Goal: Task Accomplishment & Management: Use online tool/utility

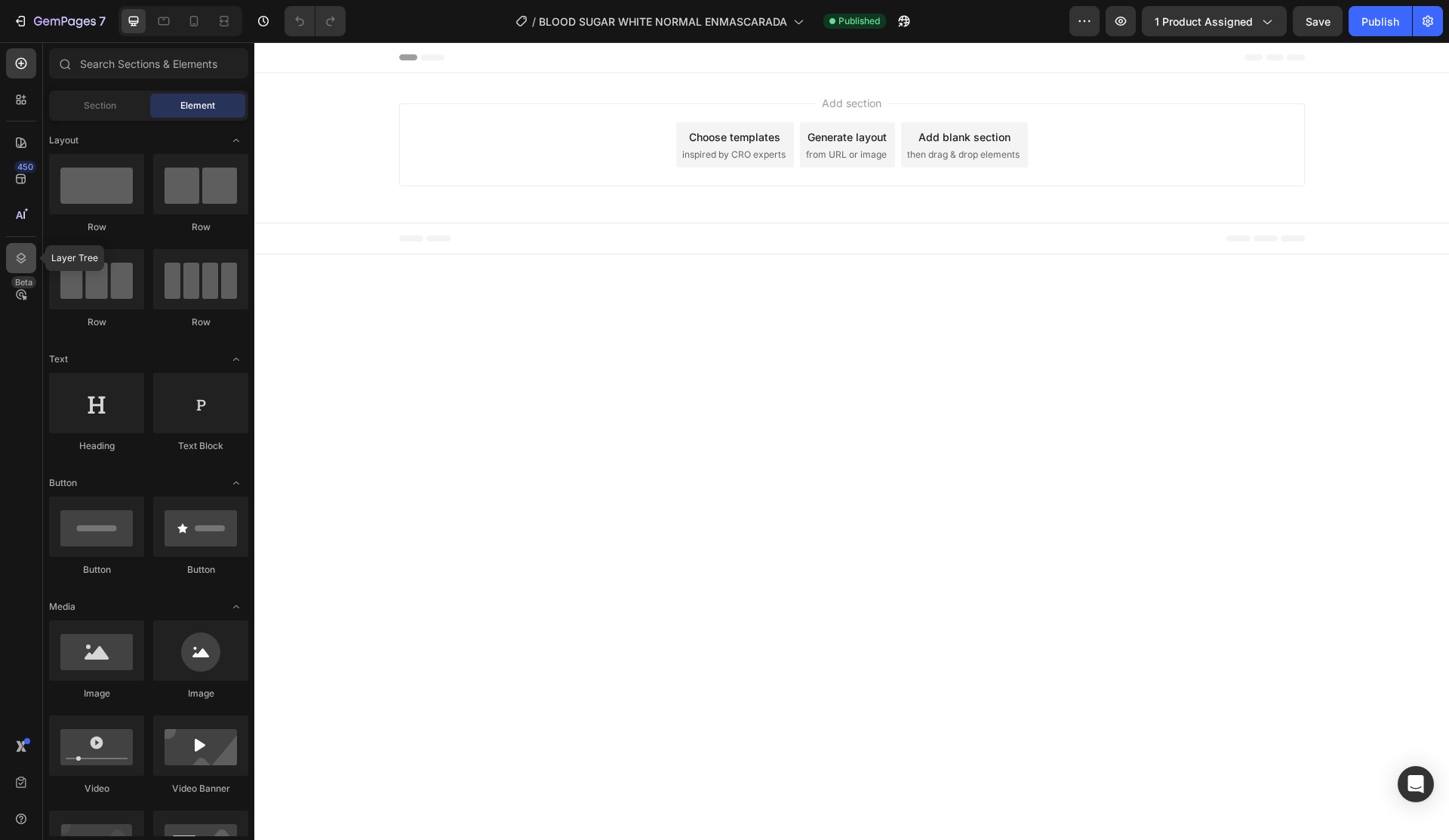
click at [13, 257] on icon at bounding box center [21, 258] width 15 height 15
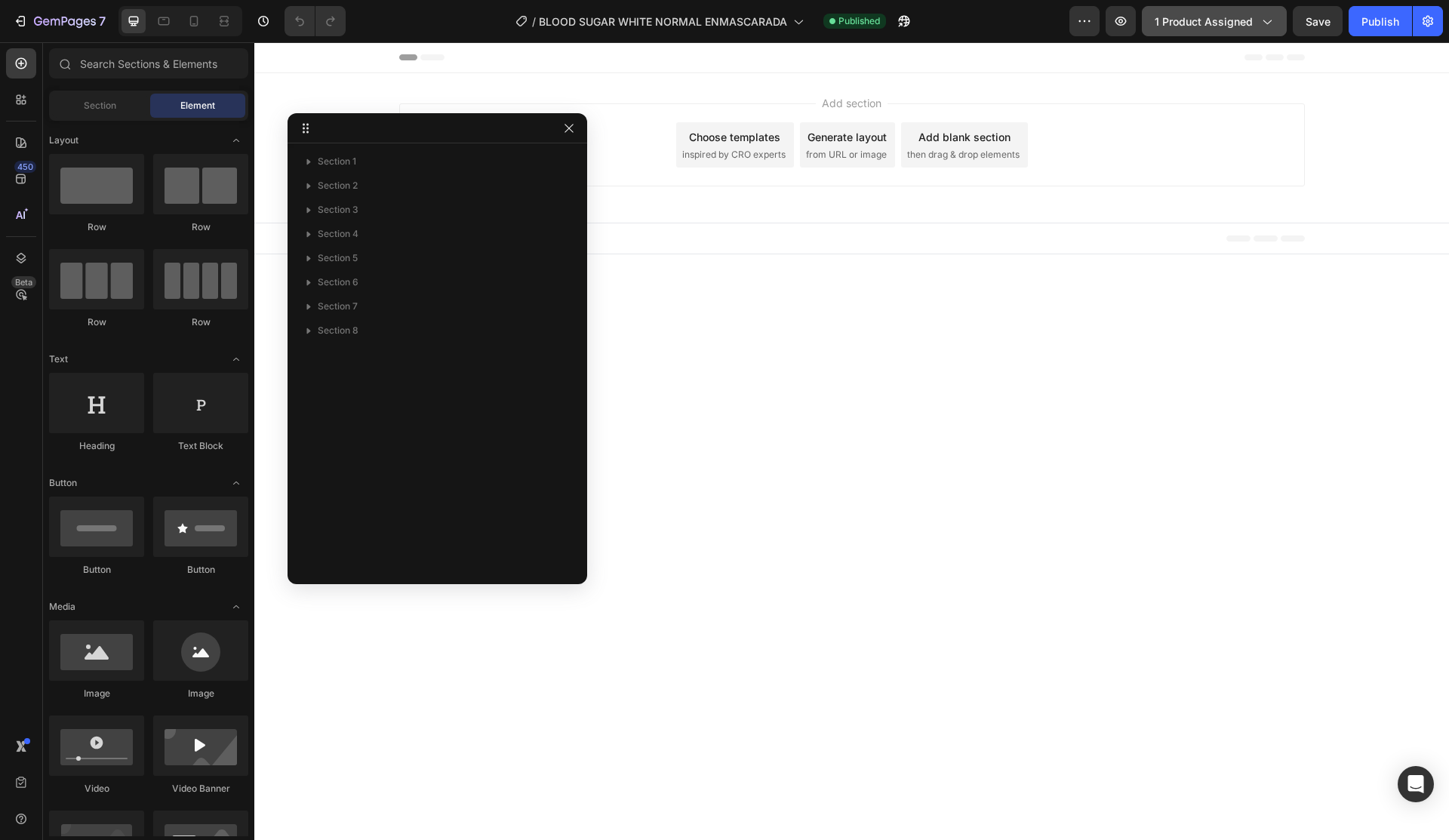
click at [1228, 20] on span "1 product assigned" at bounding box center [1204, 21] width 98 height 15
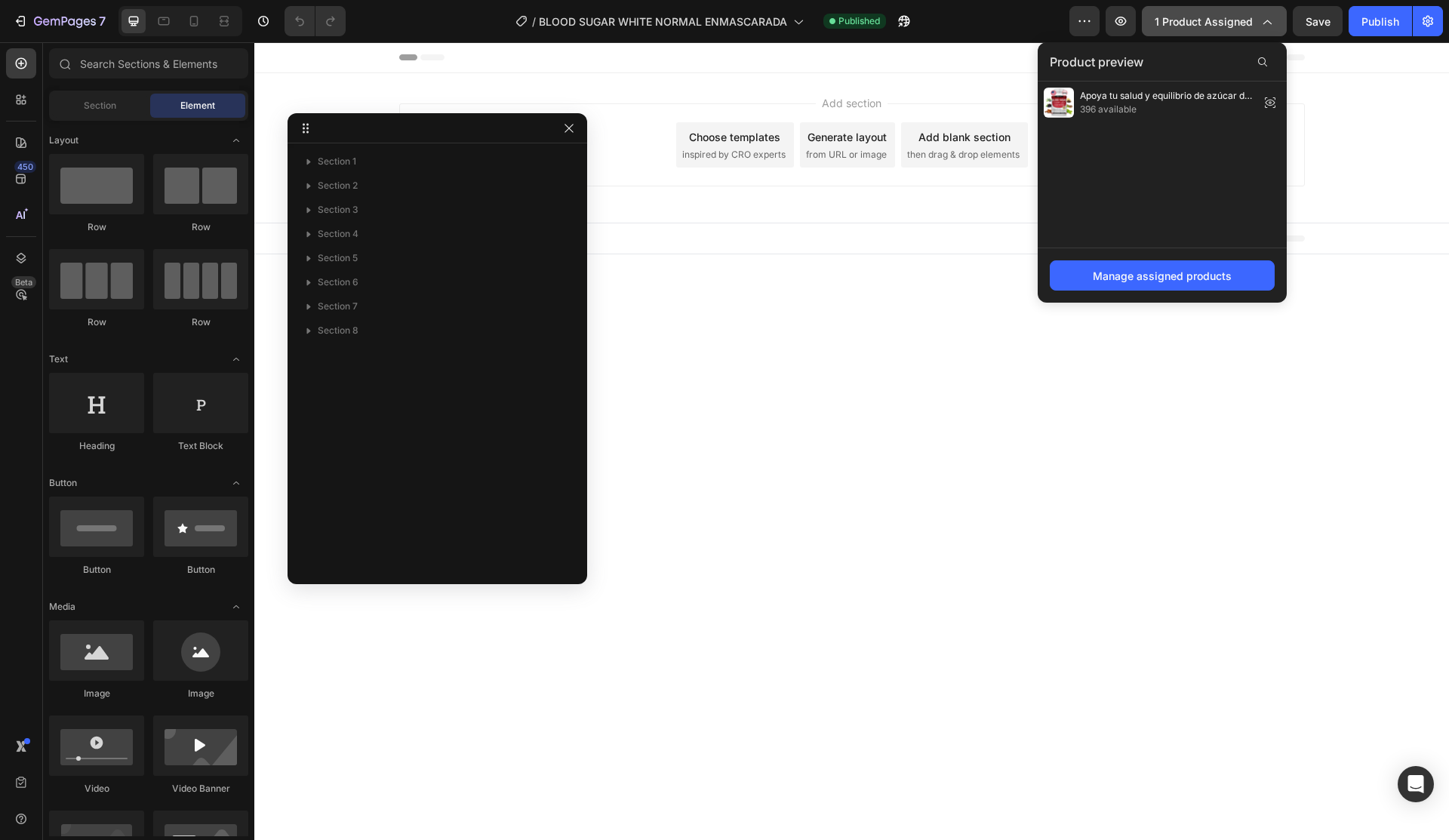
click at [1228, 20] on span "1 product assigned" at bounding box center [1204, 21] width 98 height 15
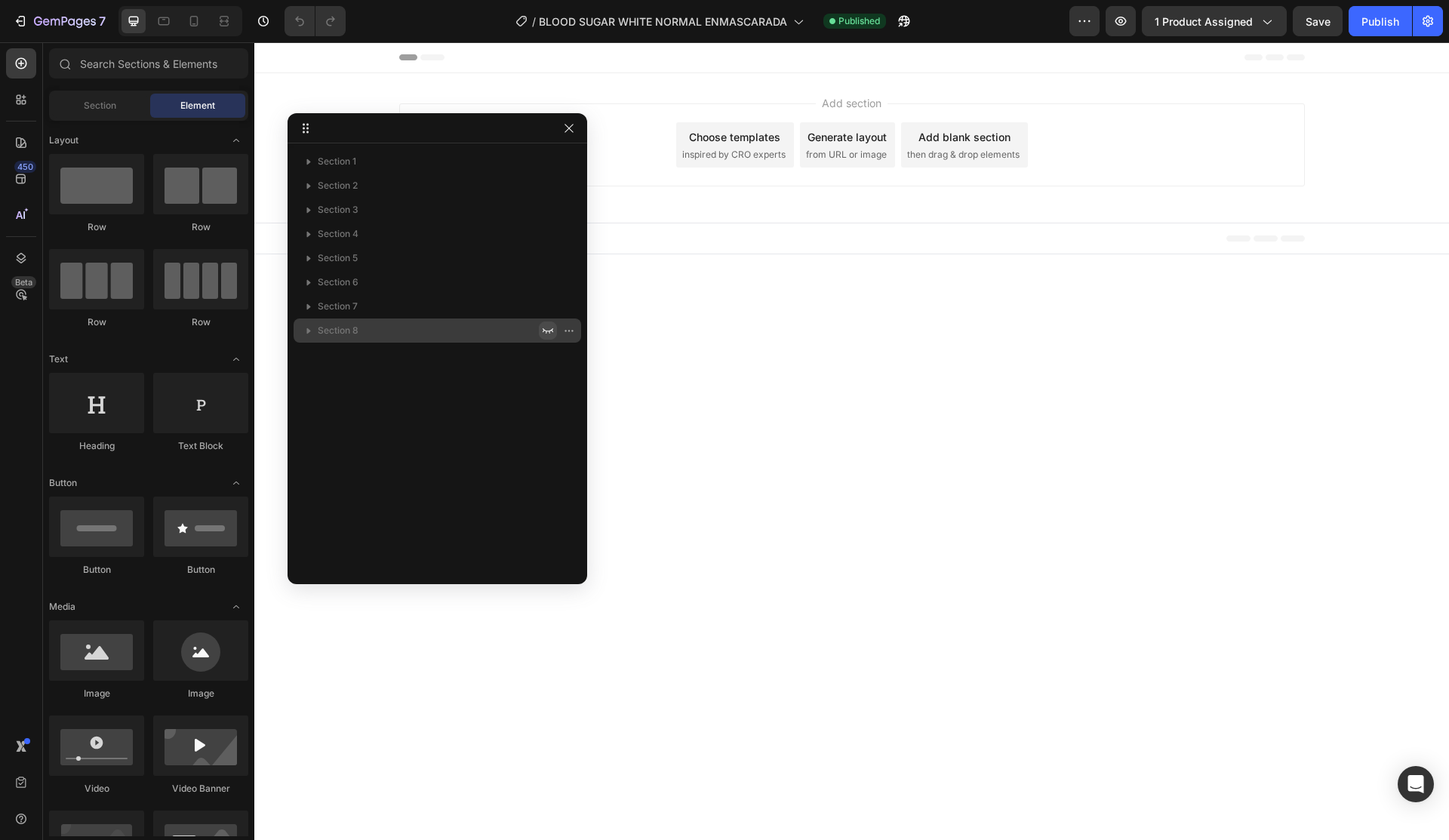
click at [548, 331] on icon "button" at bounding box center [547, 330] width 13 height 13
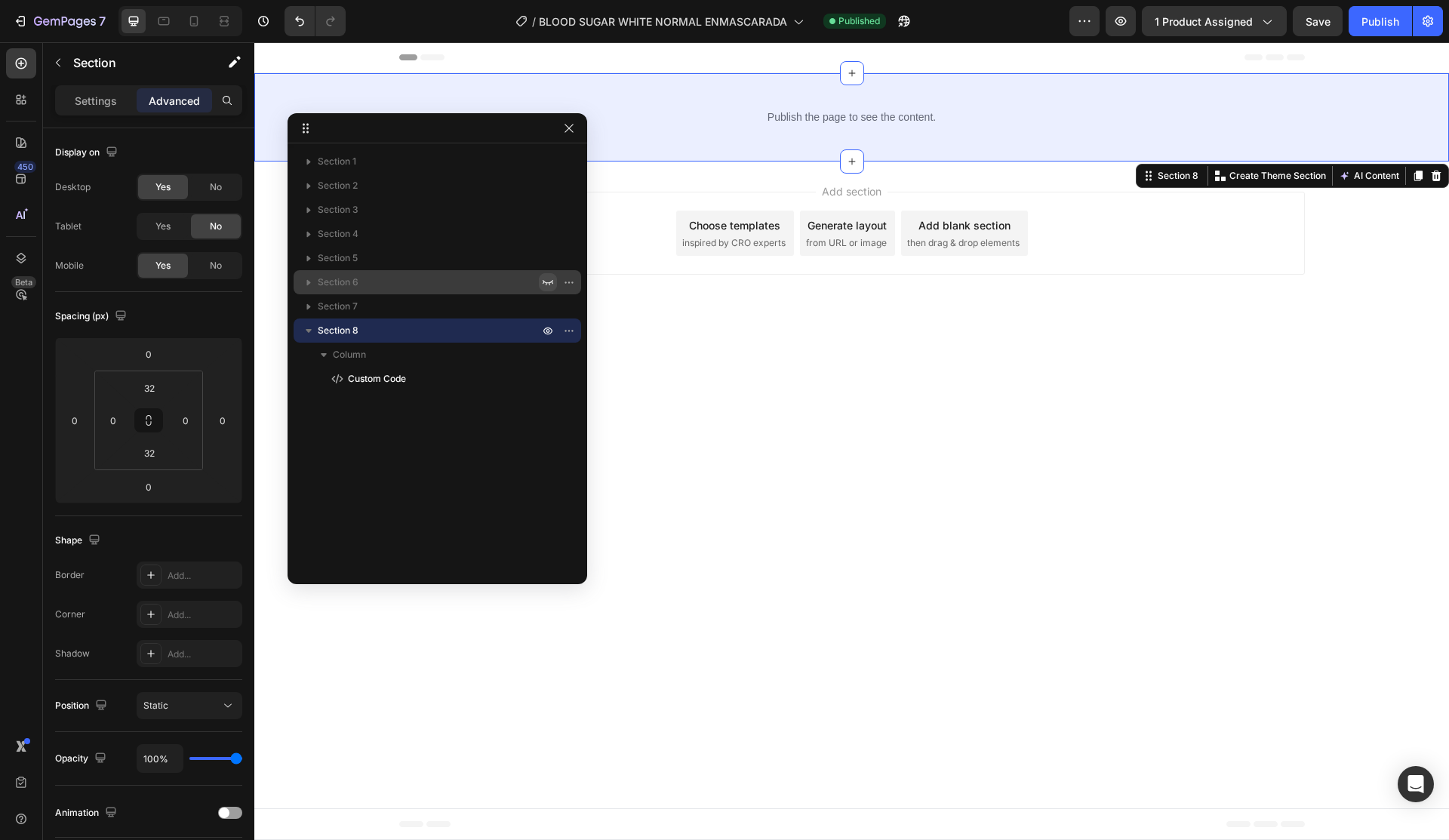
drag, startPoint x: 548, startPoint y: 303, endPoint x: 548, endPoint y: 286, distance: 17.0
click at [548, 303] on icon "button" at bounding box center [547, 306] width 13 height 13
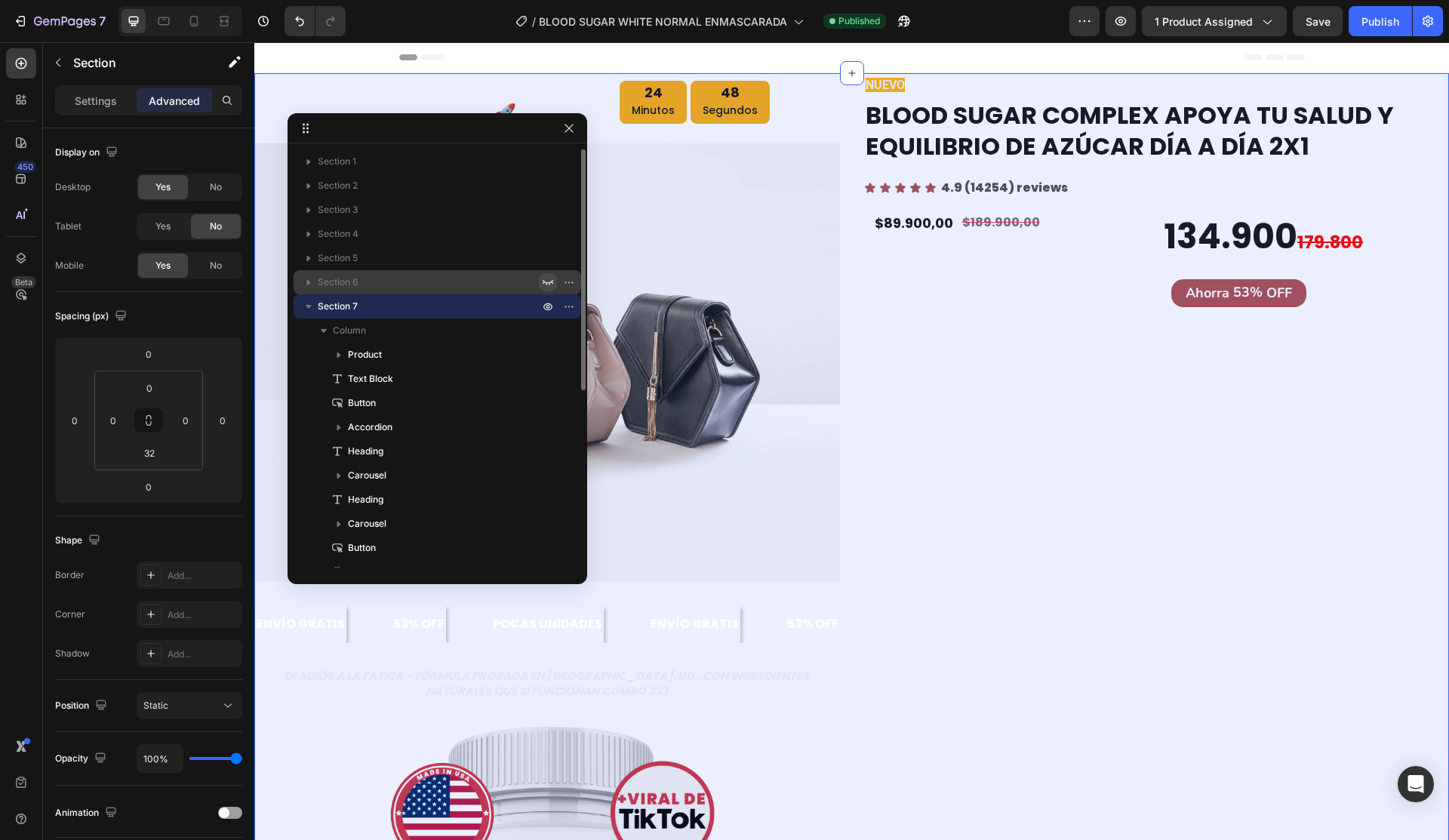
click at [548, 281] on icon "button" at bounding box center [547, 282] width 13 height 13
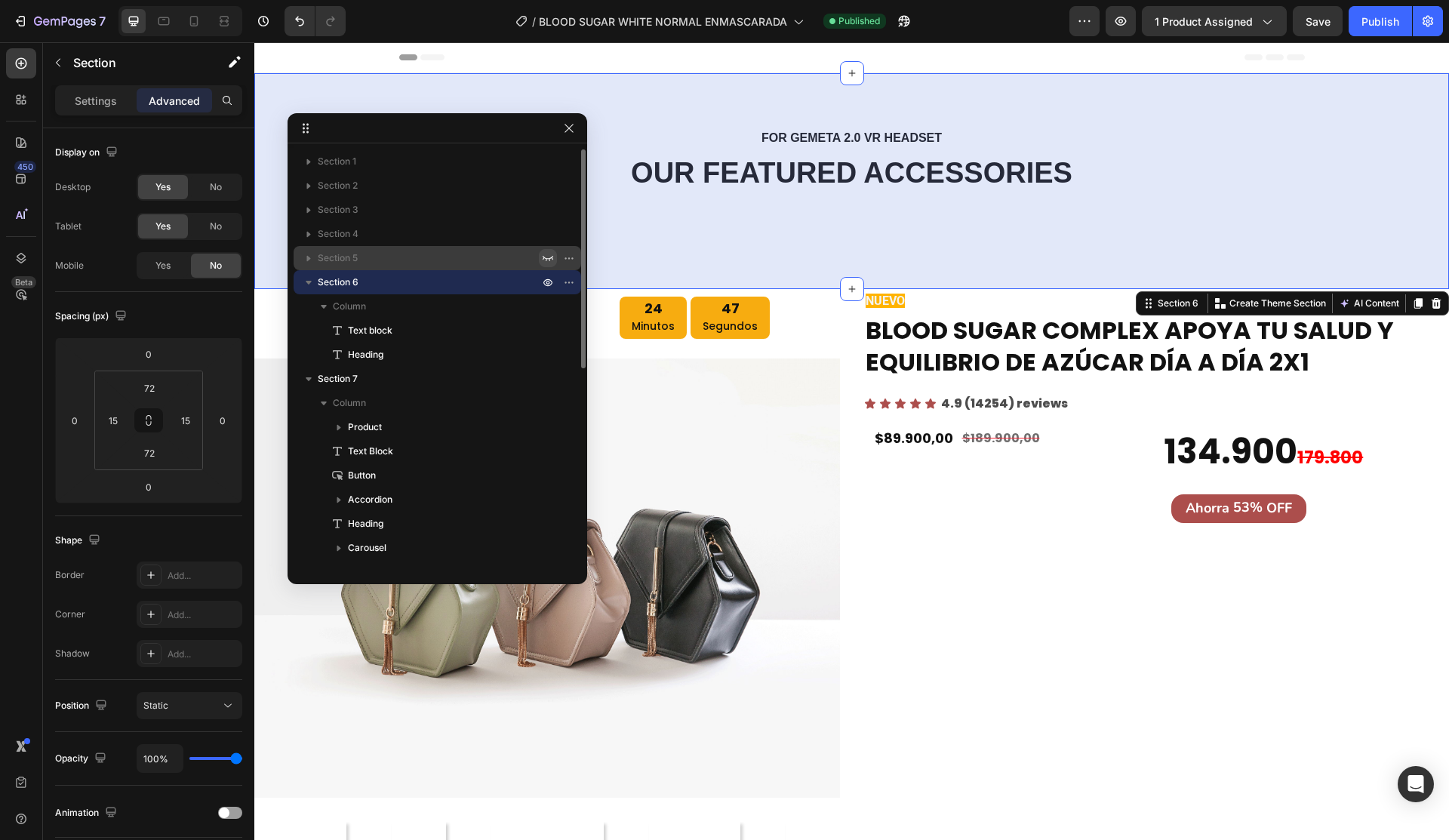
click at [545, 255] on icon "button" at bounding box center [547, 258] width 13 height 13
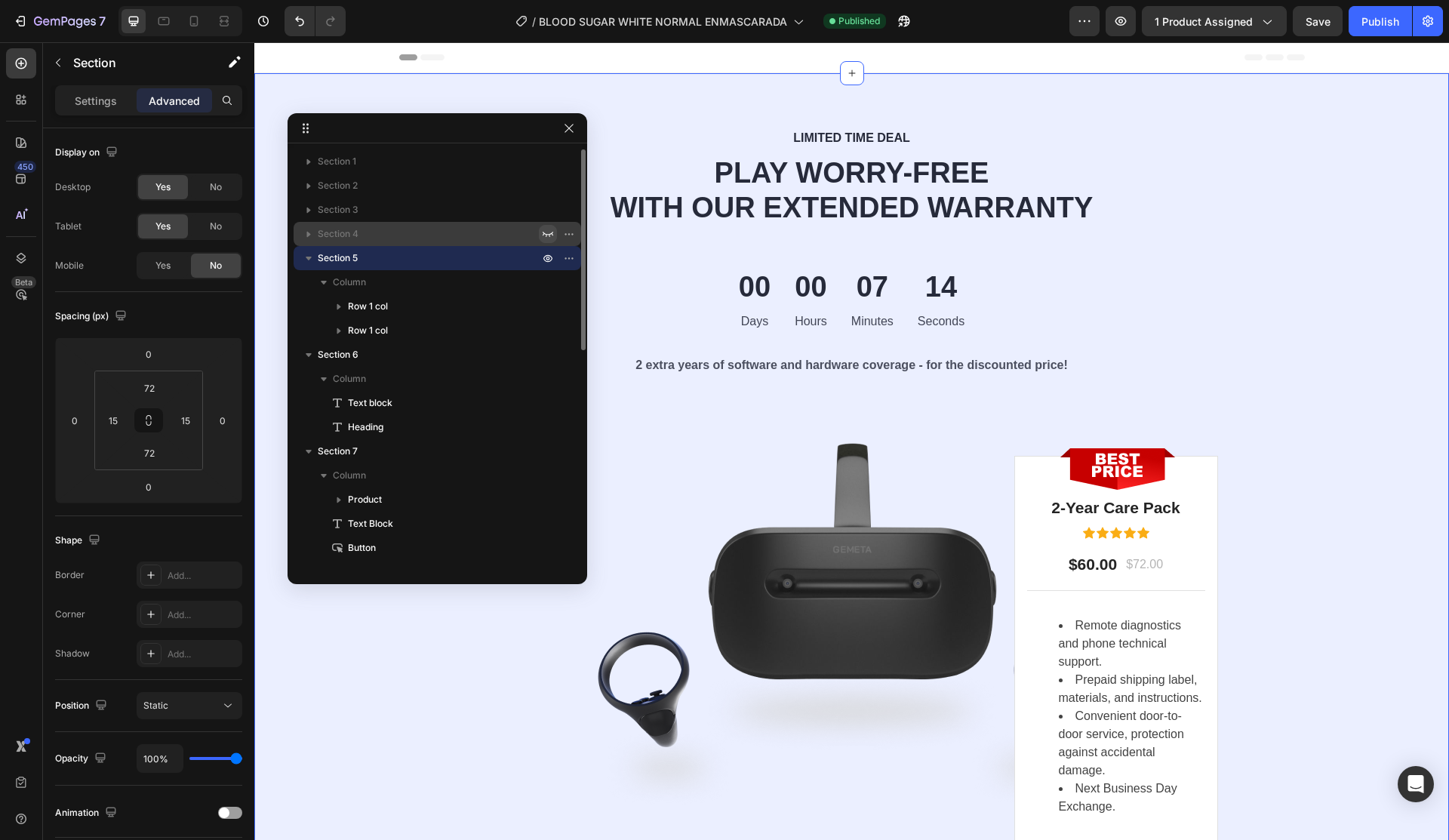
click at [547, 229] on icon "button" at bounding box center [547, 234] width 13 height 13
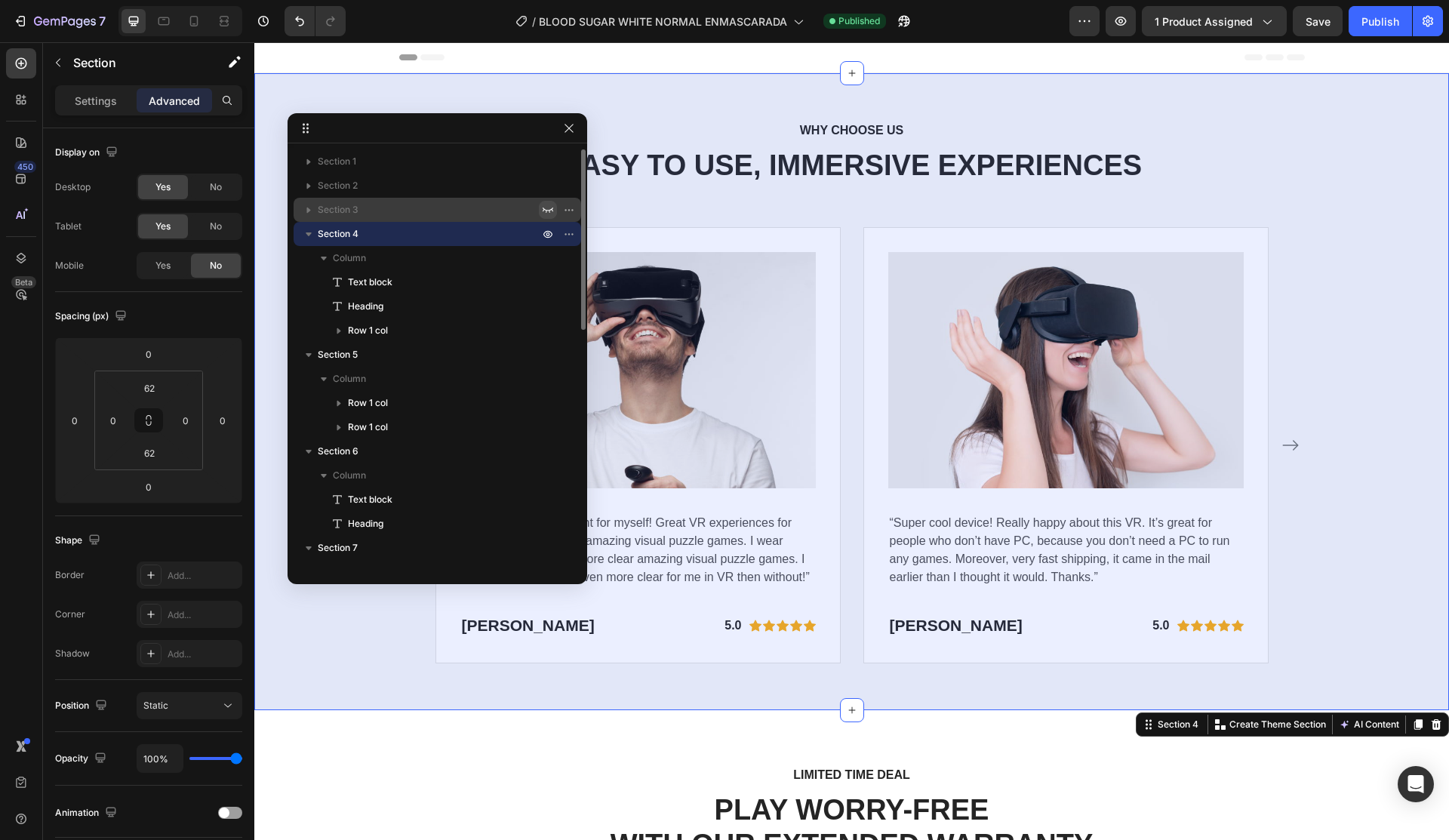
click at [547, 212] on icon "button" at bounding box center [547, 210] width 13 height 13
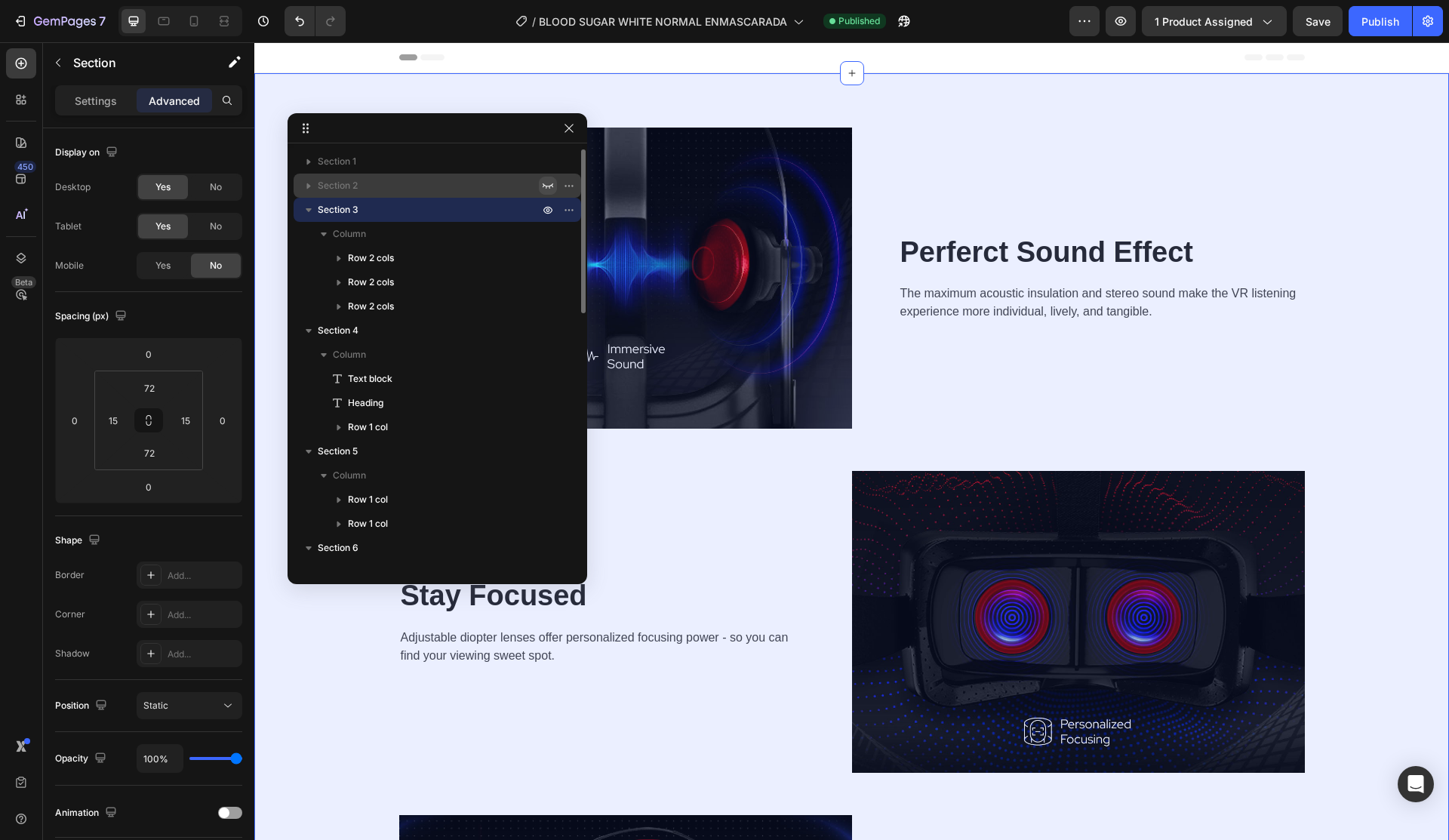
click at [547, 180] on icon "button" at bounding box center [547, 186] width 13 height 13
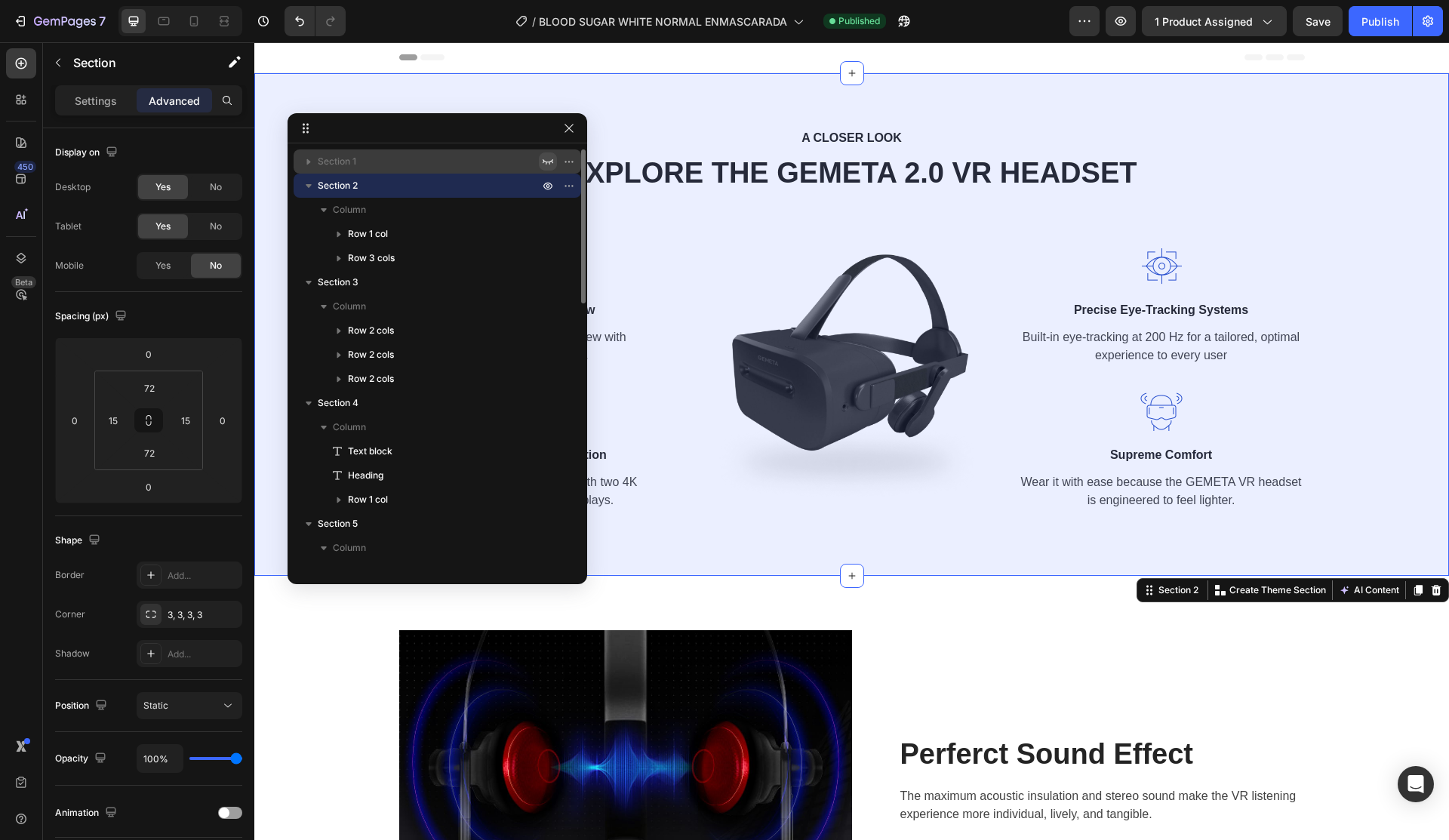
click at [547, 163] on icon "button" at bounding box center [547, 162] width 11 height 5
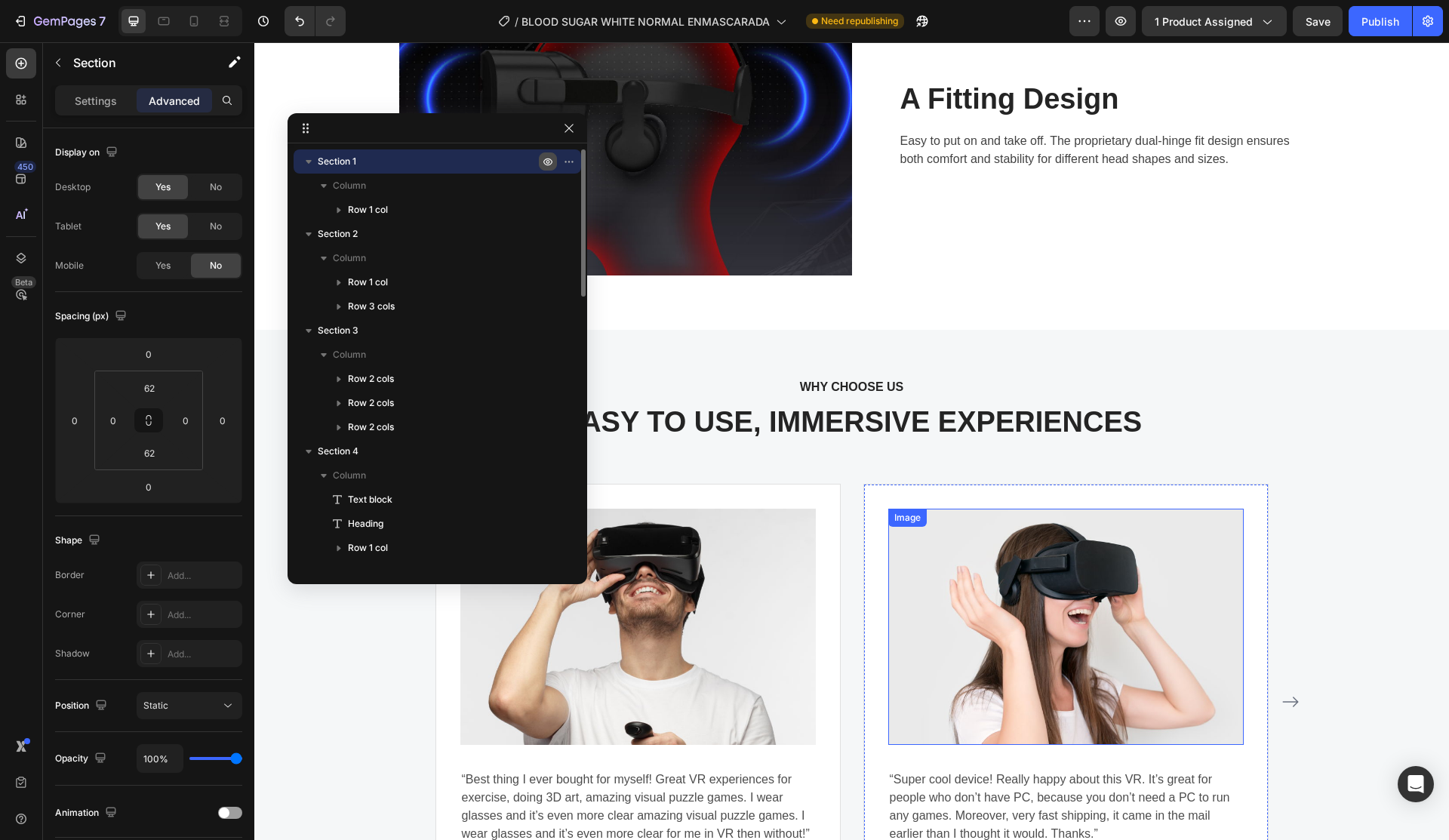
scroll to position [2264, 0]
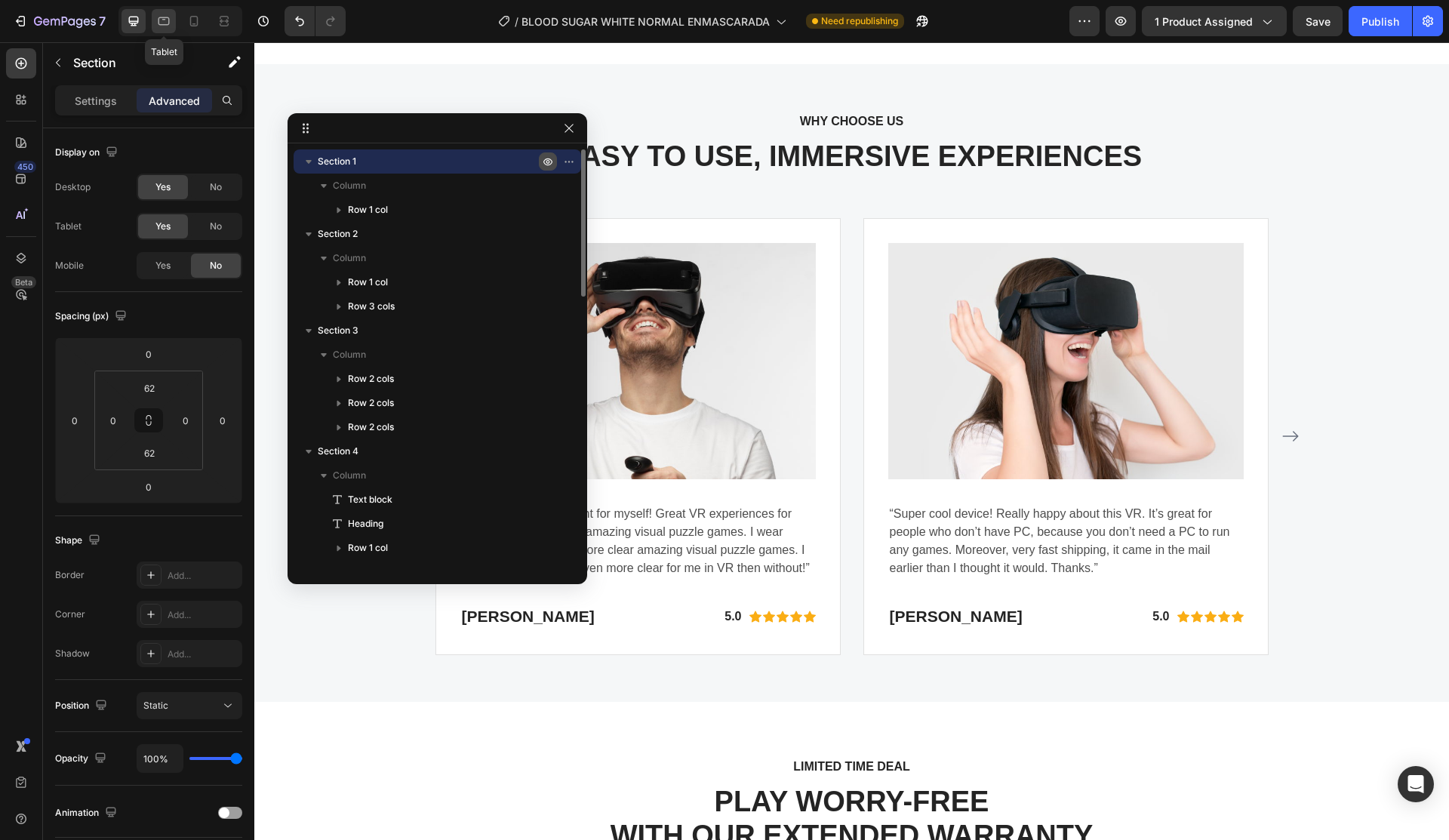
click at [163, 26] on icon at bounding box center [164, 21] width 15 height 15
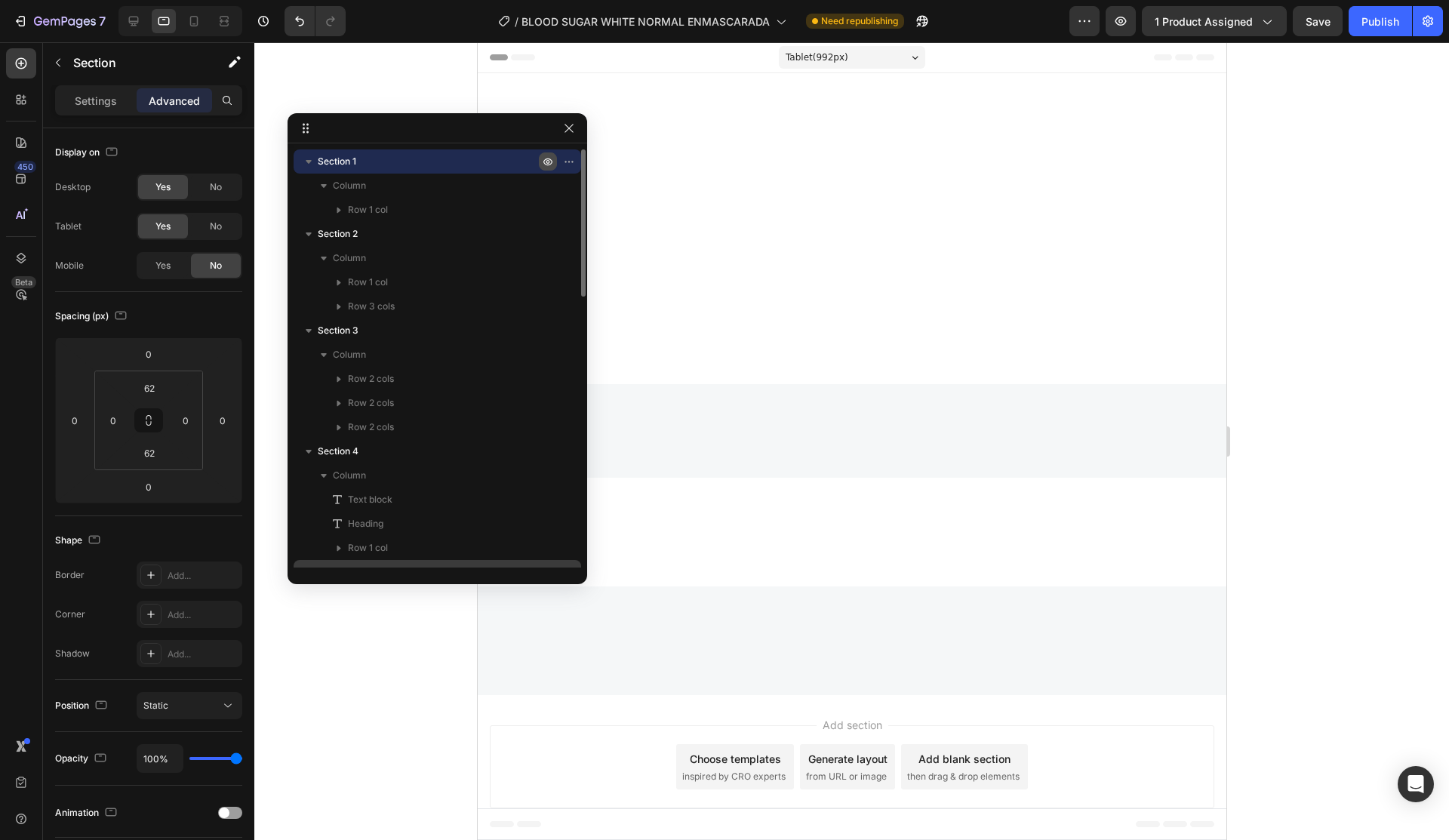
scroll to position [234, 0]
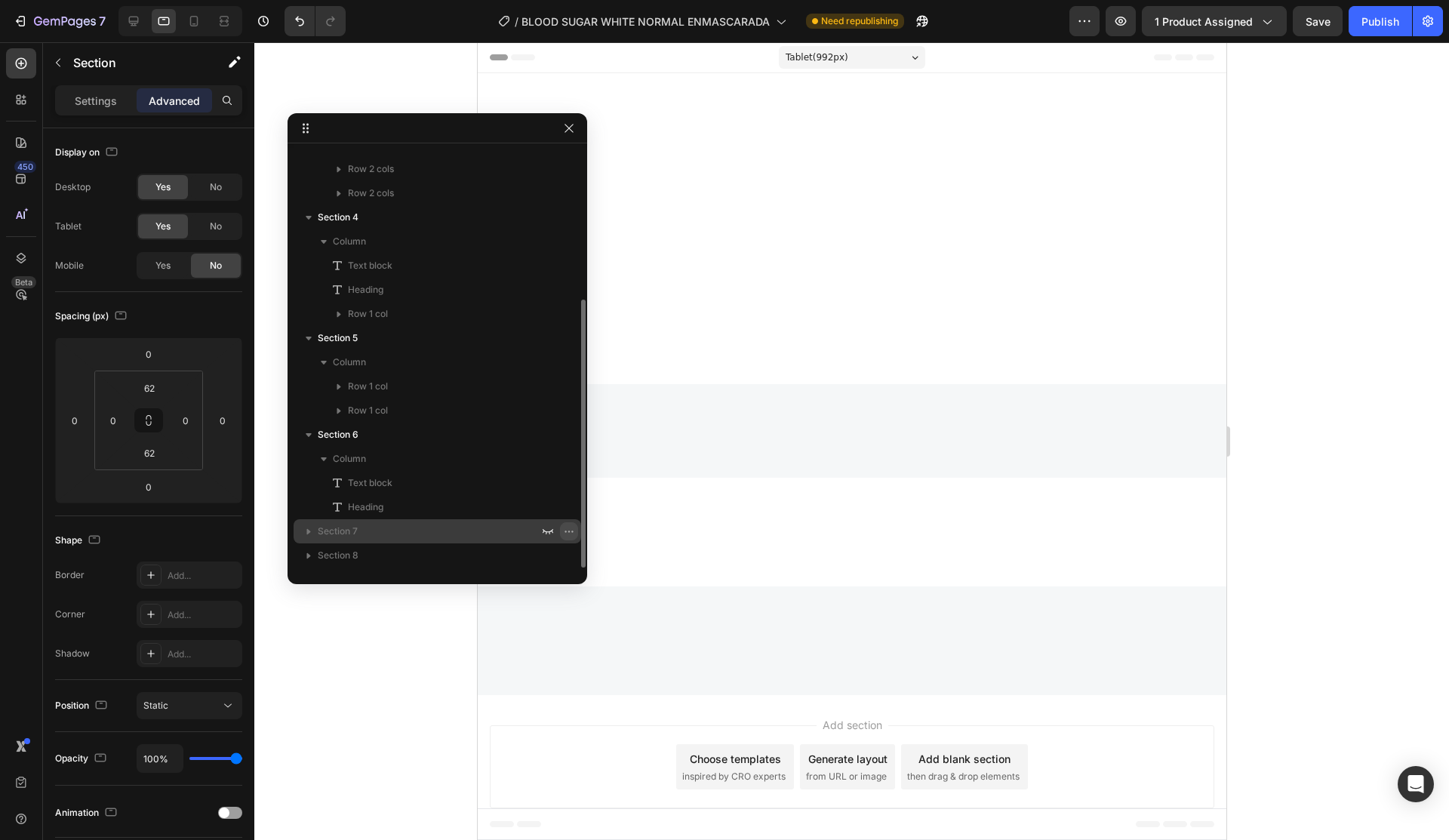
click at [568, 528] on icon "button" at bounding box center [569, 531] width 13 height 13
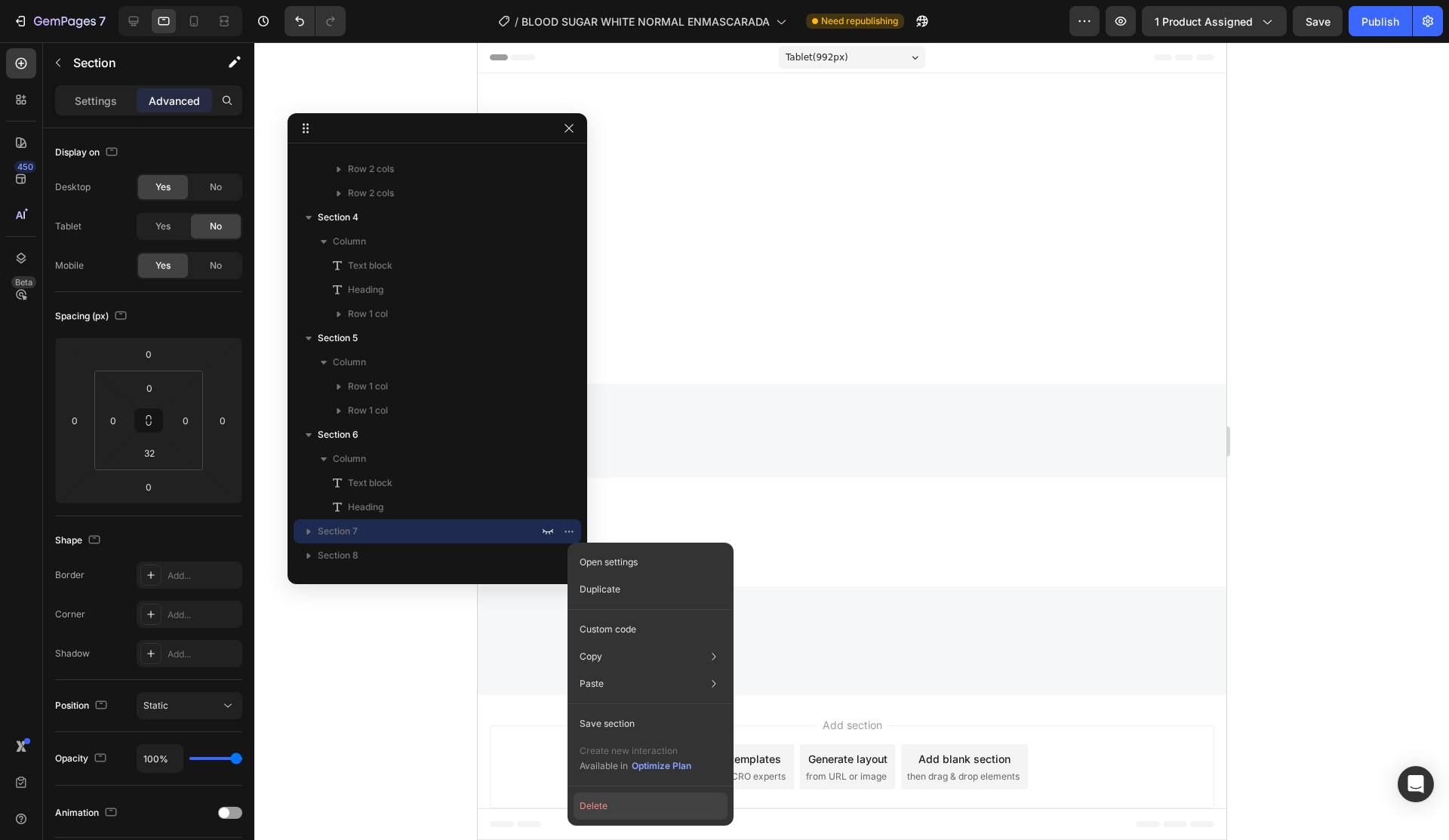
click at [638, 807] on button "Delete" at bounding box center [650, 806] width 154 height 27
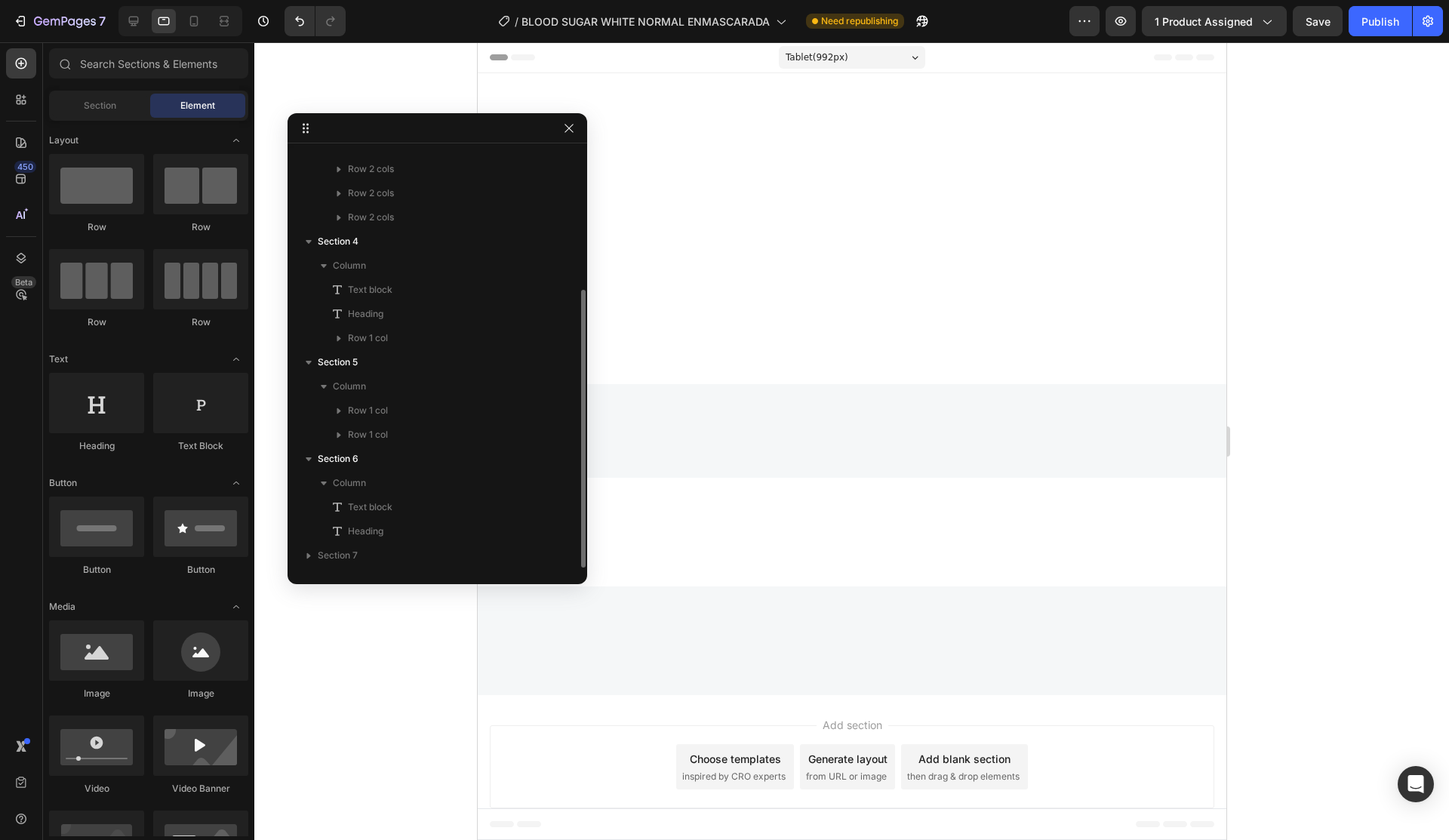
scroll to position [210, 0]
click at [569, 555] on icon "button" at bounding box center [569, 555] width 13 height 13
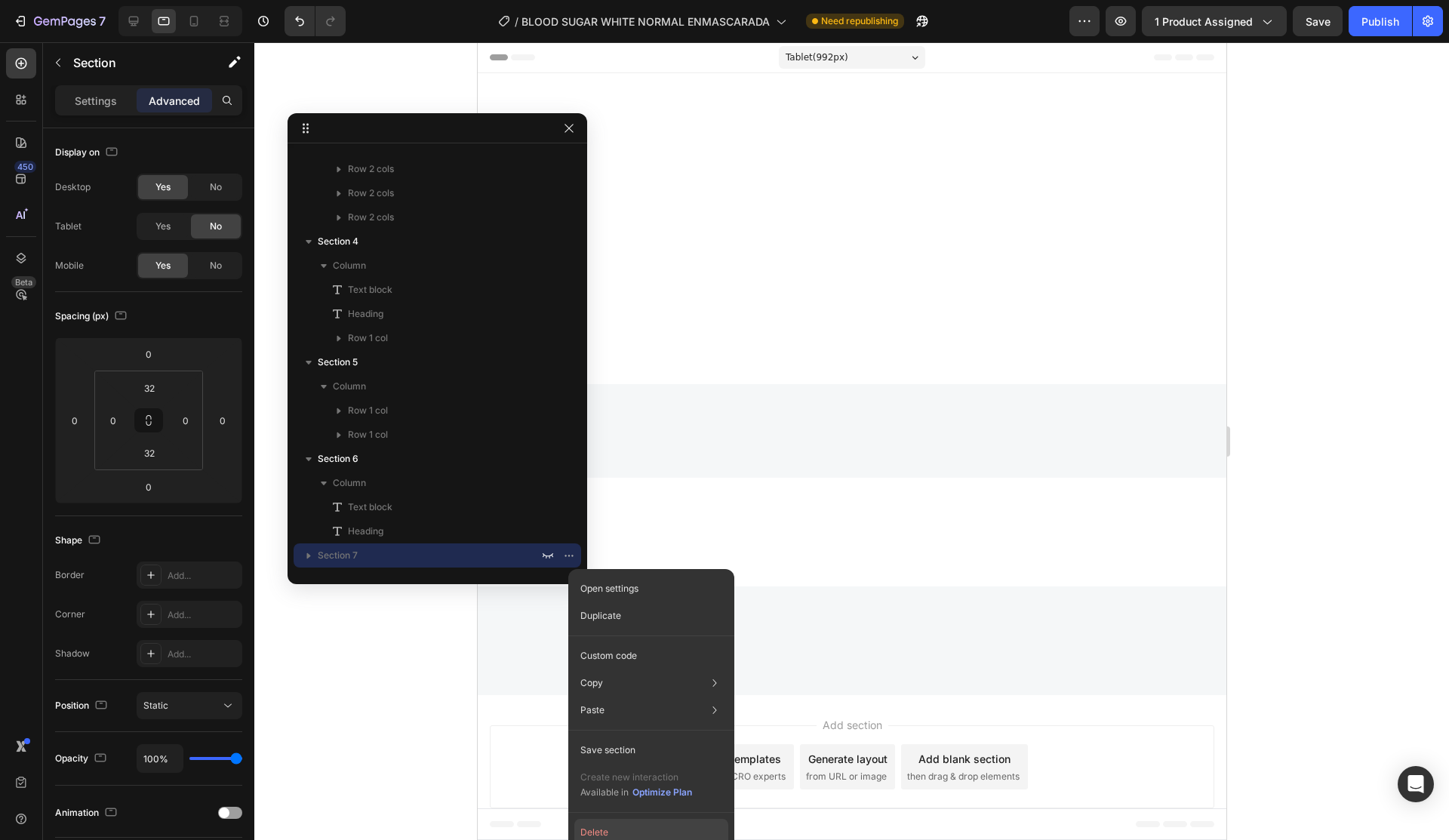
click at [622, 829] on button "Delete" at bounding box center [651, 832] width 154 height 27
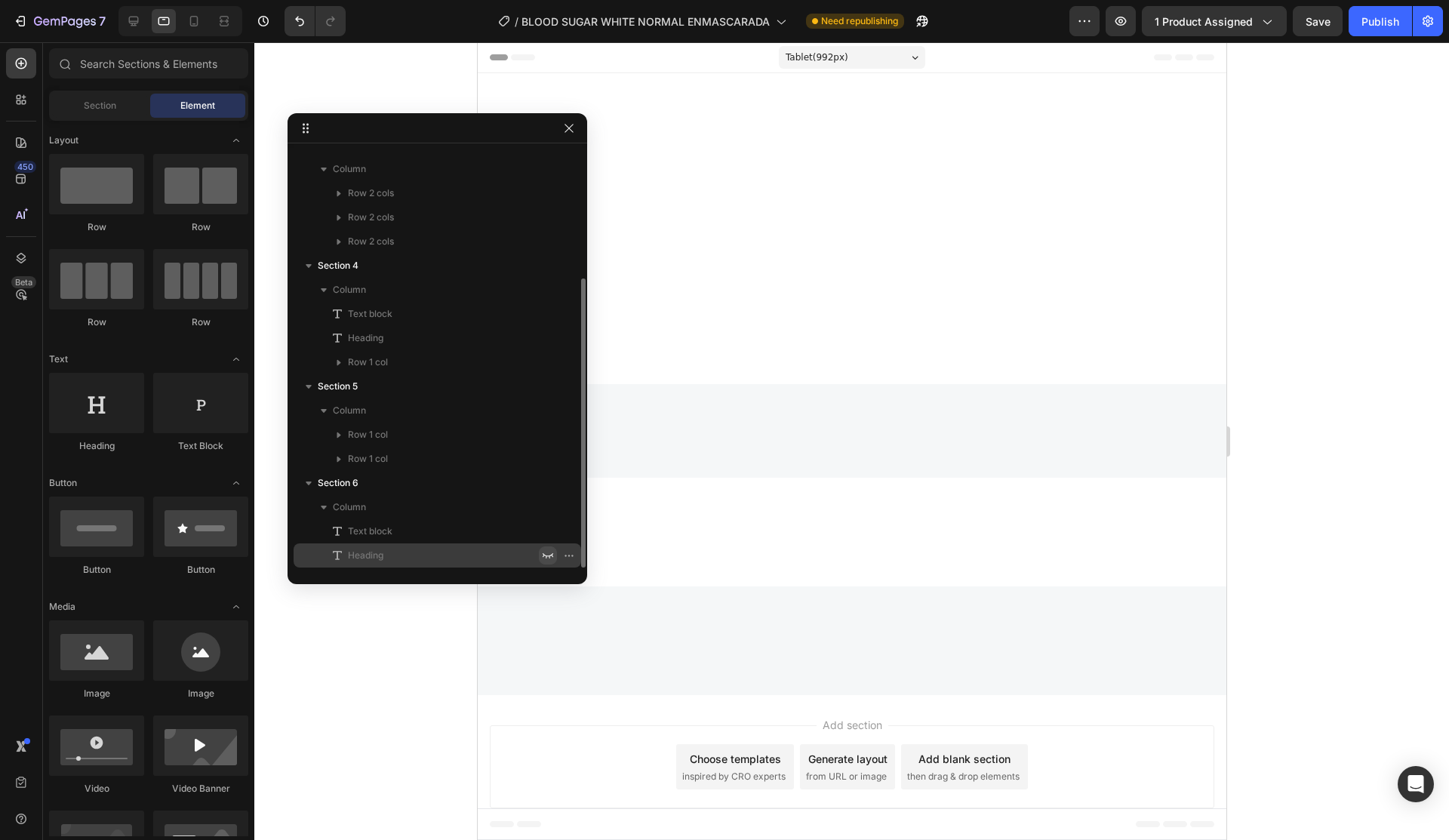
click at [547, 550] on icon "button" at bounding box center [547, 555] width 13 height 13
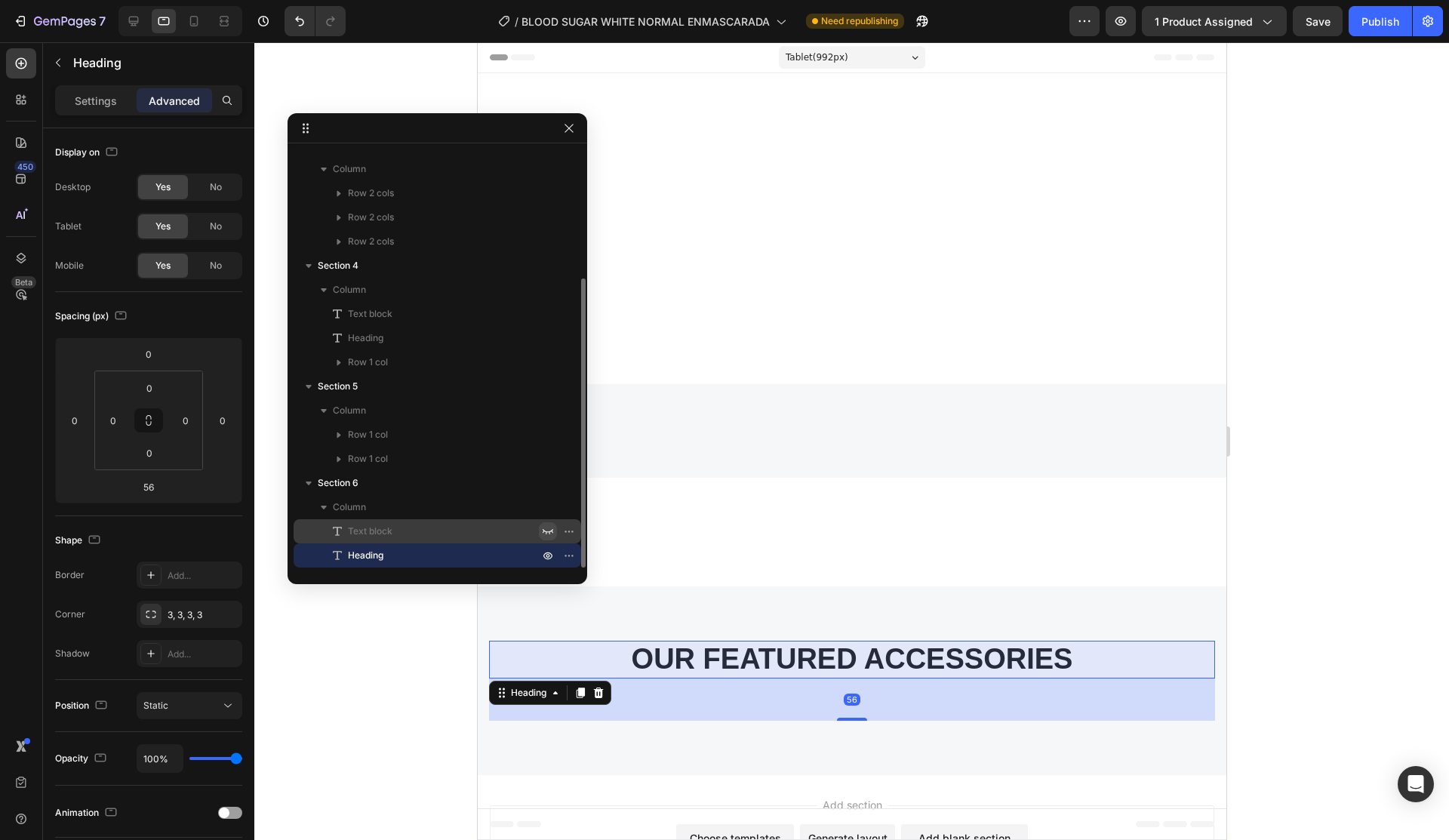
click at [547, 523] on button "button" at bounding box center [547, 531] width 18 height 18
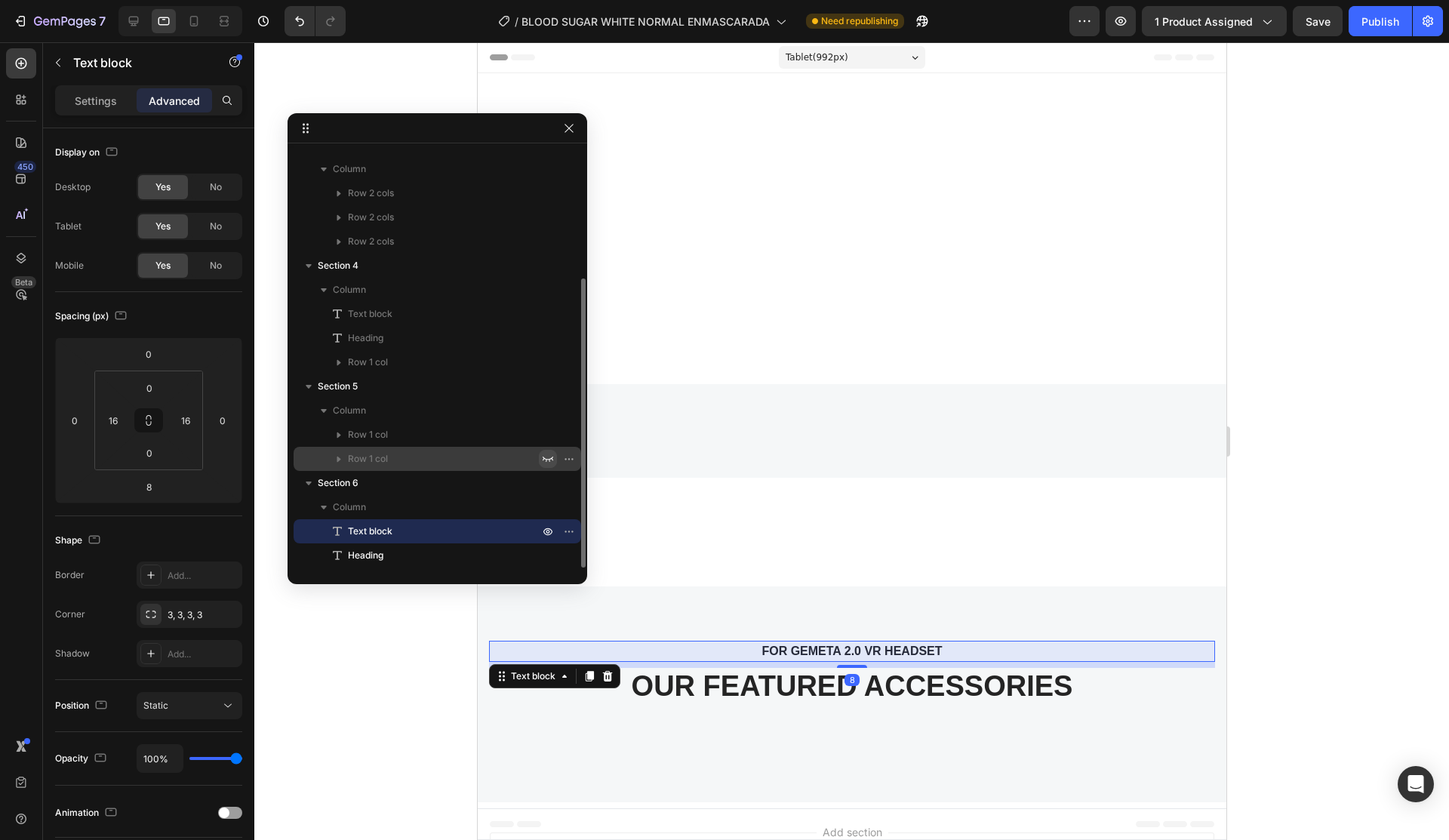
click at [547, 464] on icon "button" at bounding box center [547, 459] width 13 height 13
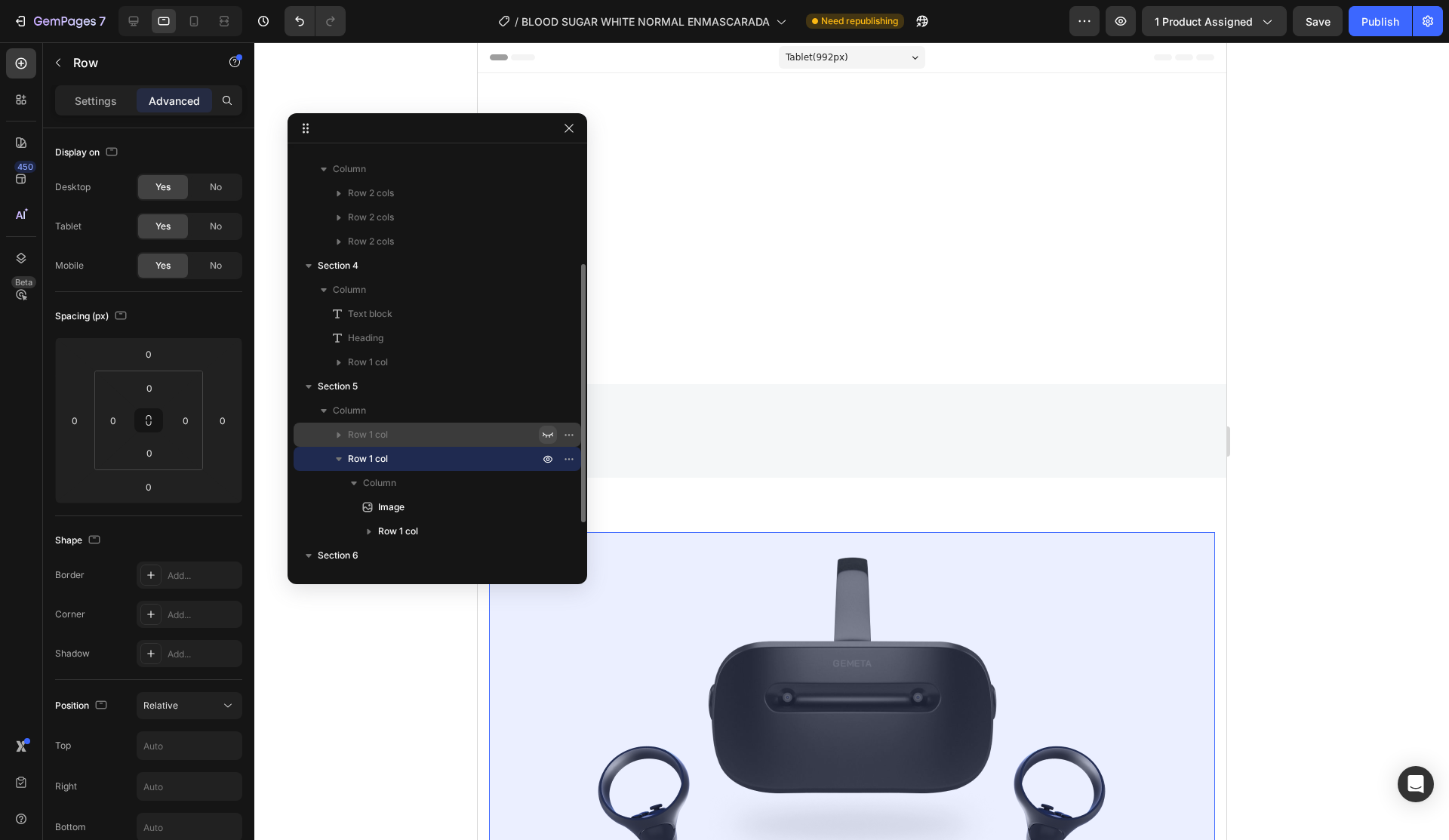
click at [547, 433] on icon "button" at bounding box center [547, 435] width 13 height 13
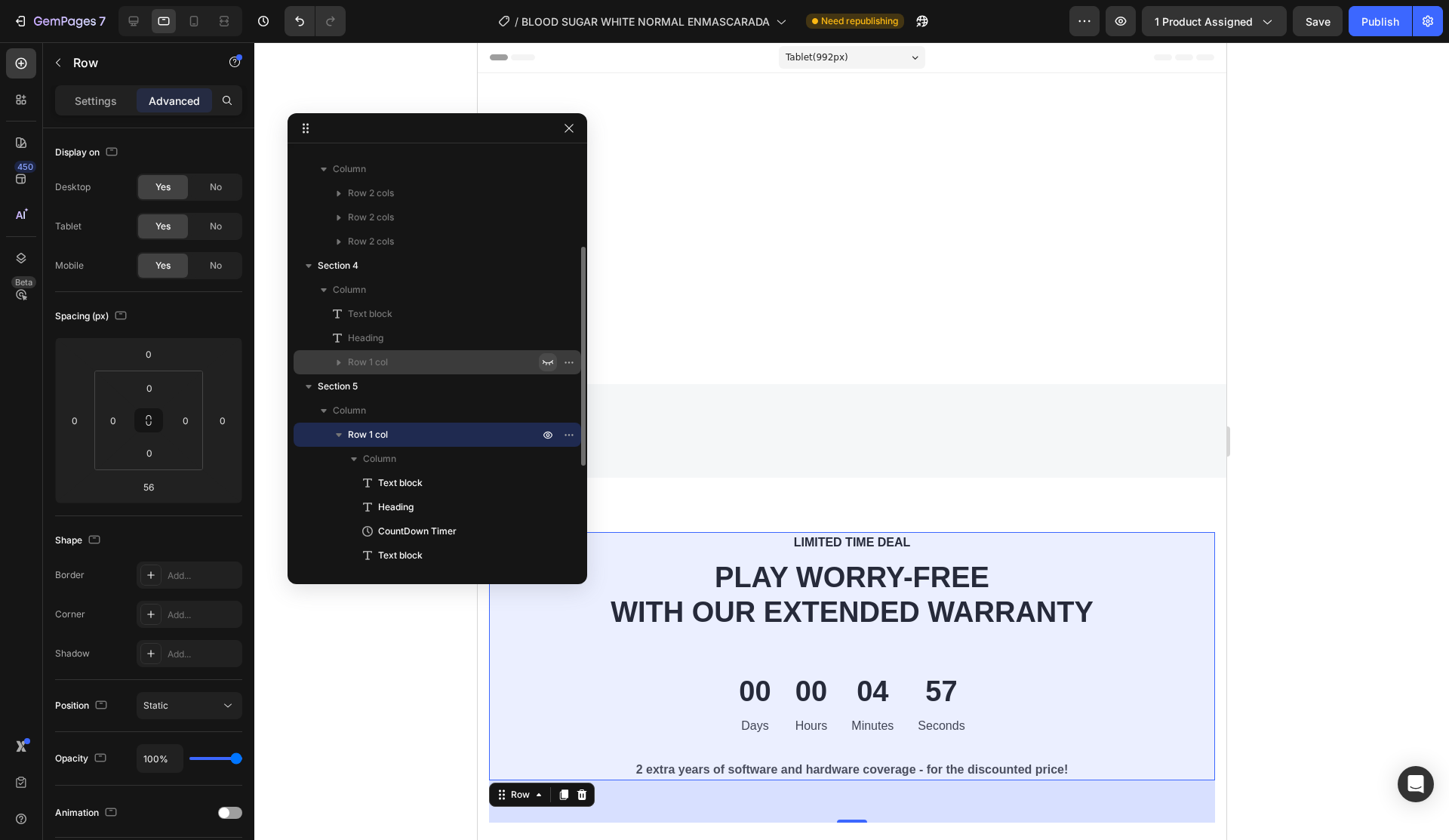
click at [555, 361] on button "button" at bounding box center [547, 362] width 18 height 18
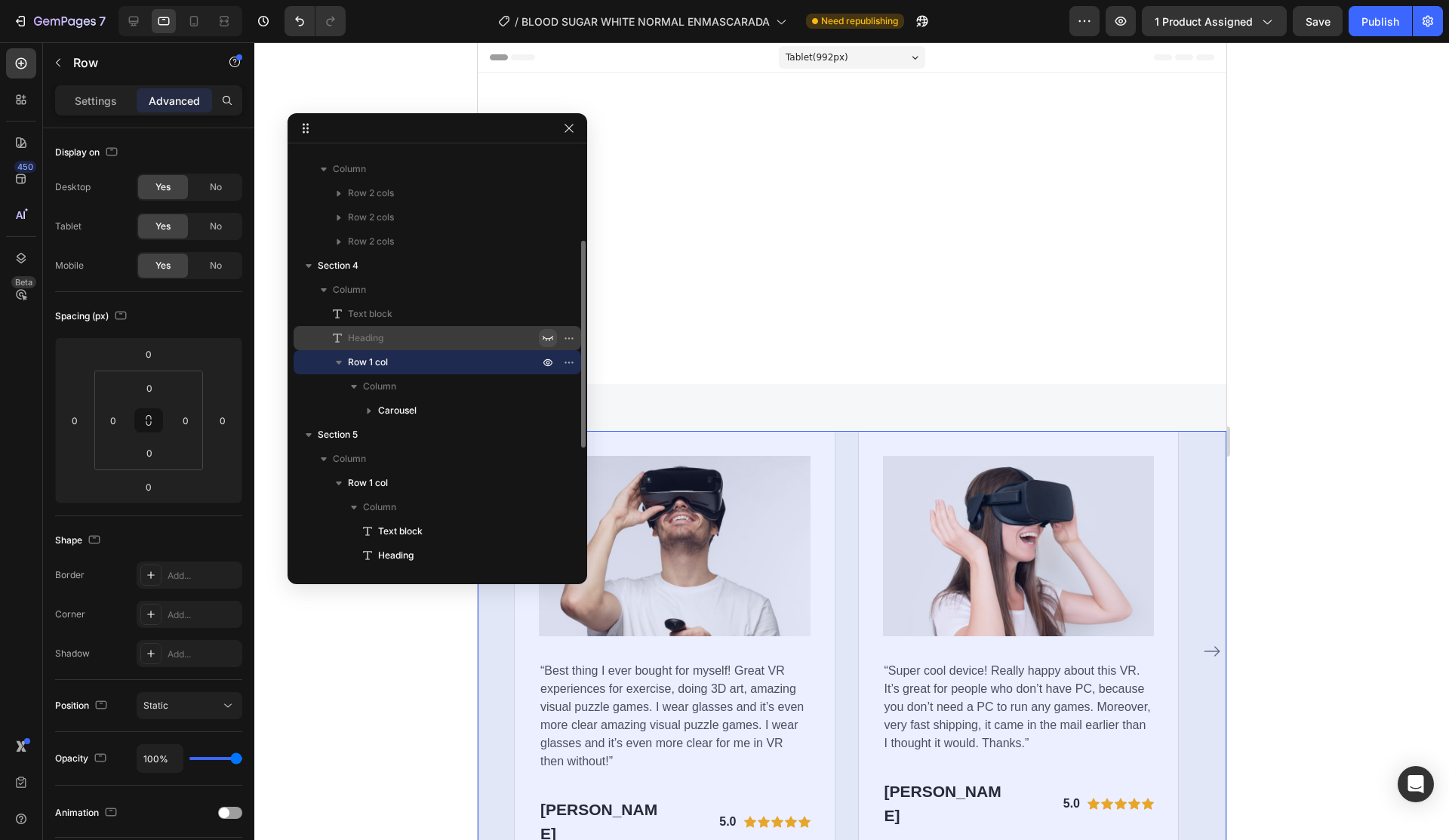
click at [547, 336] on icon "button" at bounding box center [547, 338] width 13 height 13
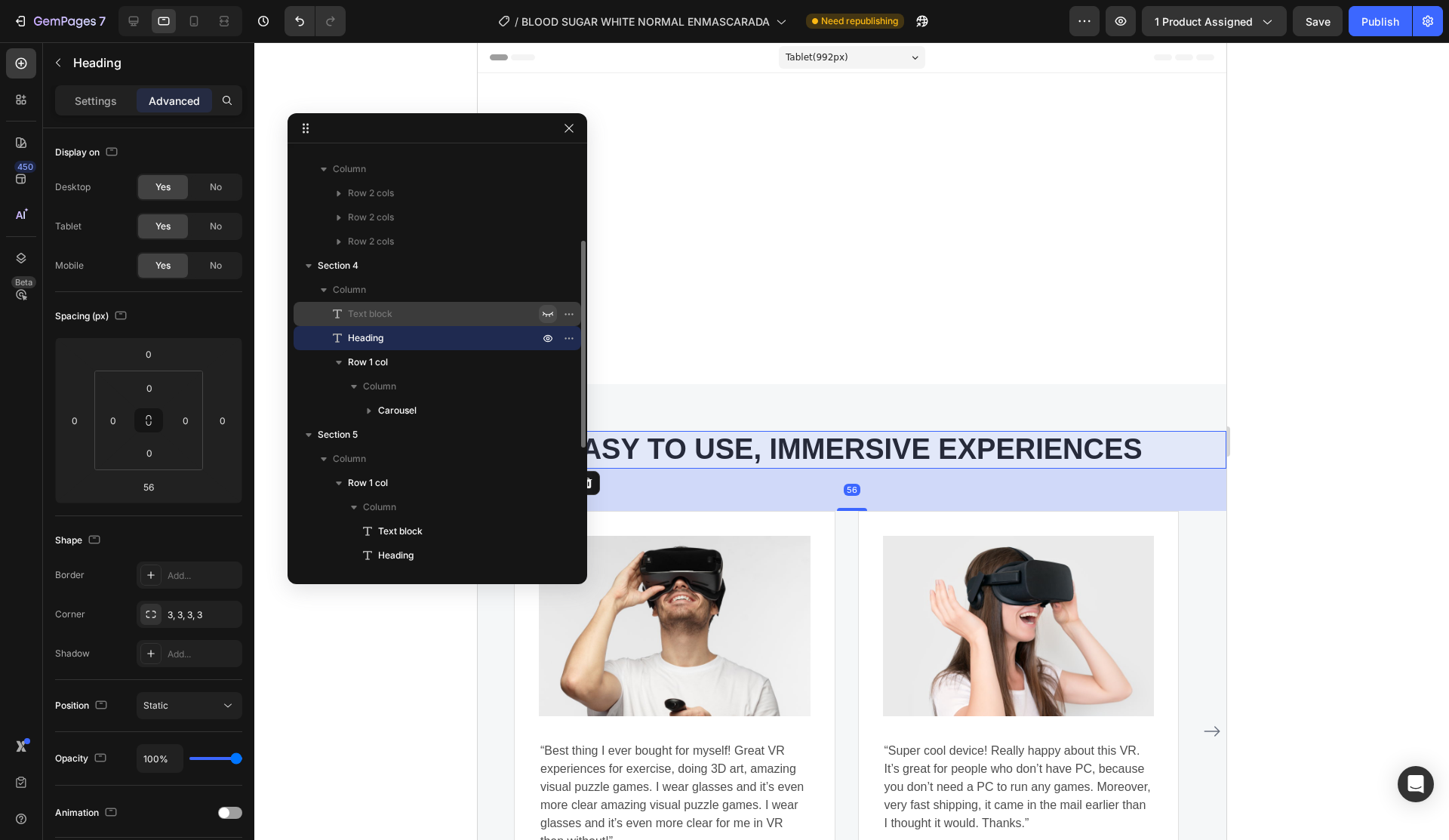
click at [541, 311] on button "button" at bounding box center [547, 314] width 18 height 18
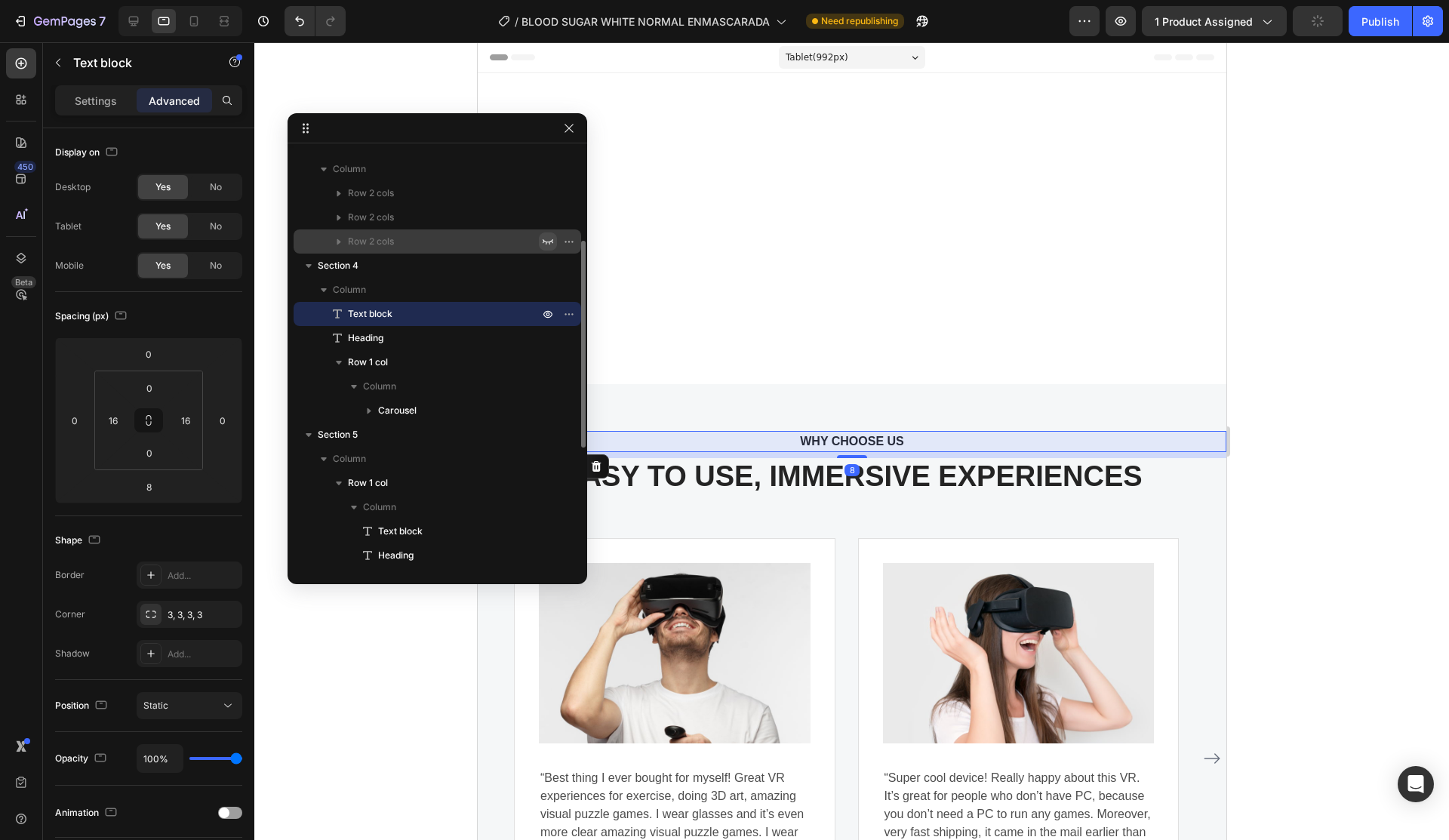
click at [545, 240] on icon "button" at bounding box center [547, 242] width 13 height 13
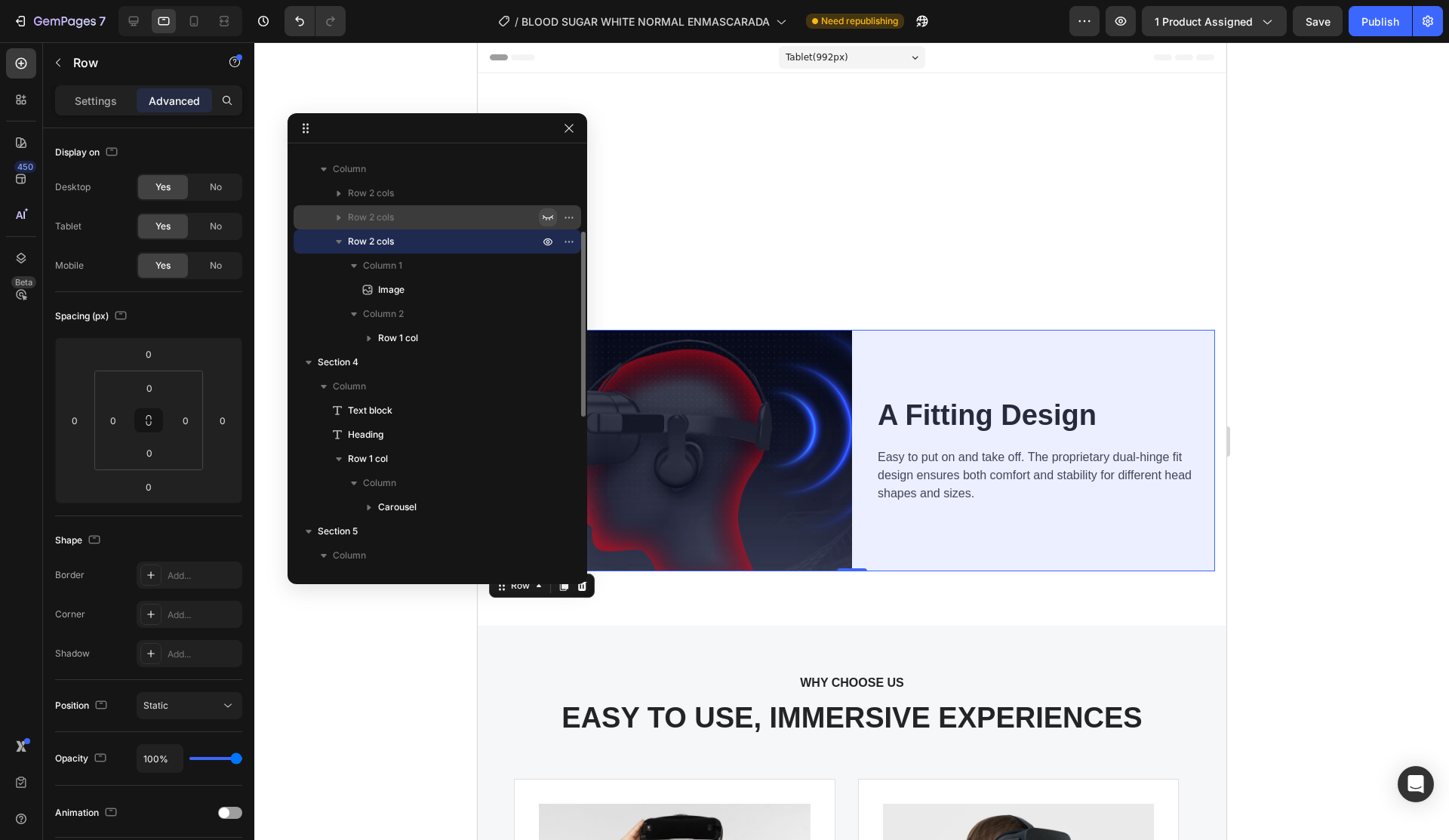
click at [547, 213] on icon "button" at bounding box center [547, 217] width 13 height 13
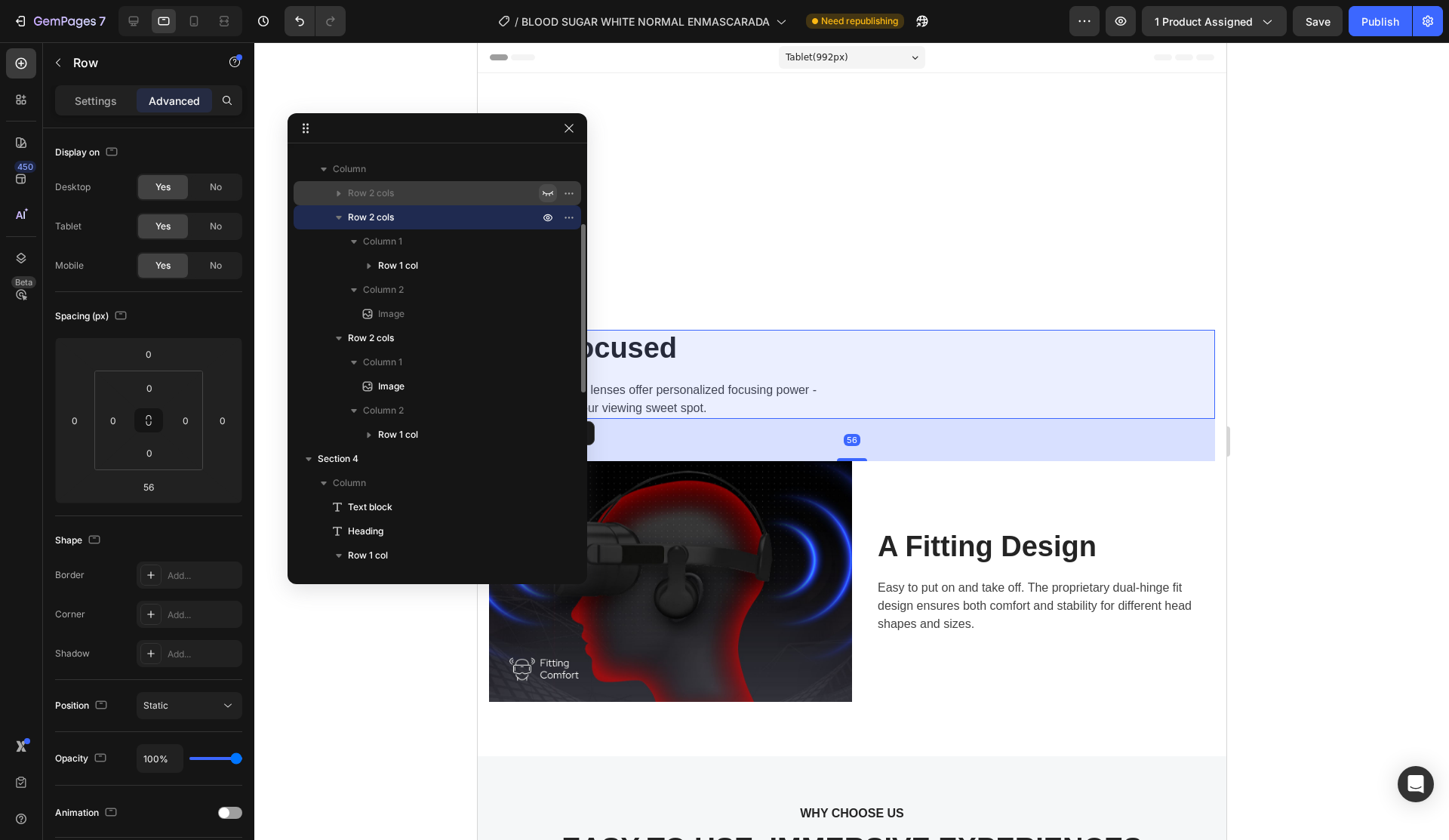
click at [548, 187] on button "button" at bounding box center [547, 192] width 18 height 18
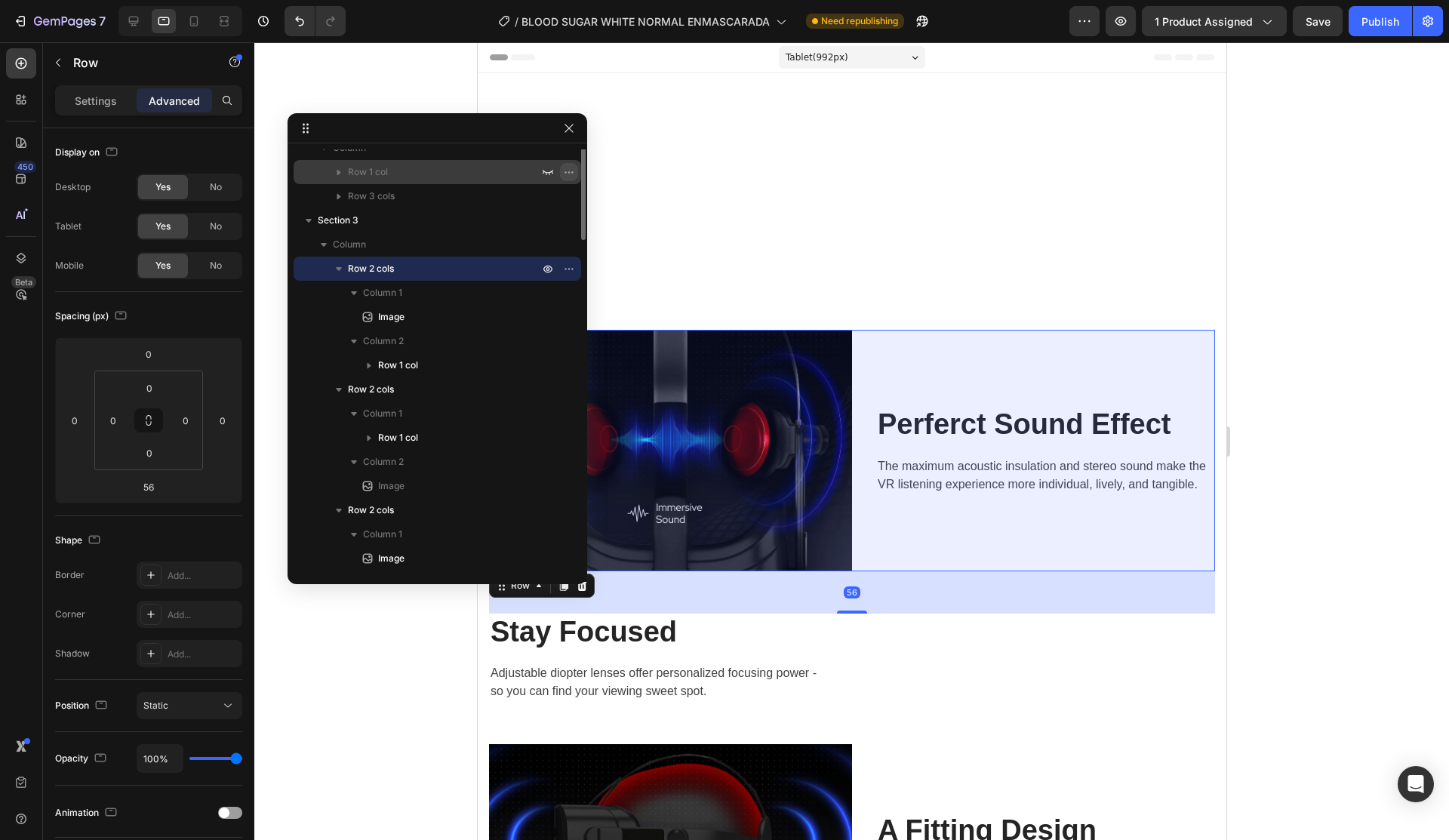
scroll to position [35, 0]
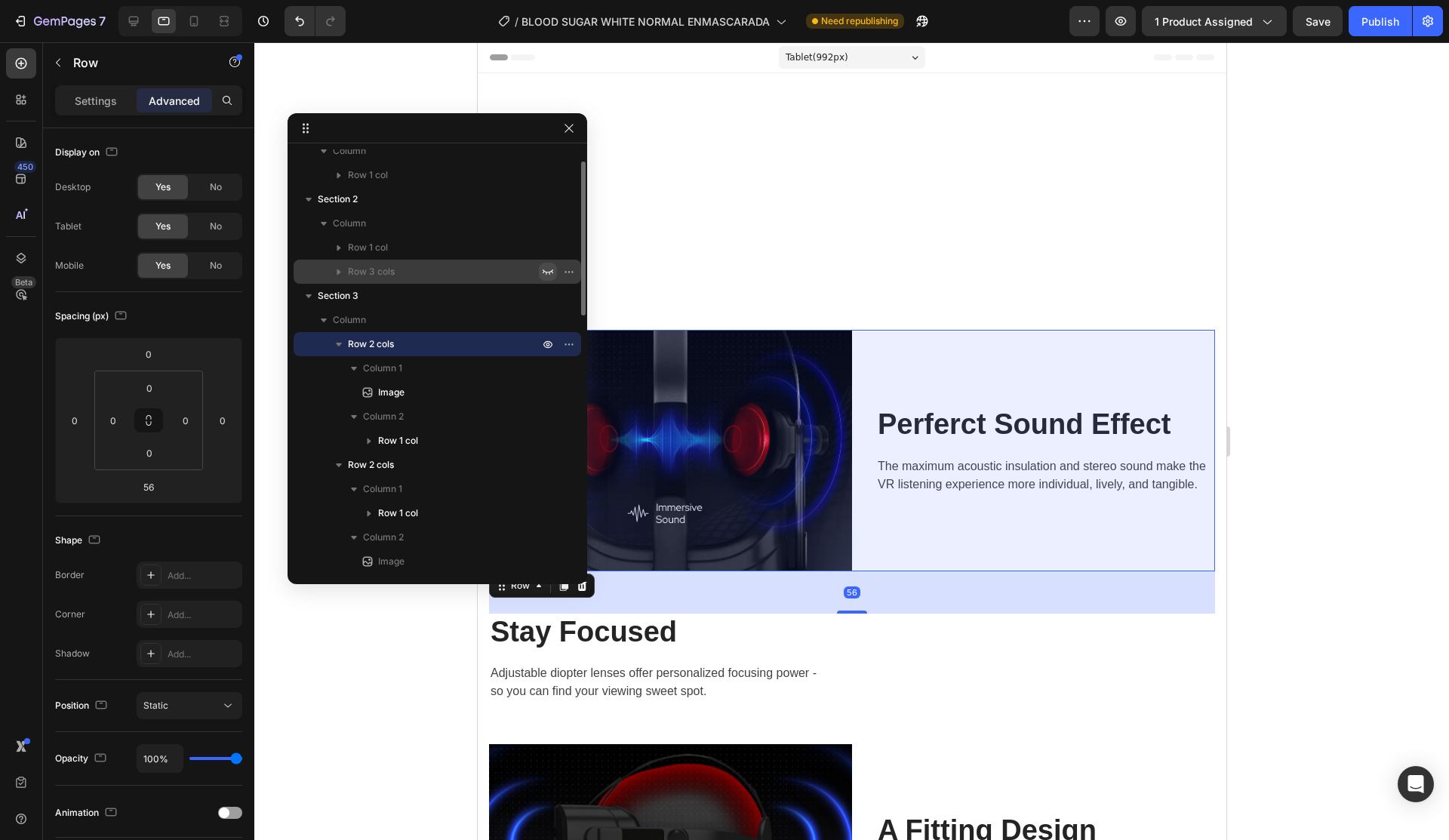
click at [551, 275] on icon "button" at bounding box center [547, 271] width 13 height 13
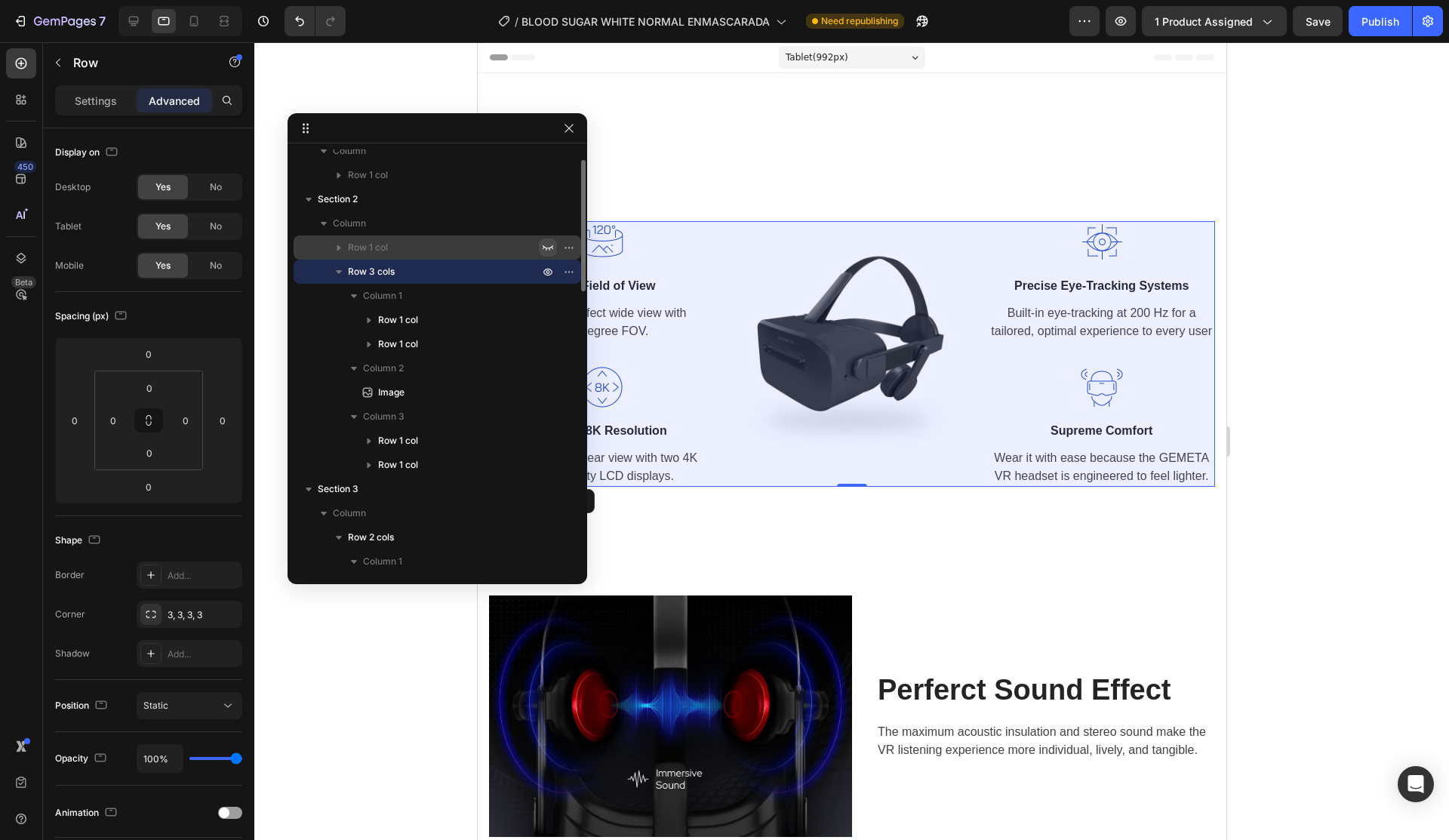
click at [545, 249] on icon "button" at bounding box center [547, 247] width 13 height 13
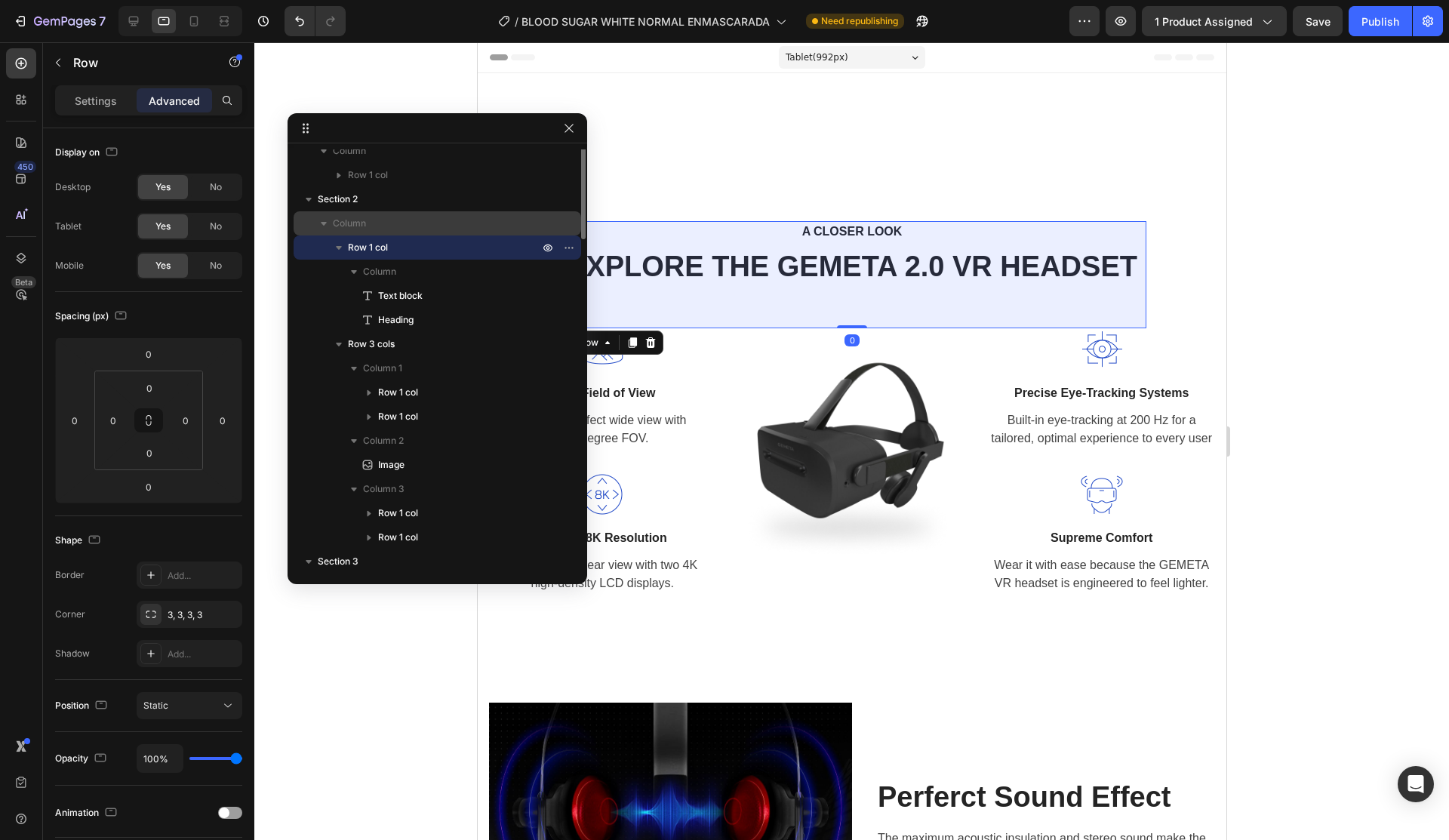
scroll to position [0, 0]
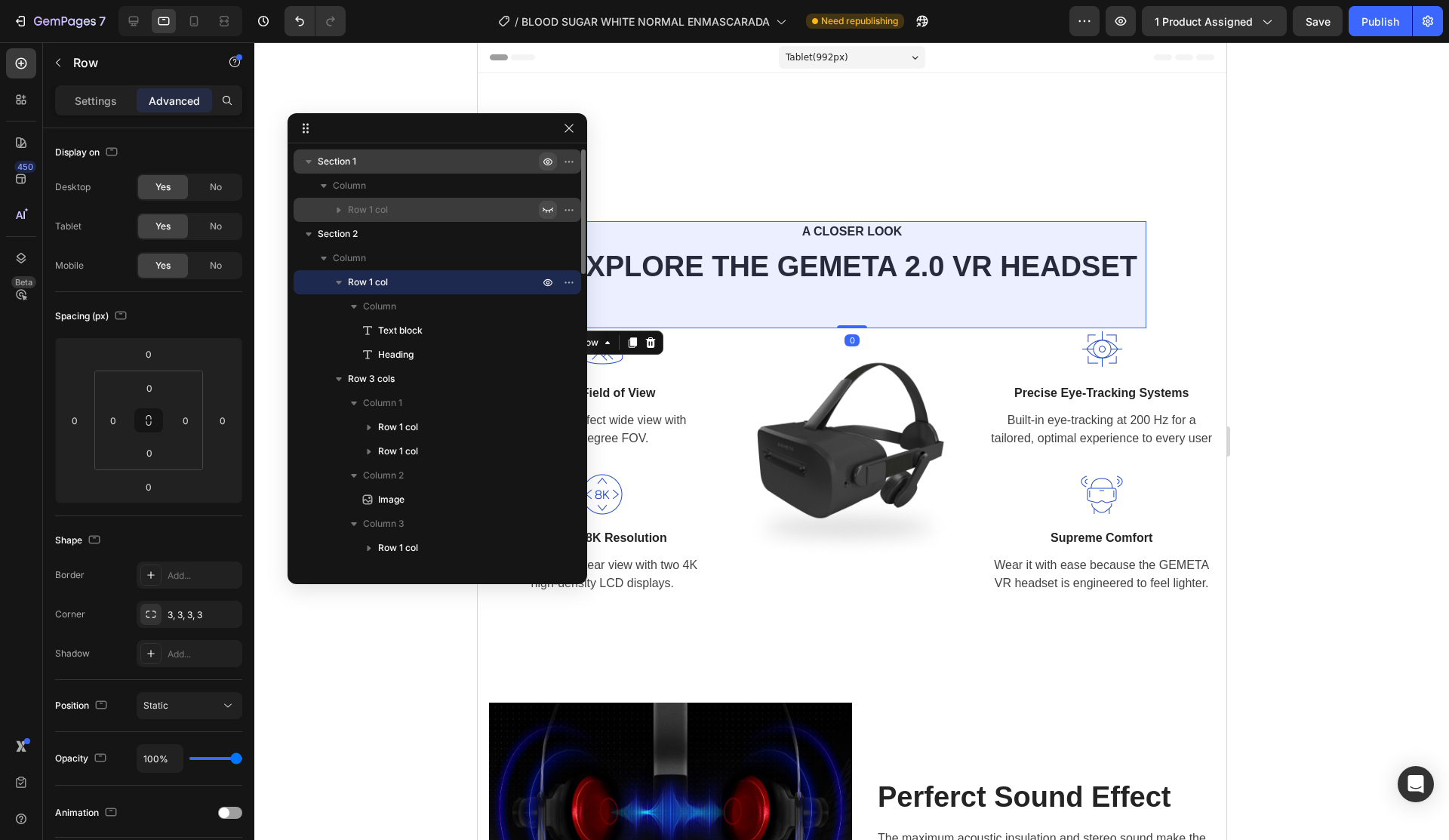
click at [545, 210] on icon "button" at bounding box center [547, 210] width 11 height 5
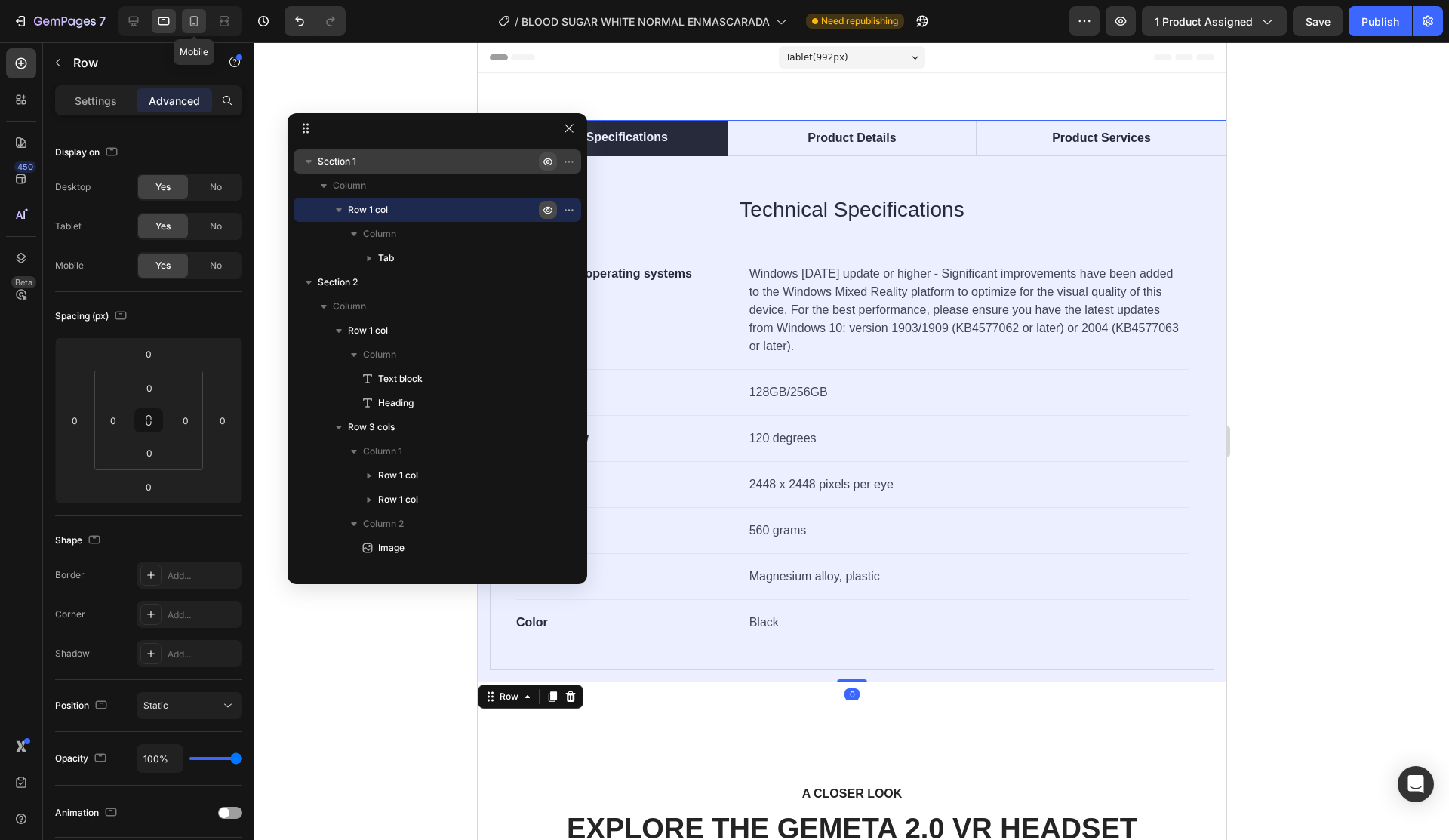
click at [197, 11] on div at bounding box center [193, 20] width 24 height 24
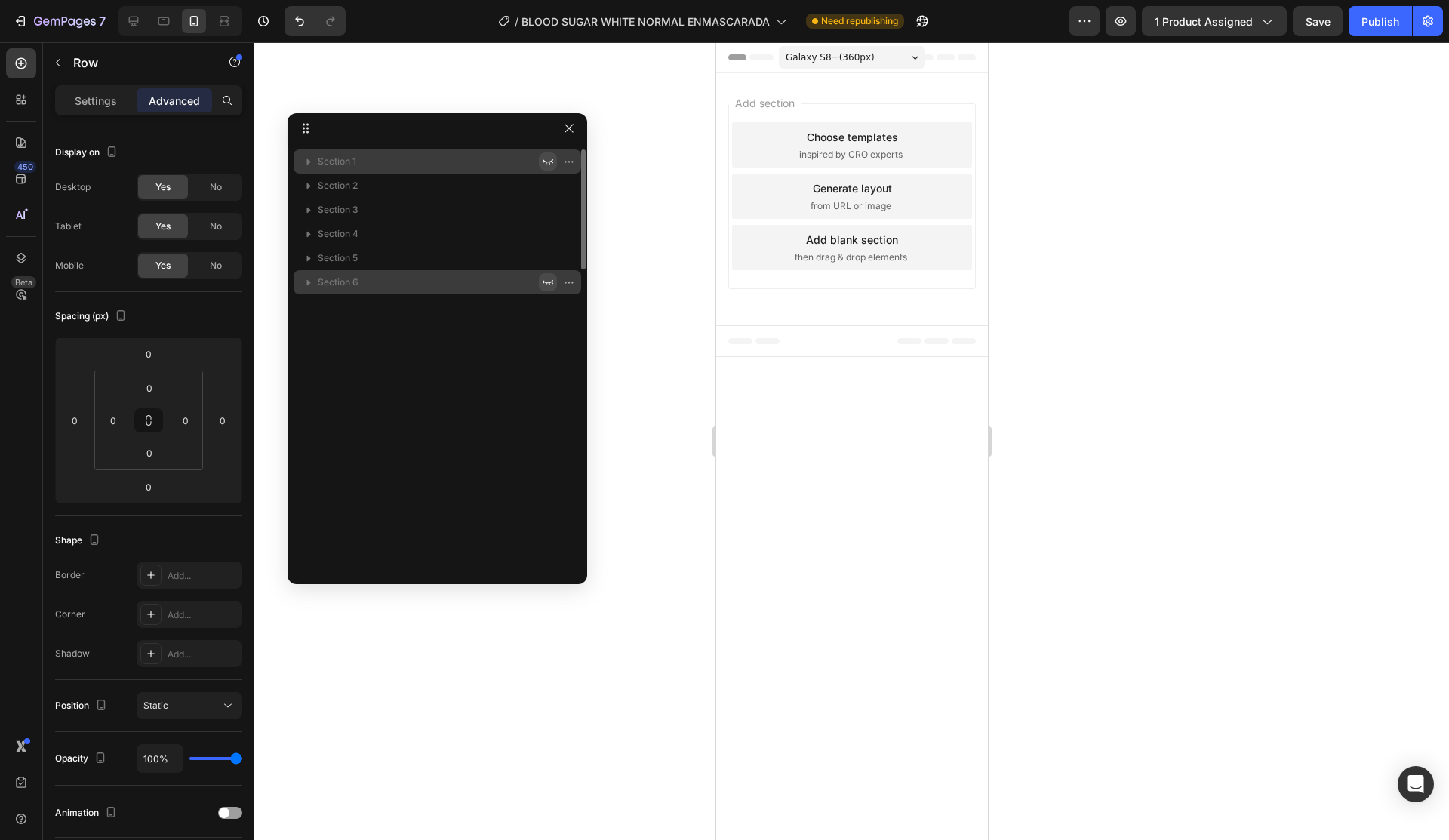
click at [545, 273] on div at bounding box center [558, 282] width 39 height 24
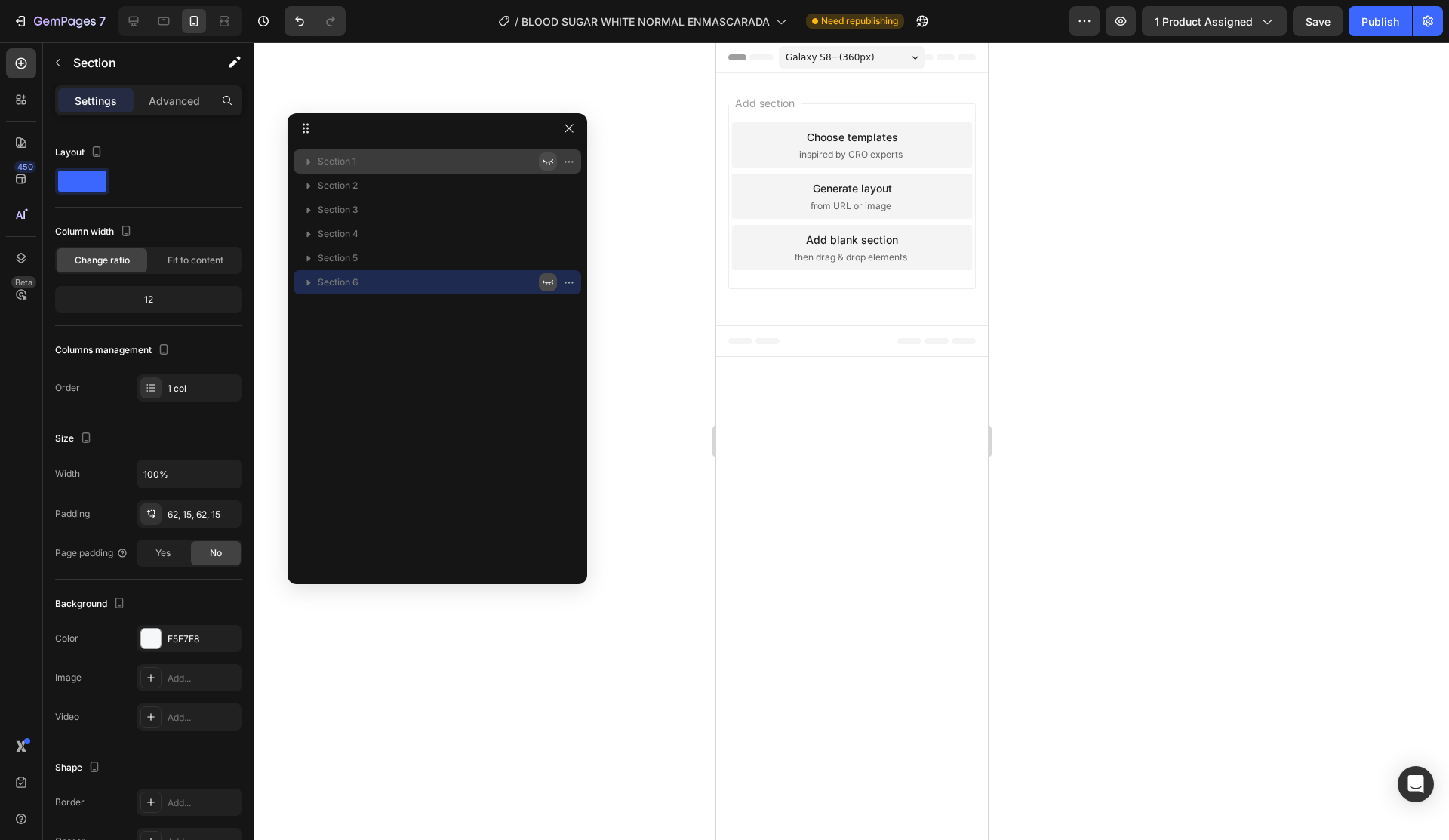
click at [547, 280] on icon "button" at bounding box center [547, 282] width 13 height 13
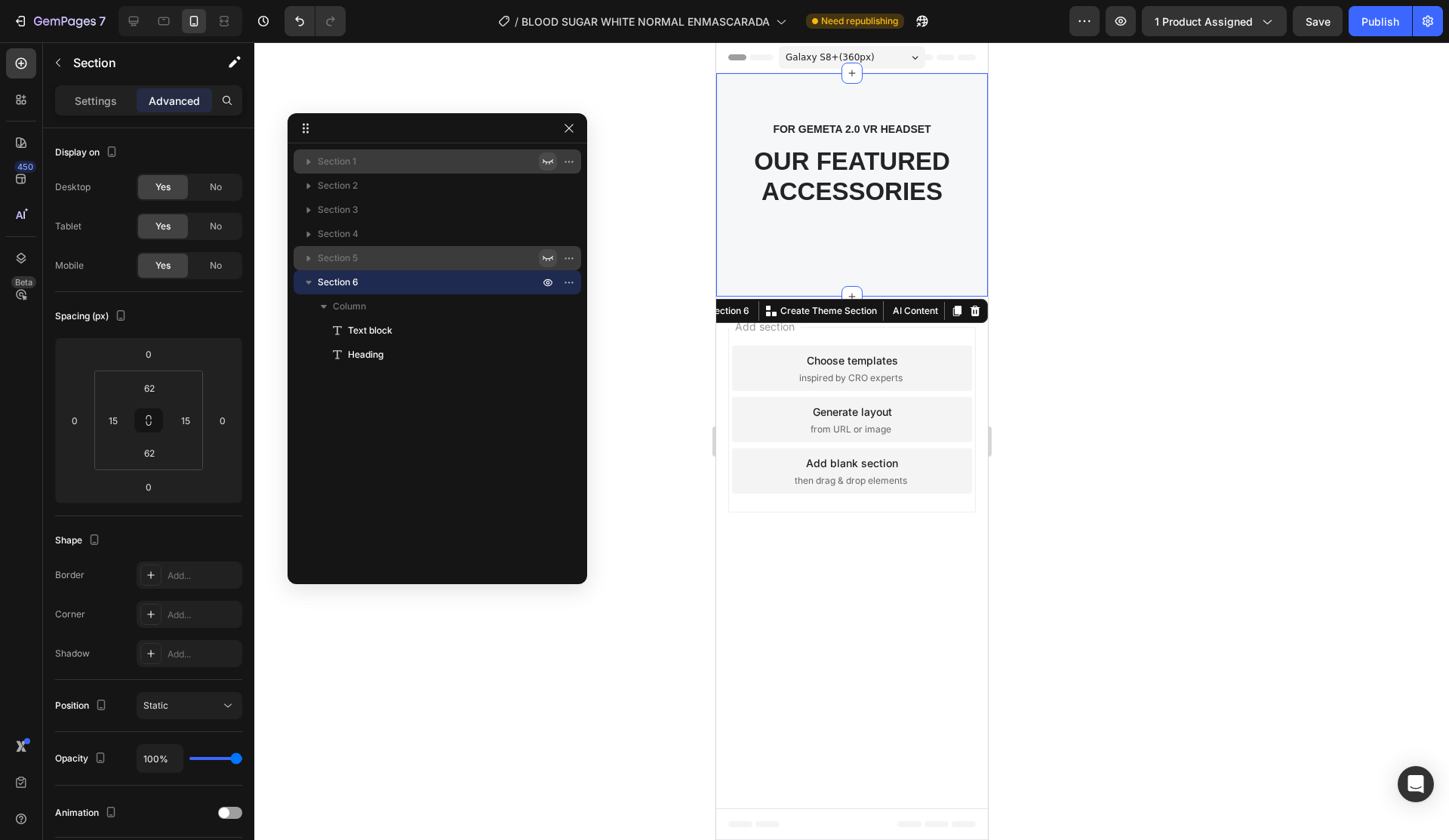
click at [544, 255] on icon "button" at bounding box center [547, 258] width 13 height 13
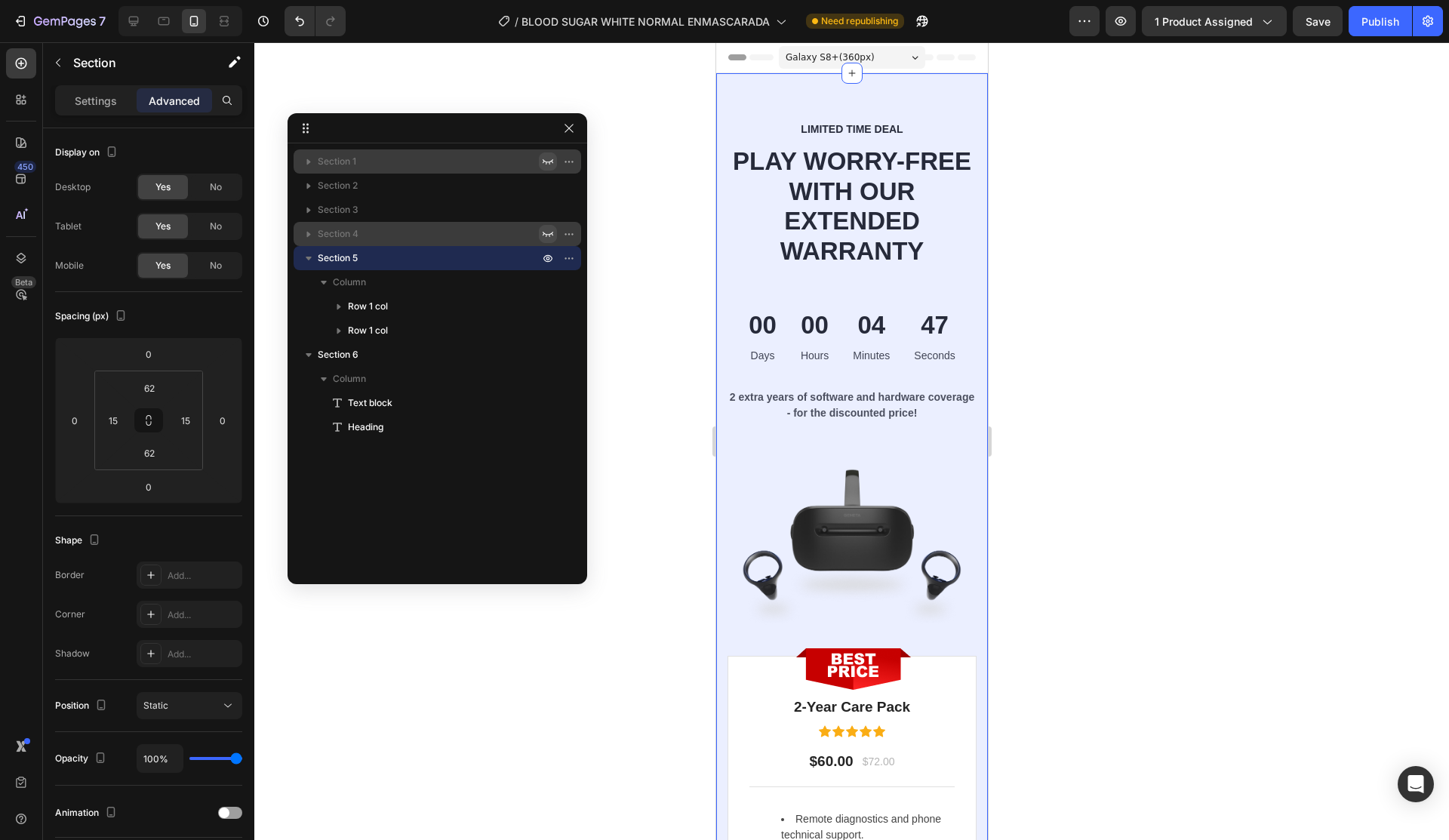
click at [539, 228] on button "button" at bounding box center [547, 234] width 18 height 18
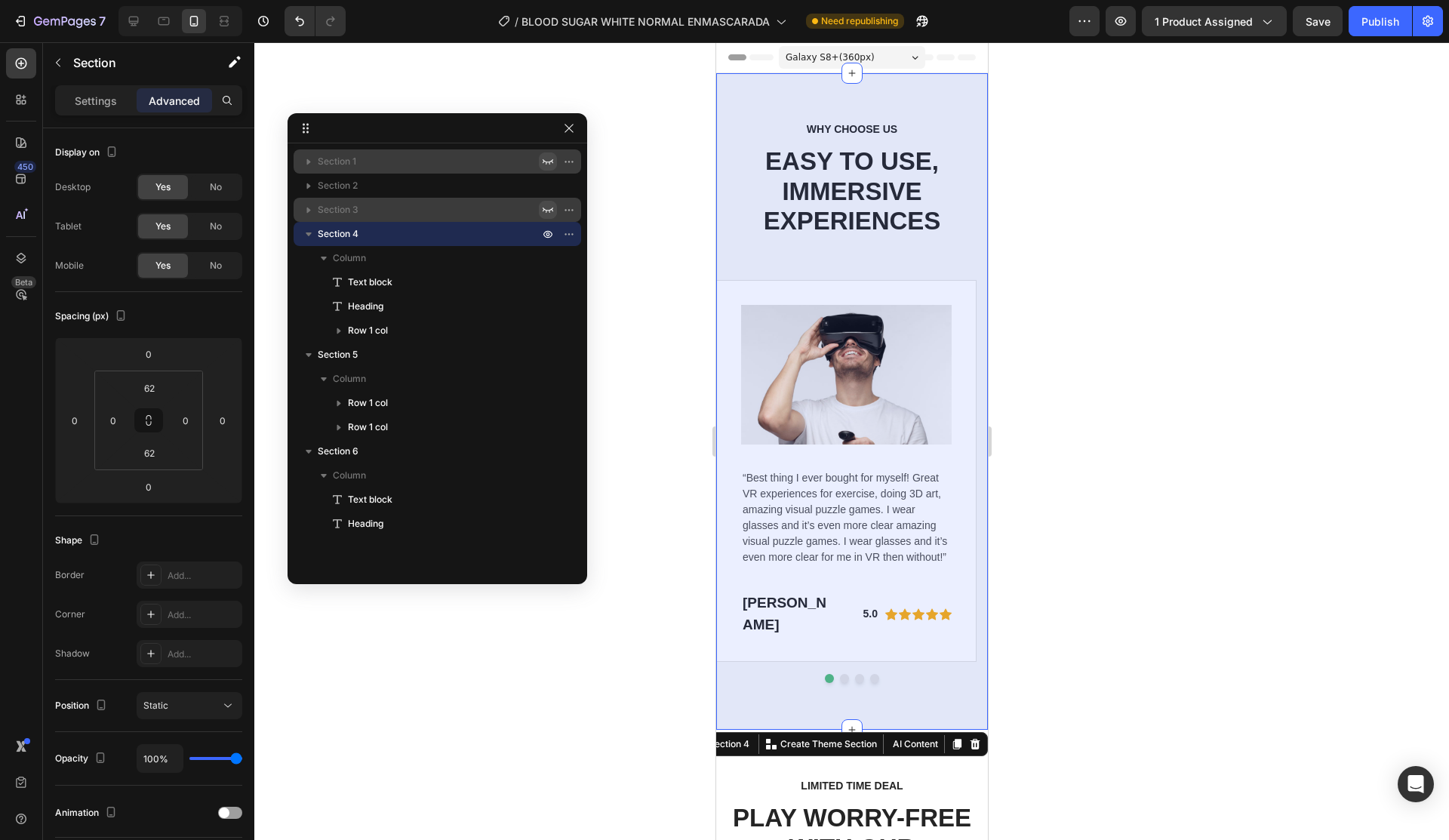
click at [547, 212] on icon "button" at bounding box center [547, 210] width 11 height 5
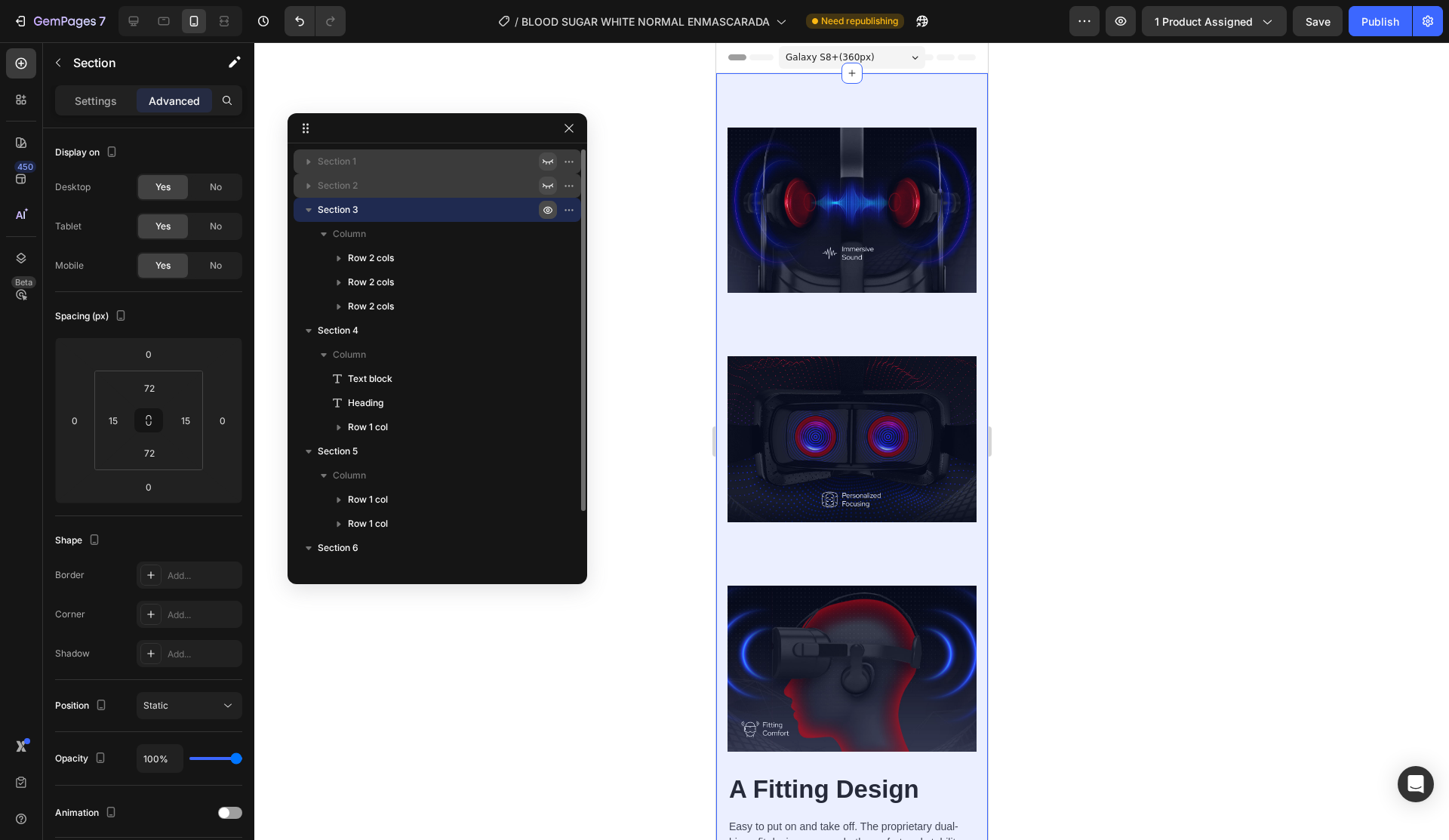
click at [547, 188] on icon "button" at bounding box center [547, 186] width 11 height 5
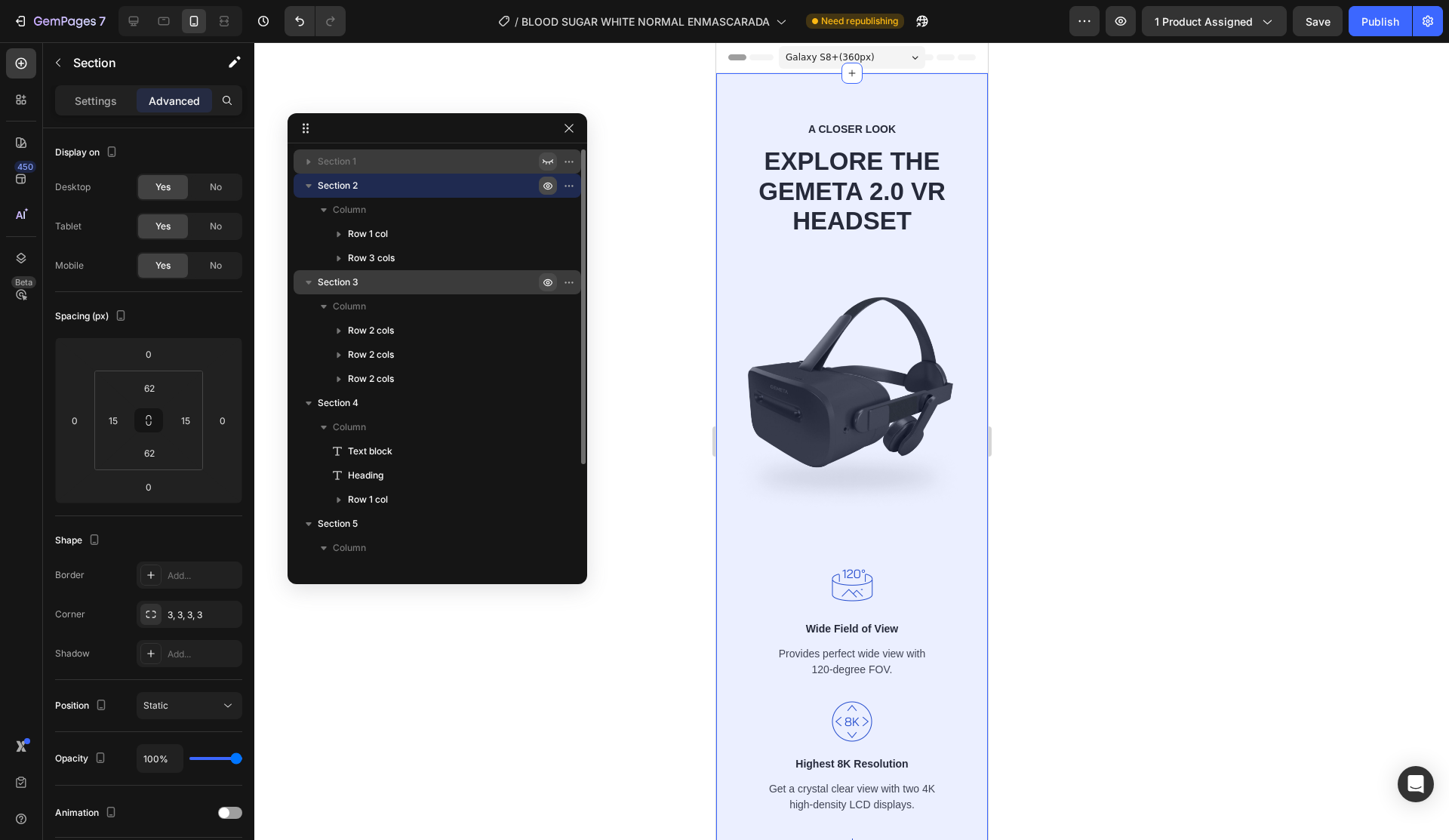
click at [547, 166] on icon "button" at bounding box center [547, 162] width 13 height 13
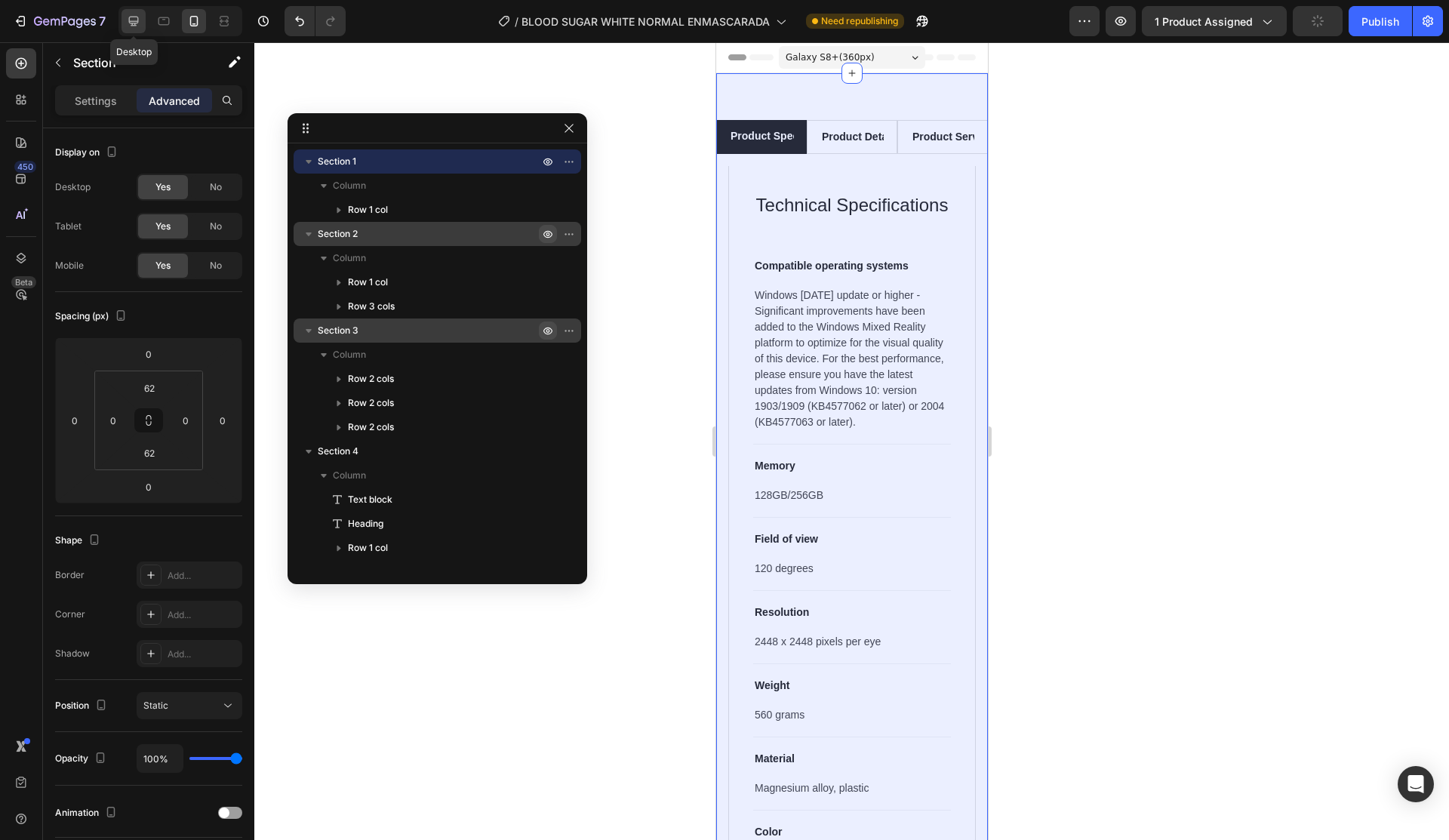
click at [124, 23] on div at bounding box center [133, 20] width 24 height 24
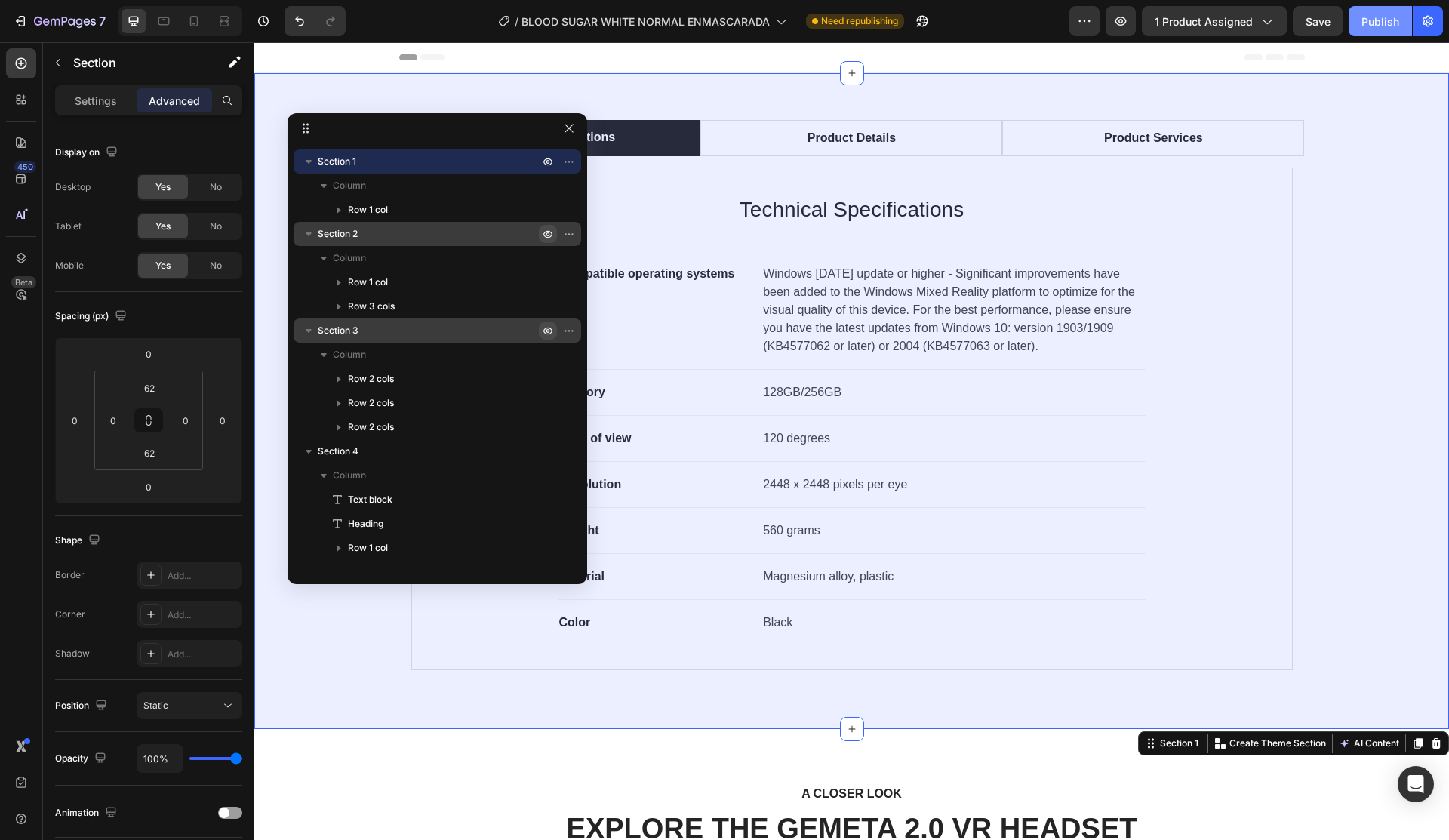
click at [1381, 28] on div "Publish" at bounding box center [1380, 21] width 38 height 15
click at [306, 164] on icon "button" at bounding box center [309, 162] width 15 height 15
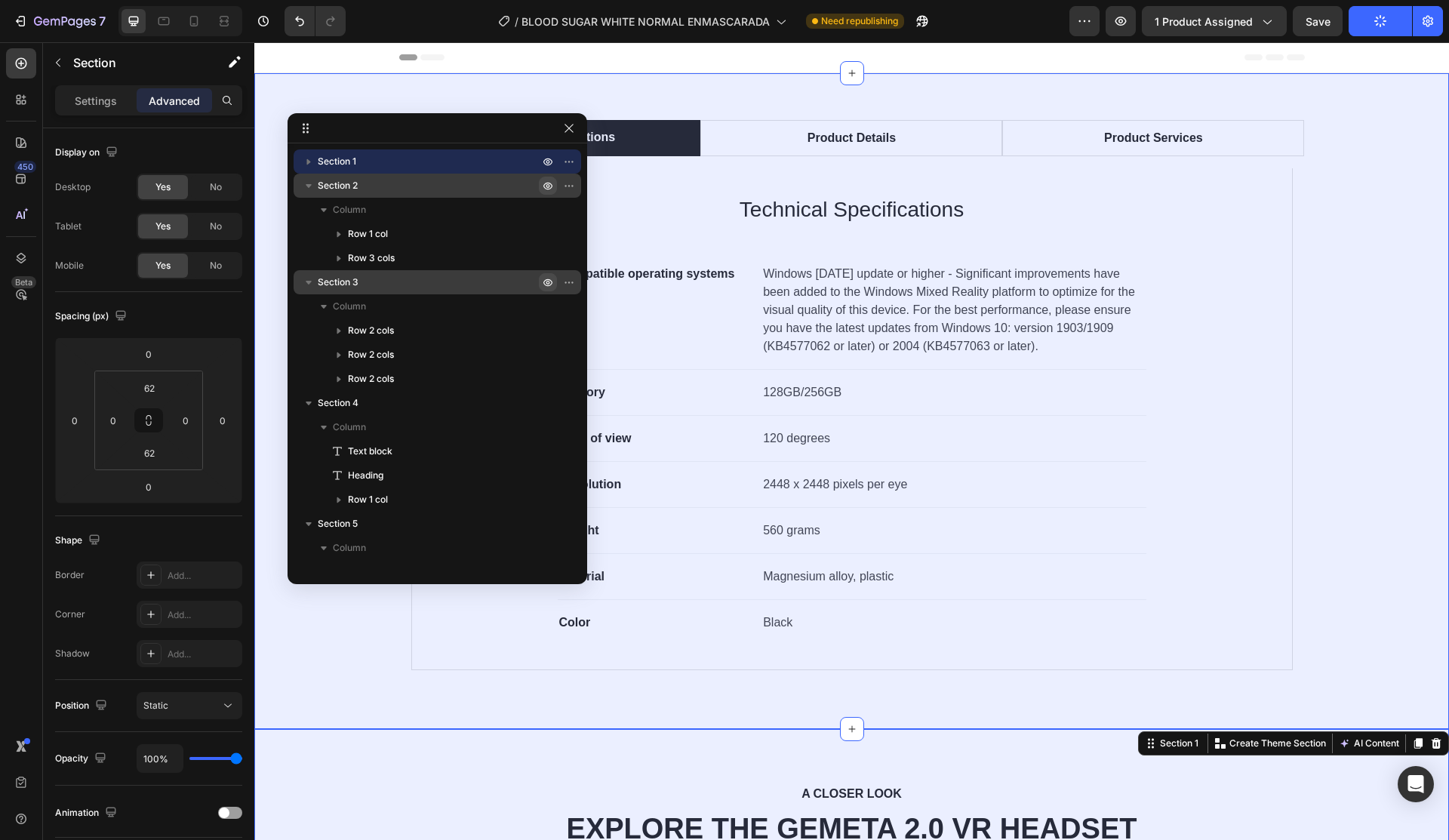
click at [311, 190] on icon "button" at bounding box center [309, 186] width 15 height 15
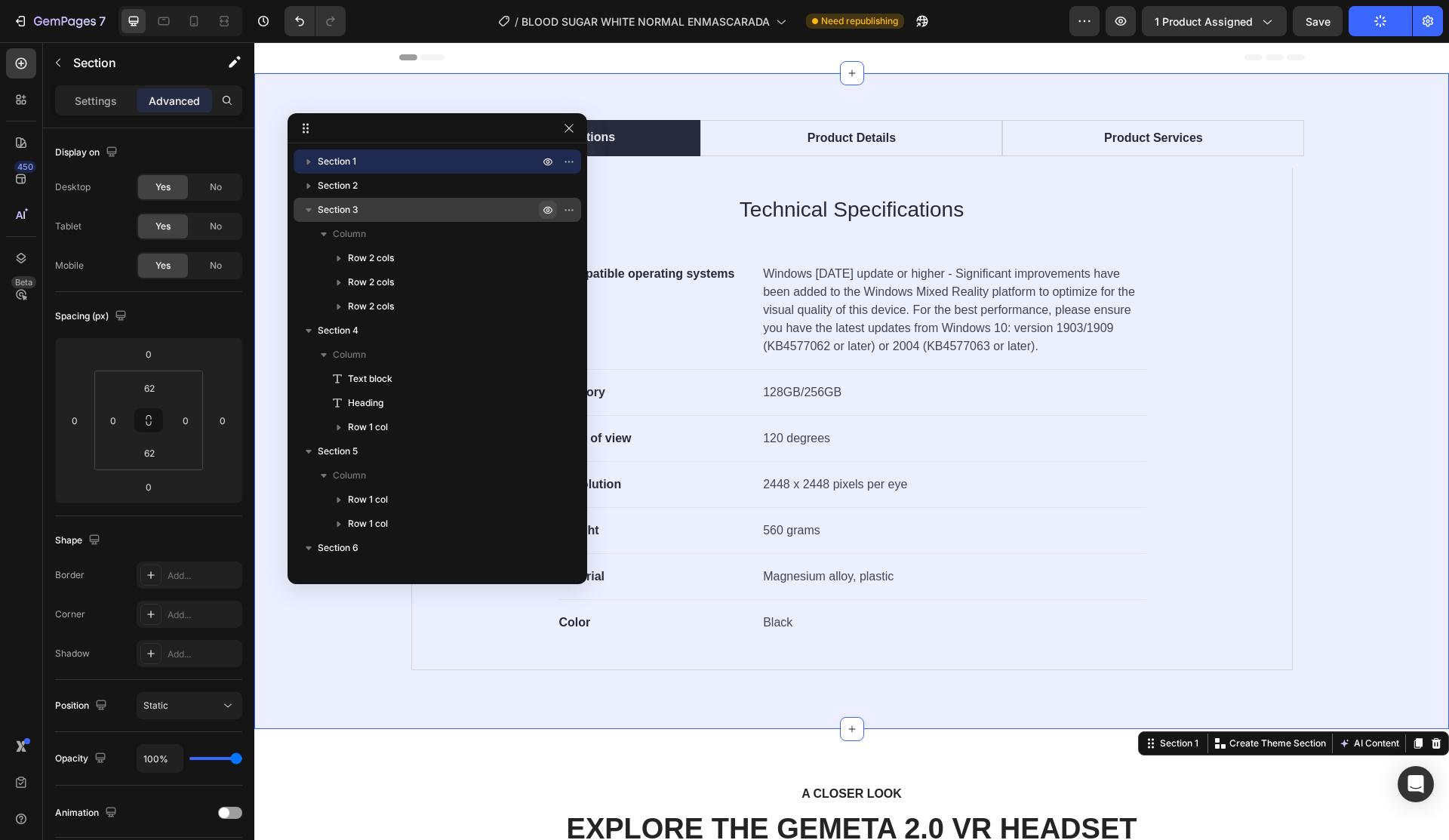
click at [309, 209] on icon "button" at bounding box center [309, 211] width 6 height 4
click at [572, 161] on icon "button" at bounding box center [572, 162] width 2 height 2
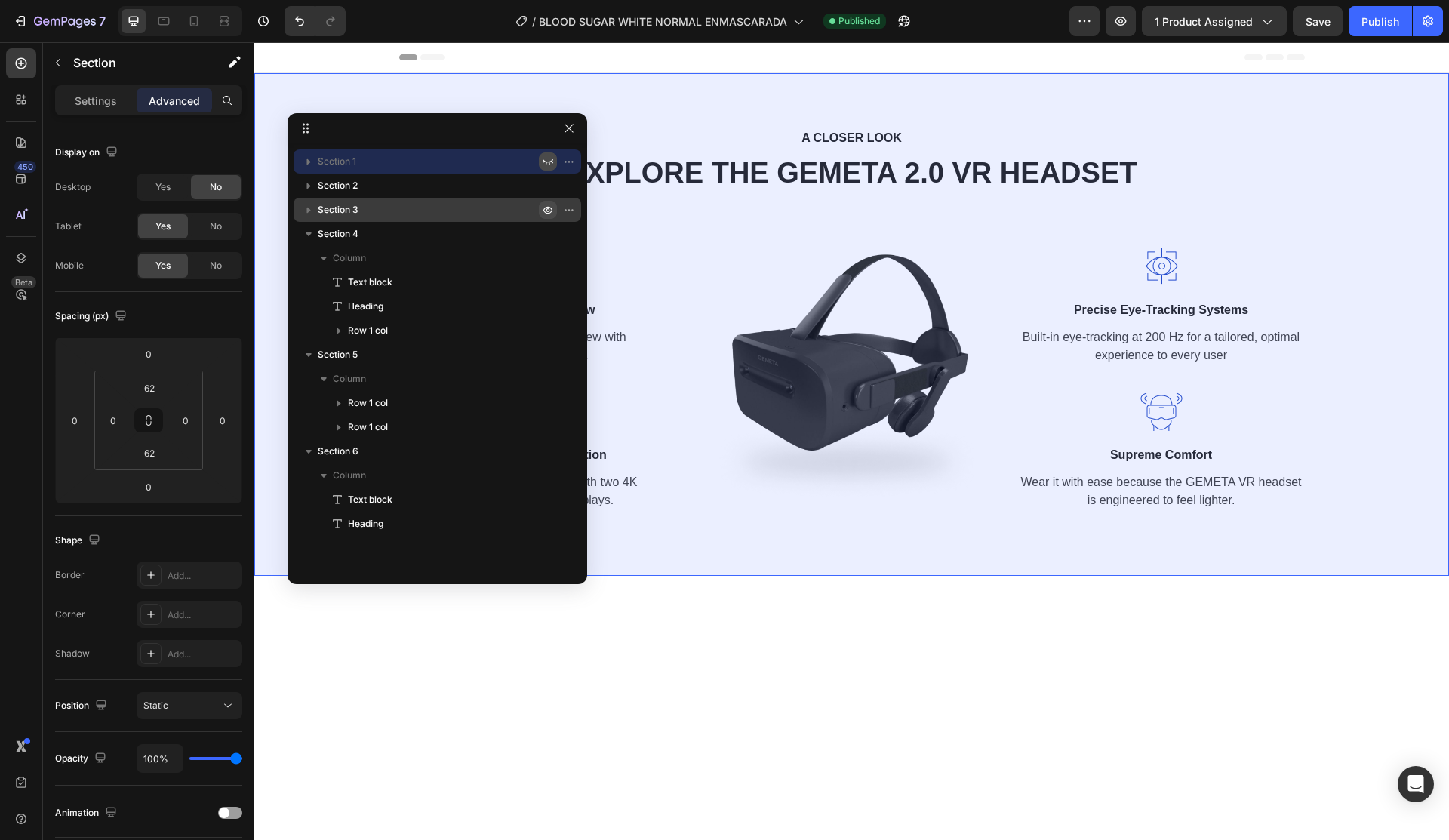
click at [544, 178] on button "button" at bounding box center [547, 186] width 18 height 18
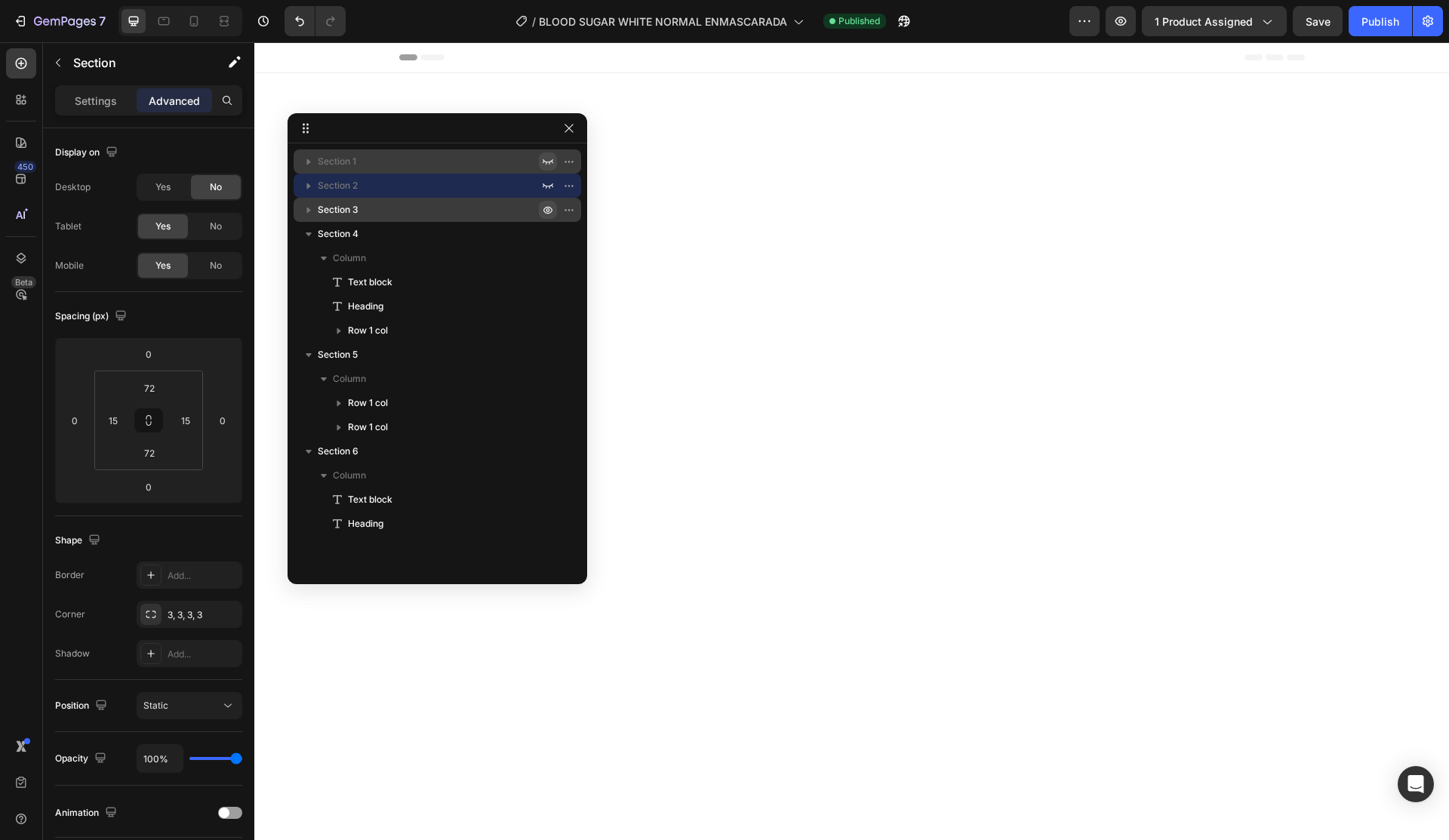
click at [572, 209] on icon "button" at bounding box center [572, 210] width 2 height 2
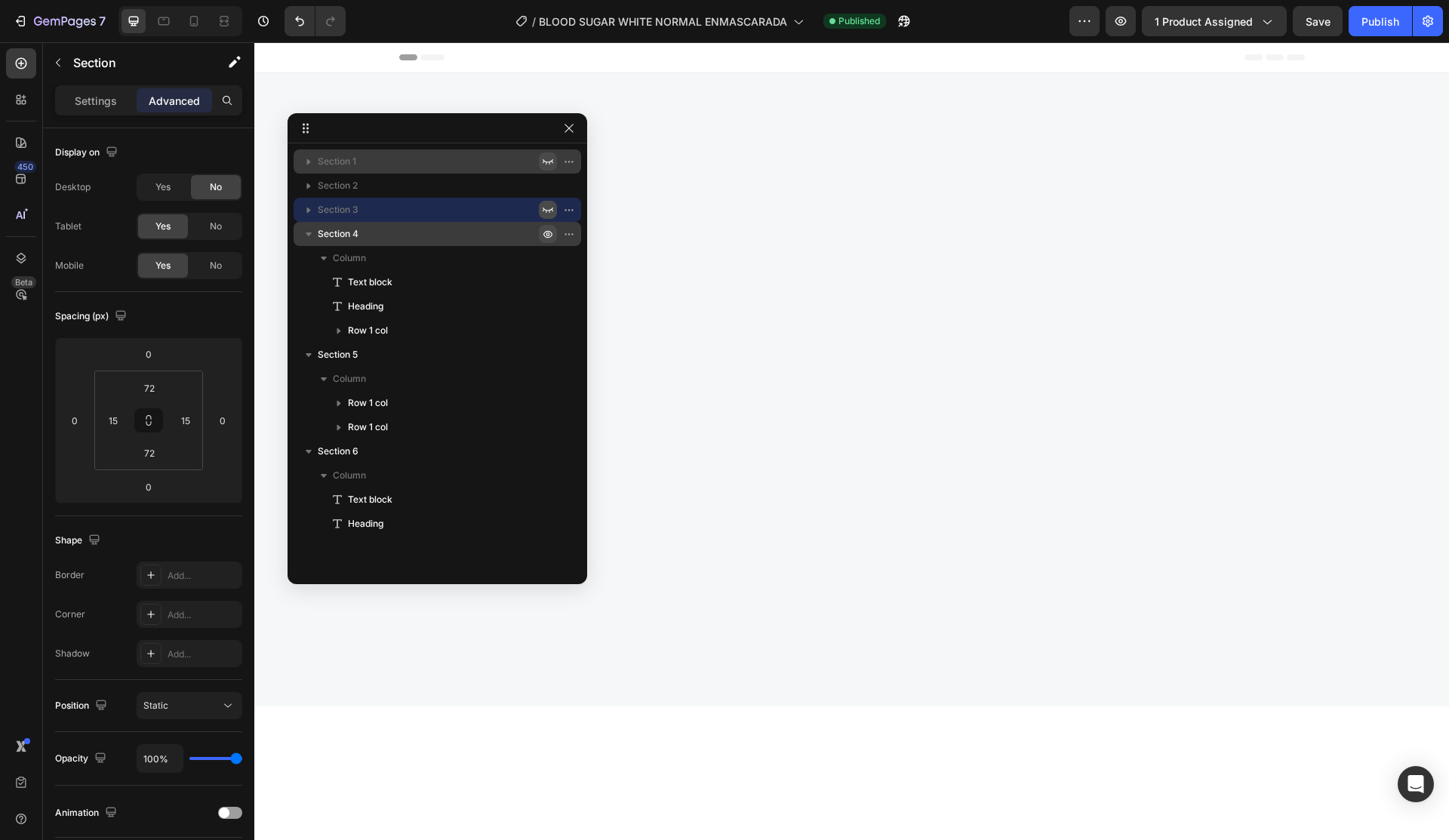
click at [572, 235] on icon "button" at bounding box center [572, 234] width 2 height 2
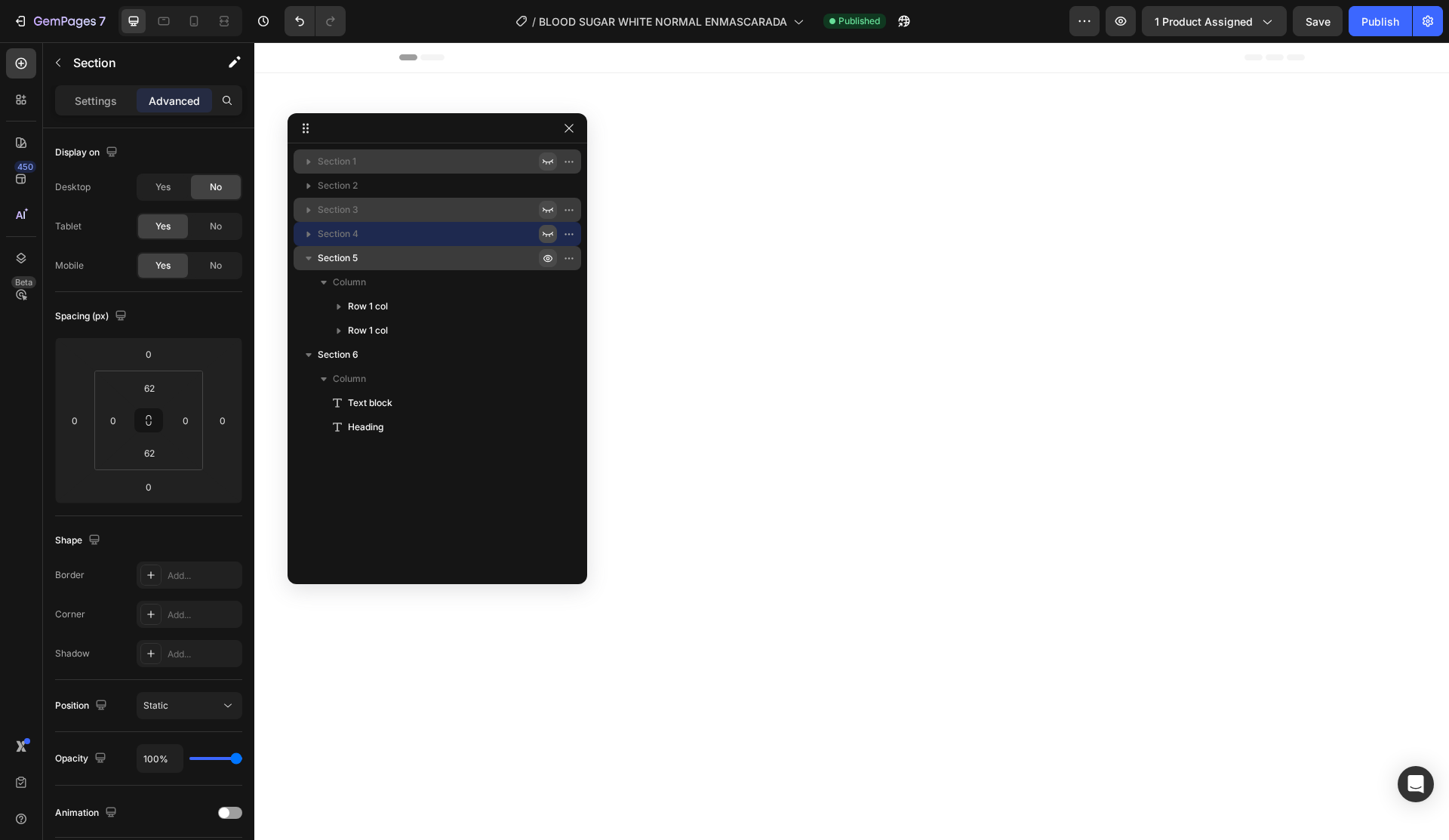
click at [545, 266] on button "button" at bounding box center [547, 258] width 18 height 18
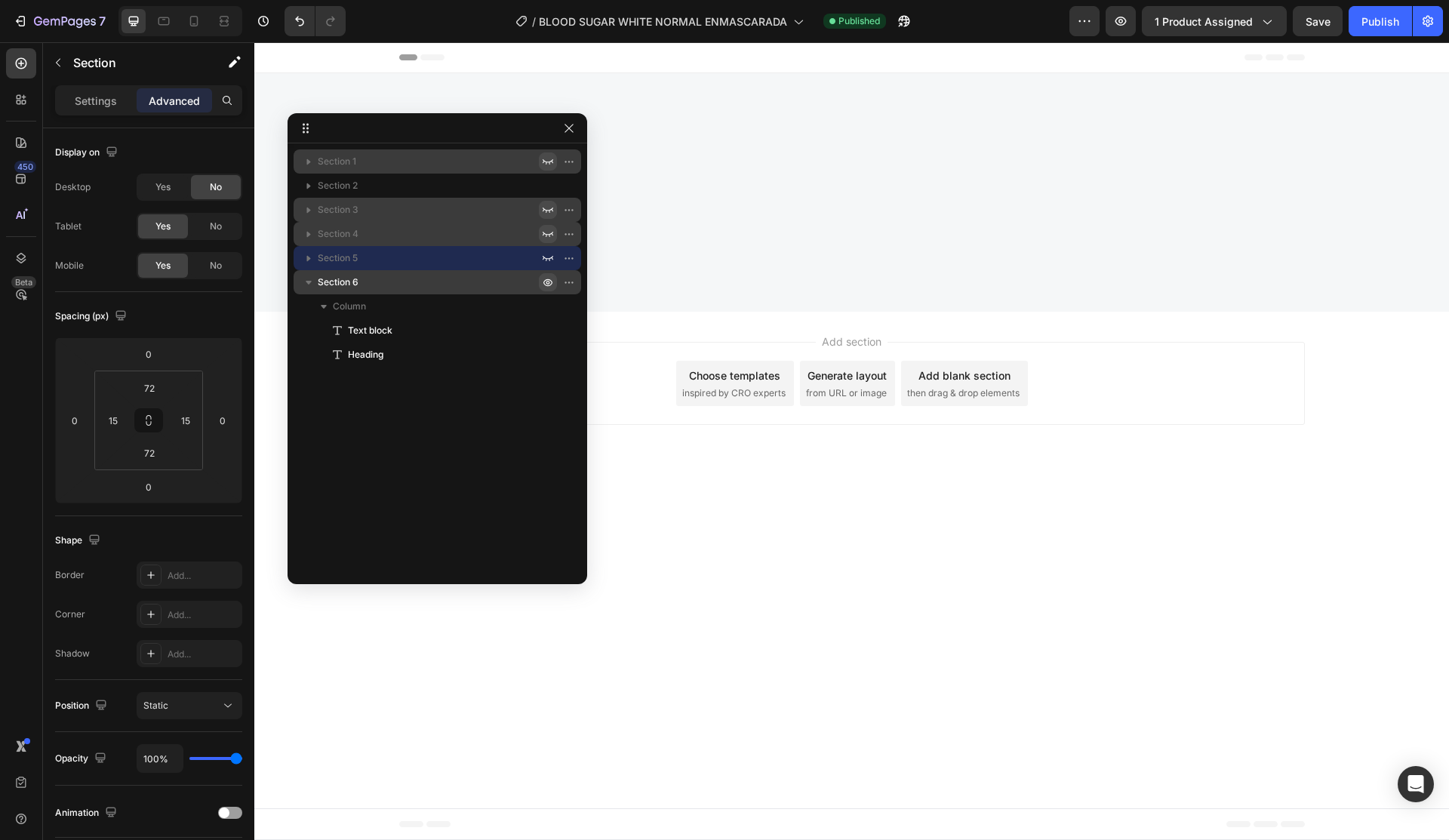
click at [547, 287] on icon "button" at bounding box center [547, 282] width 13 height 13
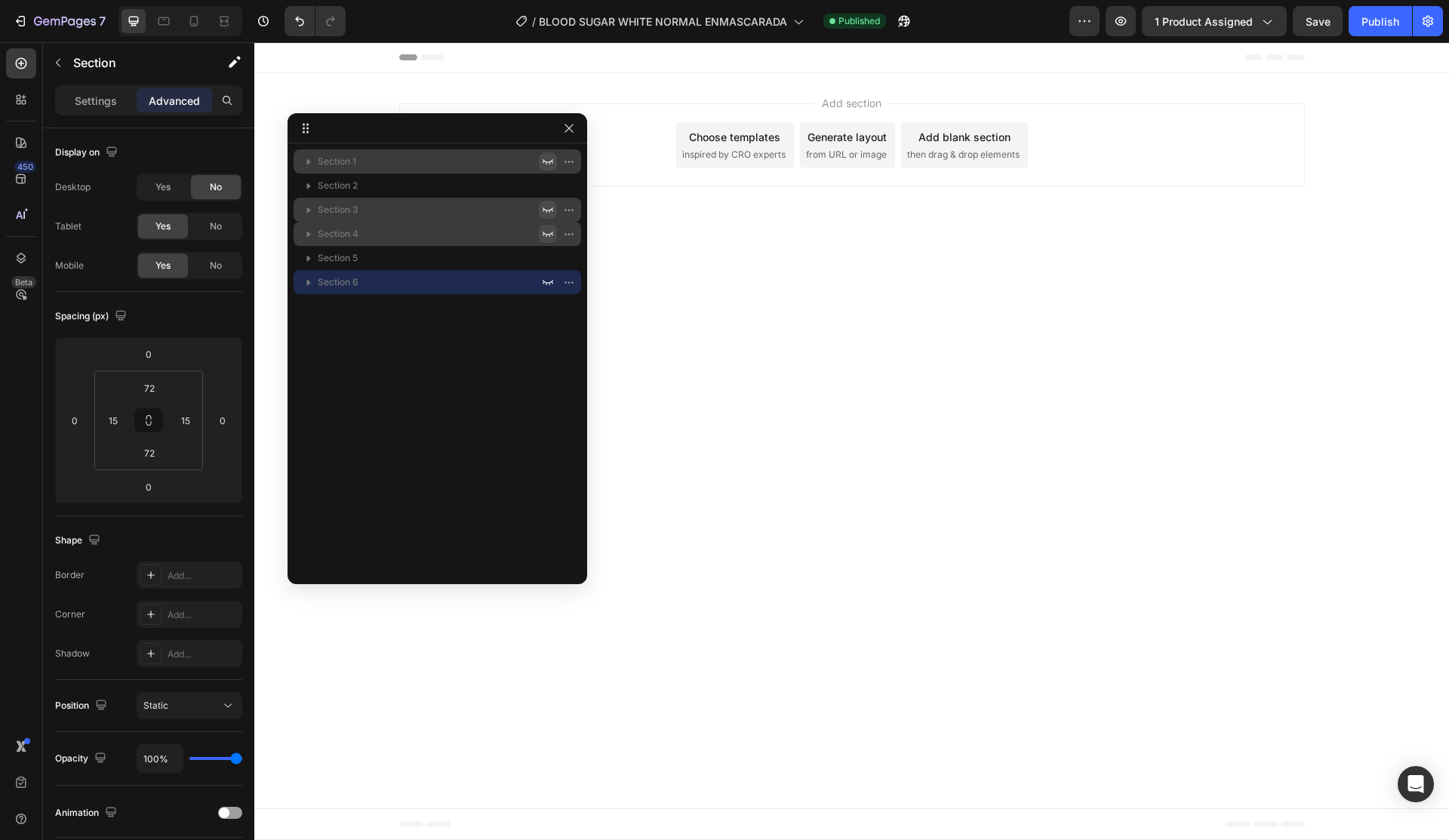
click at [885, 361] on body "Header Product Specifications Product Details Product Services Technical Specif…" at bounding box center [852, 441] width 1195 height 798
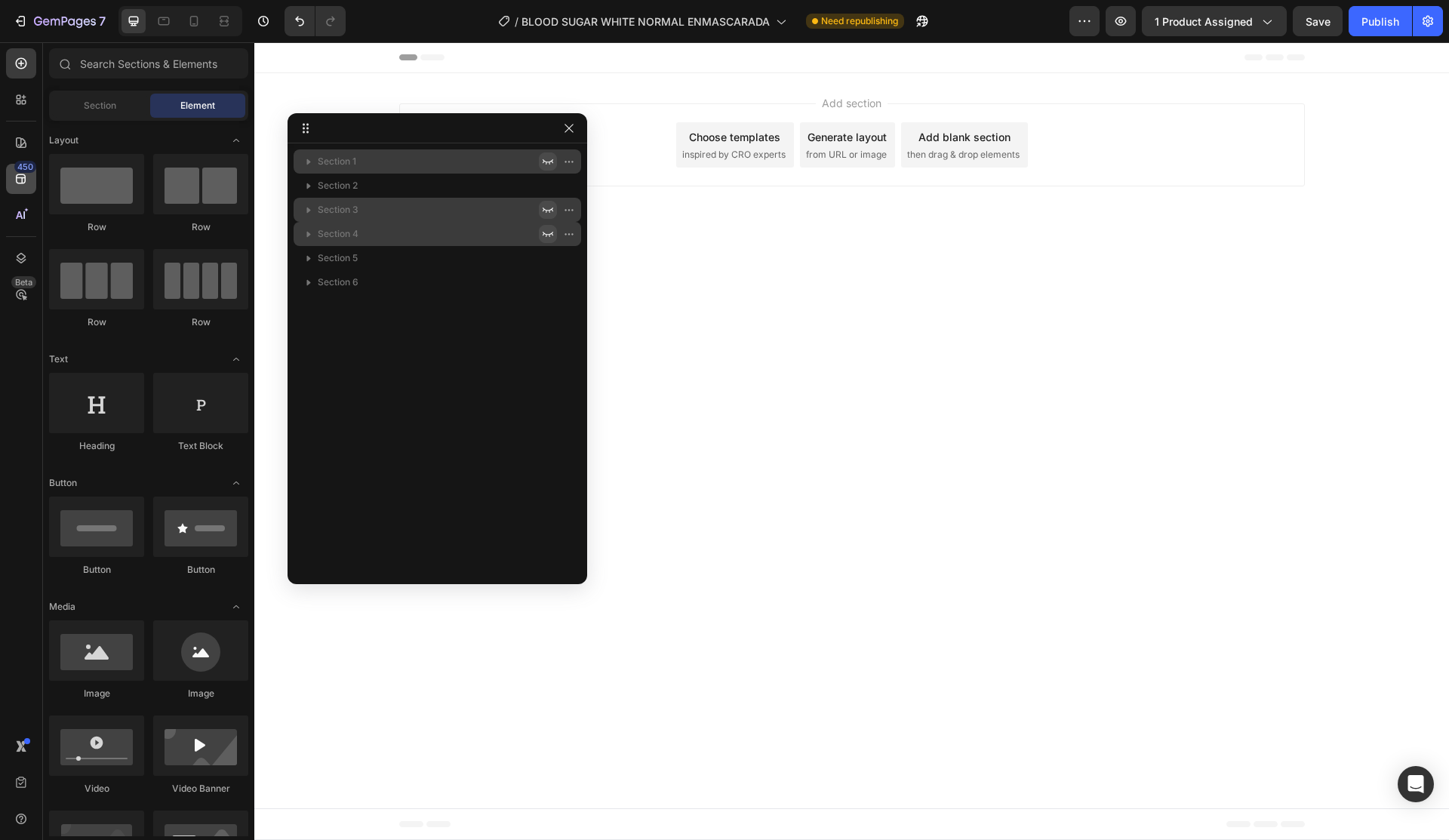
click at [13, 187] on div "450" at bounding box center [20, 178] width 30 height 30
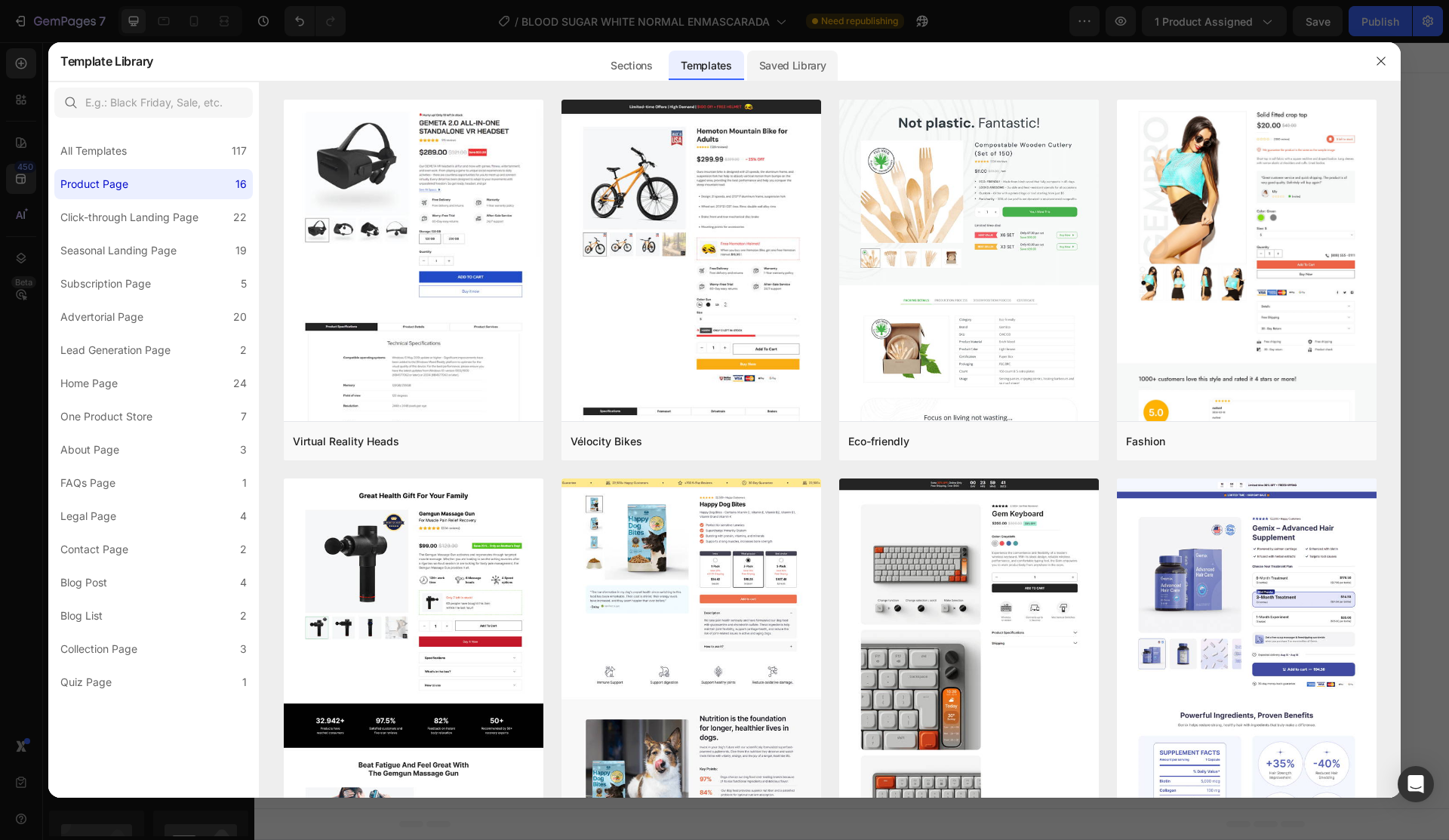
click at [783, 51] on div "Saved Library" at bounding box center [793, 65] width 91 height 30
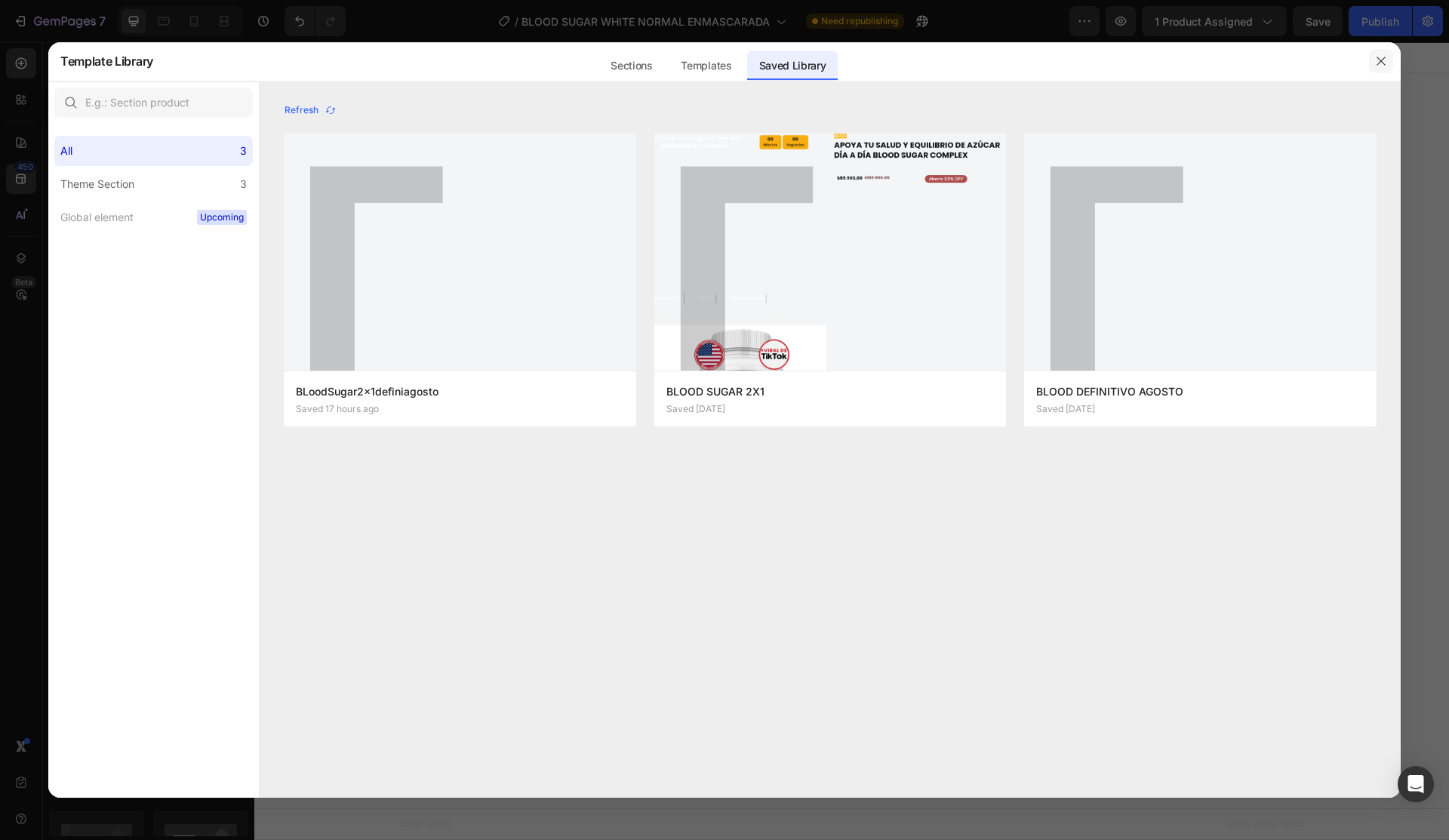
click at [1384, 63] on icon "button" at bounding box center [1381, 61] width 13 height 13
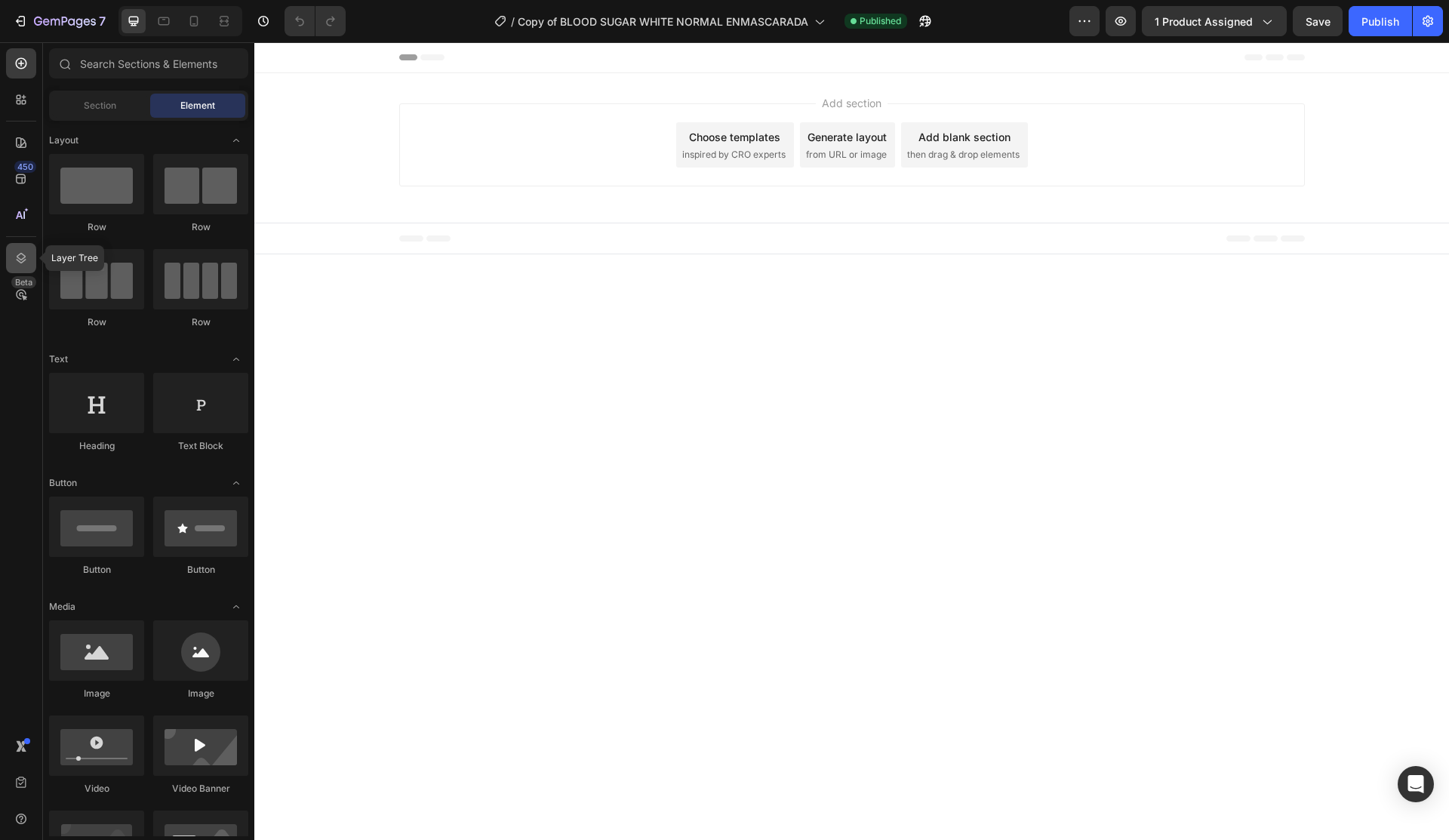
click at [20, 259] on icon at bounding box center [21, 258] width 10 height 11
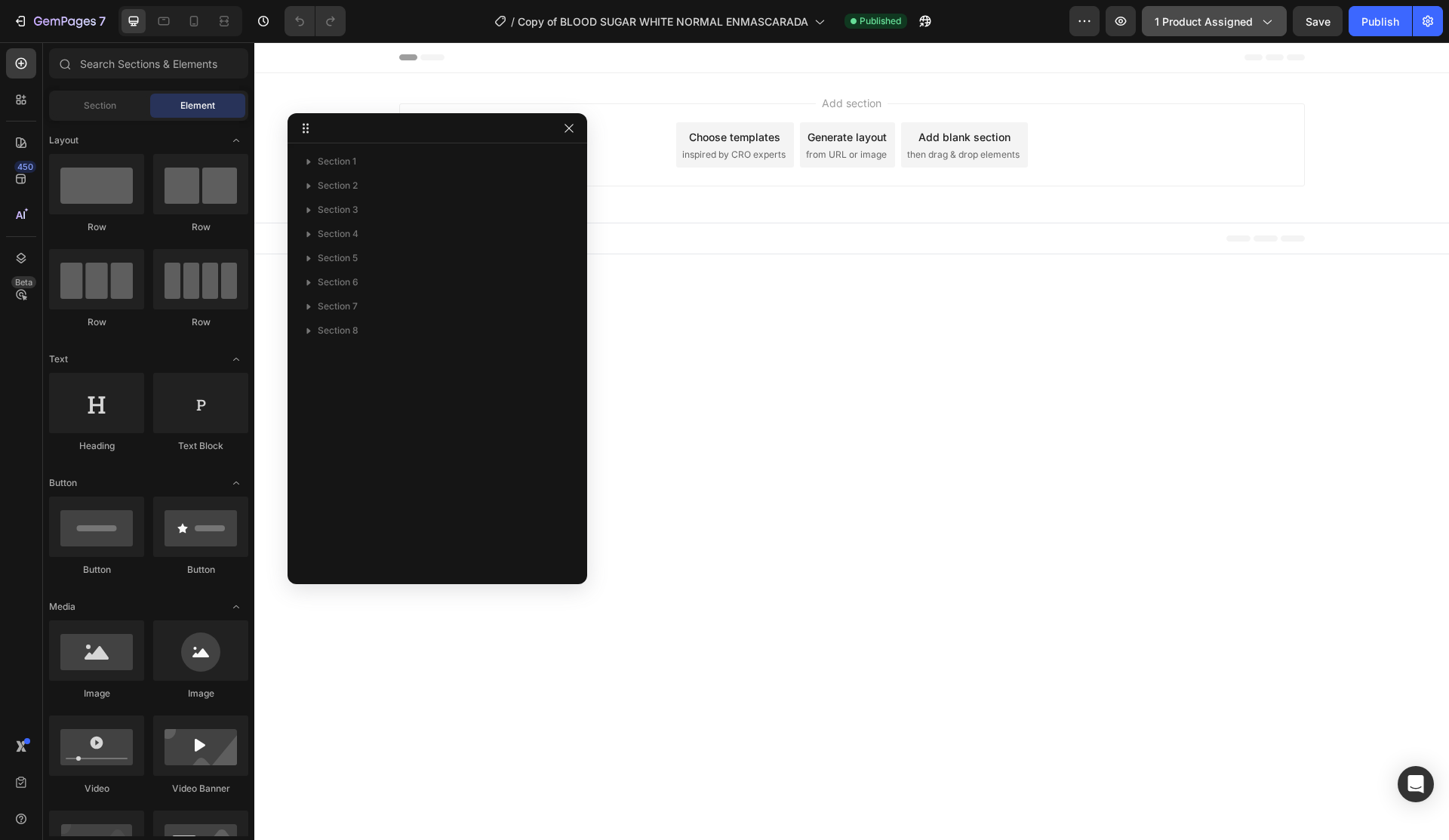
click at [1212, 19] on span "1 product assigned" at bounding box center [1204, 21] width 98 height 15
click at [551, 331] on icon "button" at bounding box center [547, 330] width 11 height 5
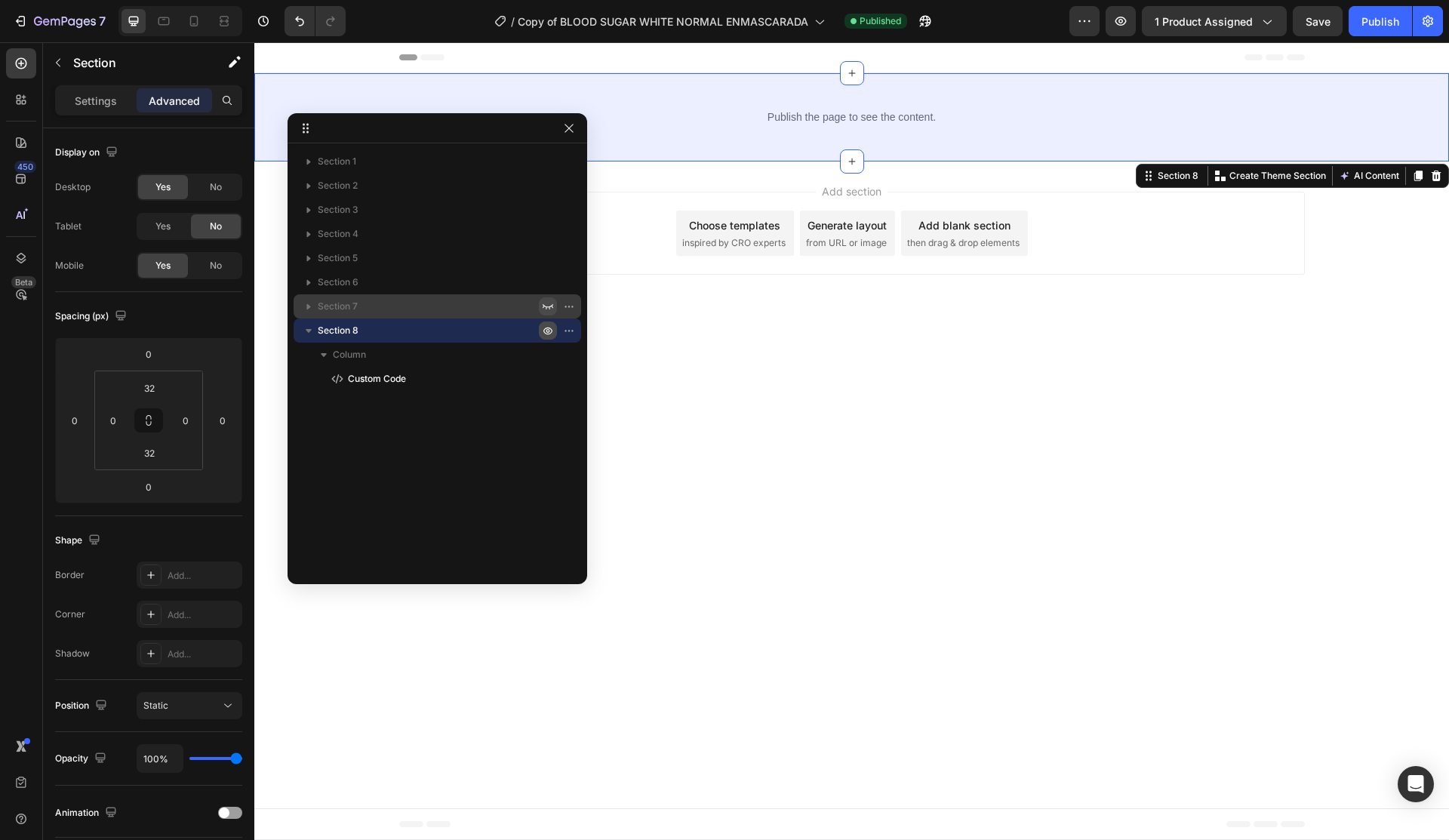
click at [548, 303] on icon "button" at bounding box center [547, 306] width 13 height 13
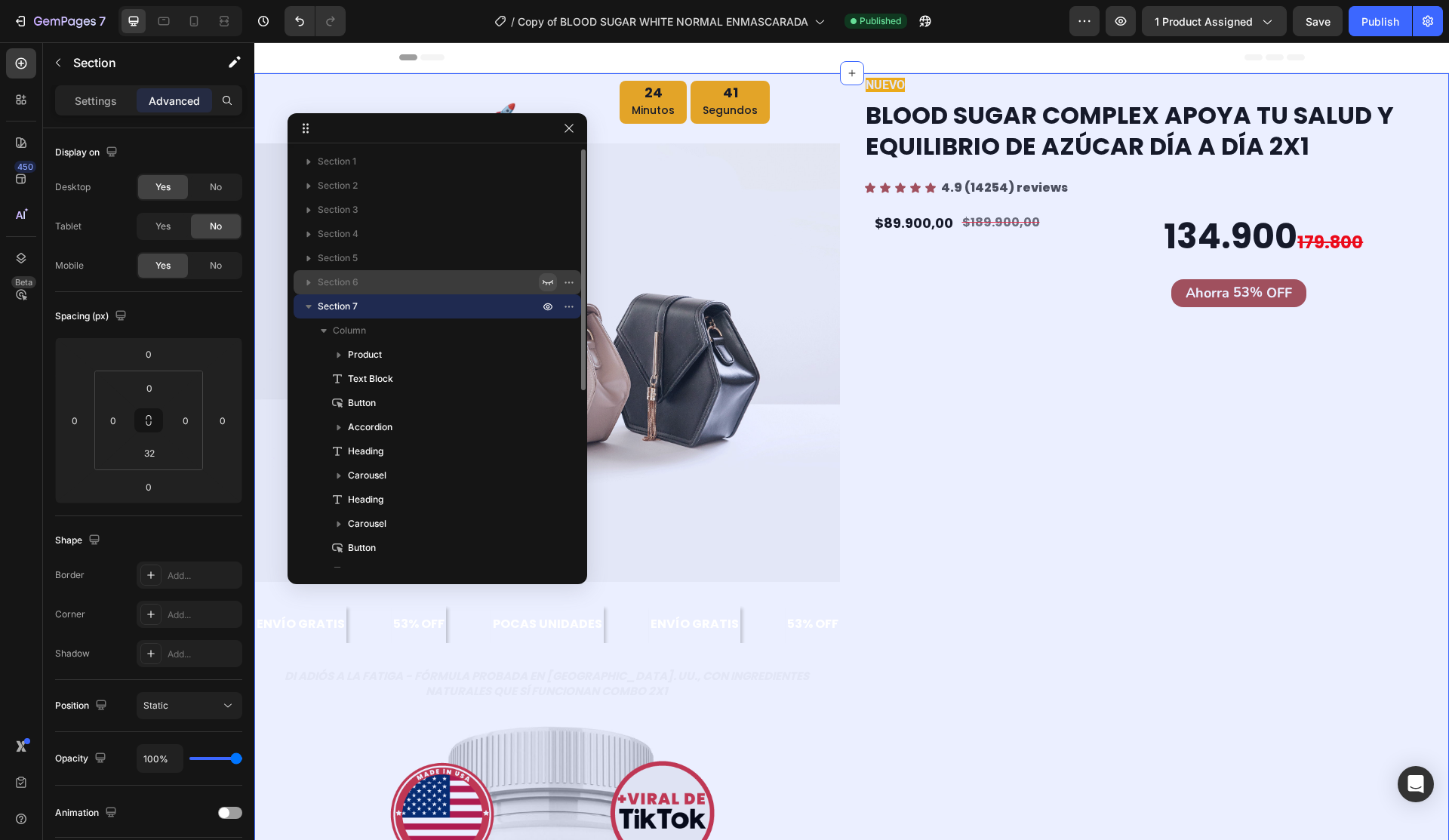
click at [549, 280] on icon "button" at bounding box center [547, 282] width 13 height 13
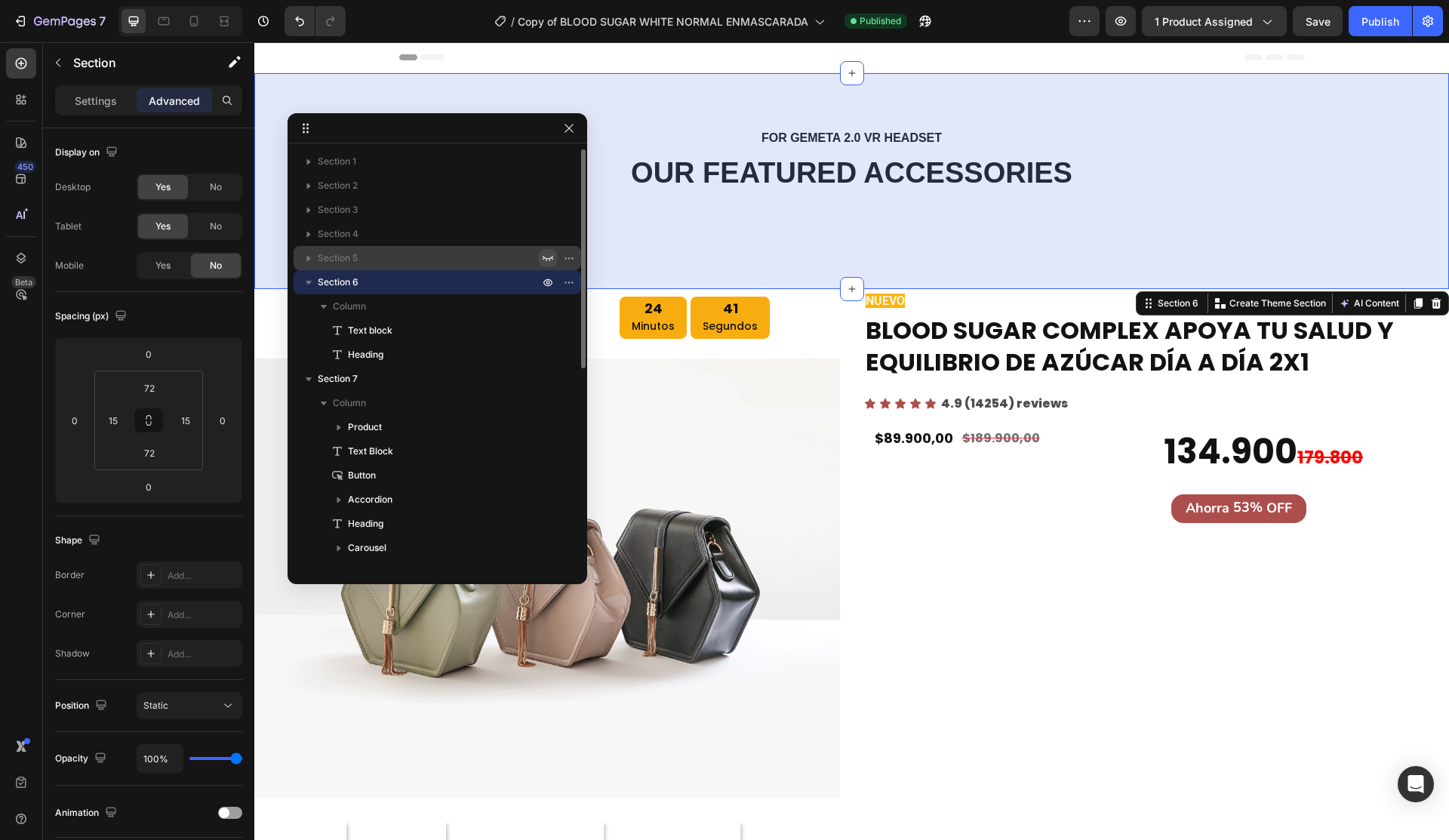
click at [547, 260] on icon "button" at bounding box center [547, 258] width 11 height 5
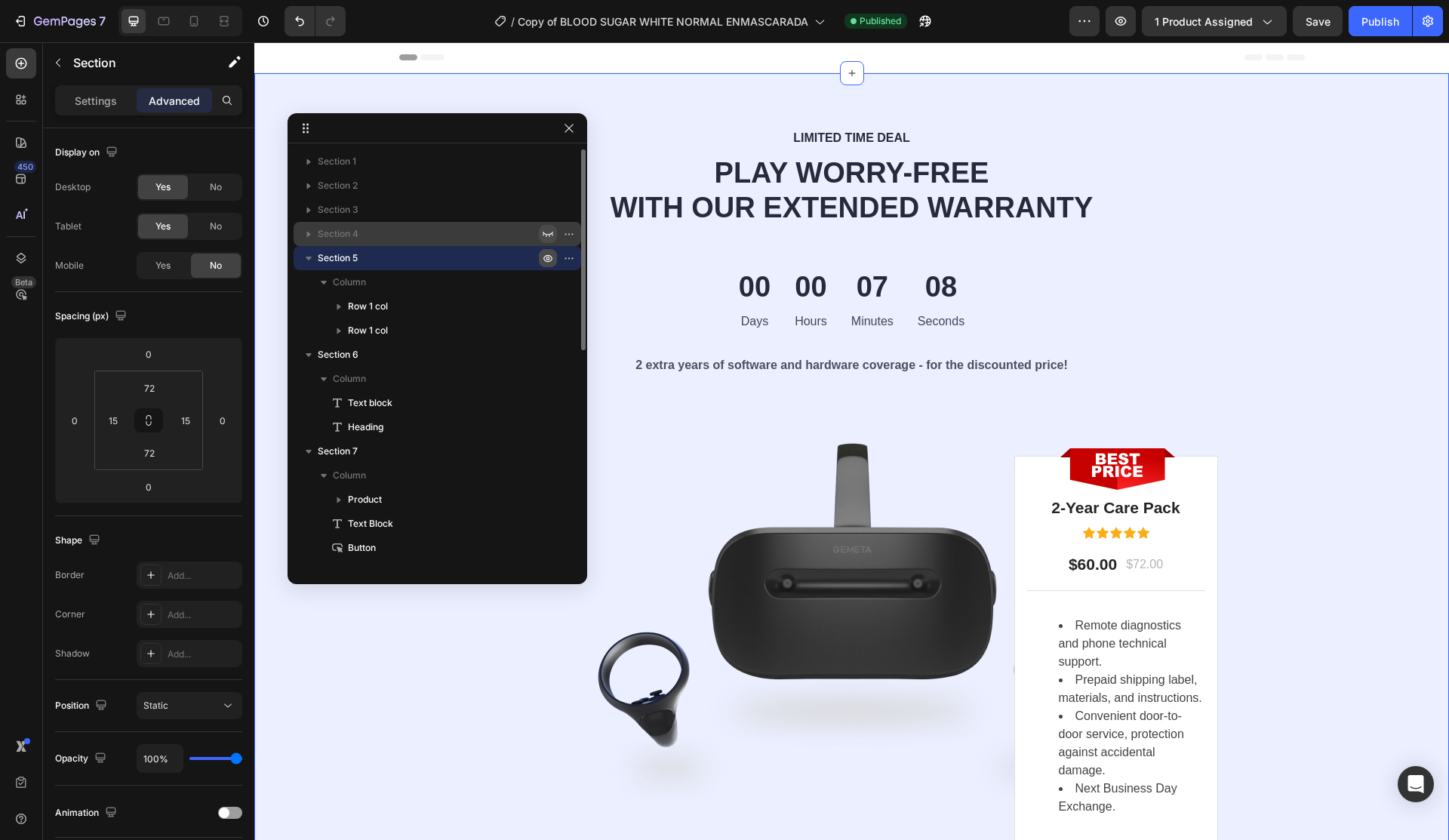
click at [546, 242] on button "button" at bounding box center [547, 234] width 18 height 18
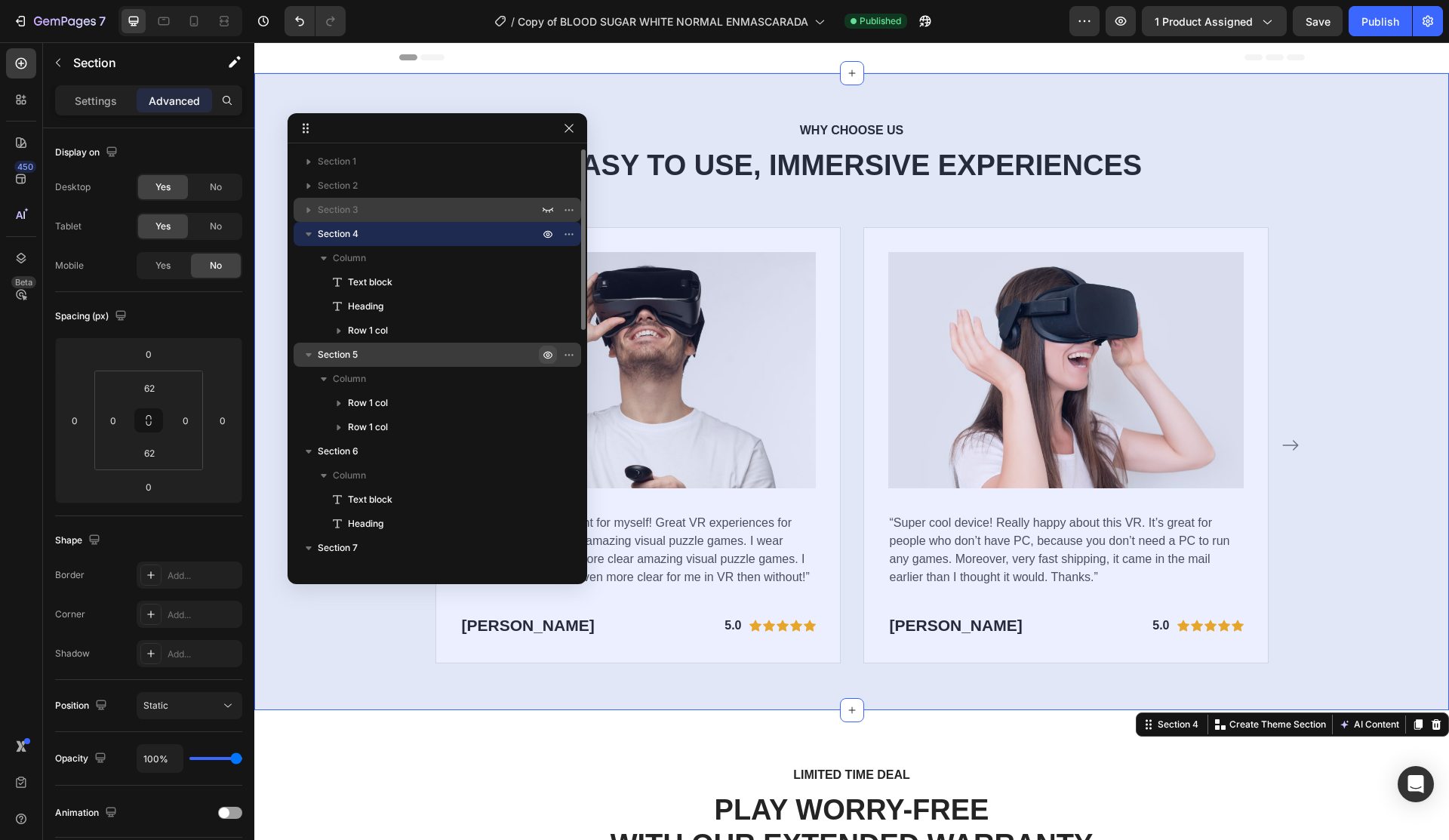
click at [544, 220] on div at bounding box center [558, 210] width 39 height 24
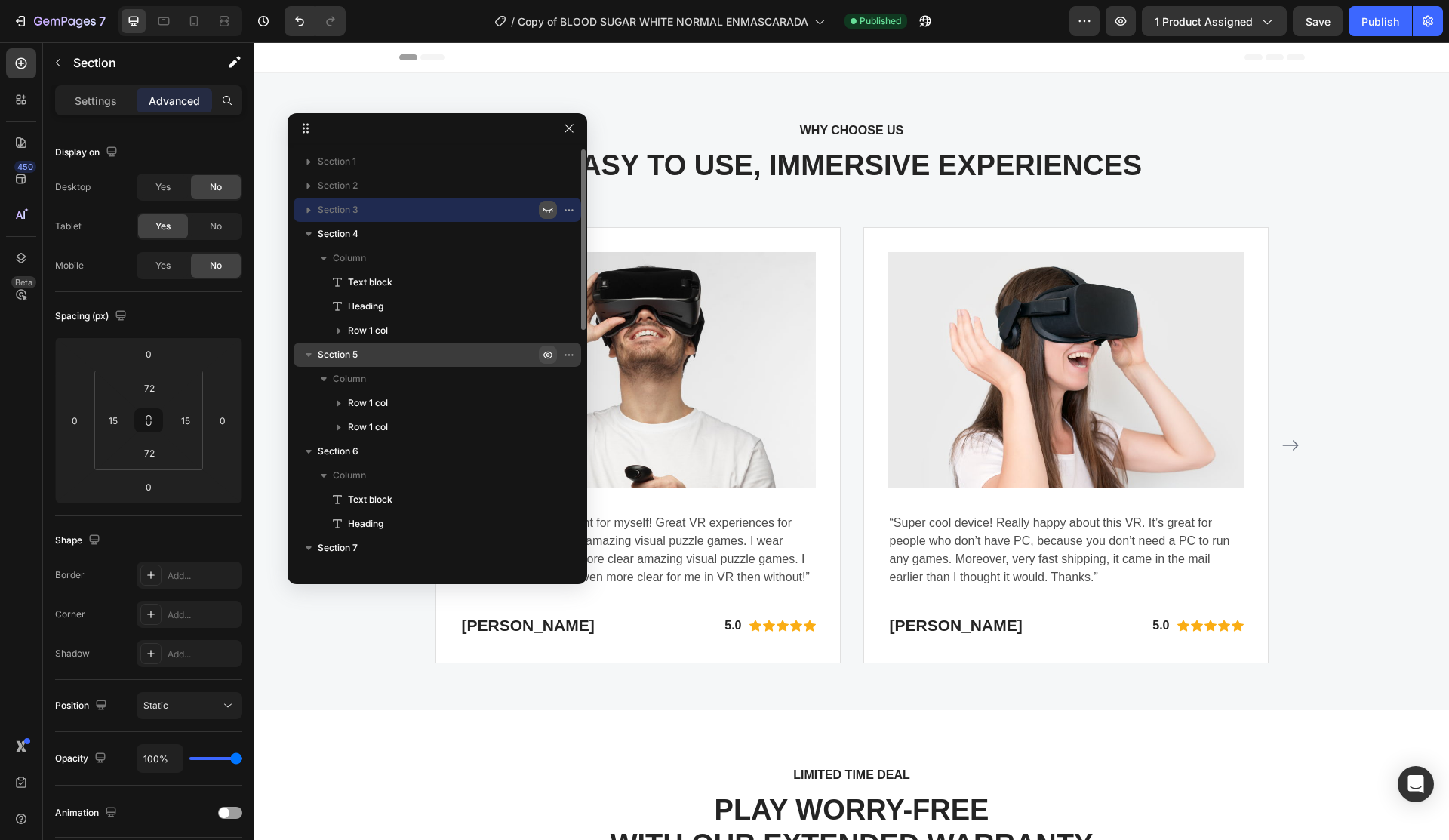
click at [545, 214] on icon "button" at bounding box center [547, 210] width 13 height 13
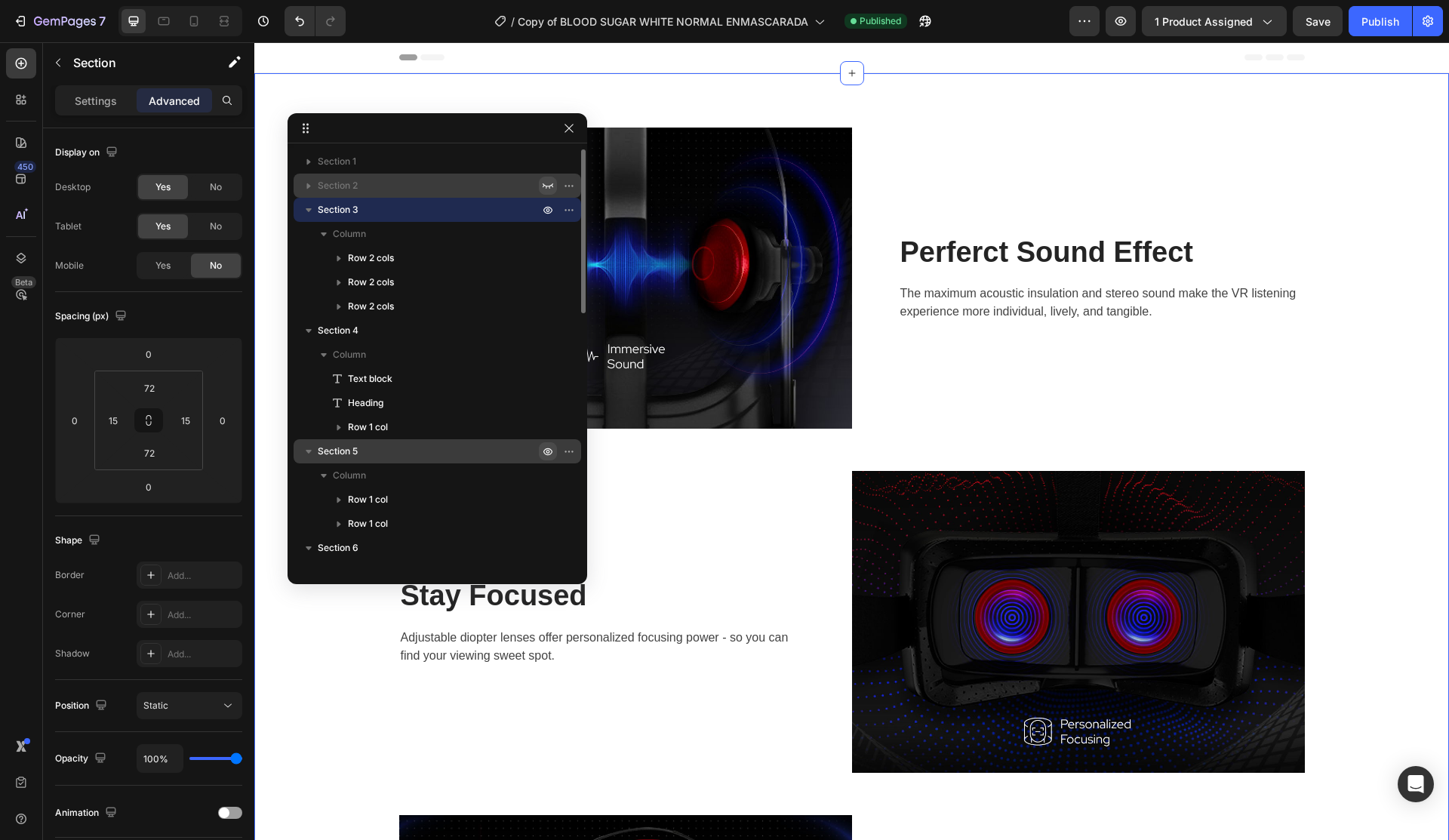
click at [547, 184] on icon "button" at bounding box center [547, 186] width 13 height 13
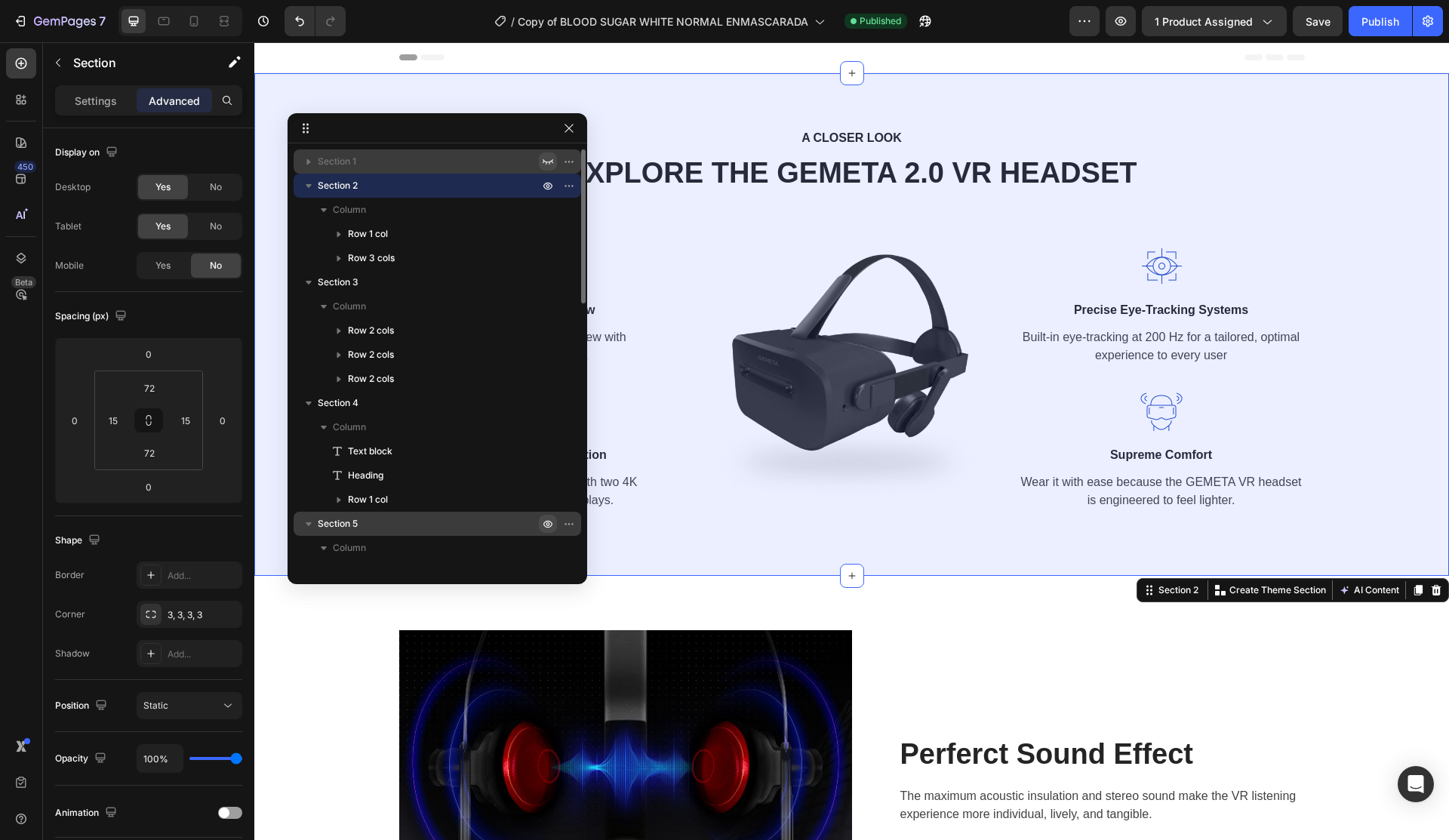
click at [548, 162] on icon "button" at bounding box center [547, 162] width 13 height 13
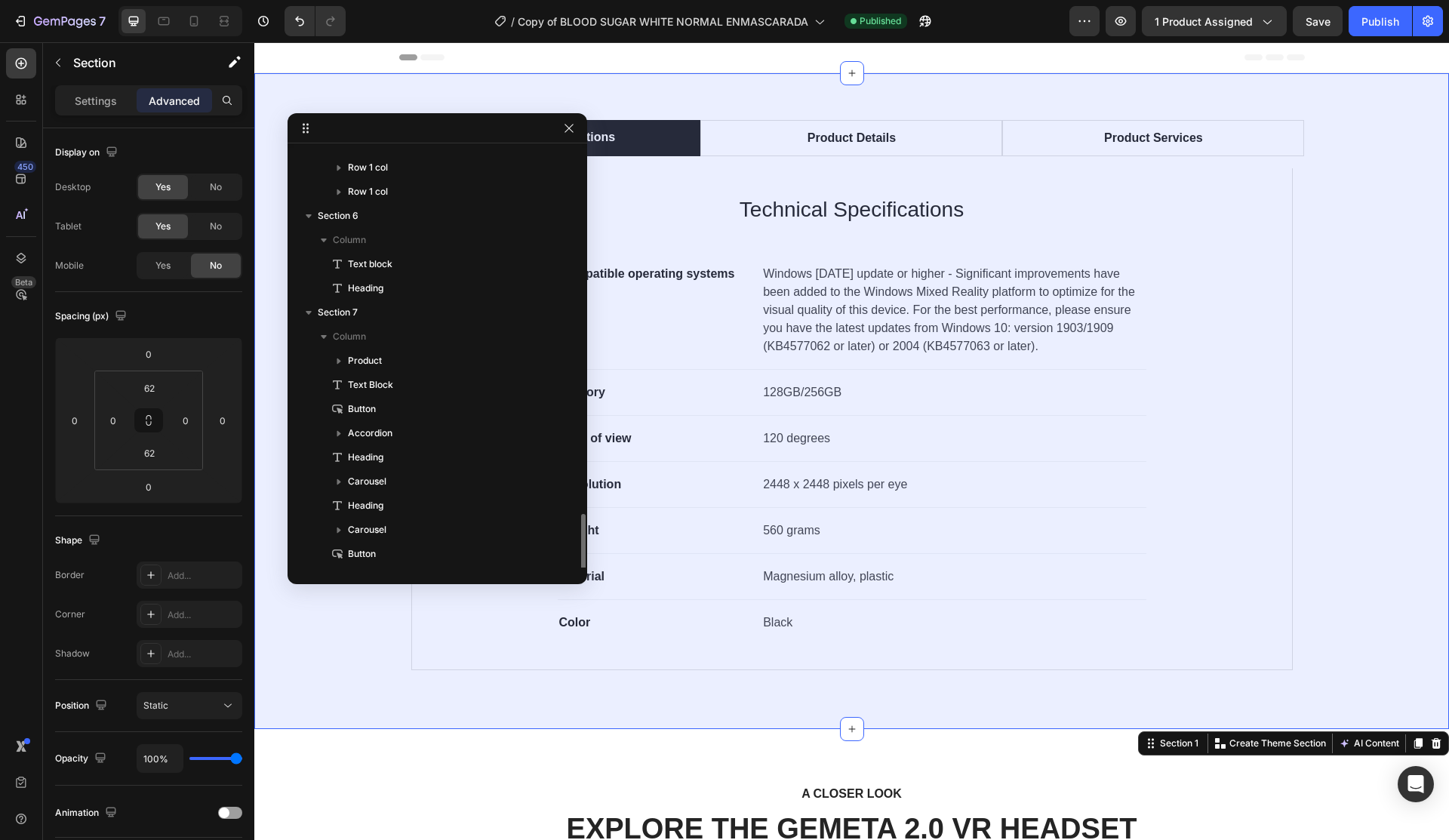
scroll to position [765, 0]
click at [570, 506] on icon "button" at bounding box center [569, 507] width 13 height 13
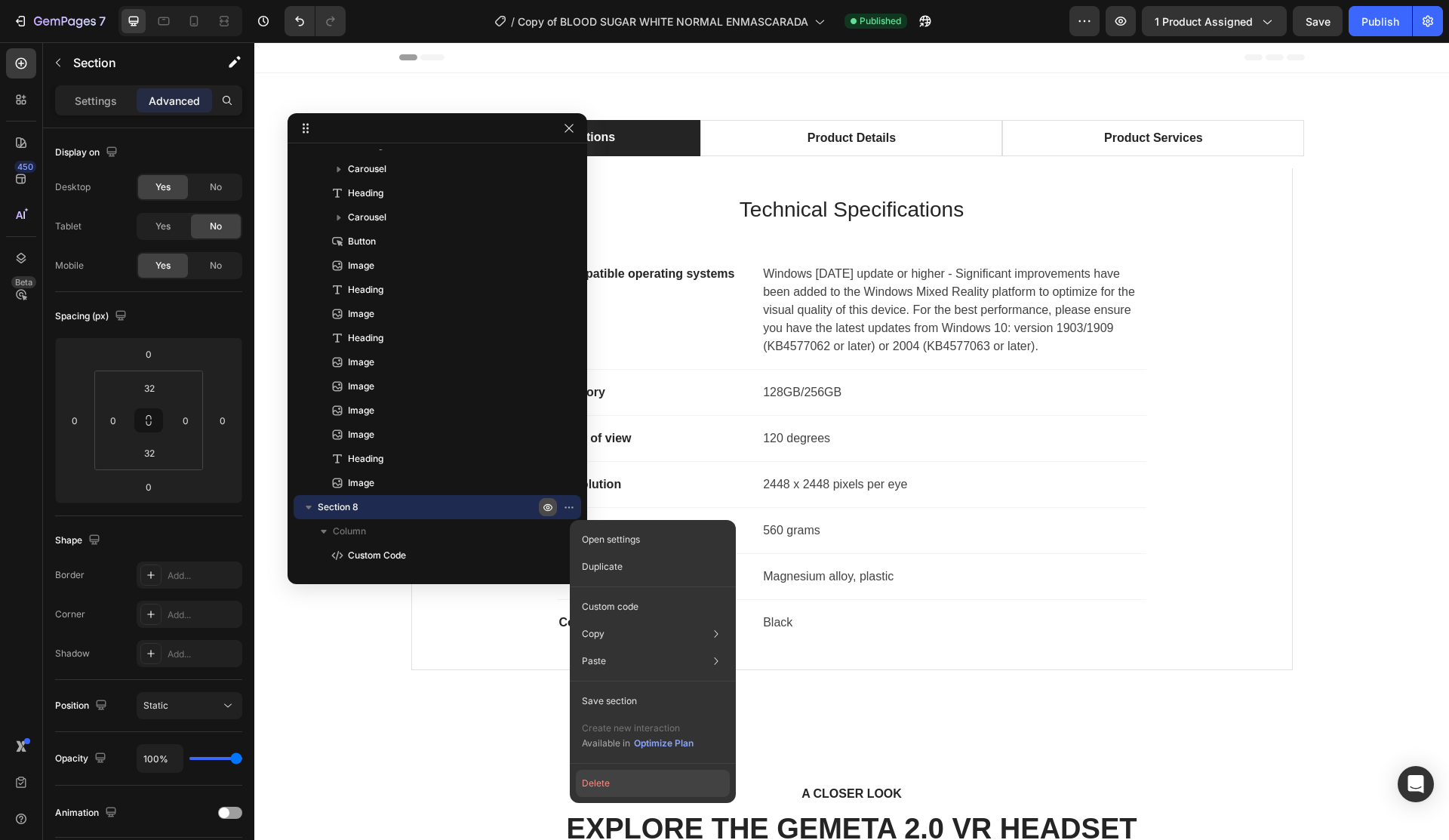
click at [632, 782] on button "Delete" at bounding box center [653, 783] width 154 height 27
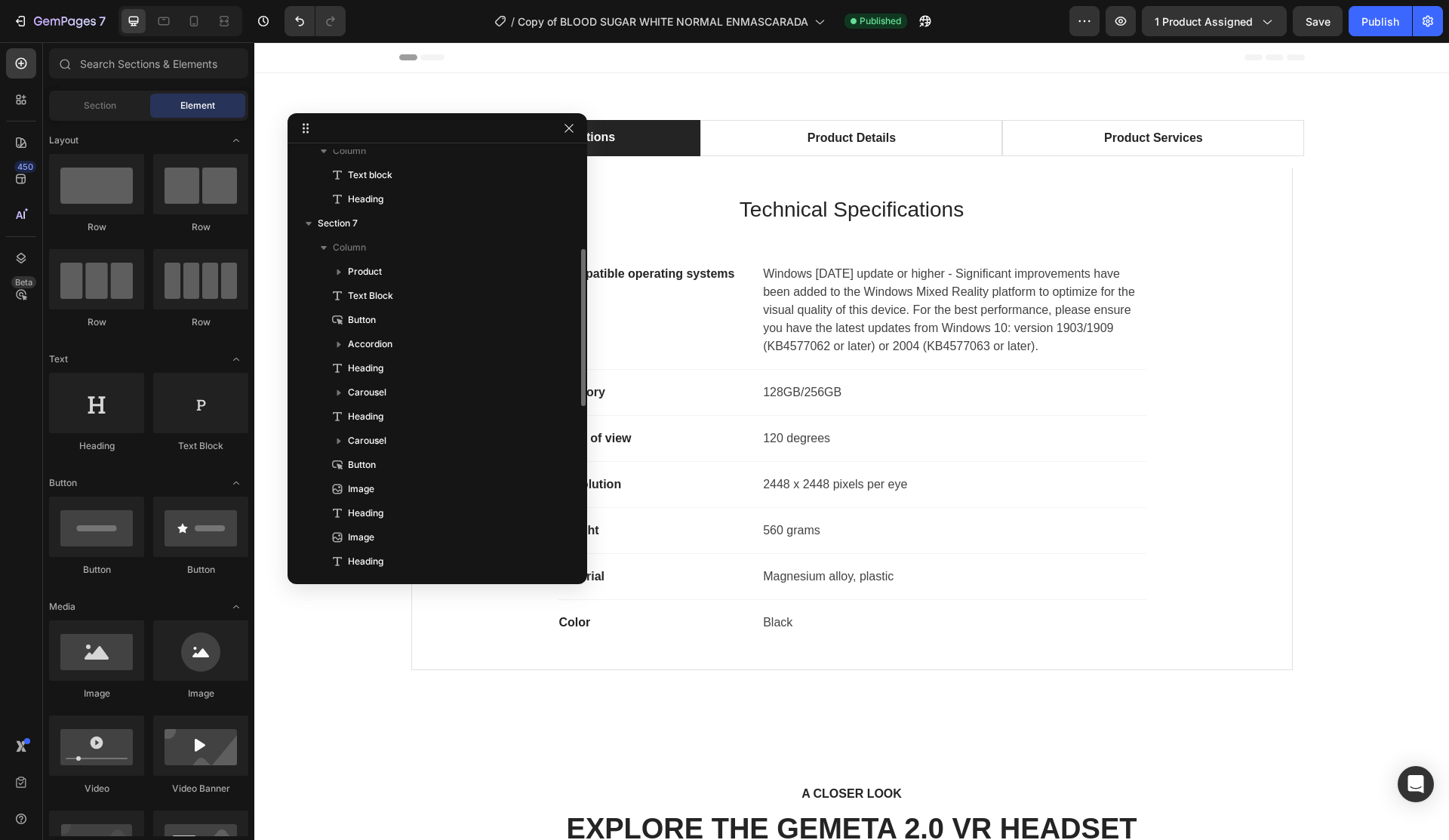
scroll to position [467, 0]
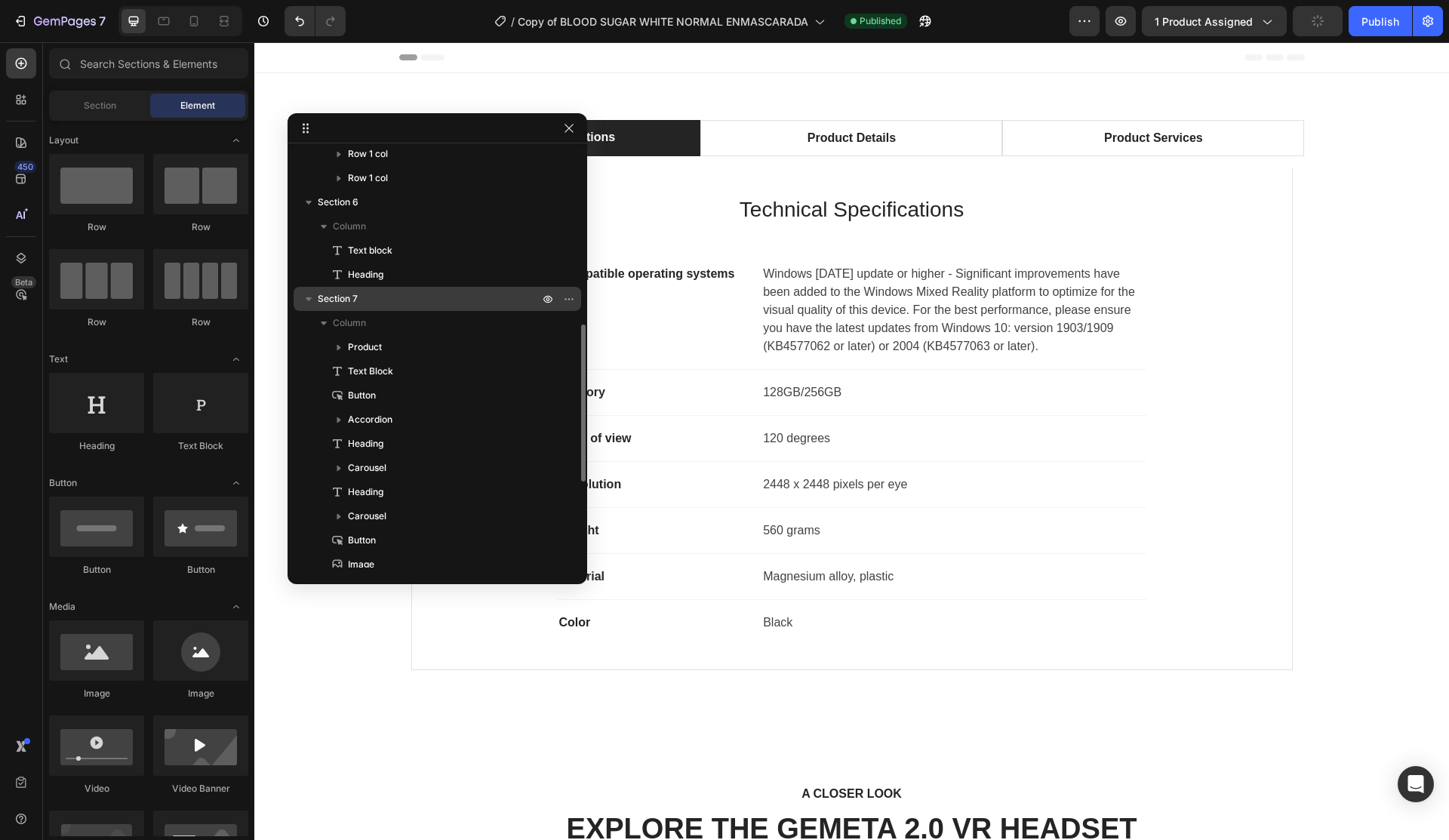
click at [474, 299] on p "Section 7" at bounding box center [429, 299] width 224 height 15
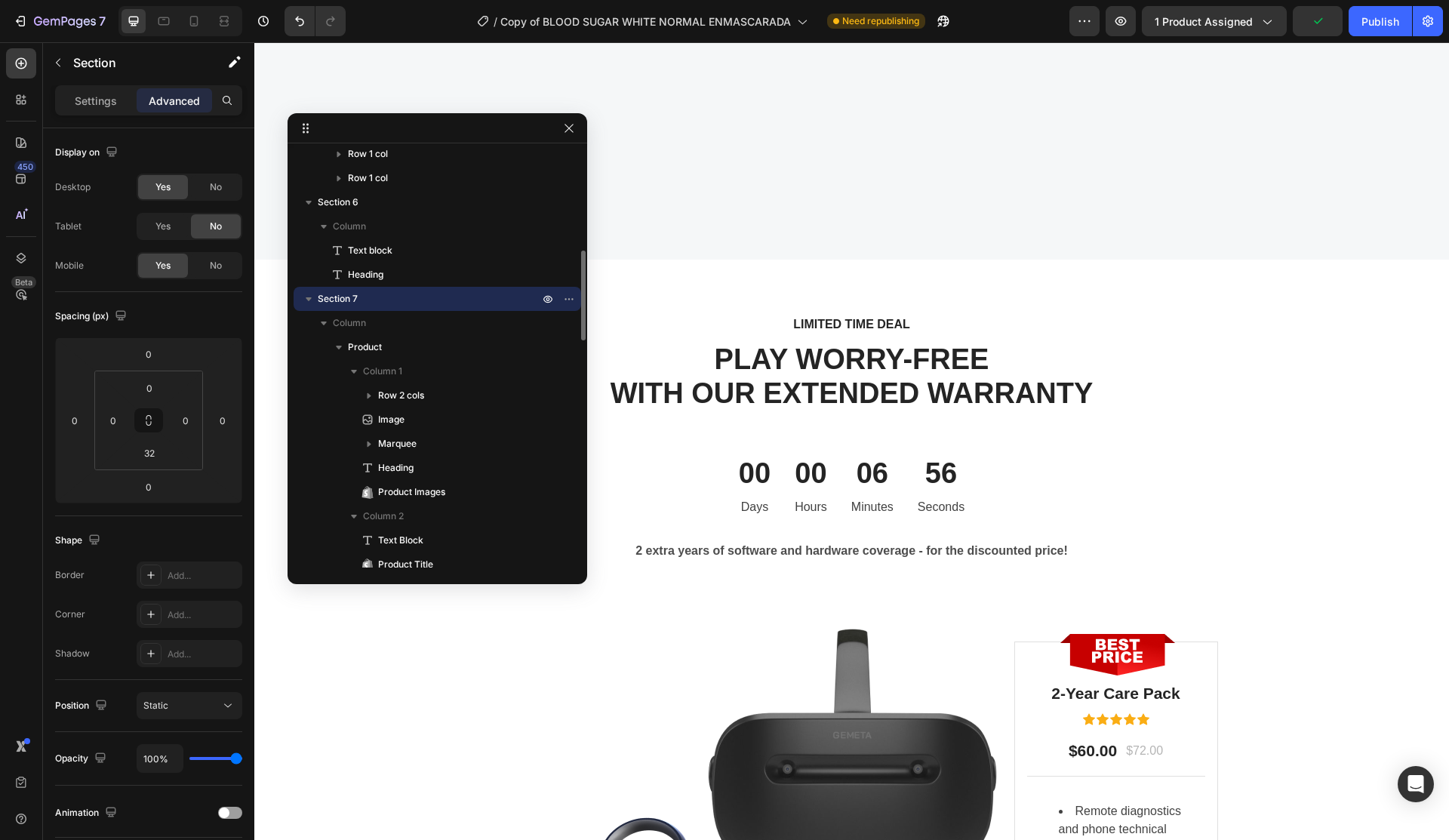
scroll to position [3875, 0]
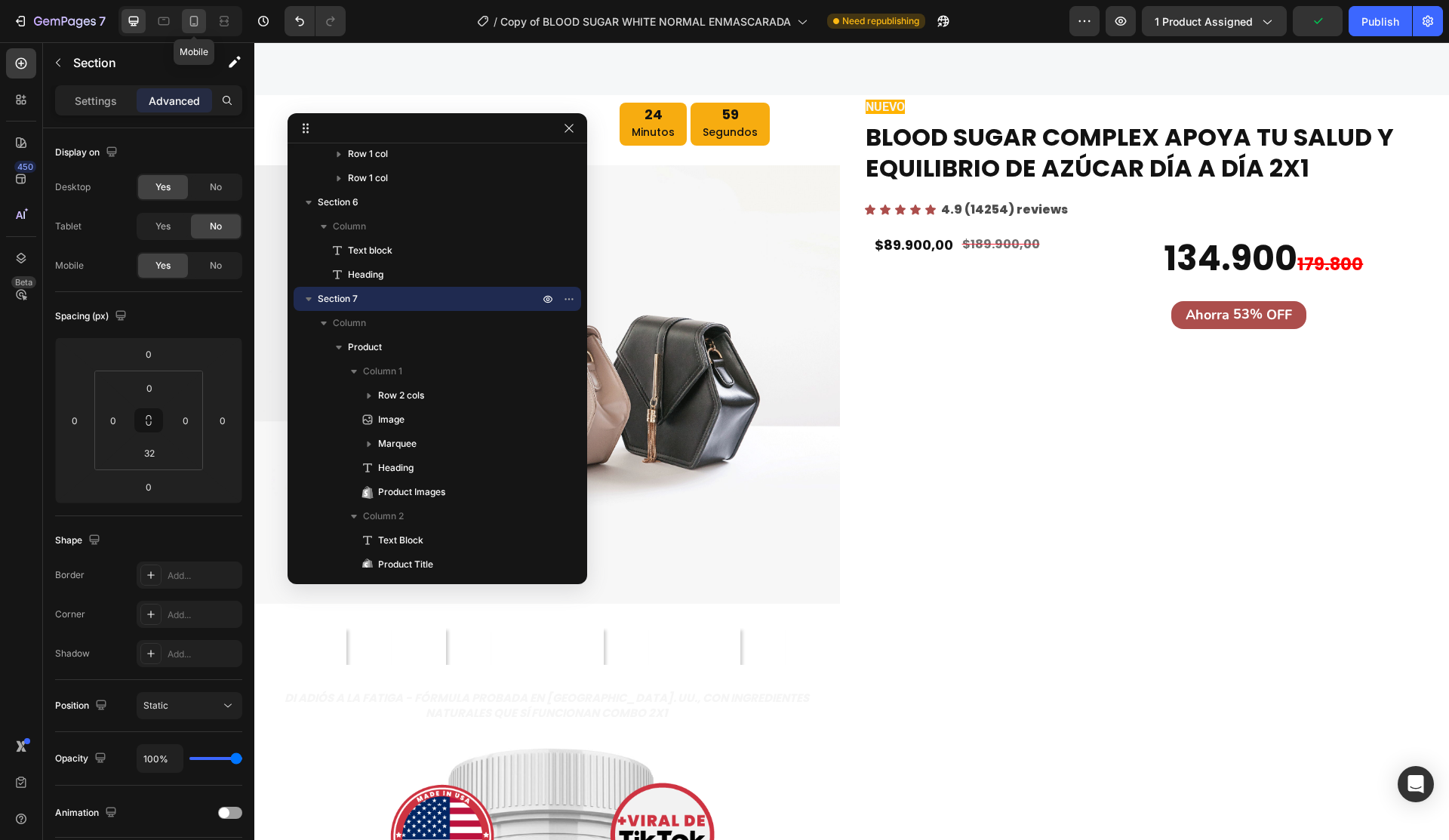
click at [189, 12] on div at bounding box center [193, 20] width 24 height 24
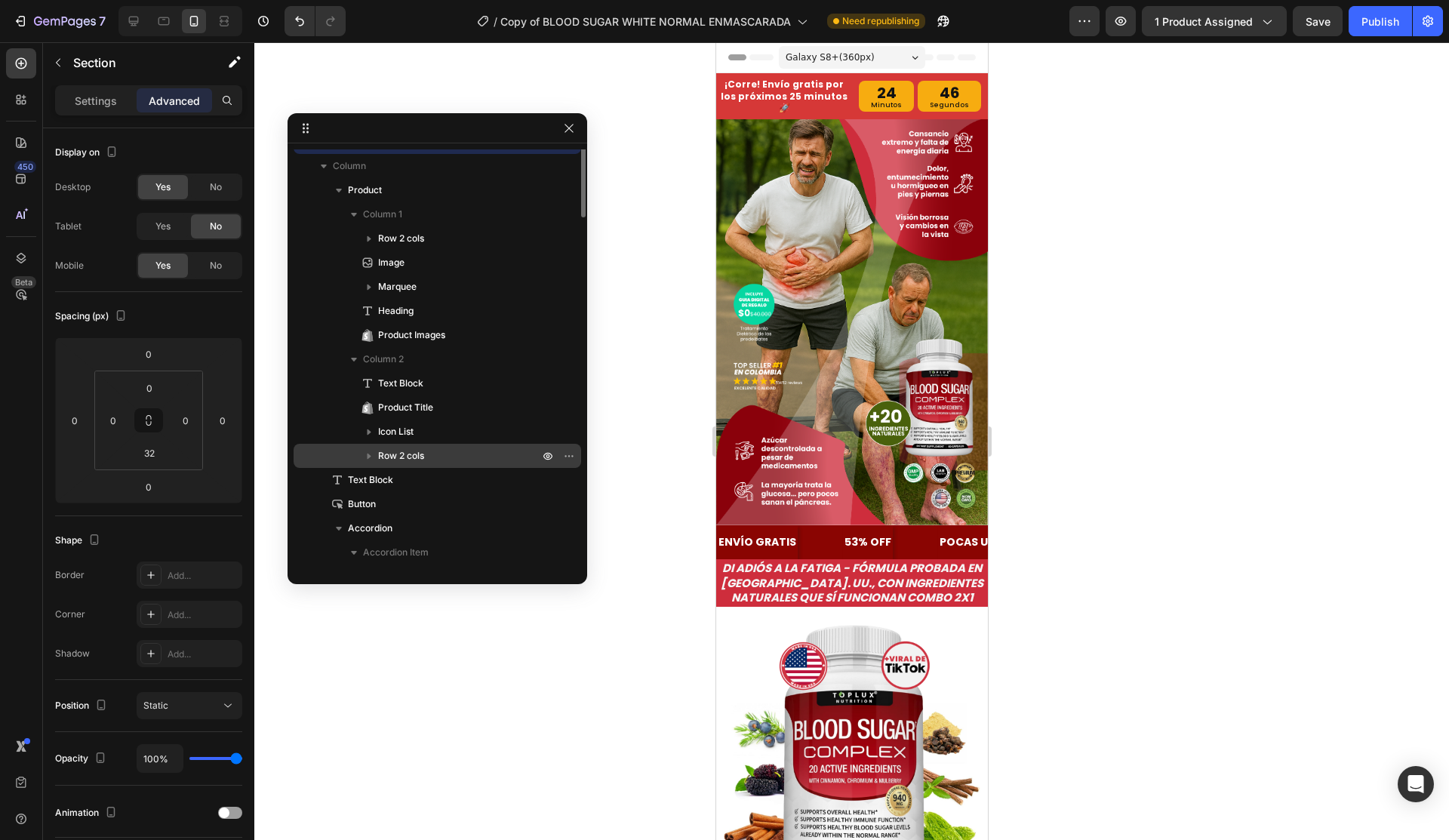
scroll to position [13, 0]
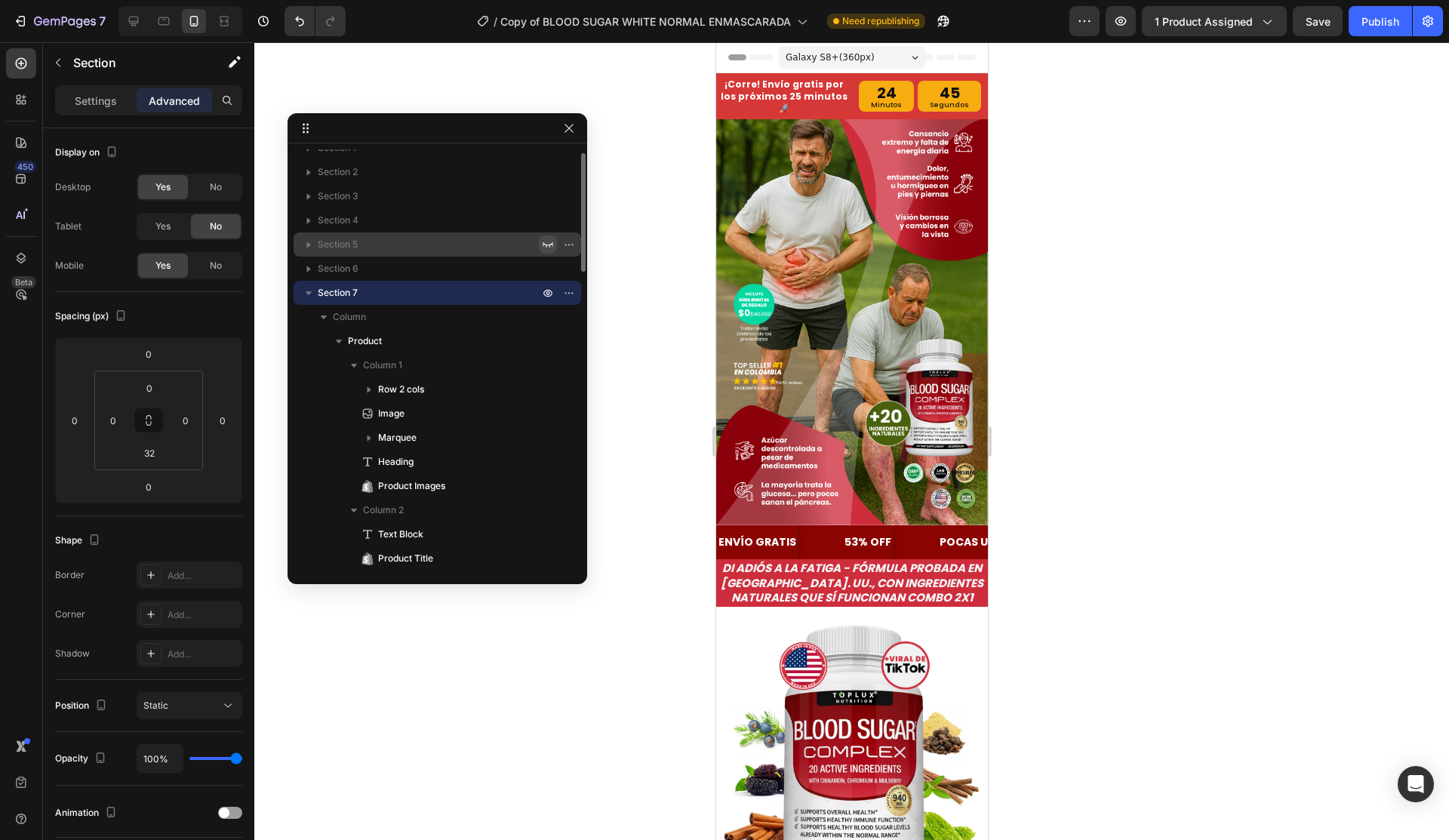
click at [406, 289] on p "Section 7" at bounding box center [429, 293] width 224 height 15
click at [343, 284] on div "Section 7" at bounding box center [437, 293] width 275 height 24
click at [305, 286] on icon "button" at bounding box center [309, 293] width 15 height 15
click at [337, 295] on span "Section 7" at bounding box center [338, 293] width 40 height 15
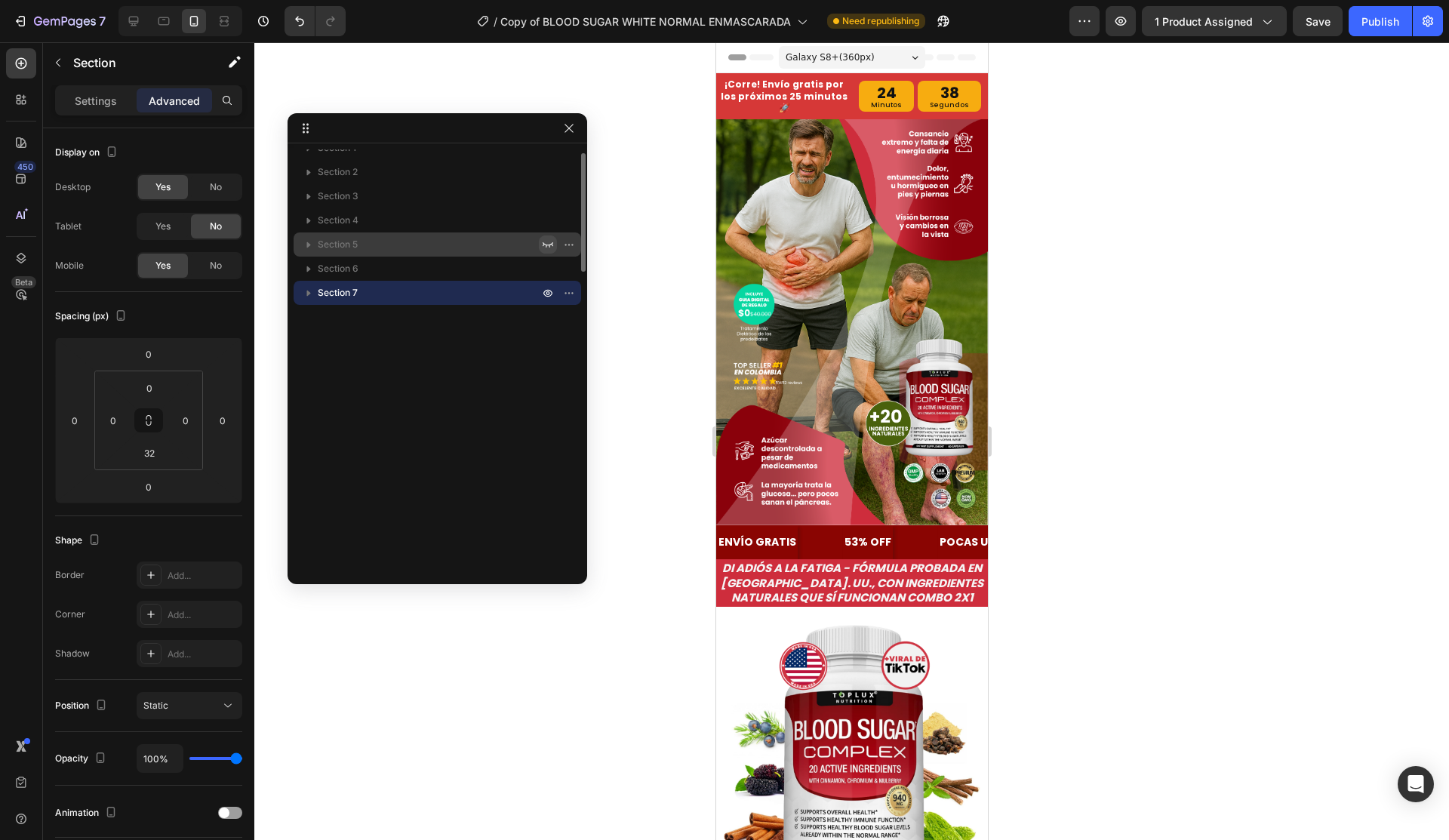
click at [346, 295] on span "Section 7" at bounding box center [338, 293] width 40 height 15
click at [569, 286] on button "button" at bounding box center [569, 293] width 18 height 18
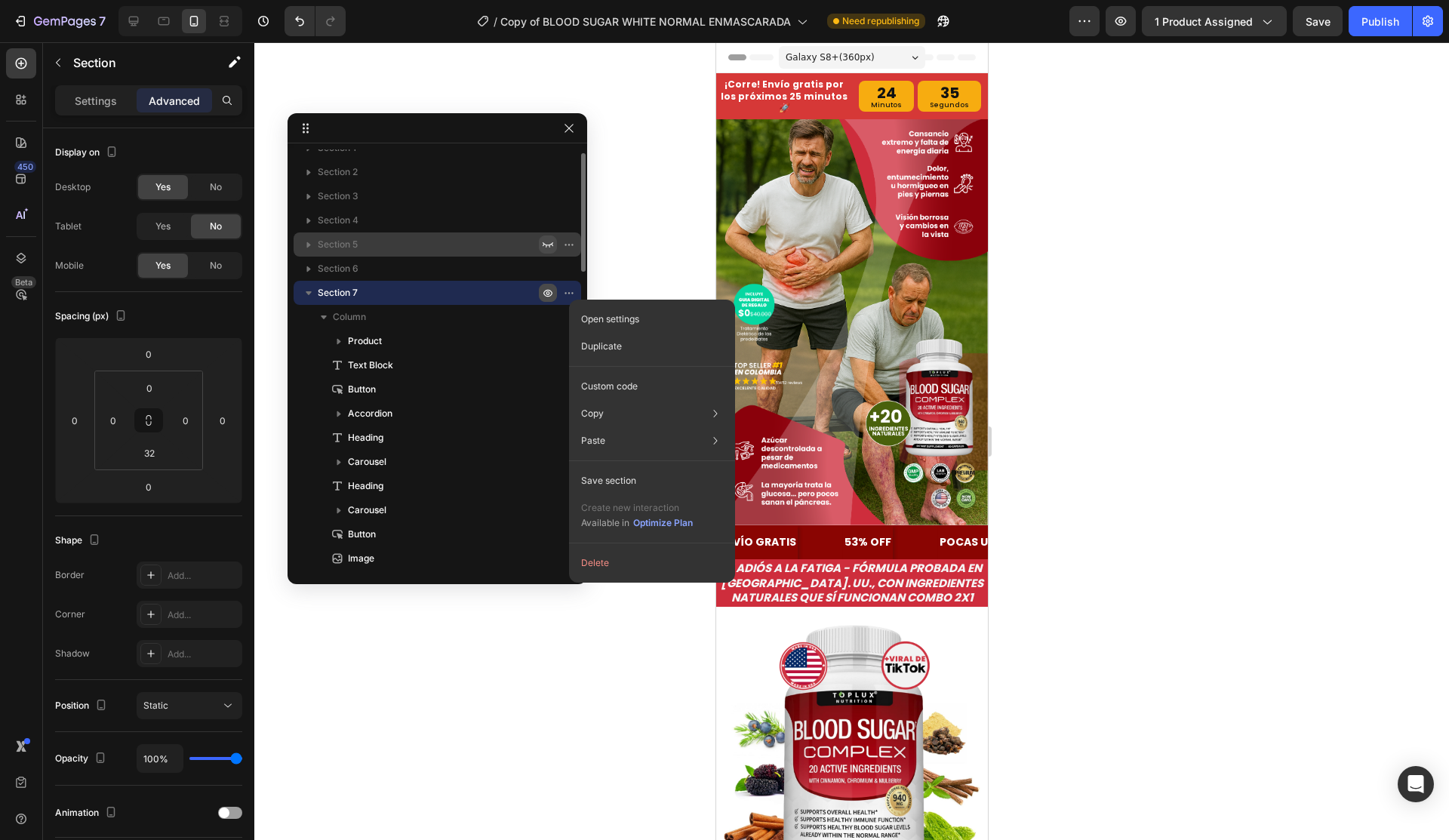
click at [552, 286] on button "button" at bounding box center [547, 293] width 18 height 18
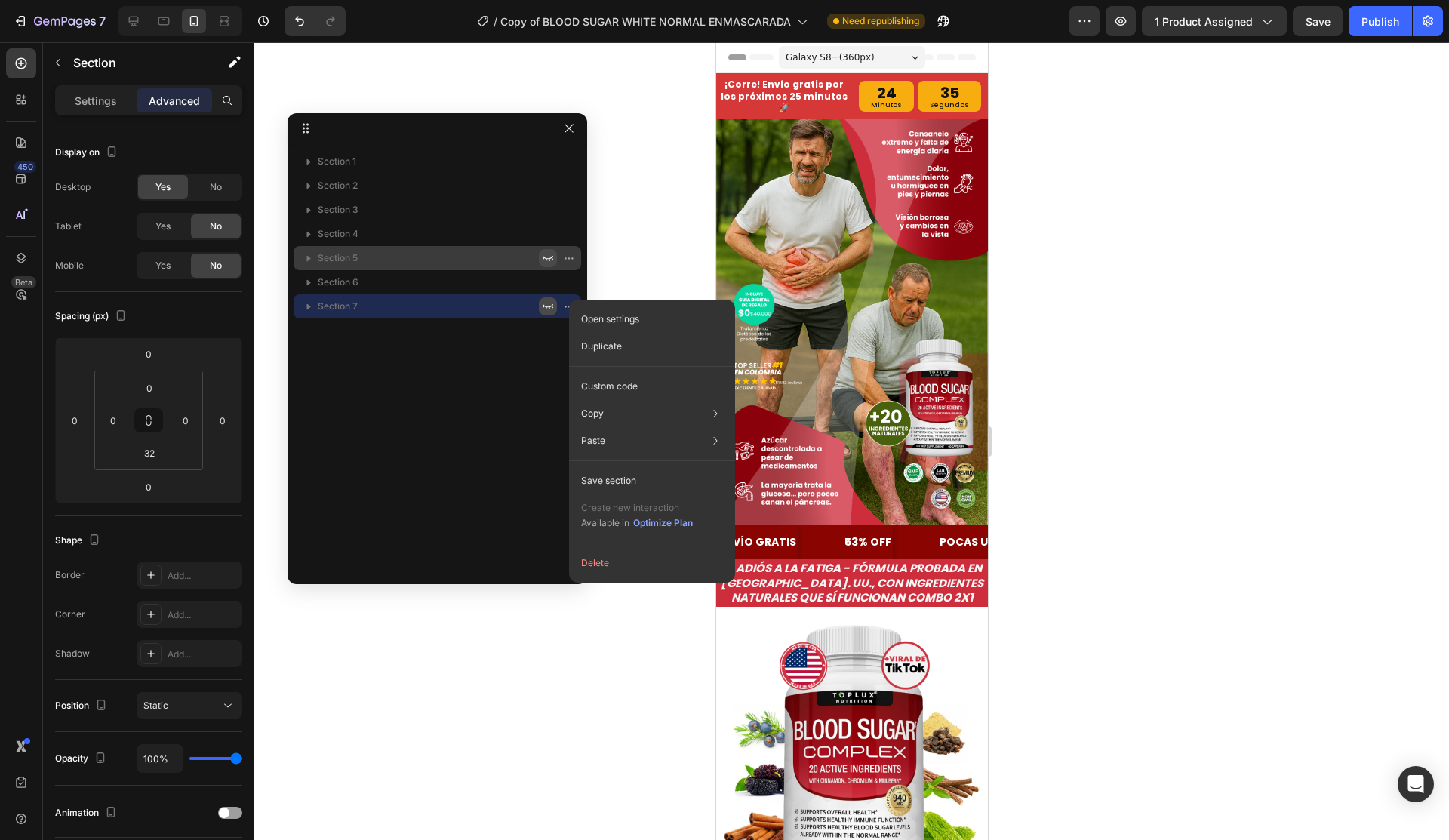
scroll to position [0, 0]
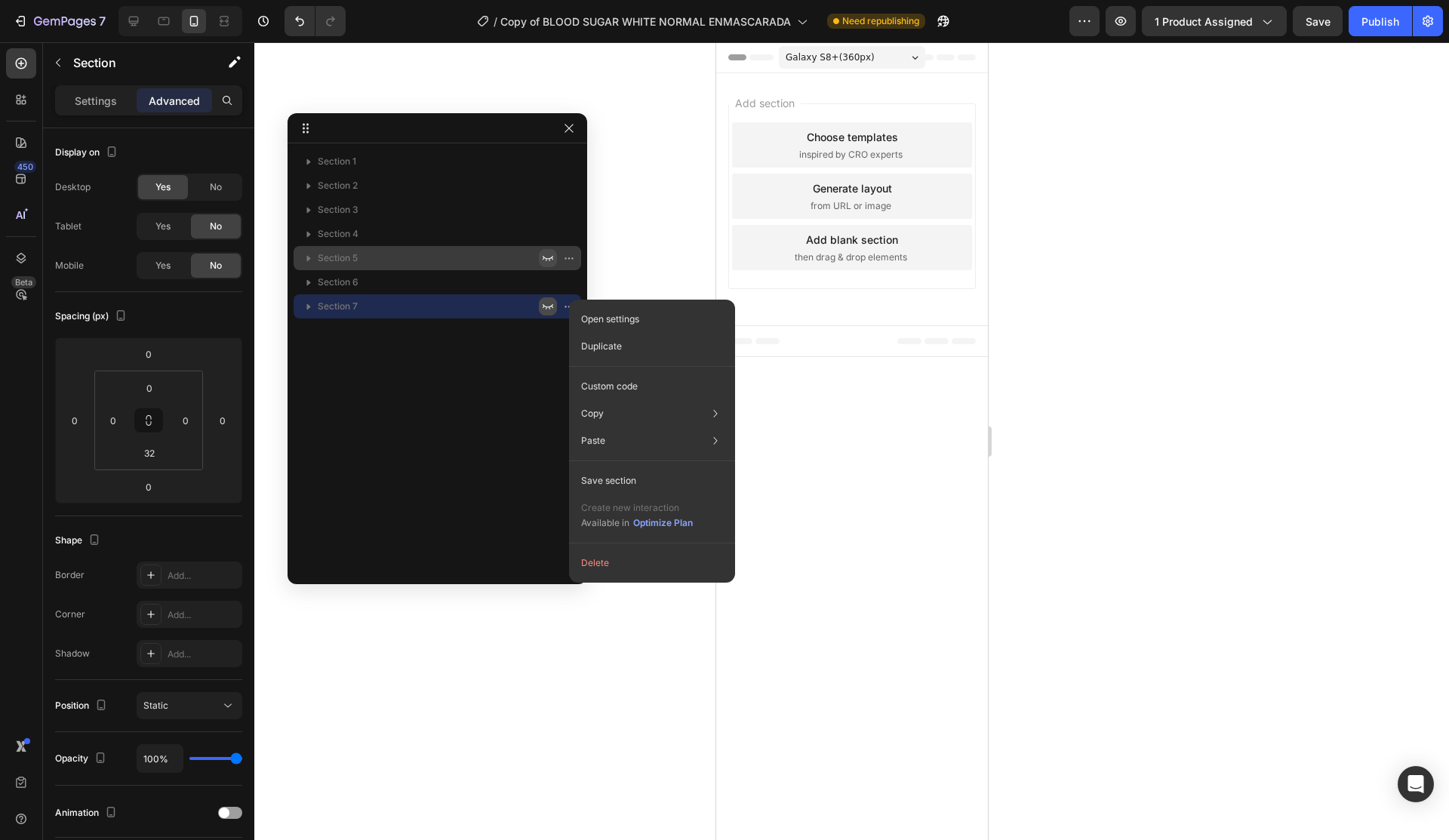
click at [540, 311] on button "button" at bounding box center [547, 306] width 18 height 18
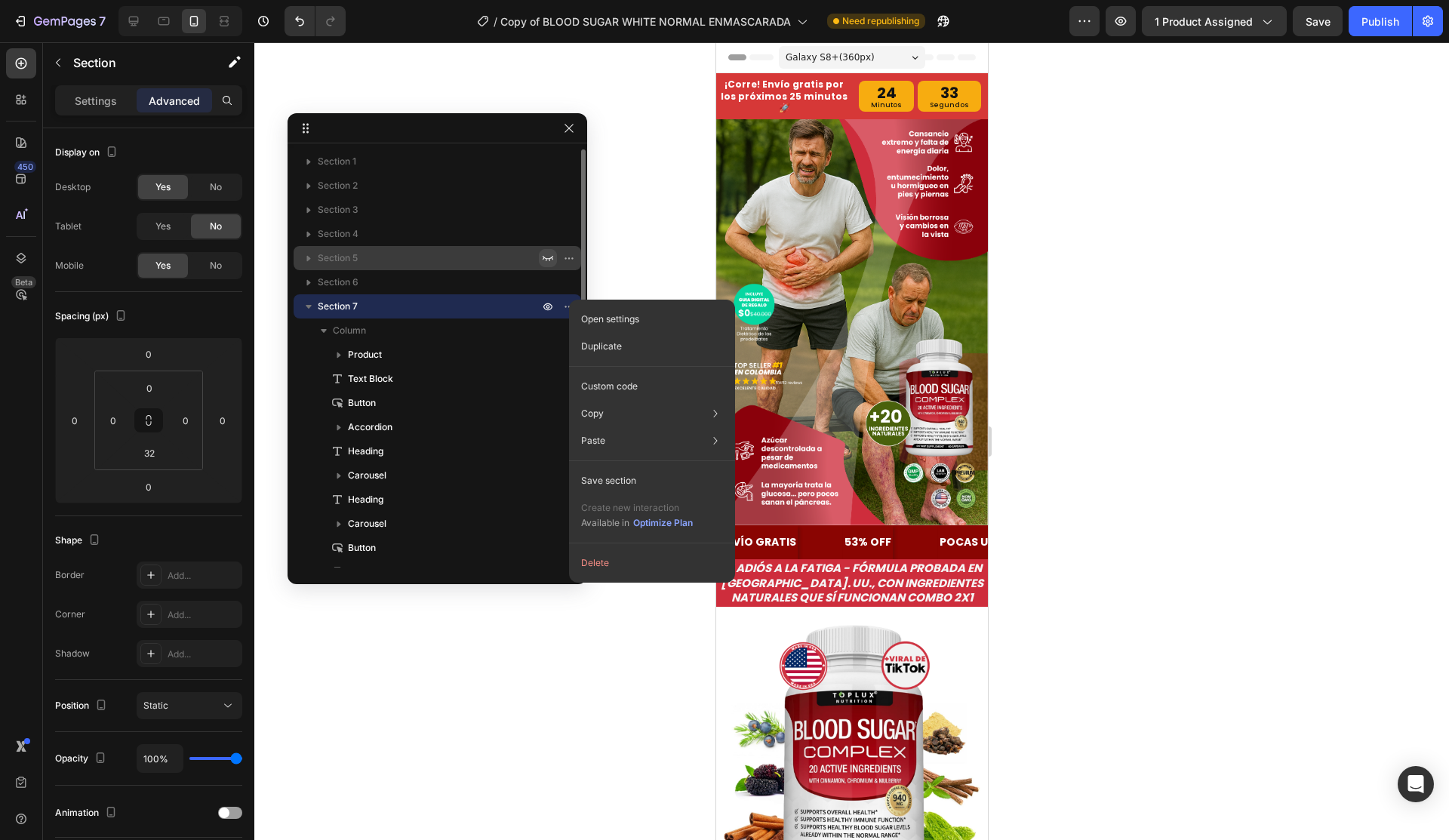
click at [369, 307] on p "Section 7" at bounding box center [429, 307] width 224 height 15
click at [804, 145] on img at bounding box center [852, 322] width 271 height 406
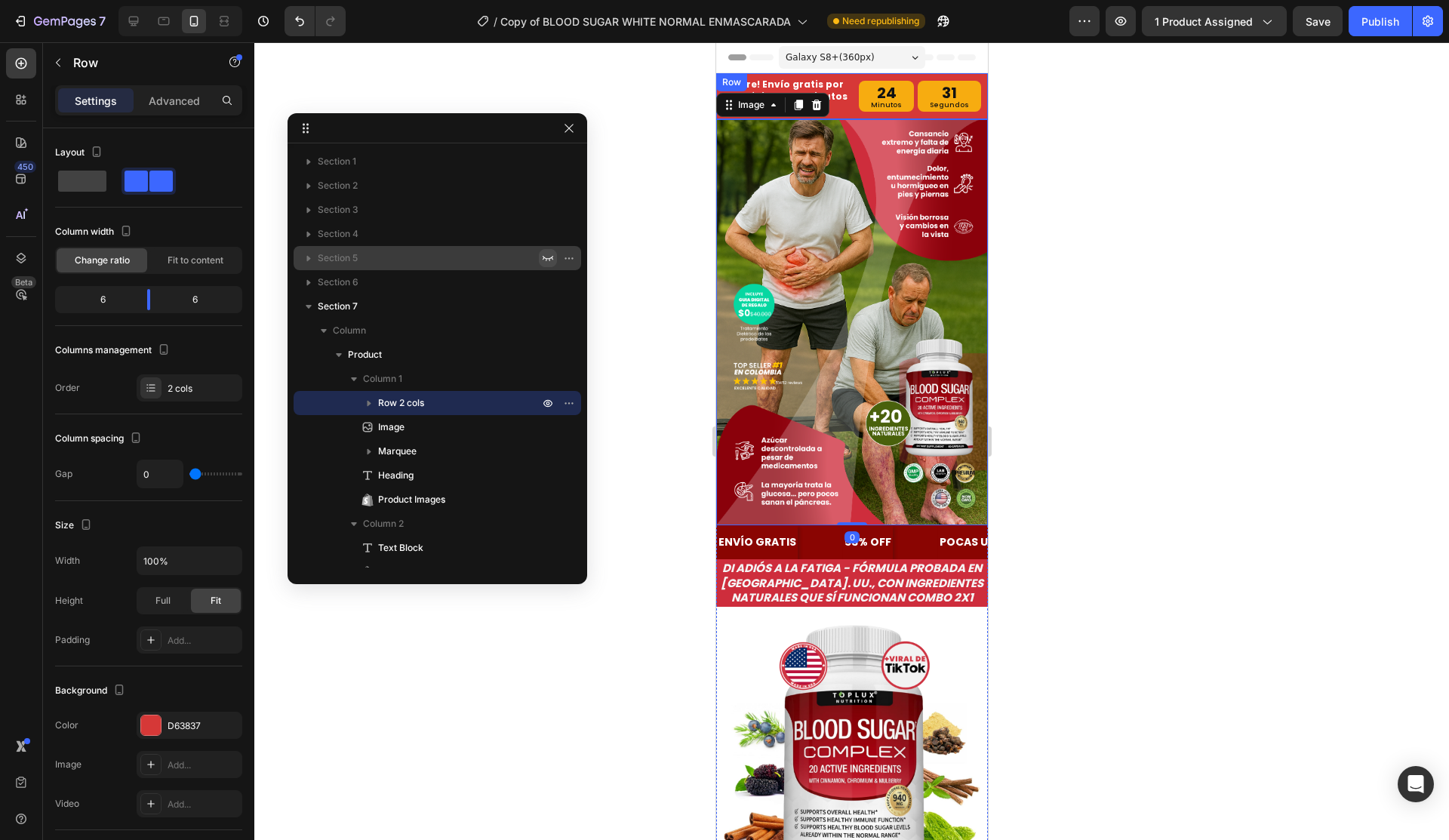
click at [819, 73] on div "¡Corre! Envío gratis por los próximos 25 minutos 🚀 Heading" at bounding box center [783, 96] width 136 height 46
click at [846, 70] on div "Galaxy S8+ ( 360 px) iPhone 13 Mini iPhone 13 Pro iPhone 11 Pro Max iPhone 15 P…" at bounding box center [852, 58] width 146 height 30
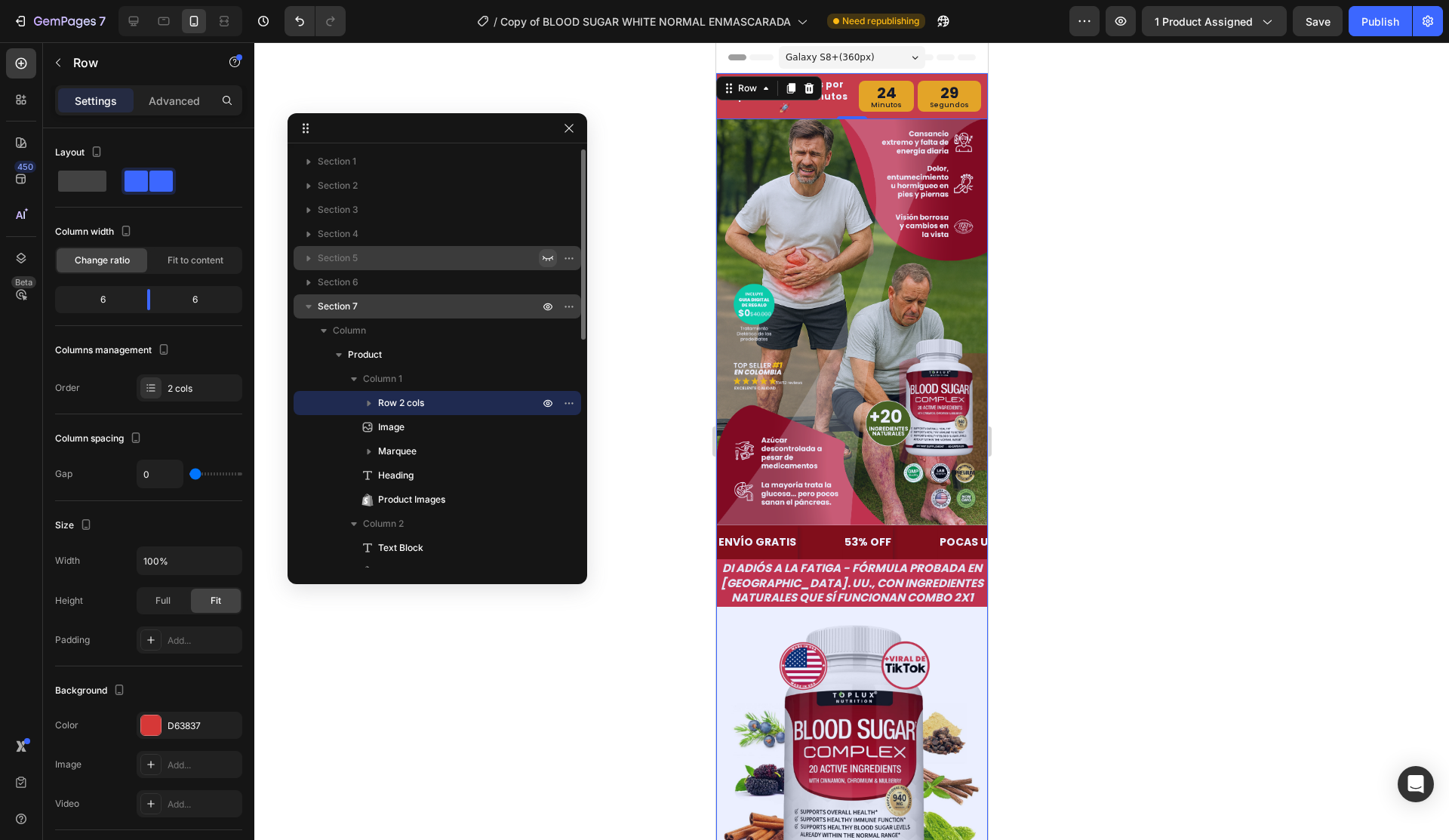
click at [344, 312] on span "Section 7" at bounding box center [338, 307] width 40 height 15
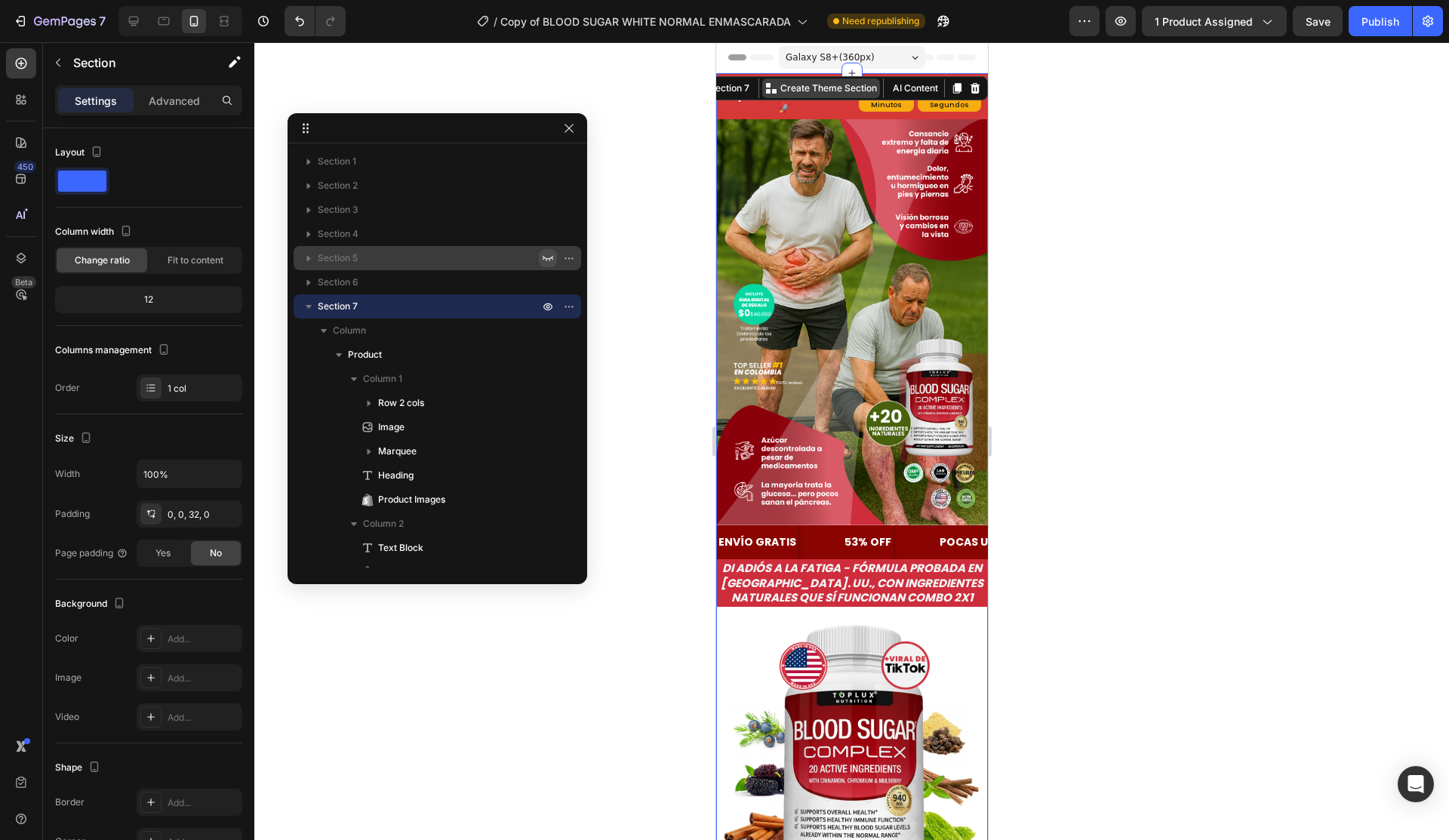
click at [826, 86] on p "Create Theme Section" at bounding box center [827, 89] width 96 height 13
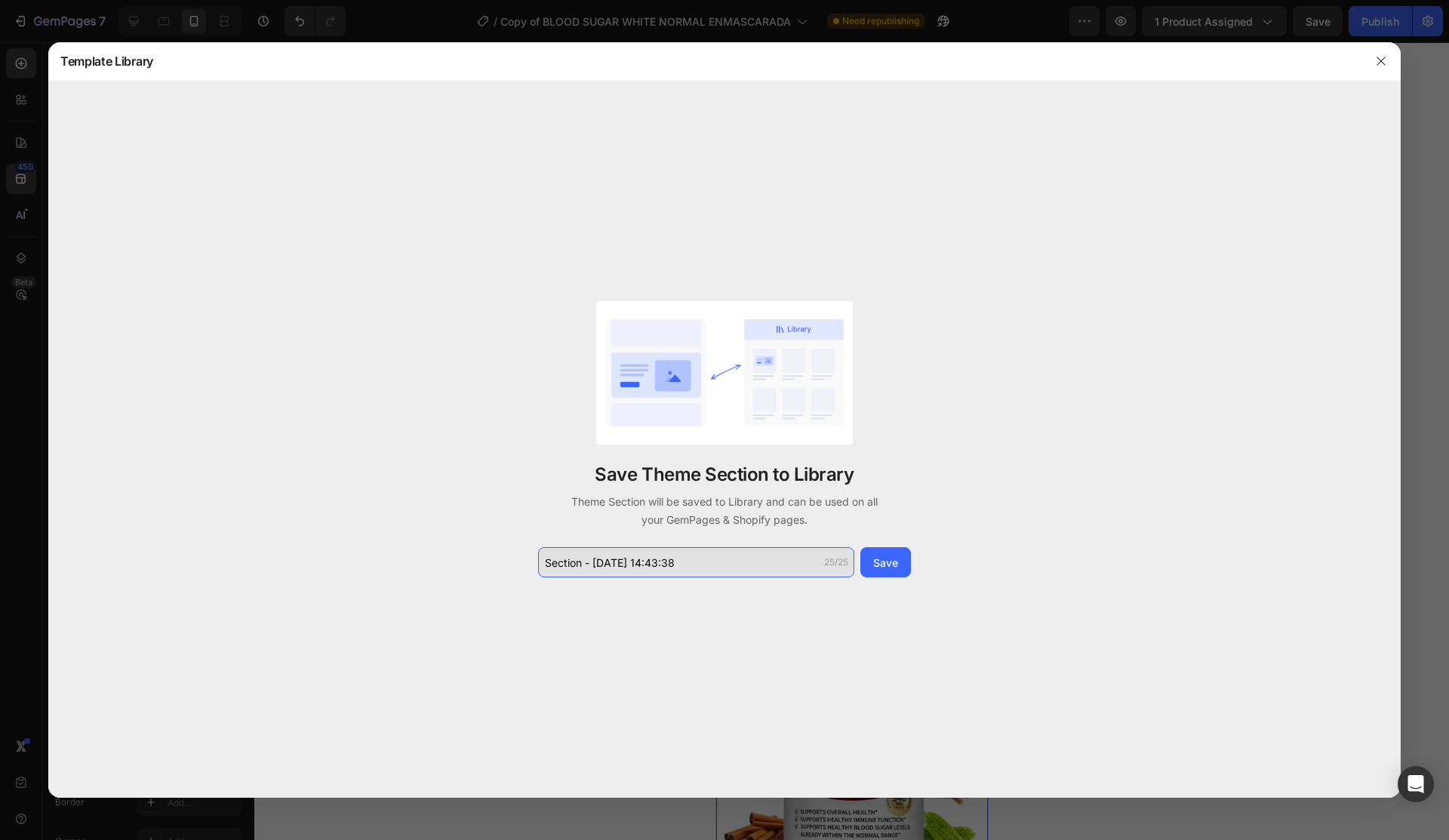
click at [696, 564] on input "Section - Aug 27 14:43:38" at bounding box center [696, 562] width 317 height 30
type input "BldSgarDefinitivoAgost2x1"
click at [880, 558] on div "Save" at bounding box center [886, 563] width 25 height 15
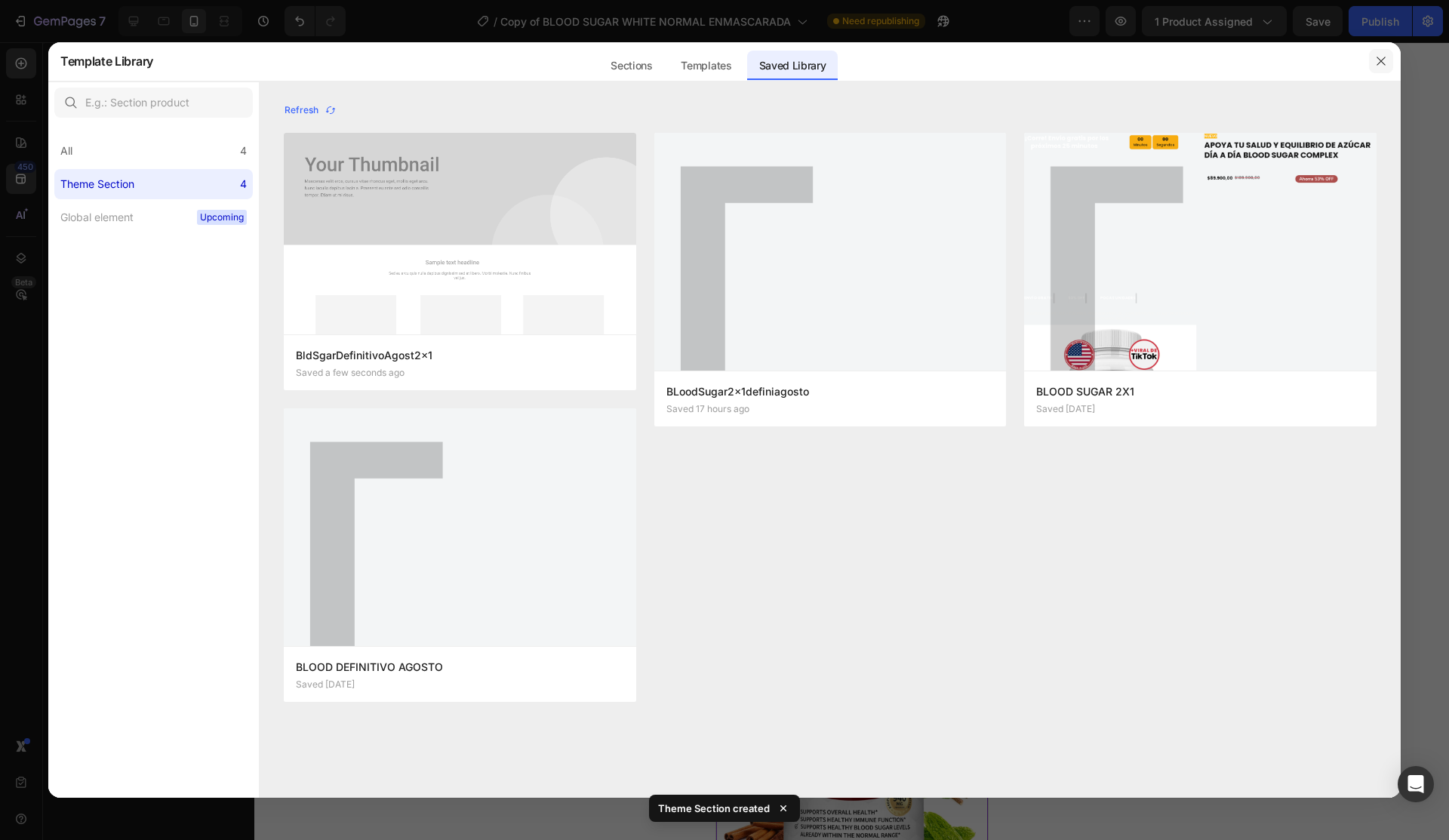
click at [1380, 54] on button "button" at bounding box center [1381, 61] width 24 height 24
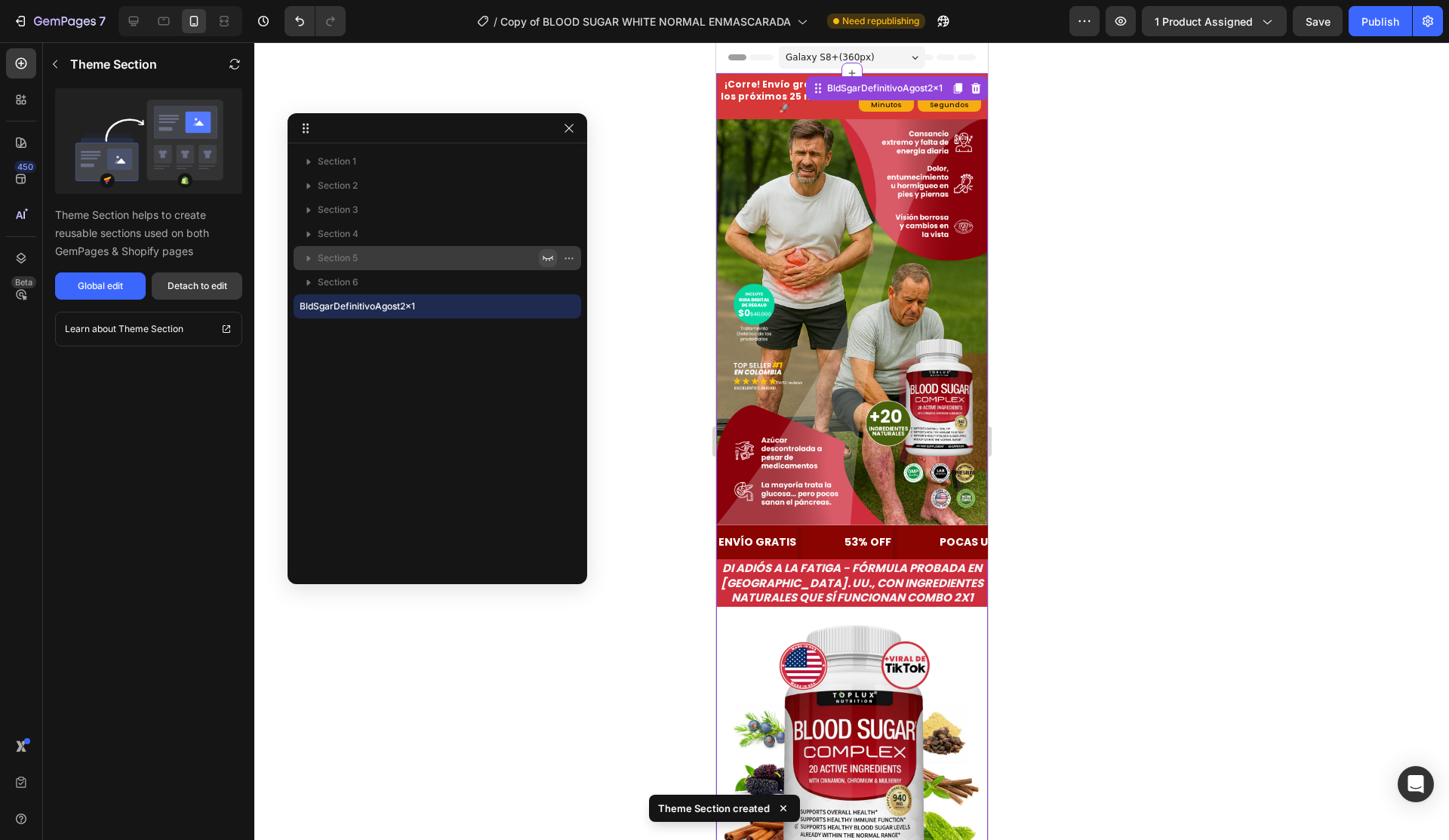
click at [221, 285] on div "Detach to edit" at bounding box center [197, 286] width 60 height 13
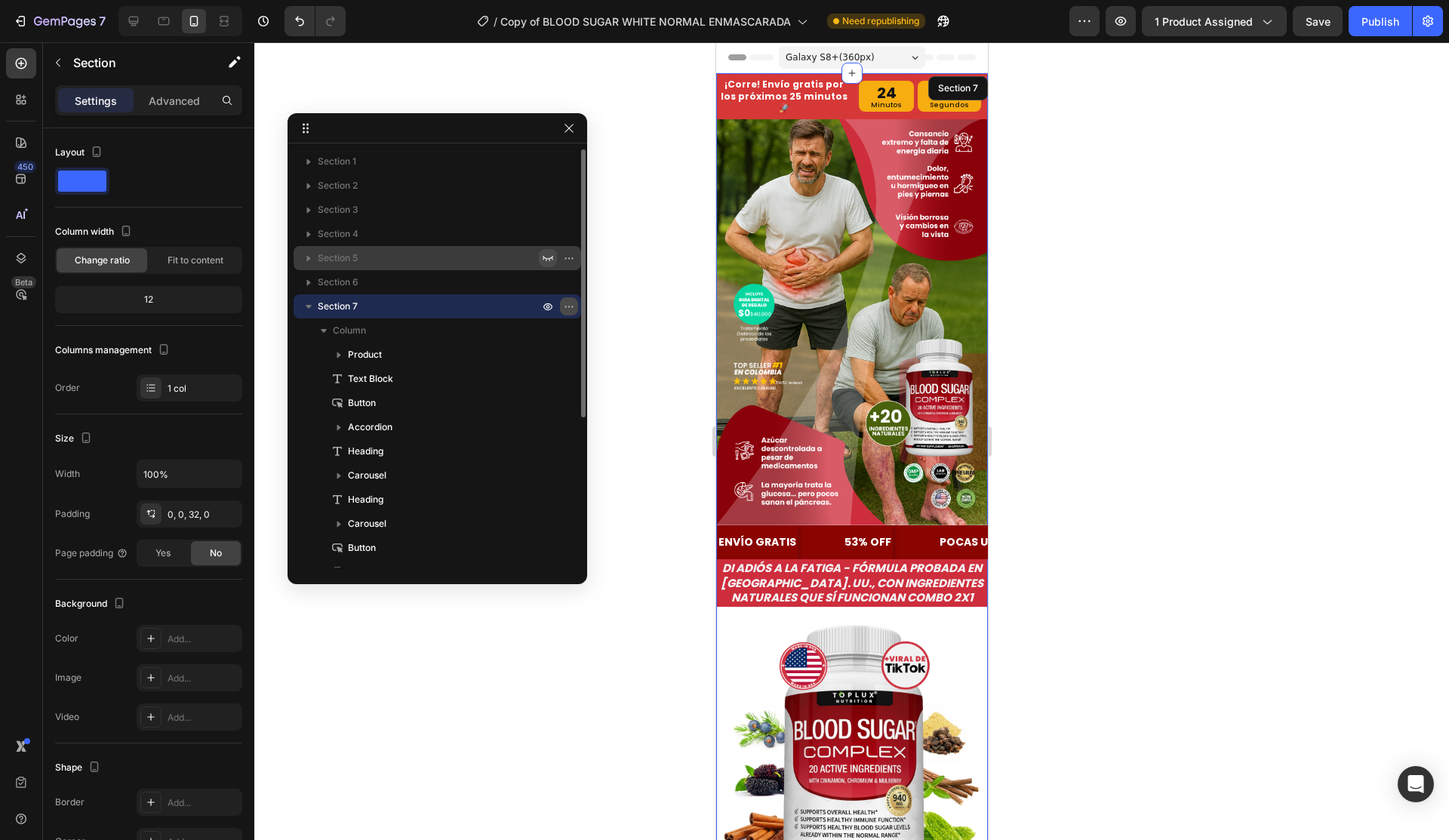
click at [567, 304] on icon "button" at bounding box center [569, 306] width 13 height 13
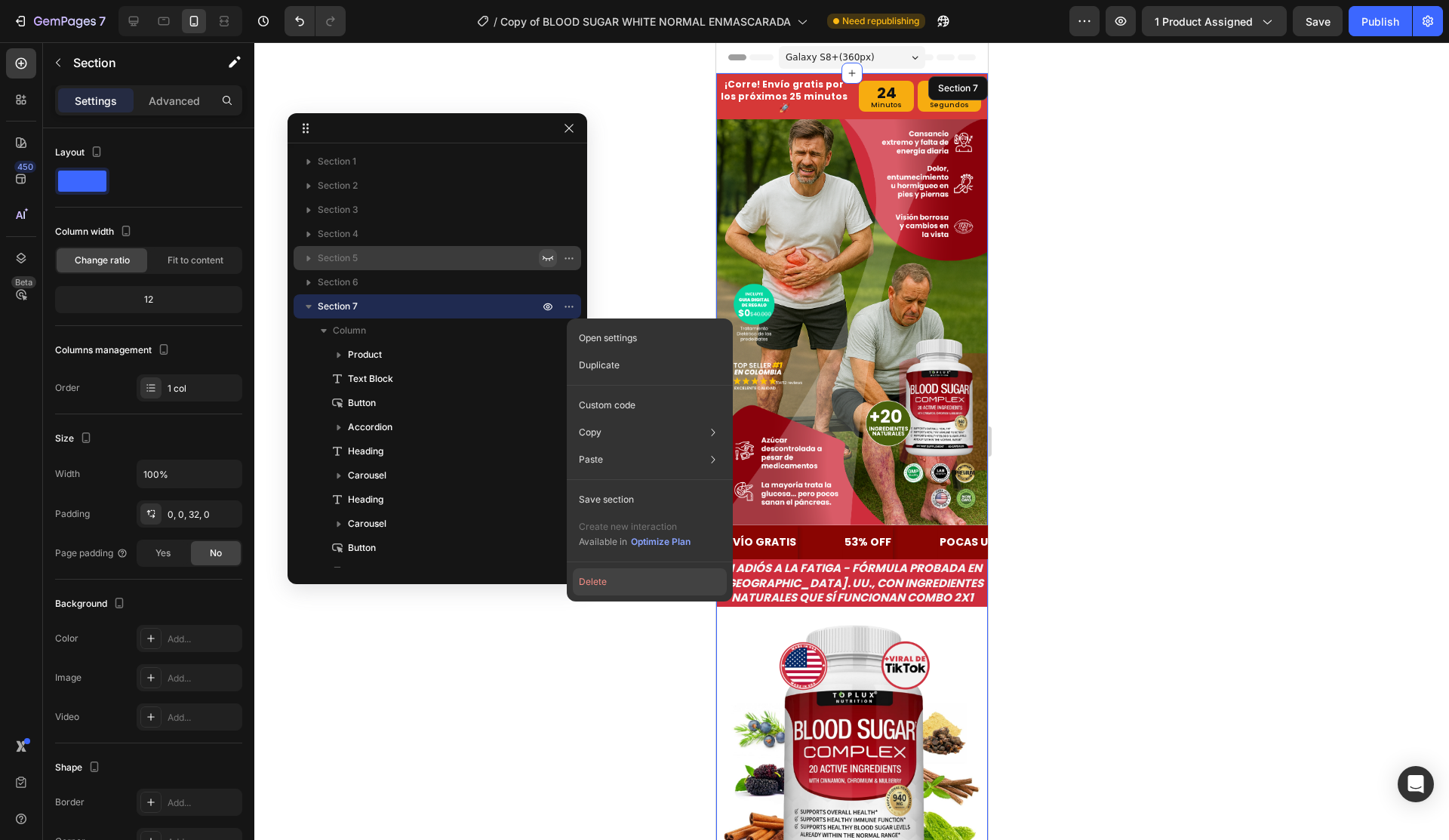
click at [607, 588] on button "Delete" at bounding box center [649, 582] width 154 height 27
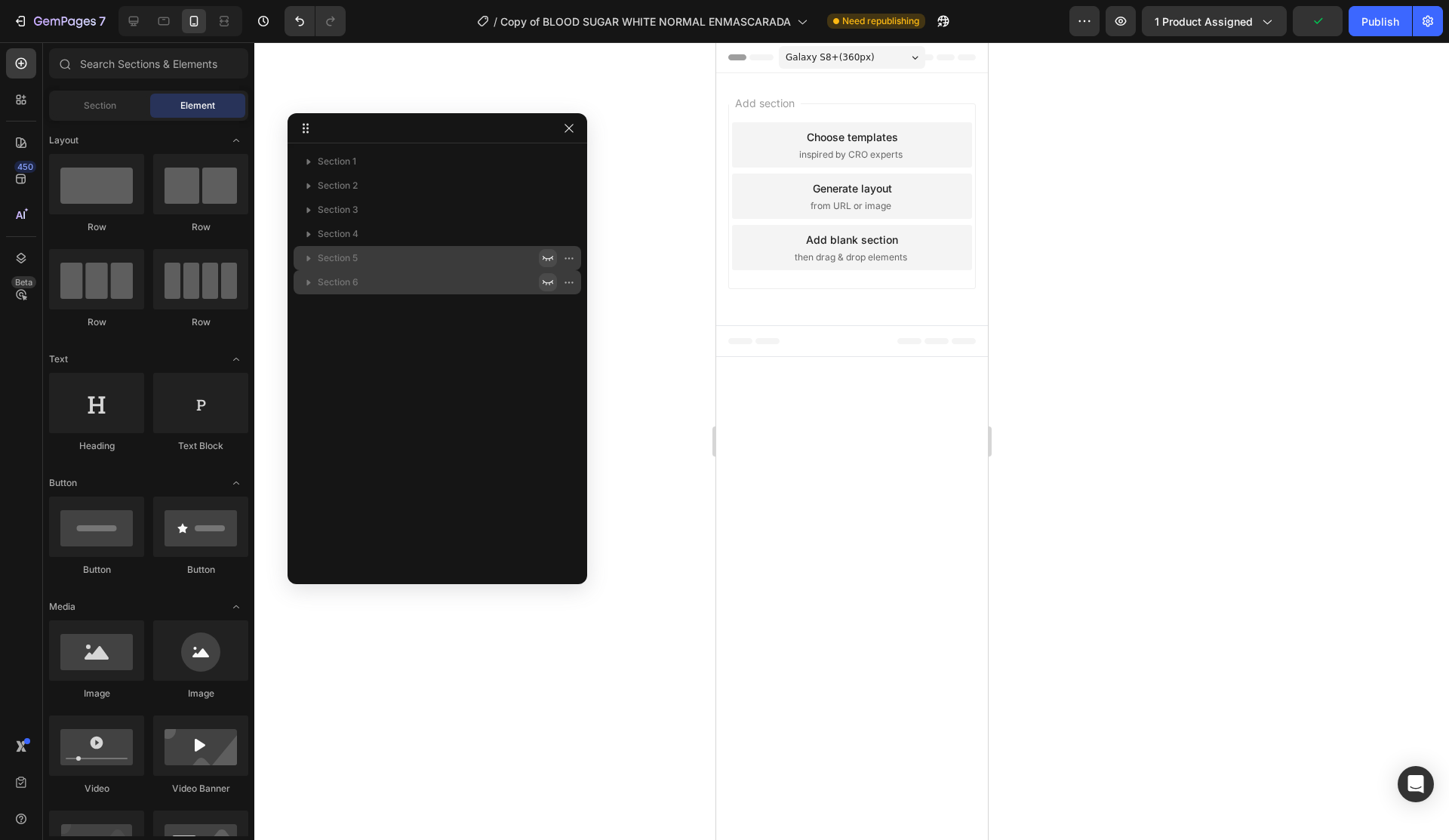
click at [548, 274] on button "button" at bounding box center [547, 282] width 18 height 18
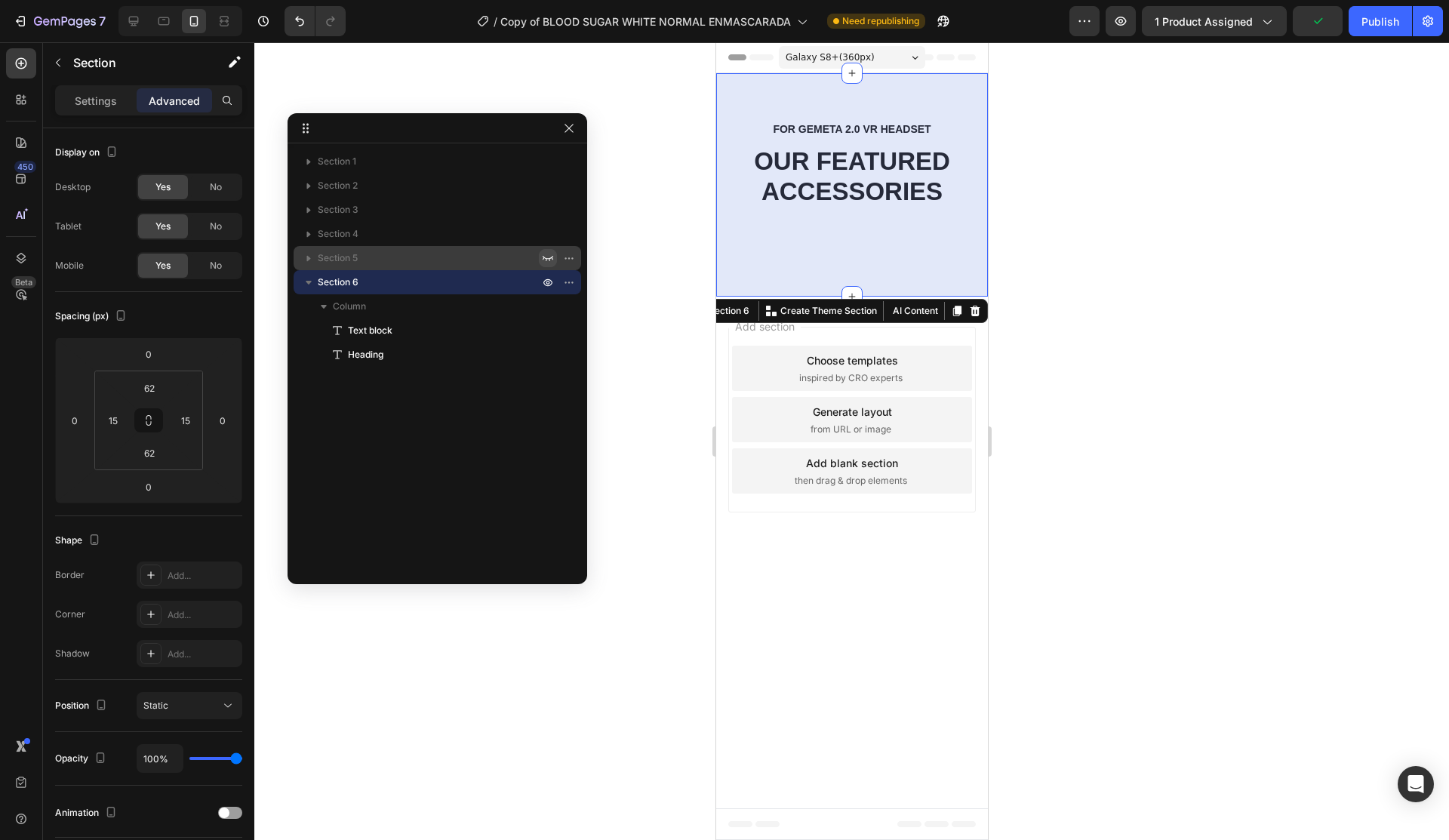
click at [548, 250] on button "button" at bounding box center [547, 258] width 18 height 18
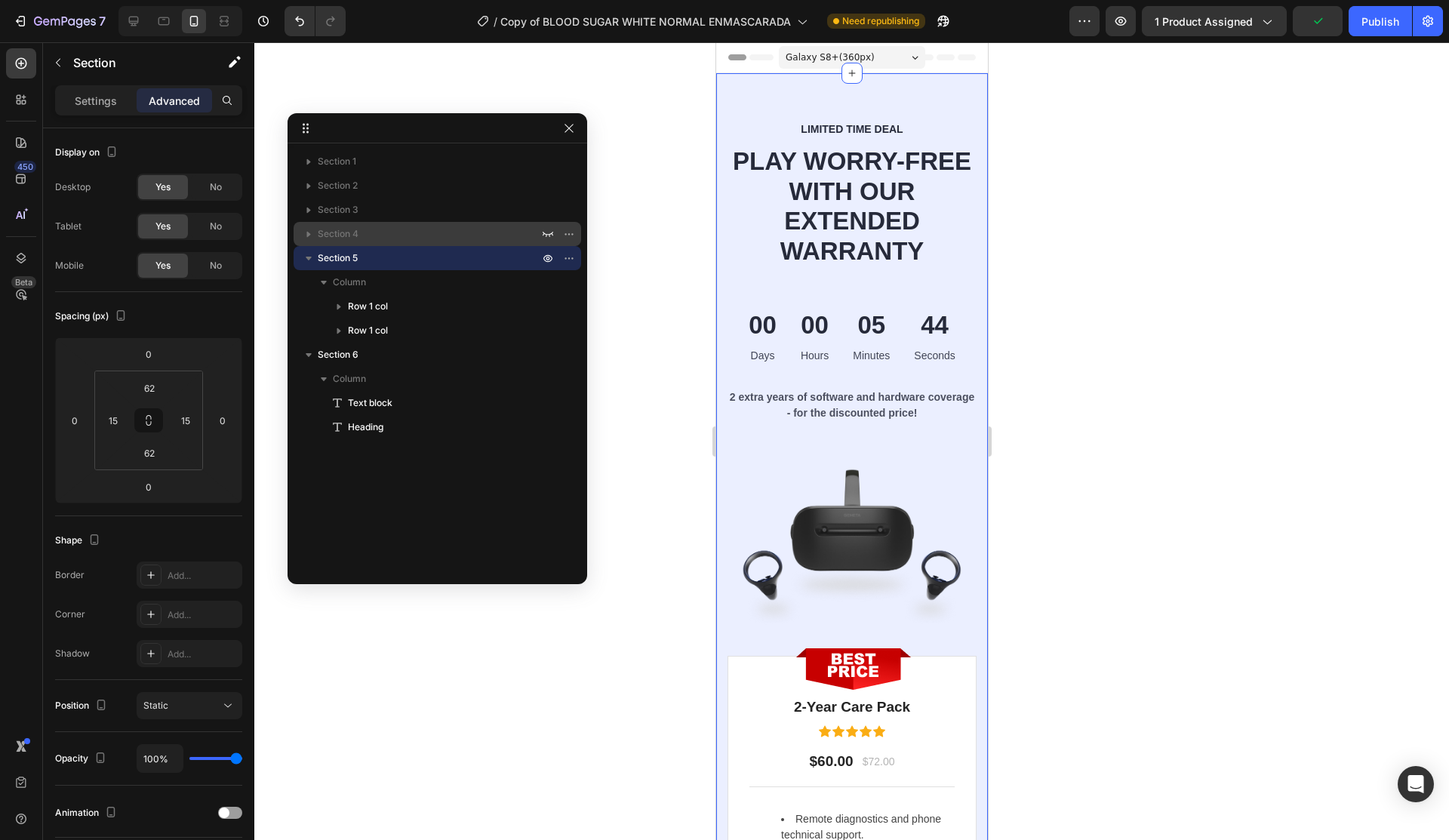
click at [547, 222] on div at bounding box center [558, 234] width 39 height 24
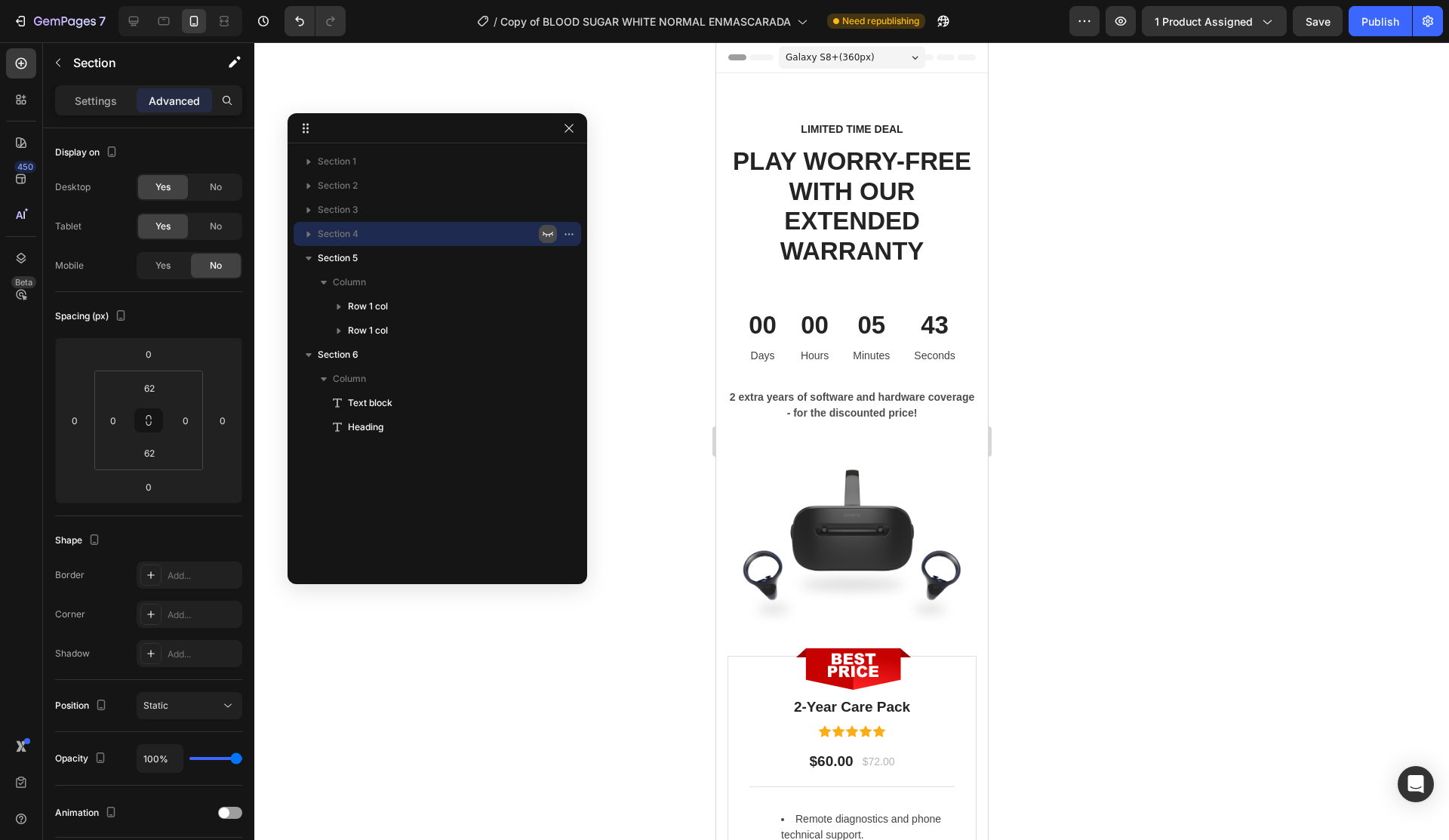
click at [546, 230] on icon "button" at bounding box center [547, 234] width 13 height 13
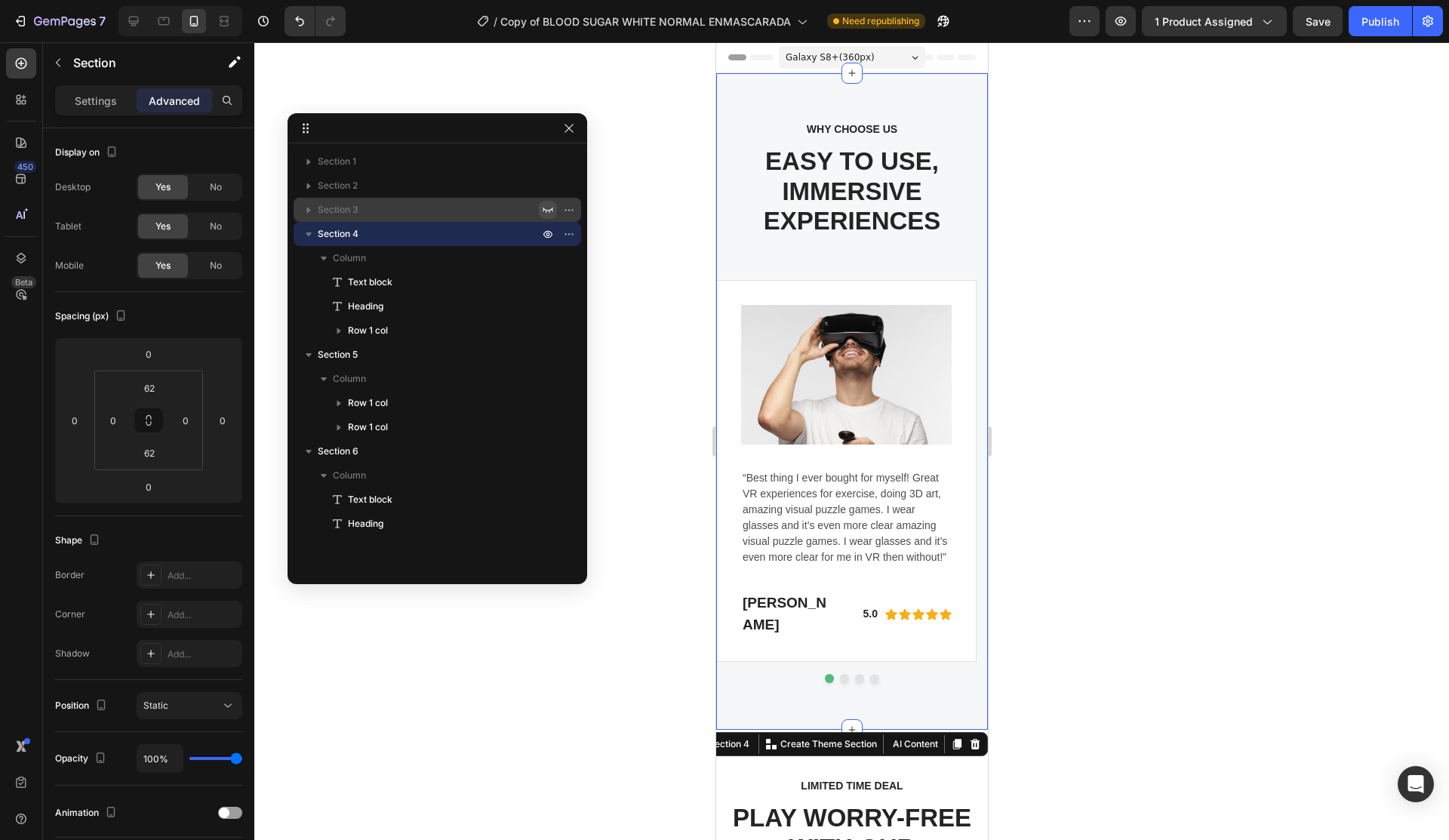
click at [546, 207] on icon "button" at bounding box center [547, 210] width 13 height 13
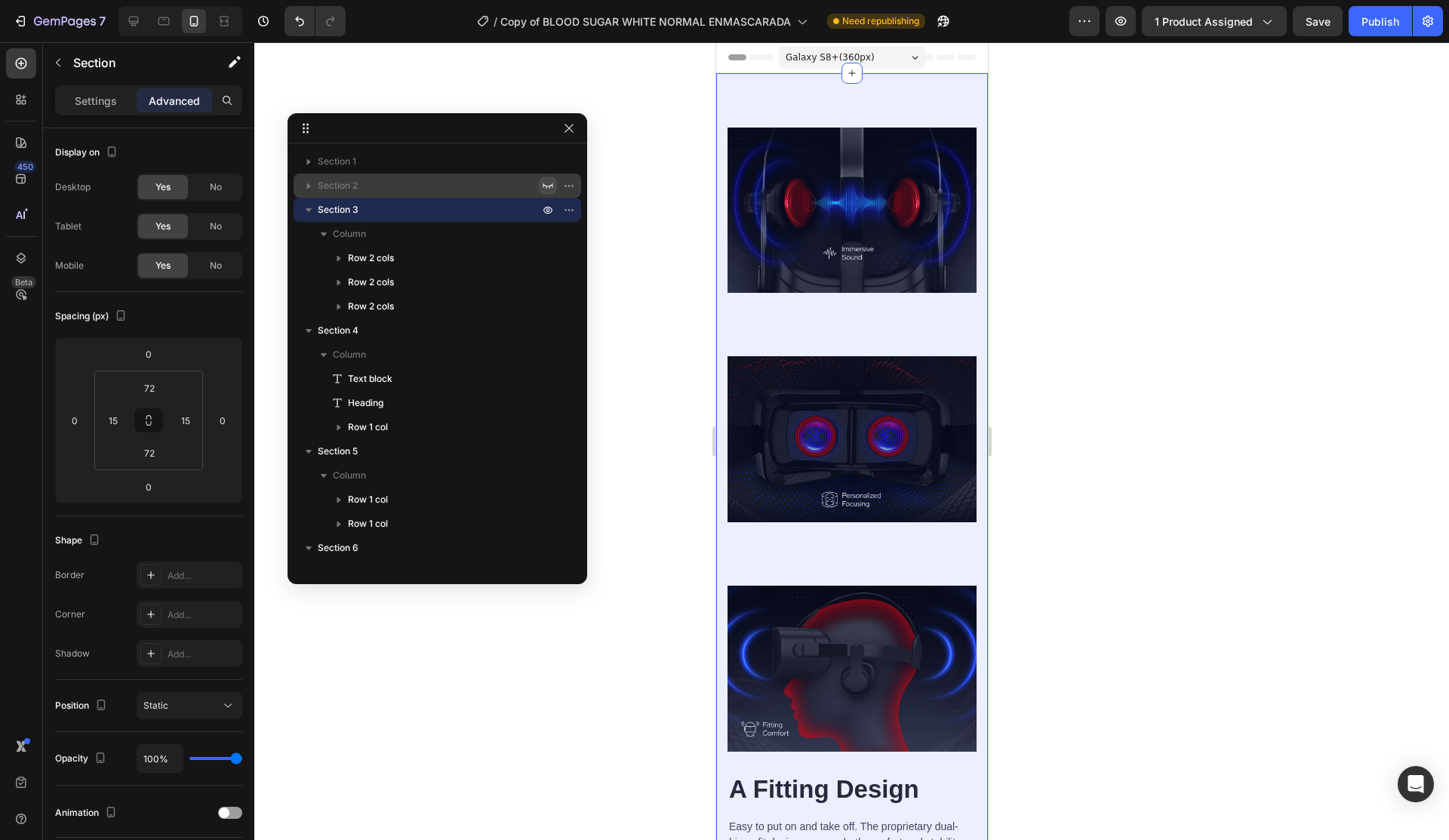
click at [546, 186] on icon "button" at bounding box center [547, 186] width 11 height 5
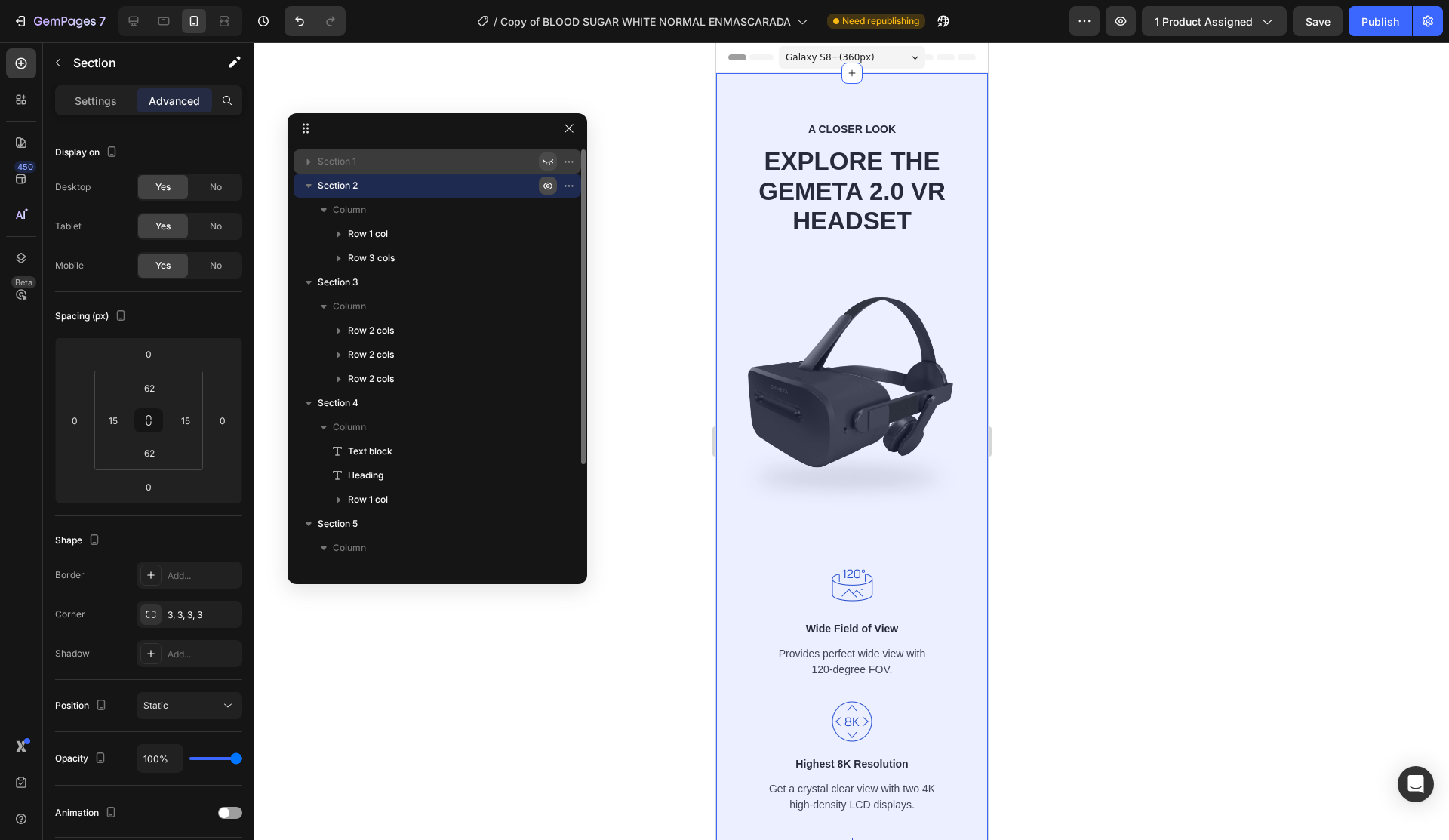
click at [546, 164] on icon "button" at bounding box center [547, 162] width 13 height 13
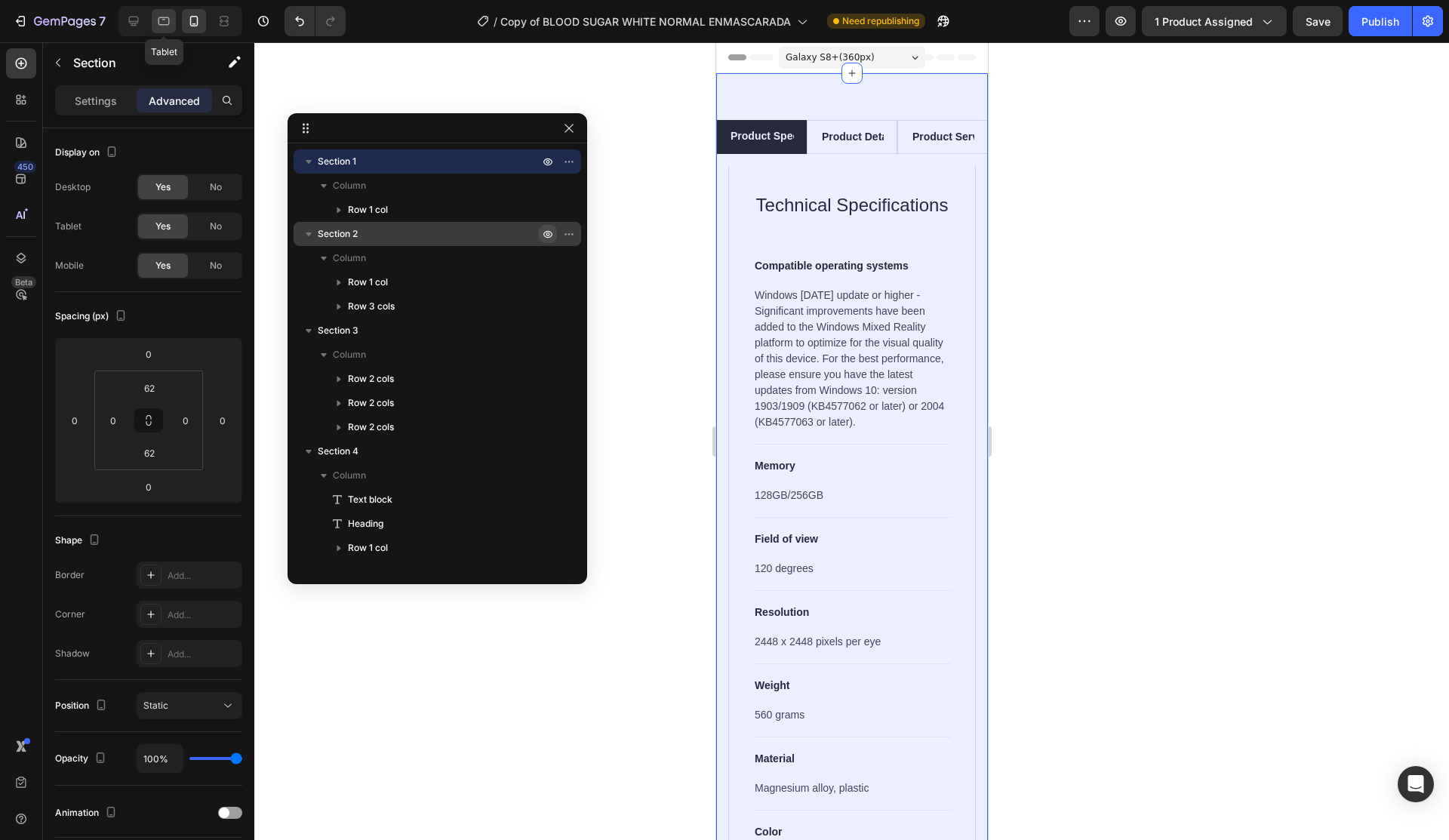
click at [164, 23] on icon at bounding box center [164, 21] width 15 height 15
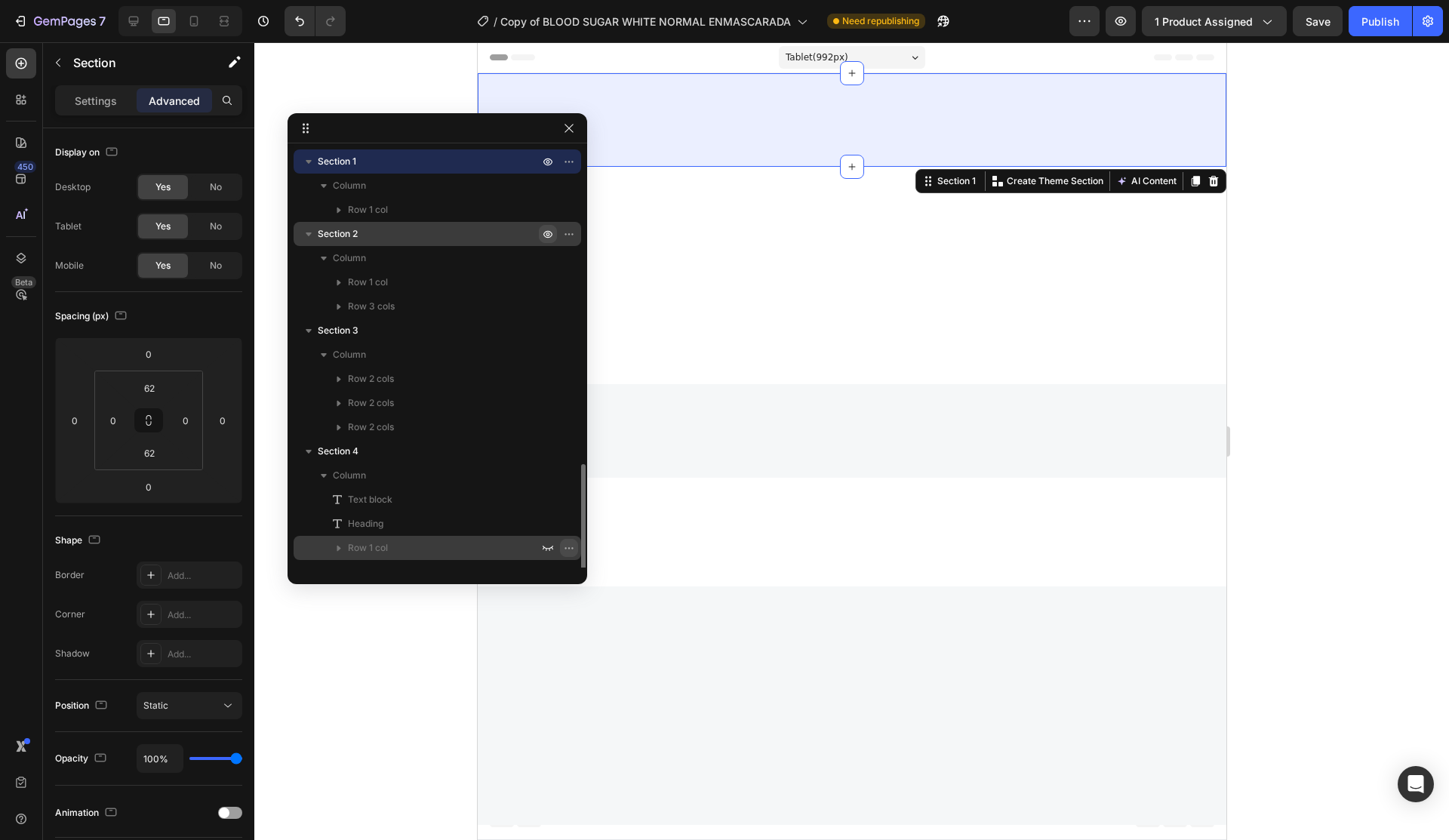
scroll to position [186, 0]
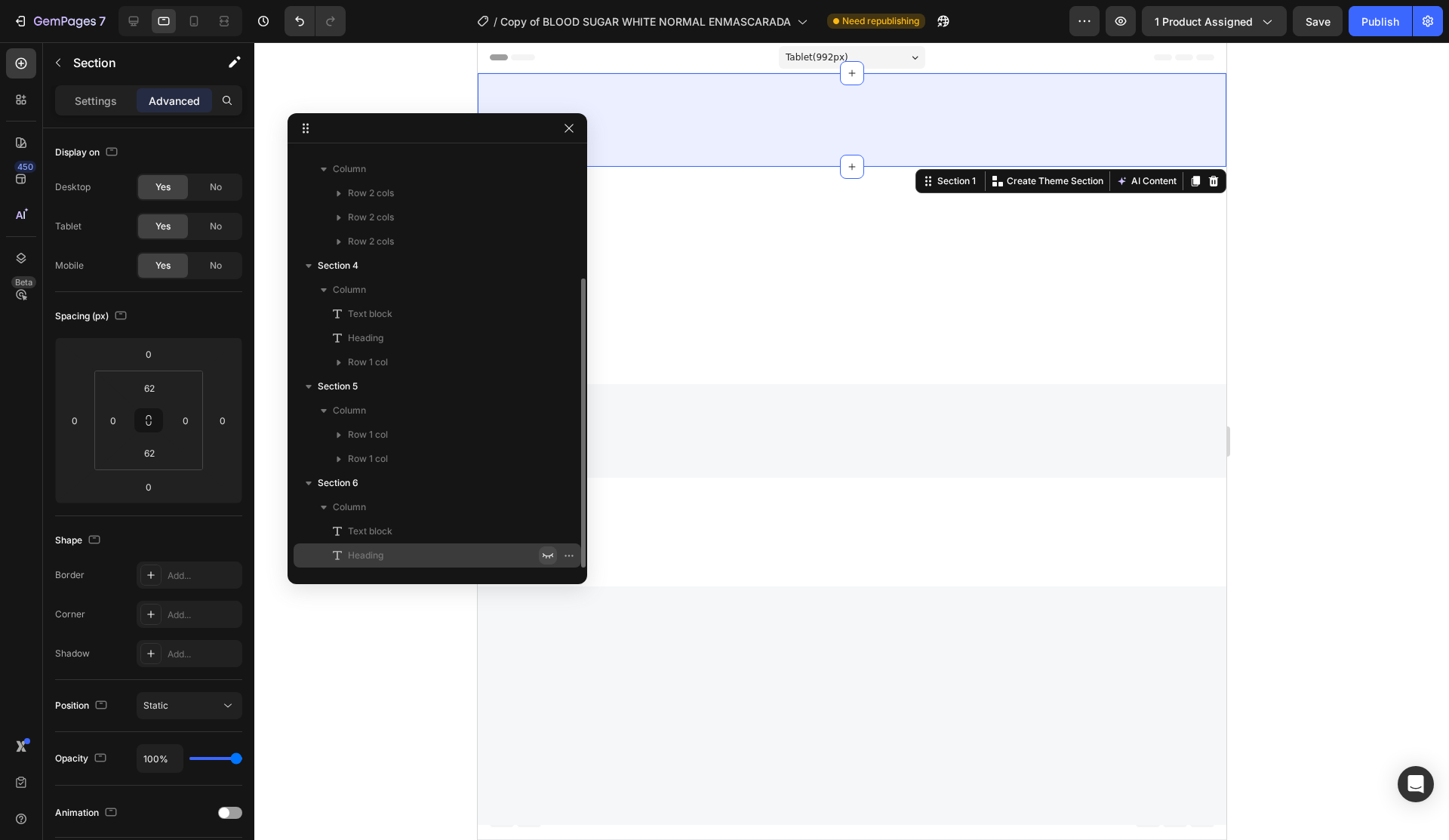
click at [544, 552] on icon "button" at bounding box center [547, 555] width 13 height 13
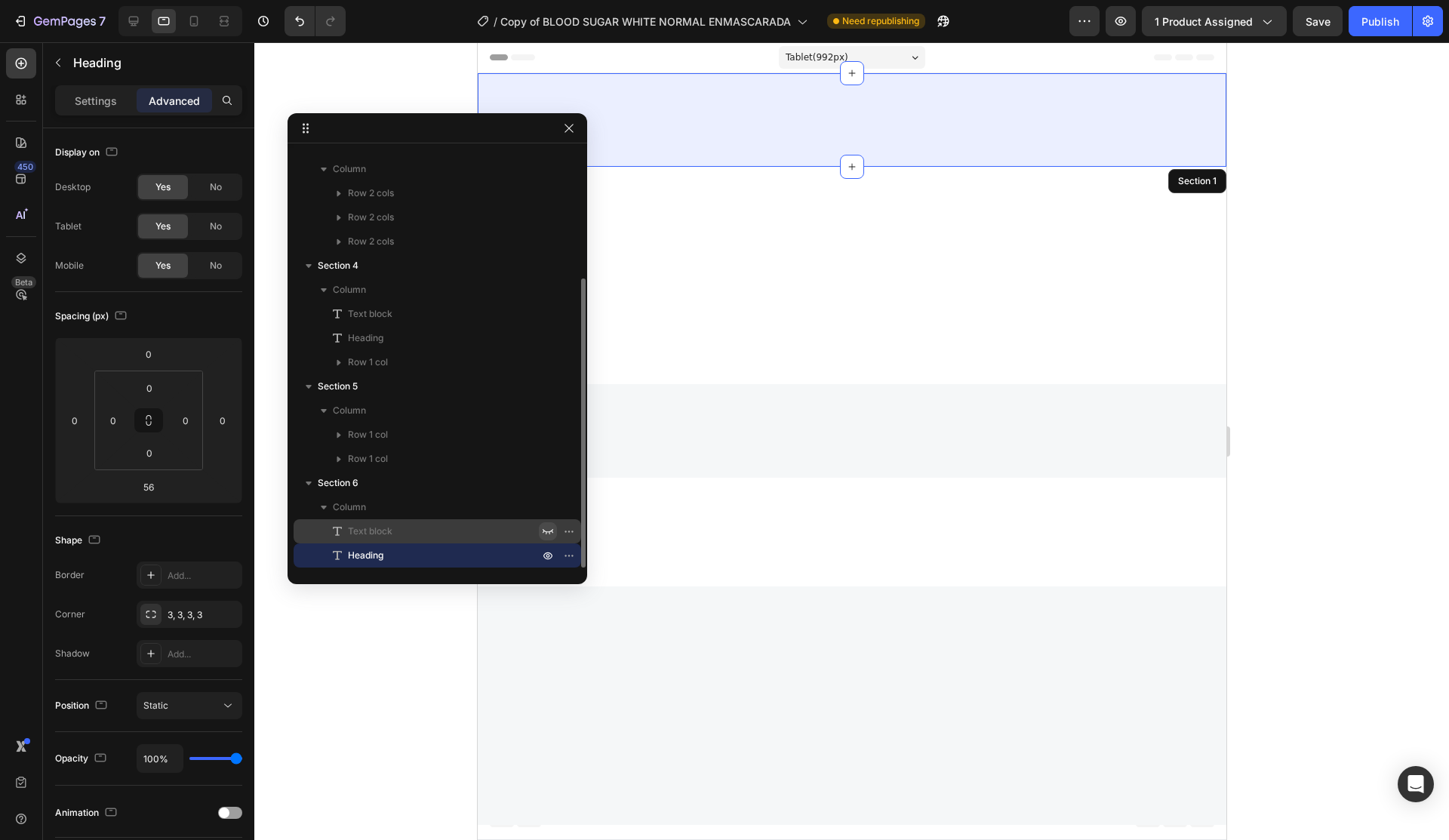
click at [547, 528] on icon "button" at bounding box center [547, 531] width 13 height 13
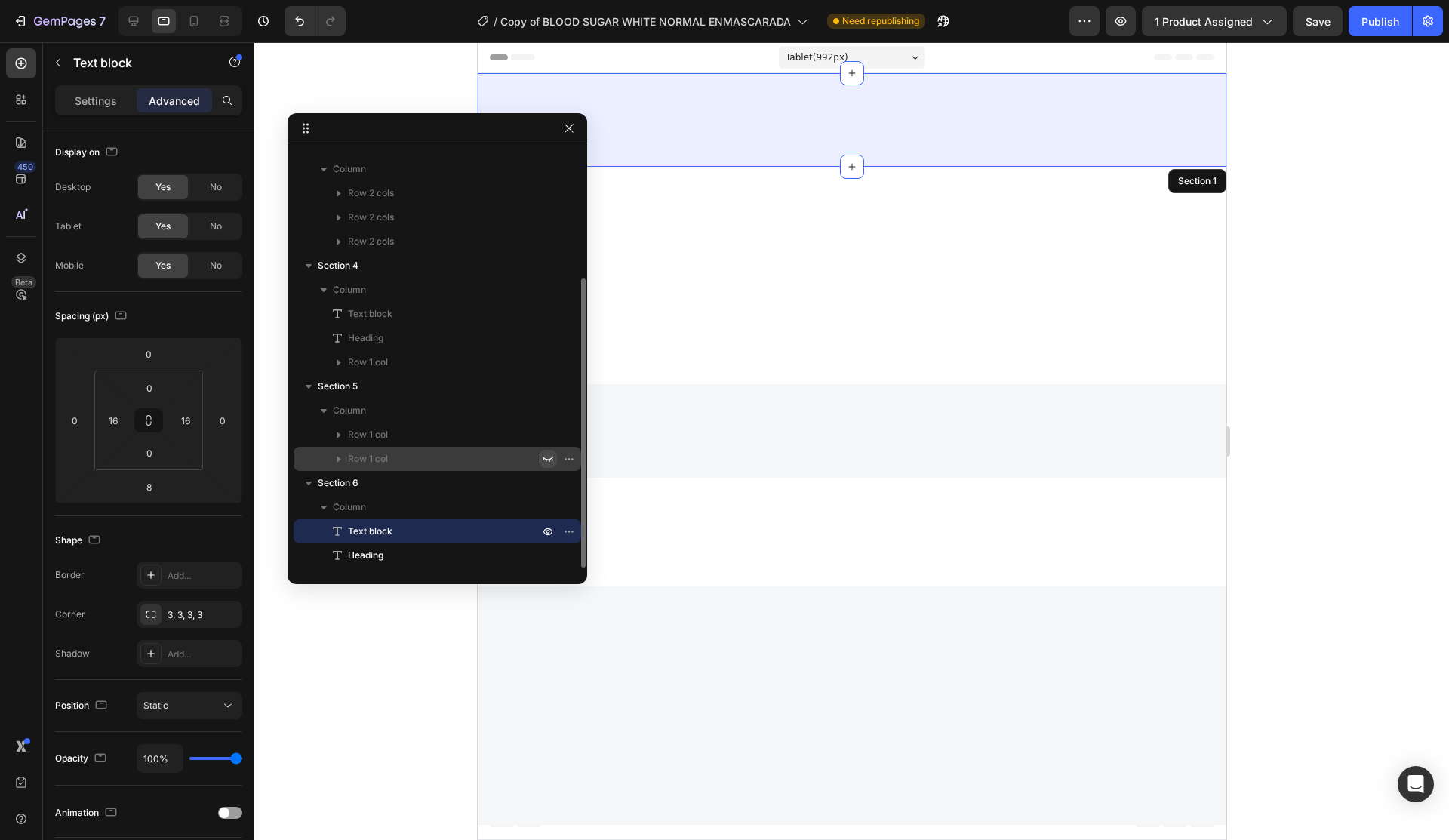
click at [549, 458] on icon "button" at bounding box center [547, 459] width 13 height 13
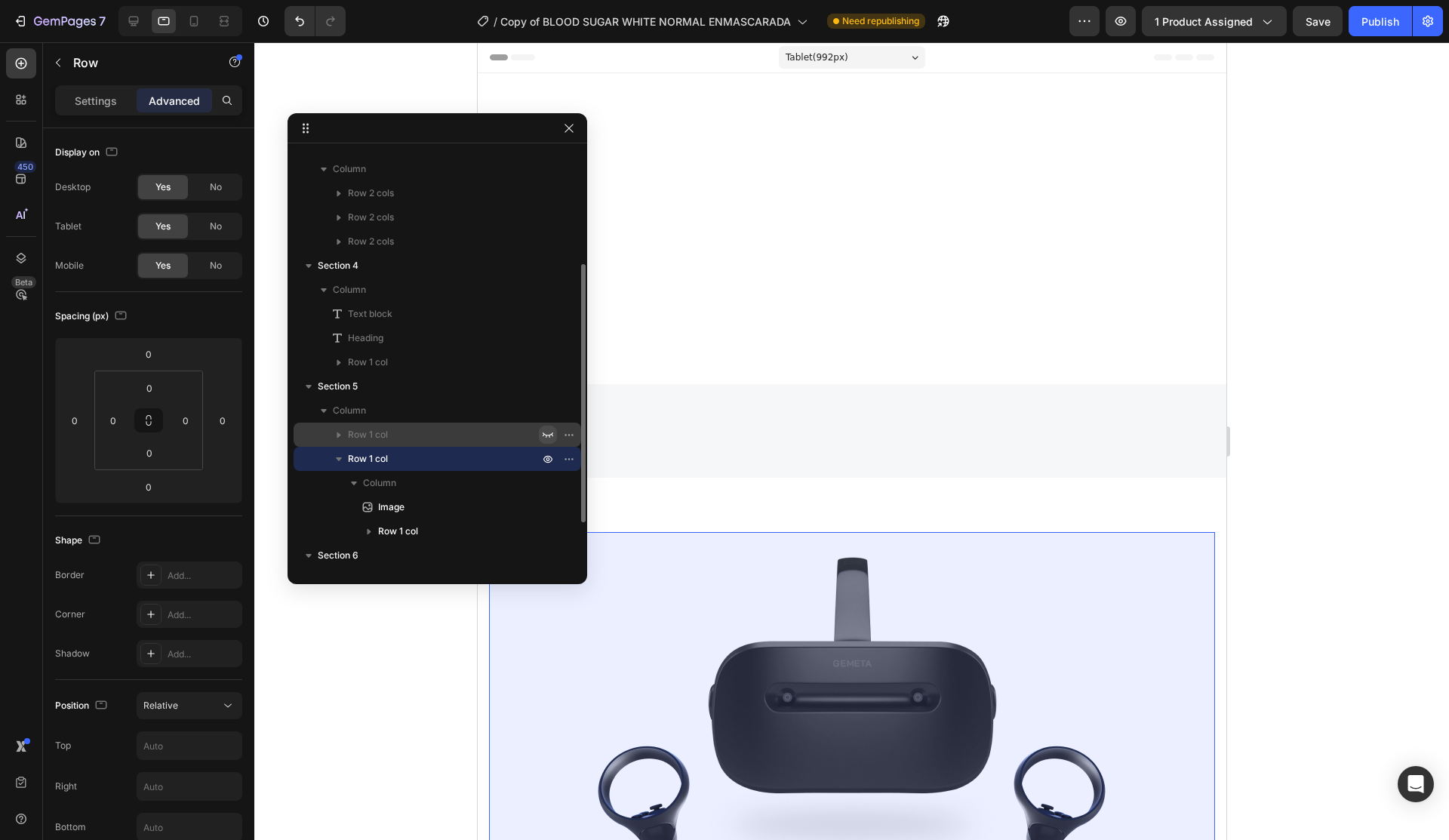
click at [548, 433] on icon "button" at bounding box center [547, 435] width 13 height 13
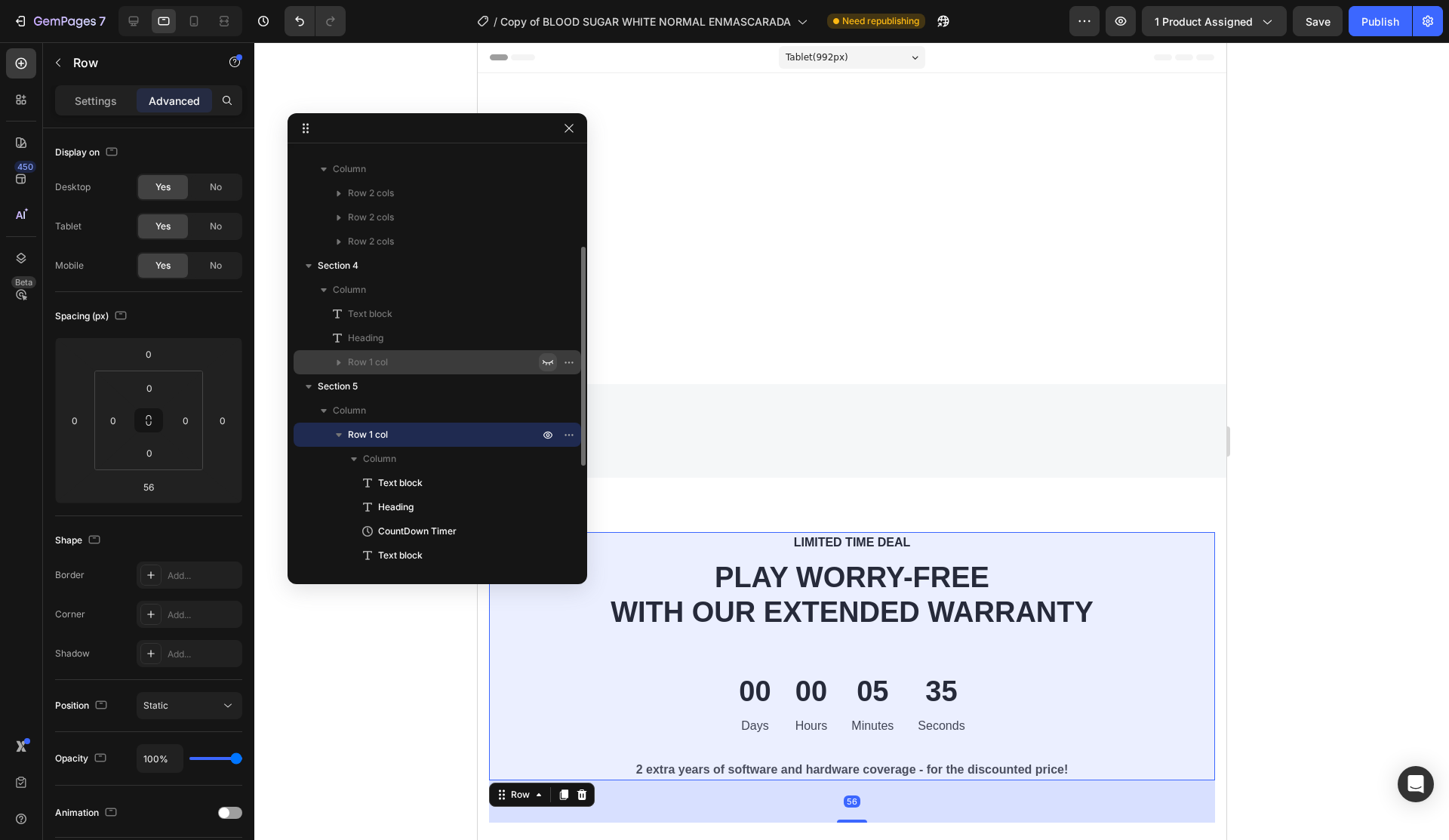
click at [547, 366] on icon "button" at bounding box center [547, 362] width 13 height 13
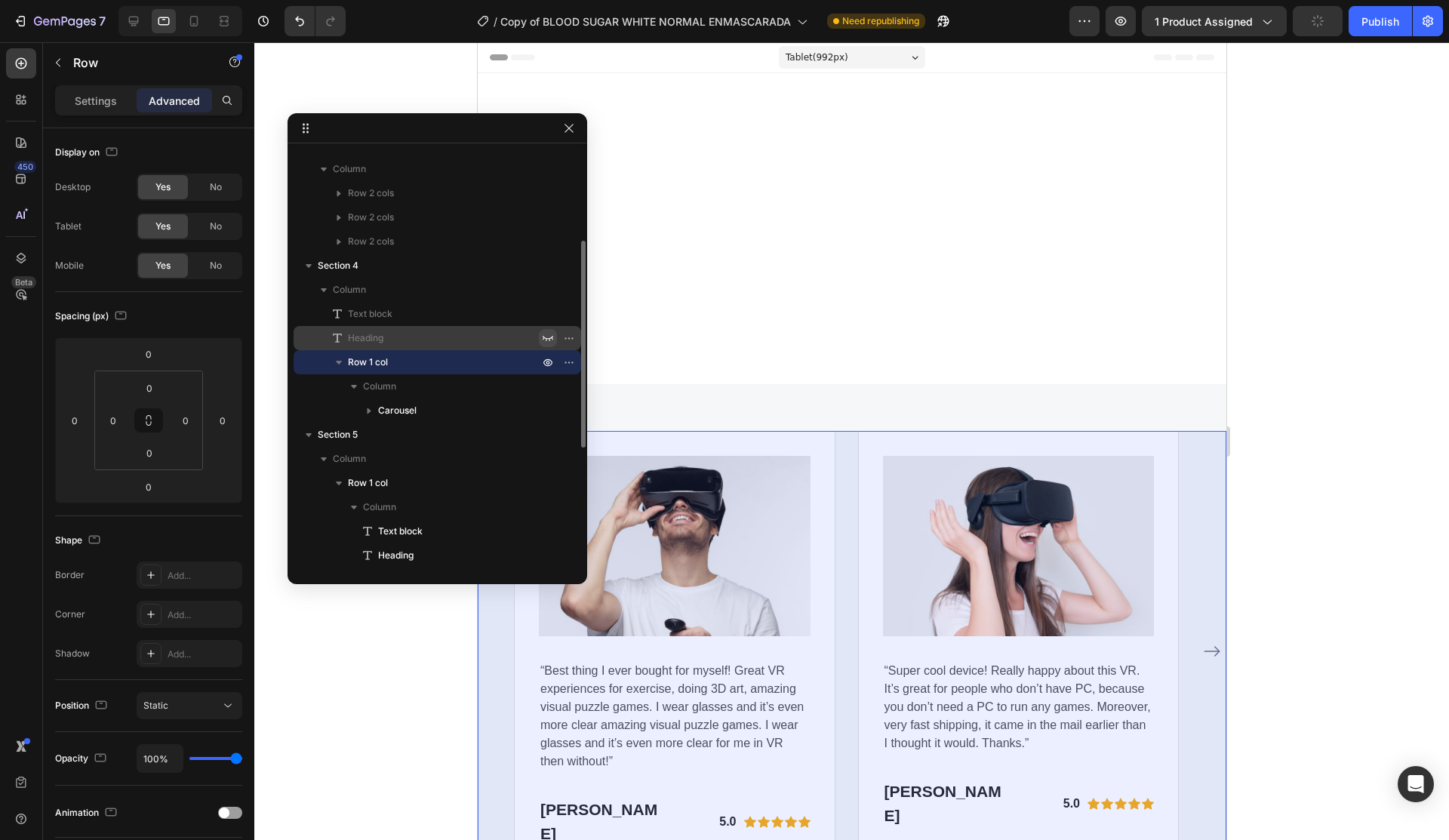
click at [547, 338] on icon "button" at bounding box center [547, 338] width 13 height 13
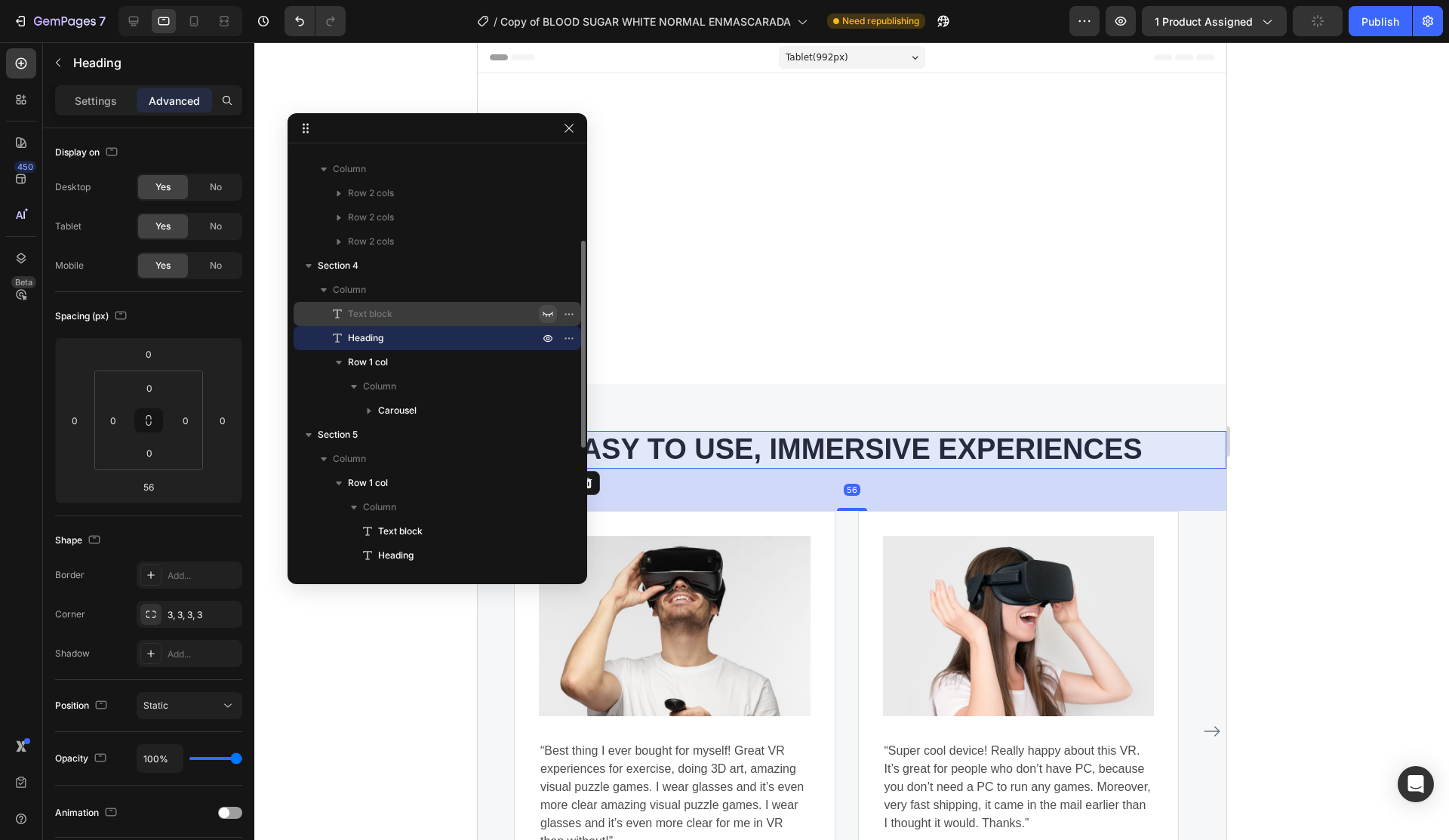
click at [545, 311] on icon "button" at bounding box center [547, 314] width 13 height 13
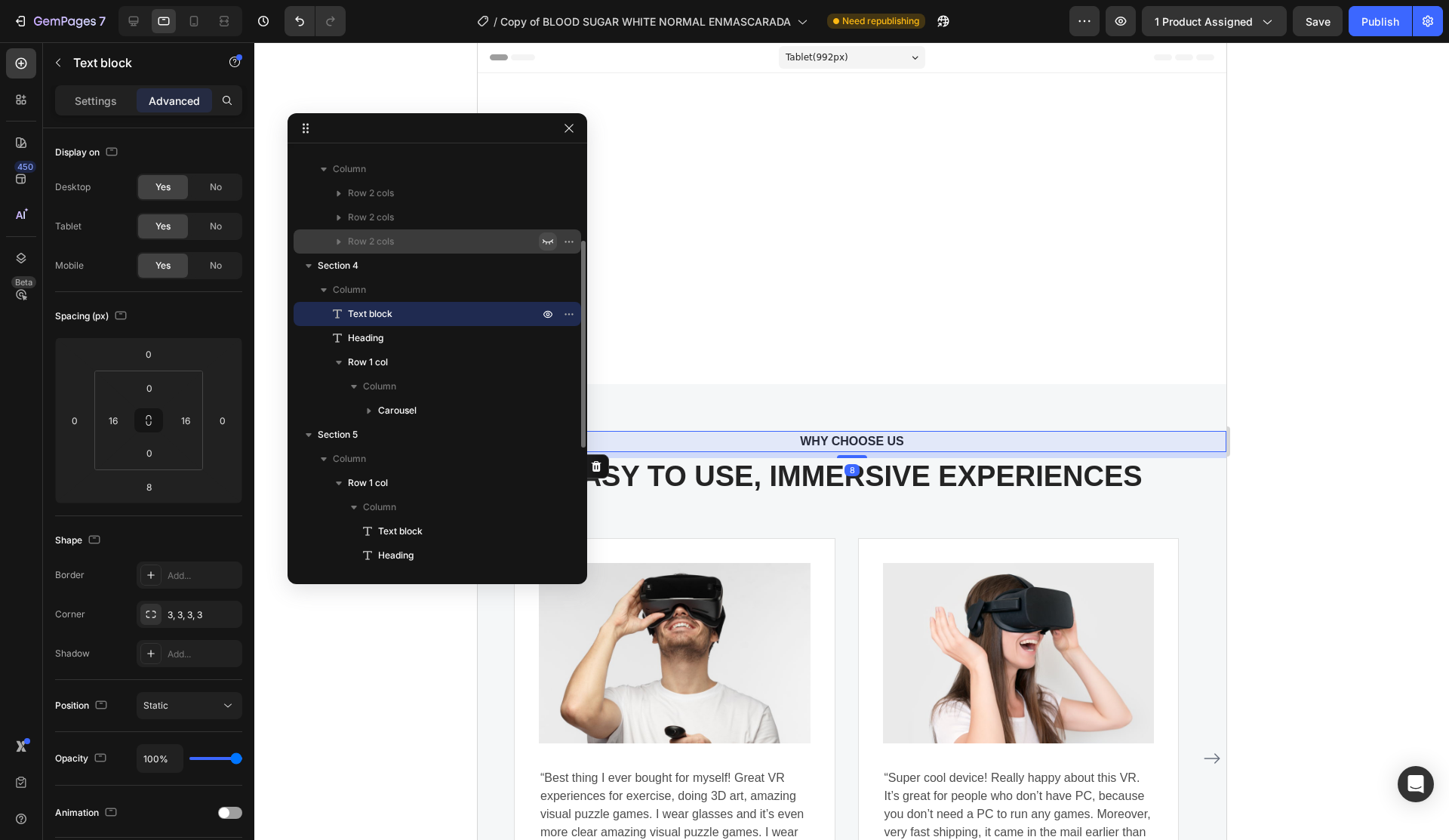
click at [551, 240] on icon "button" at bounding box center [547, 242] width 13 height 13
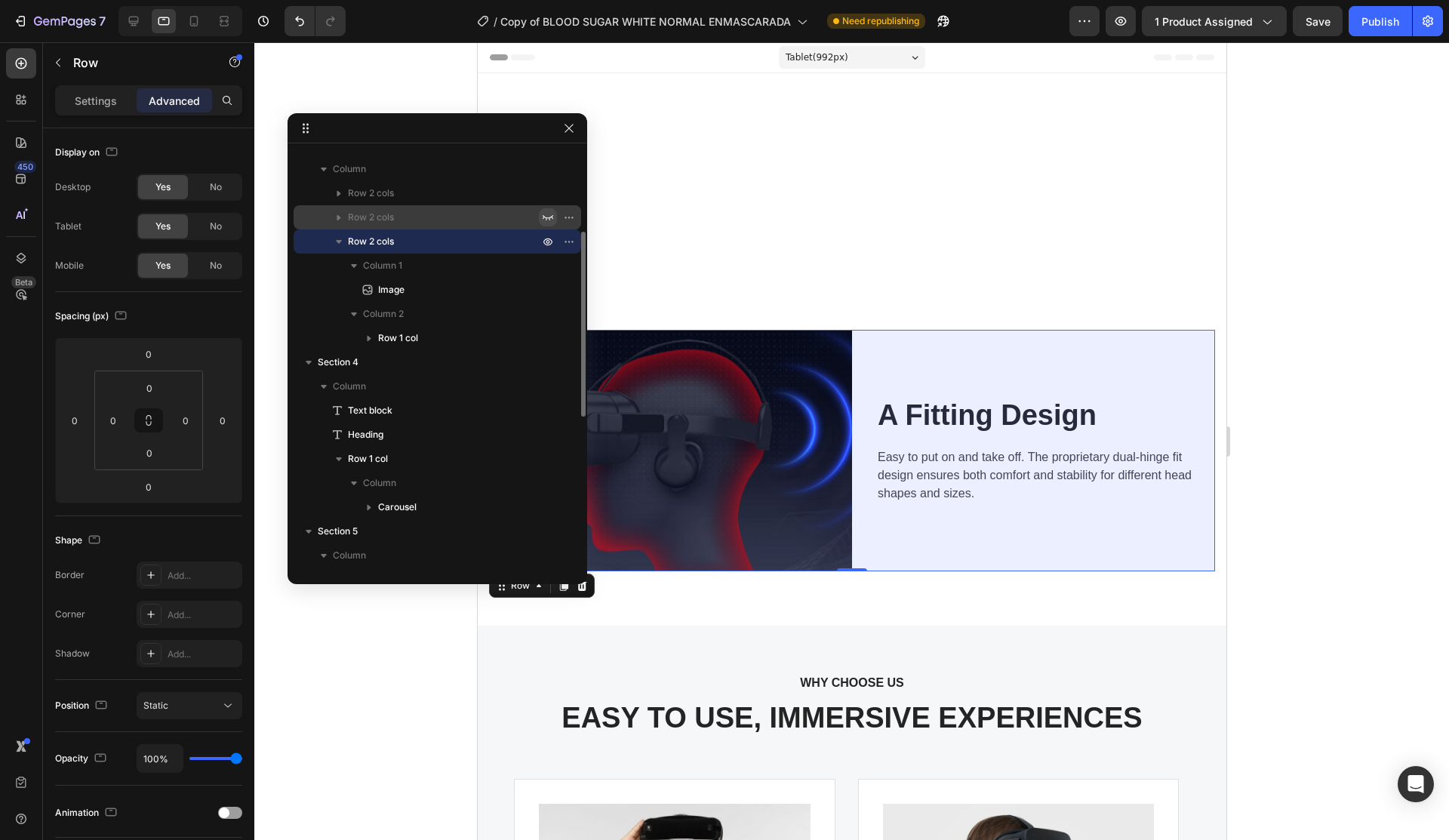
click at [546, 213] on icon "button" at bounding box center [547, 217] width 13 height 13
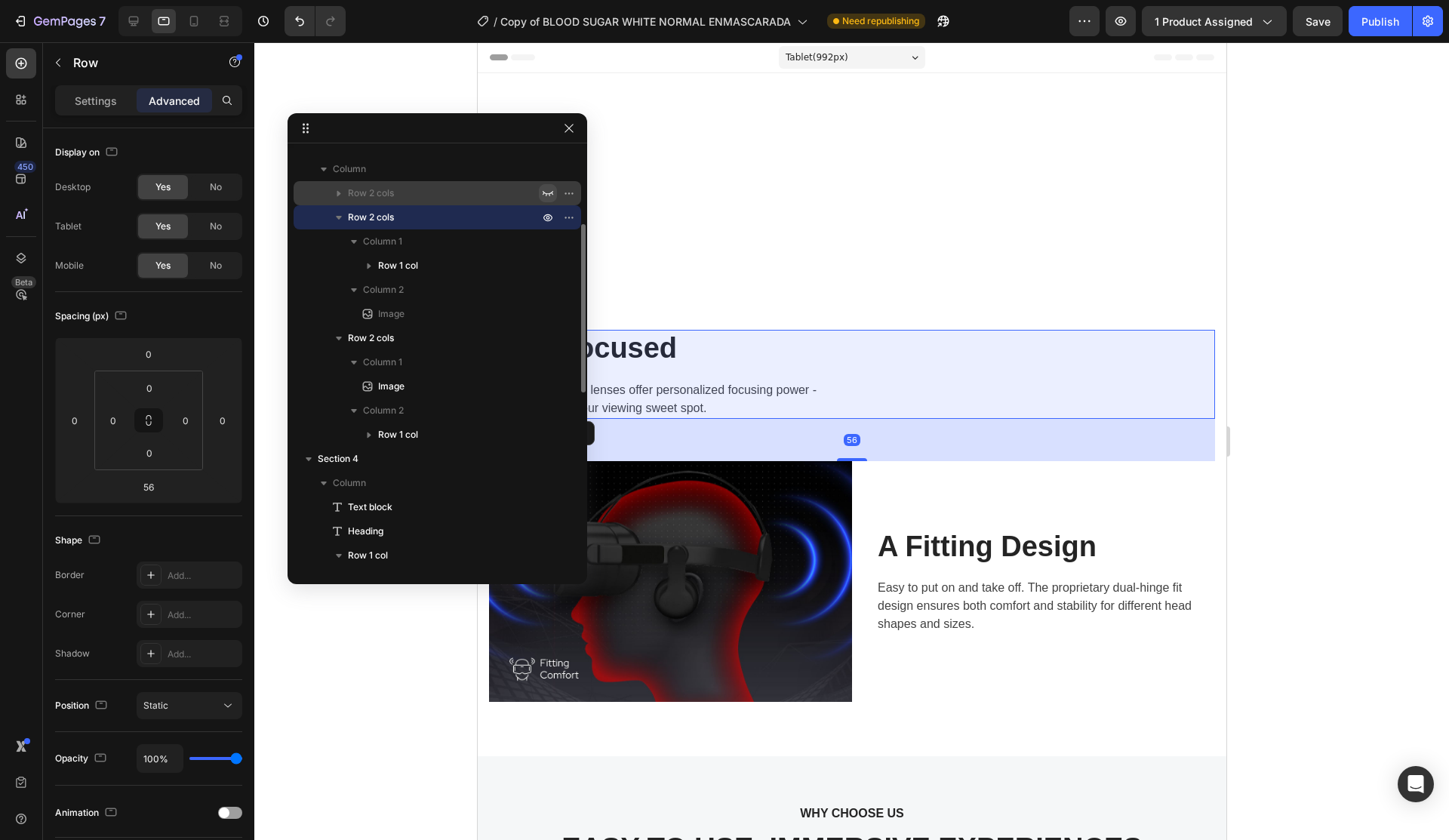
click at [543, 188] on icon "button" at bounding box center [547, 193] width 13 height 13
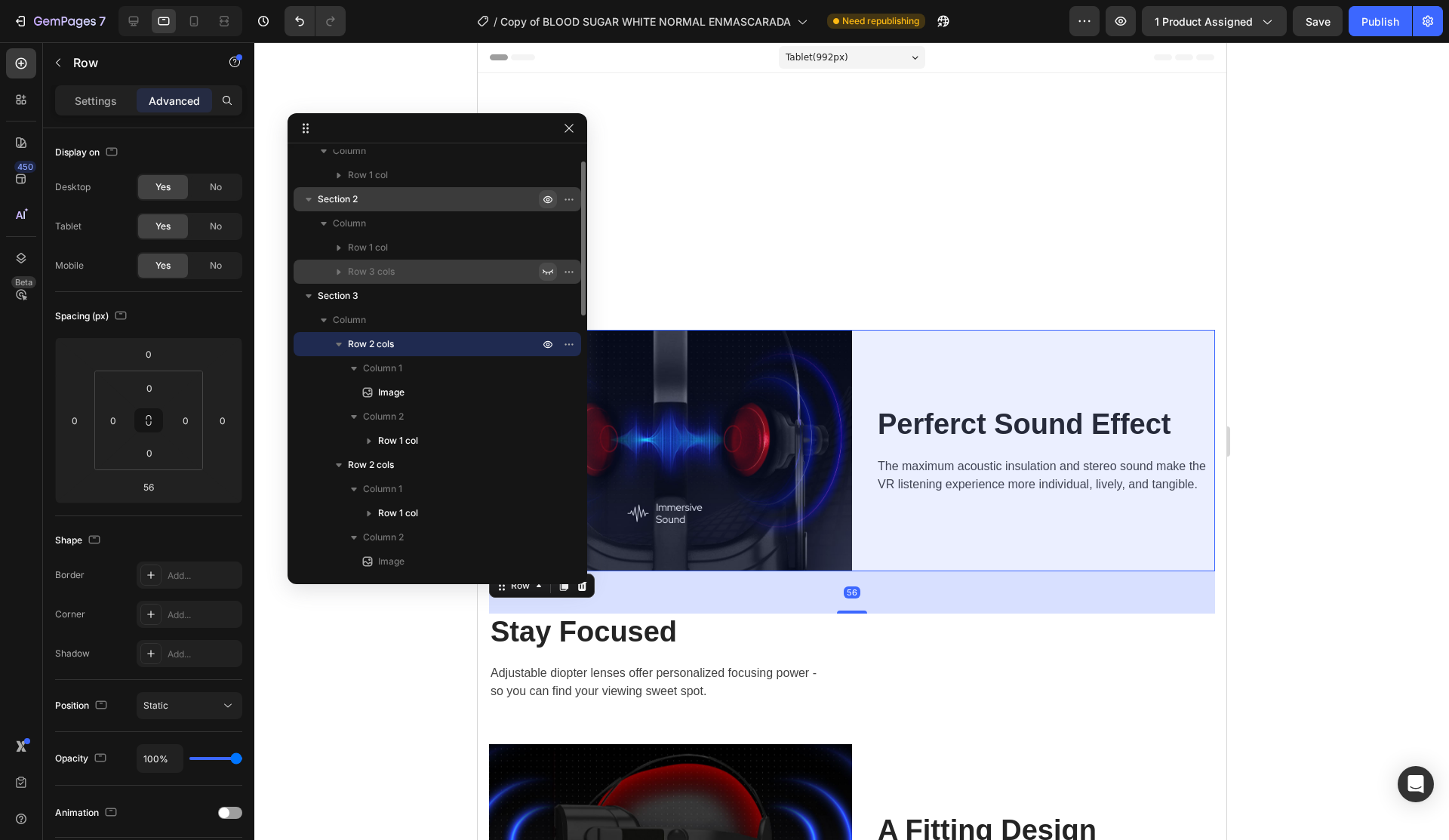
scroll to position [0, 0]
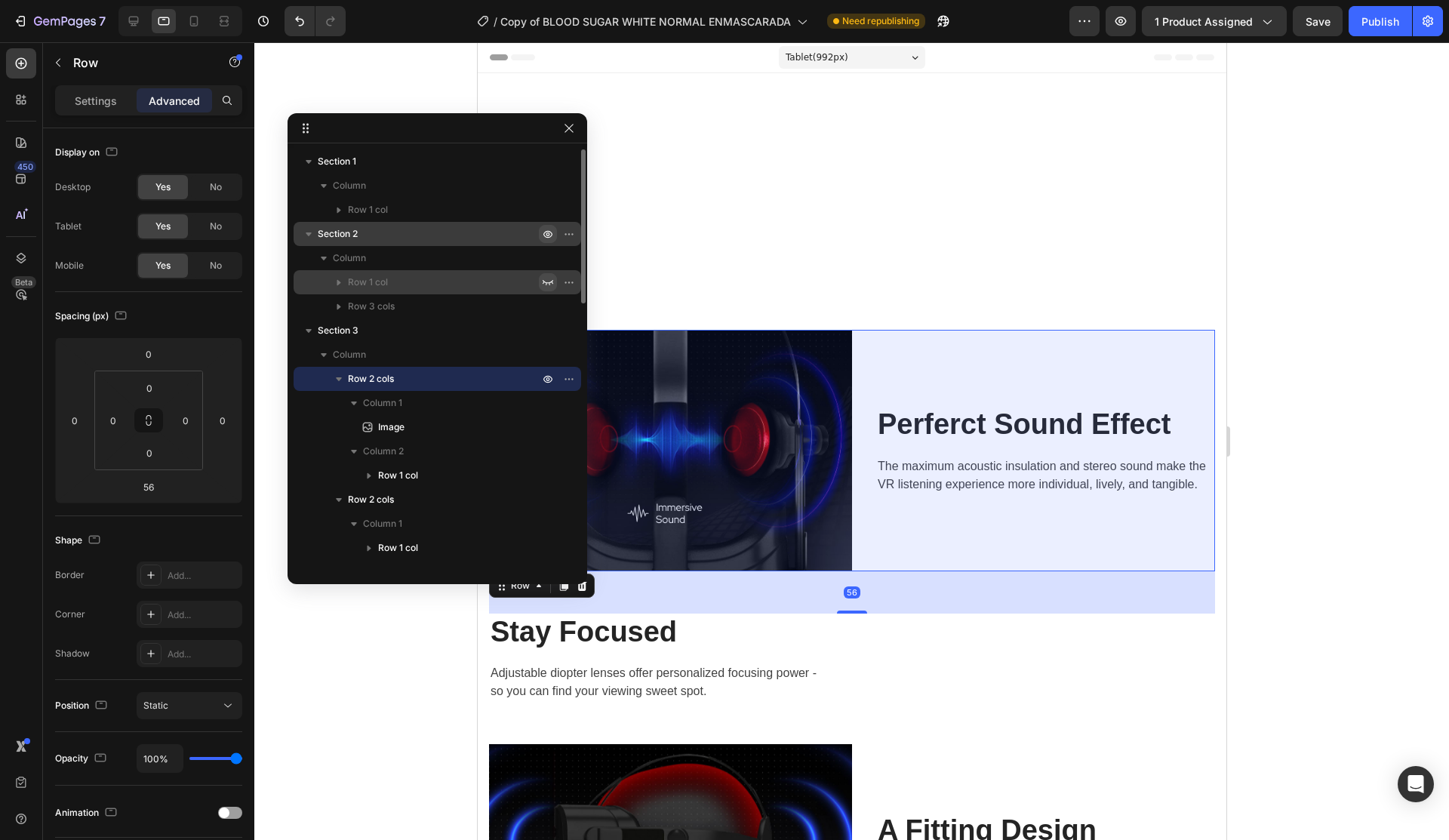
click at [548, 303] on icon "button" at bounding box center [547, 306] width 13 height 13
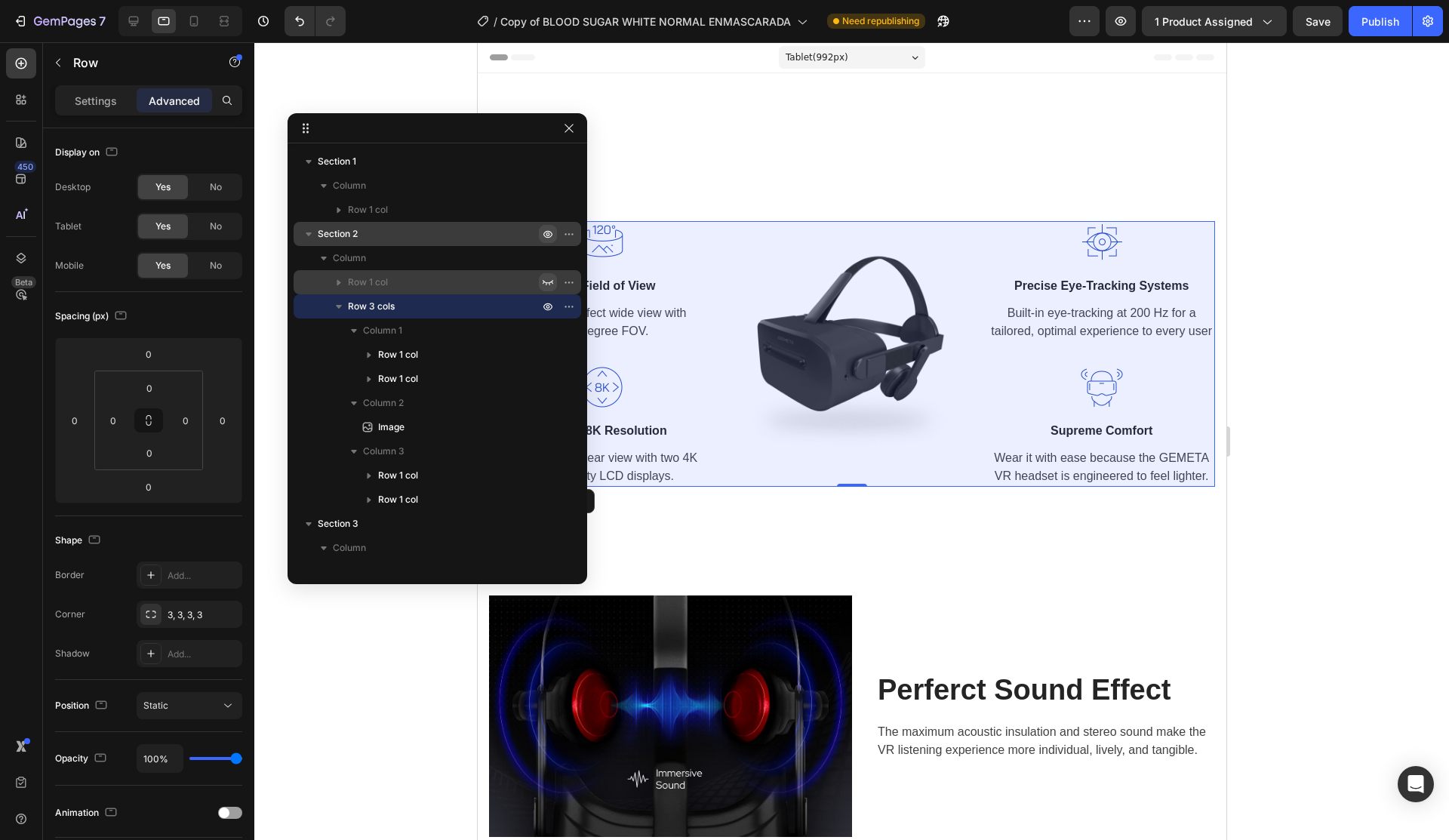
click at [545, 274] on button "button" at bounding box center [547, 282] width 18 height 18
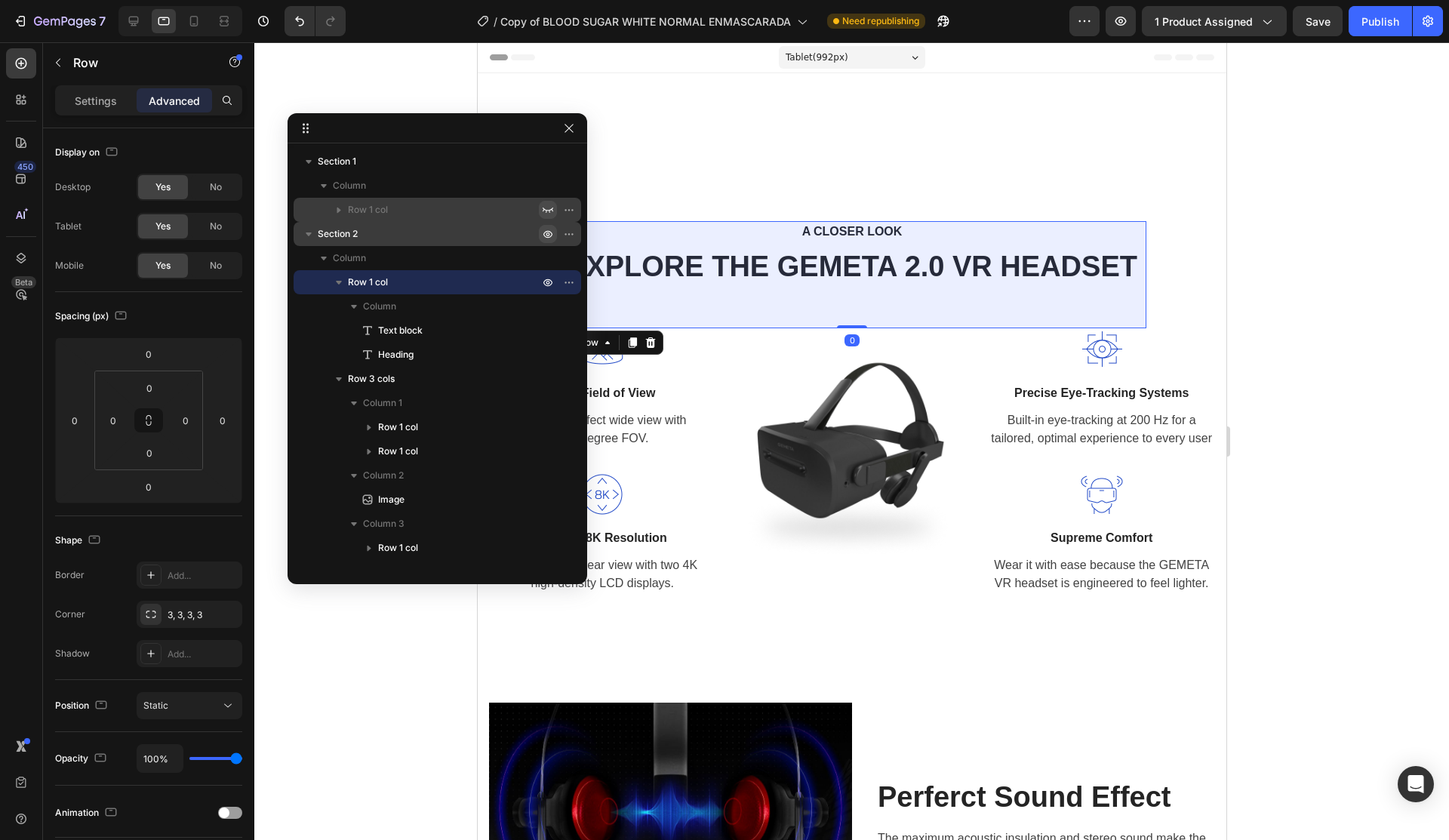
click at [548, 216] on button "button" at bounding box center [547, 210] width 18 height 18
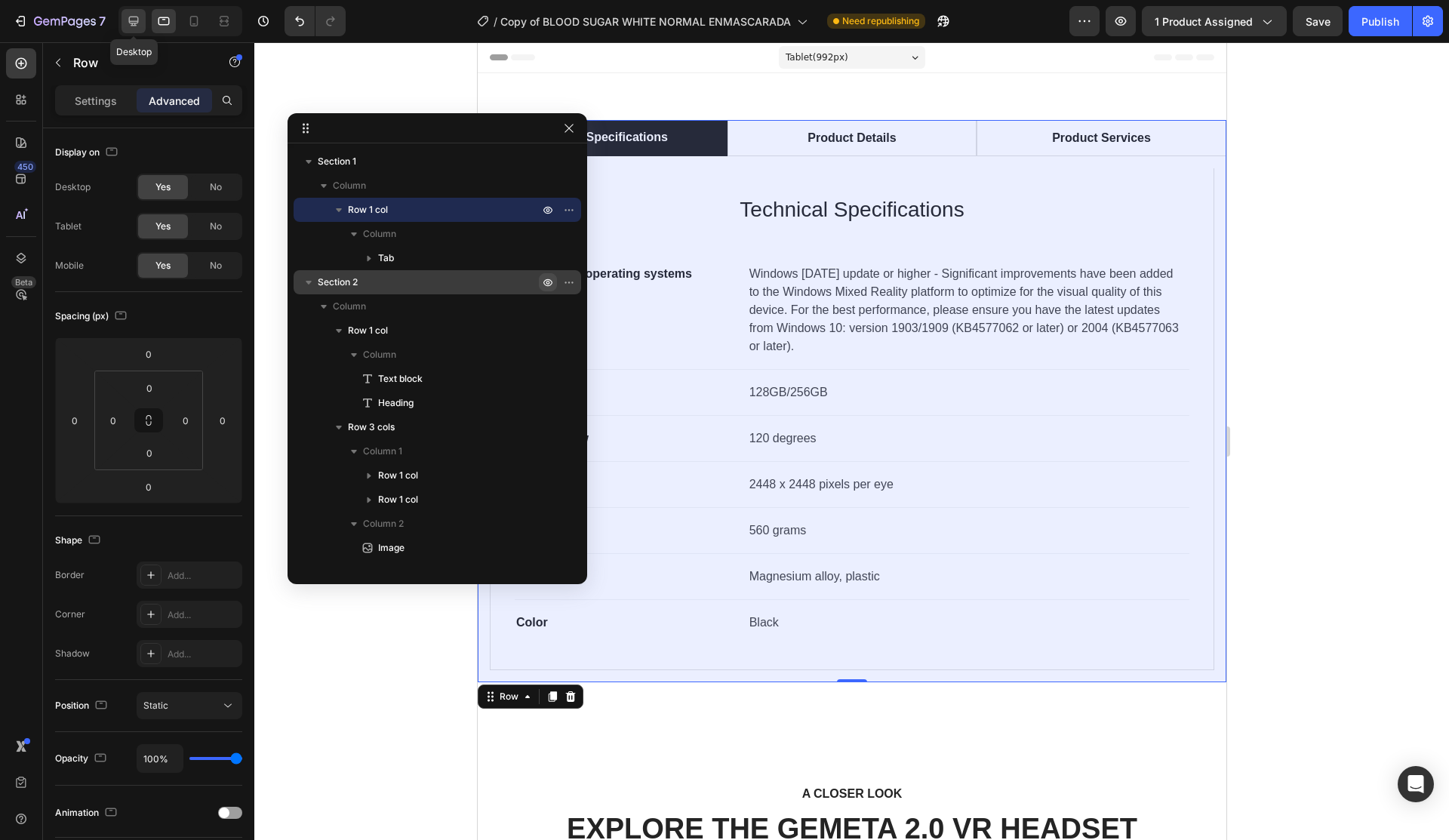
click at [124, 15] on div at bounding box center [133, 20] width 24 height 24
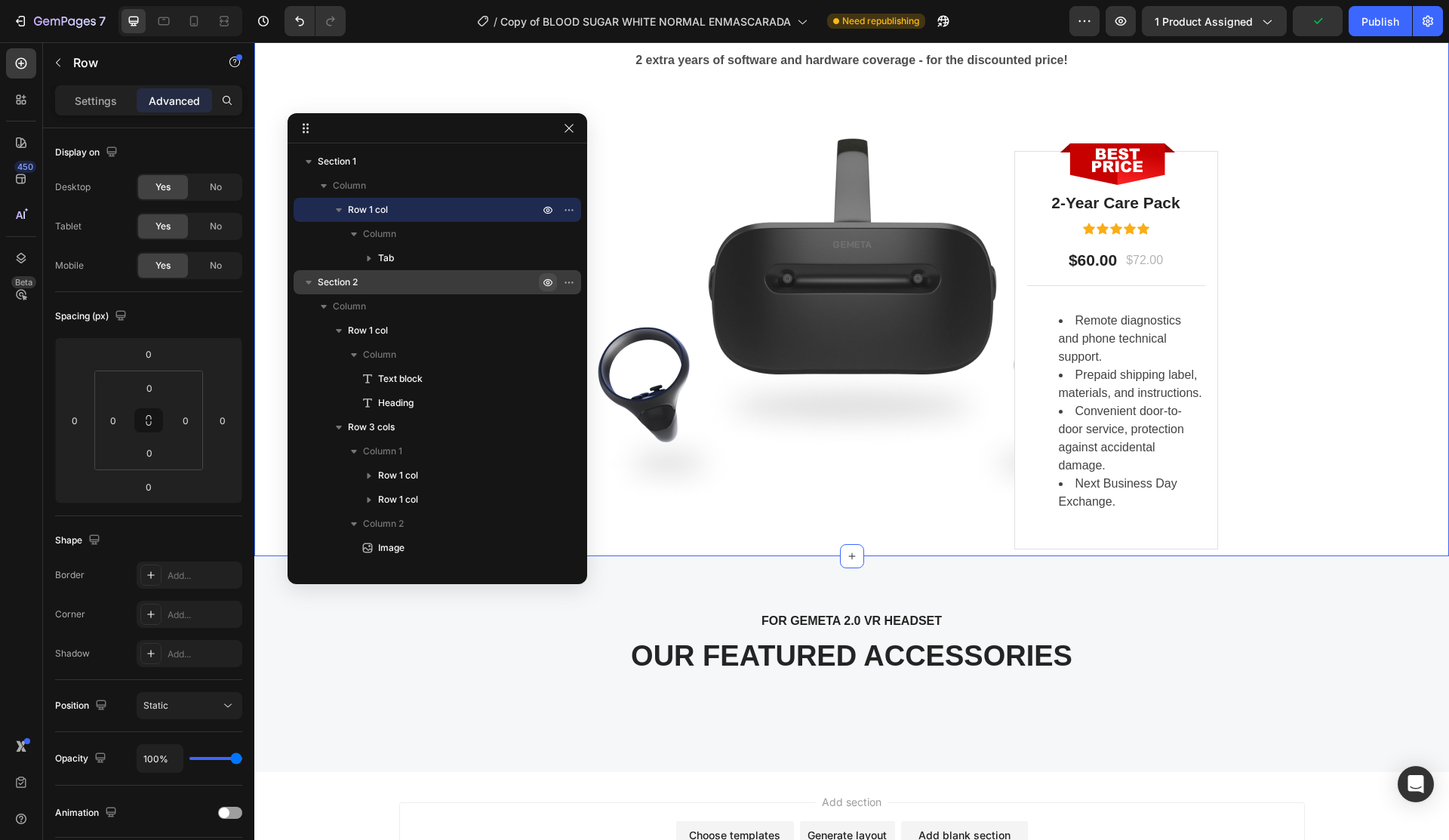
scroll to position [3311, 0]
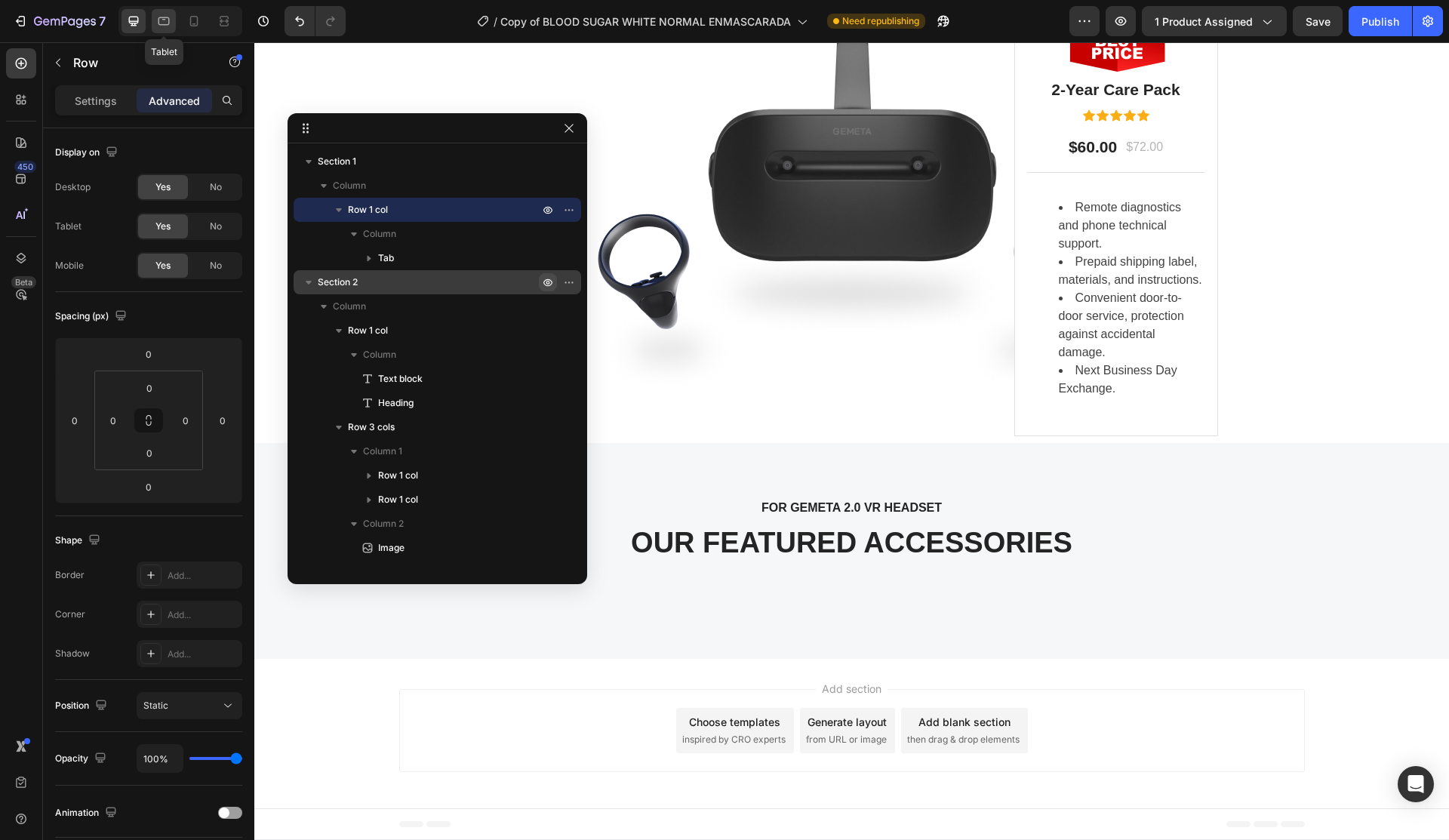
click at [162, 15] on icon at bounding box center [164, 21] width 15 height 15
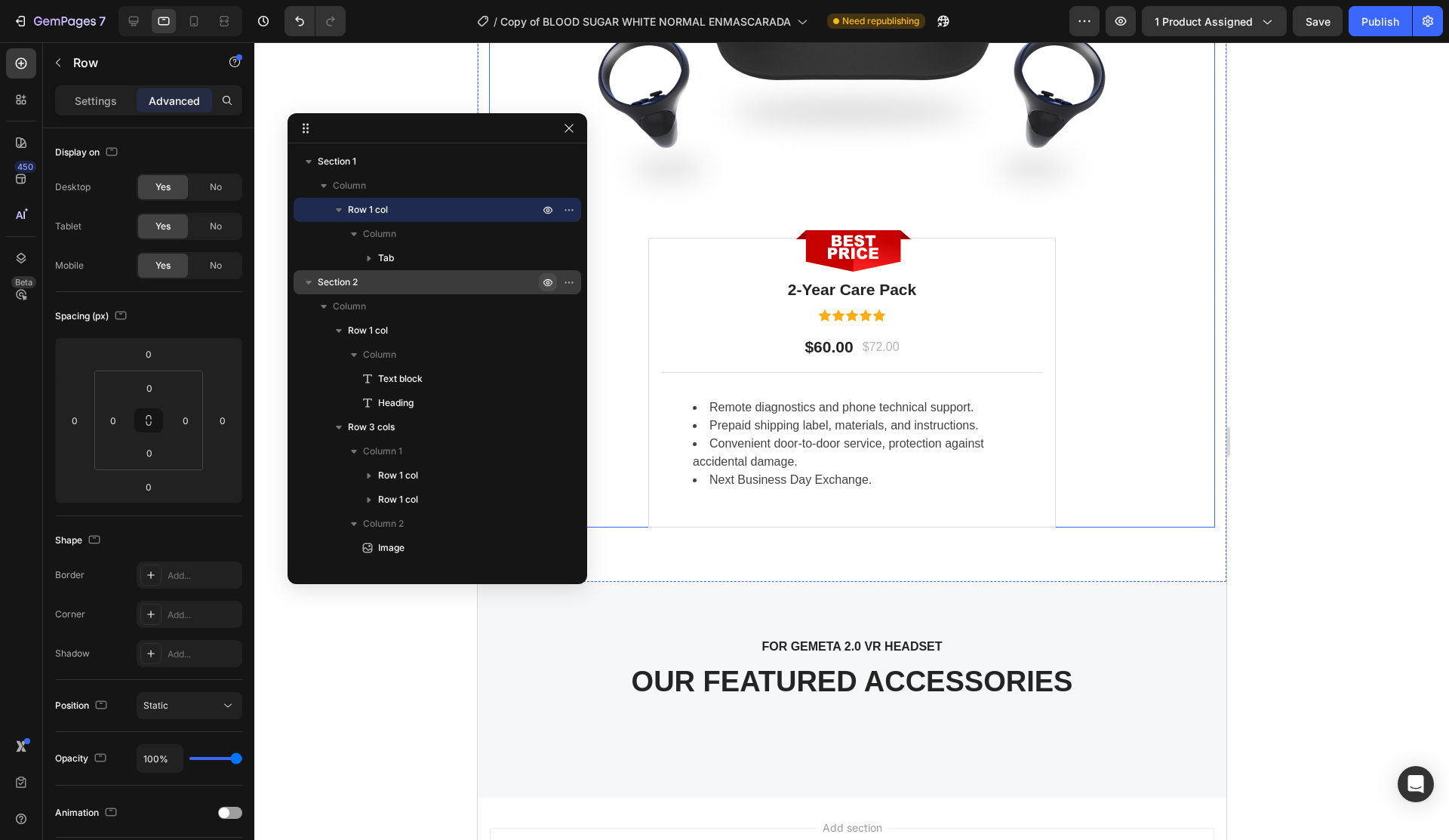
scroll to position [3630, 0]
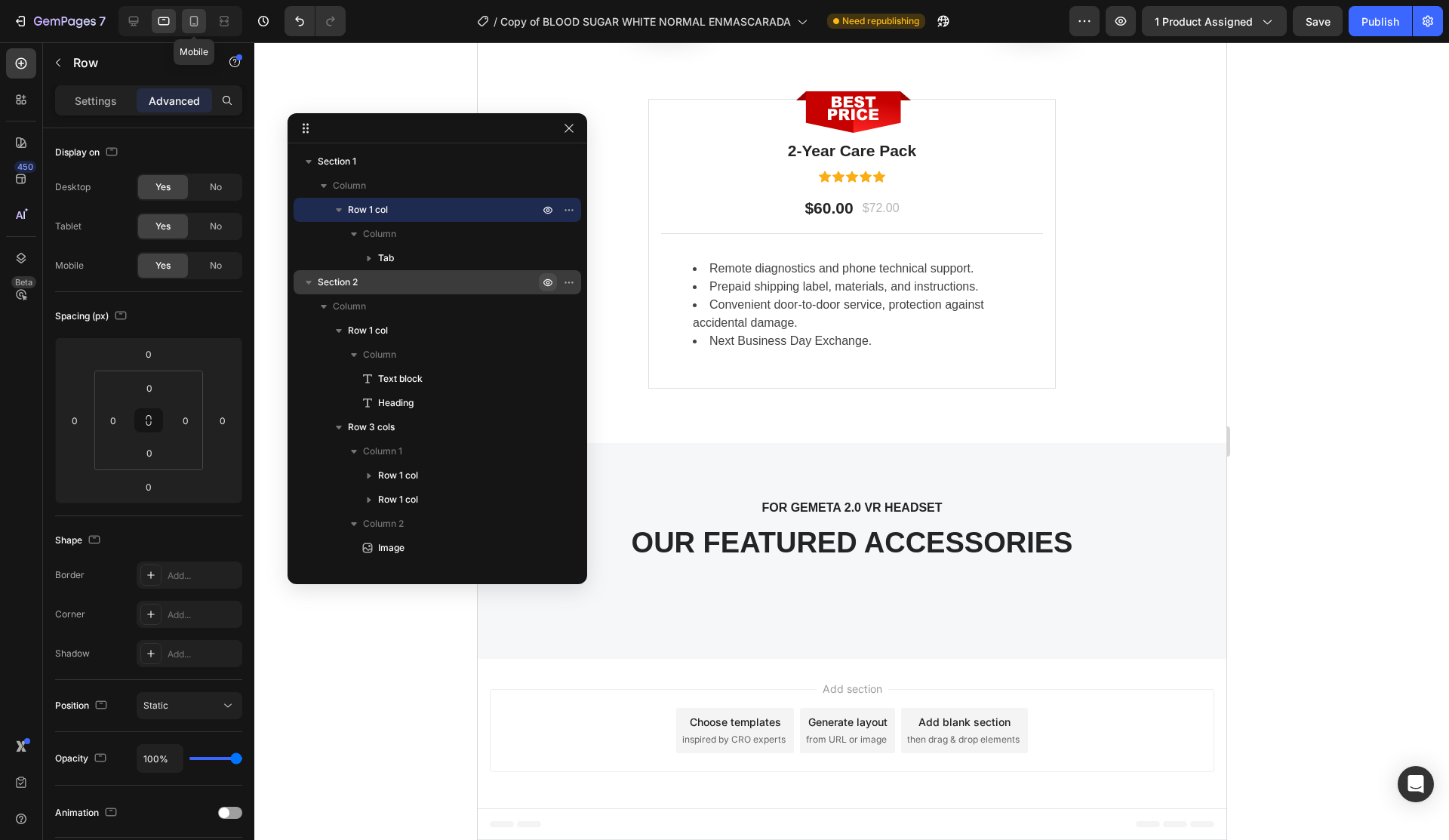
click at [194, 22] on icon at bounding box center [194, 21] width 15 height 15
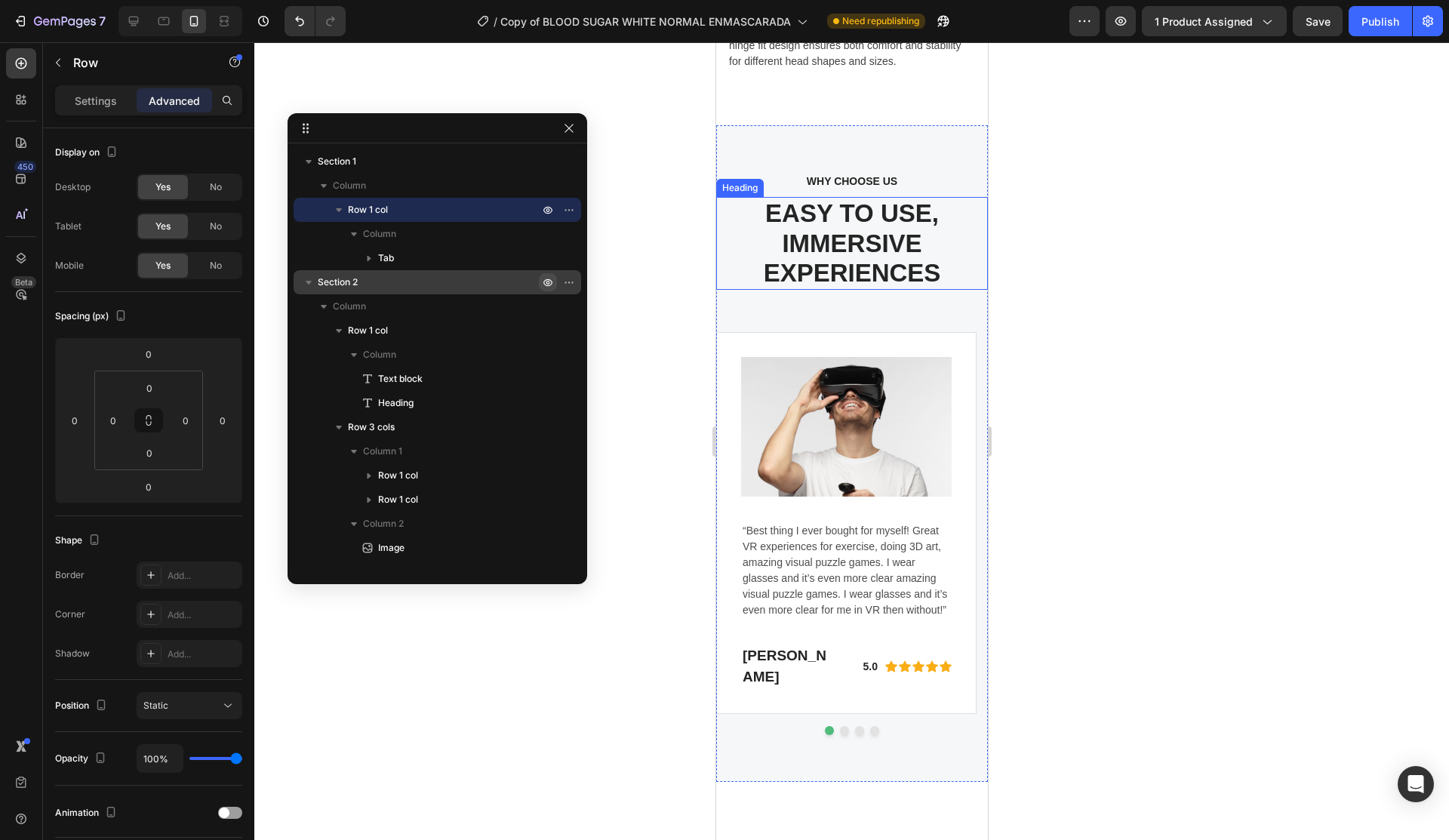
scroll to position [1700, 0]
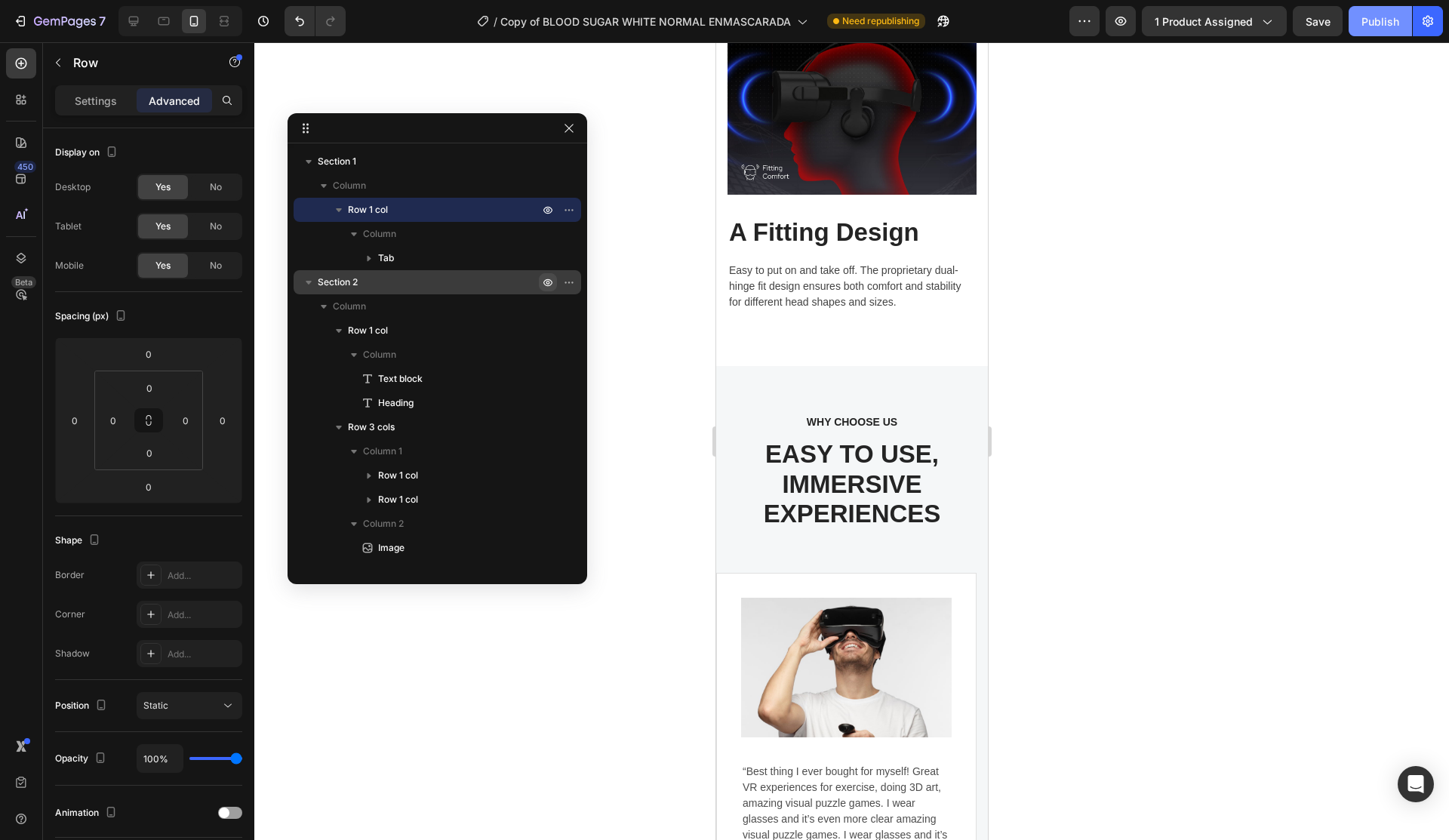
click at [1385, 16] on div "Publish" at bounding box center [1380, 21] width 38 height 15
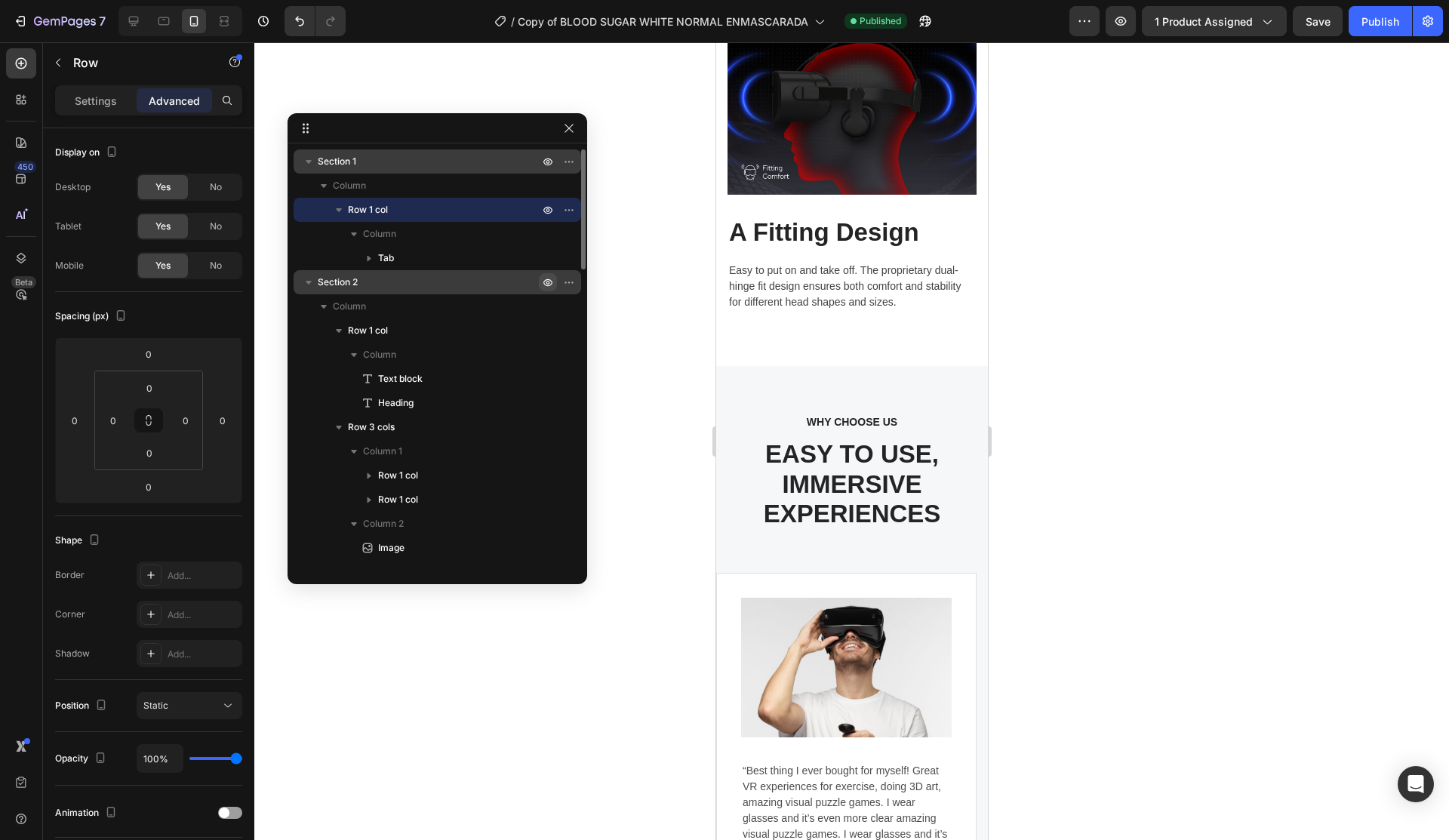
click at [306, 165] on icon "button" at bounding box center [309, 162] width 15 height 15
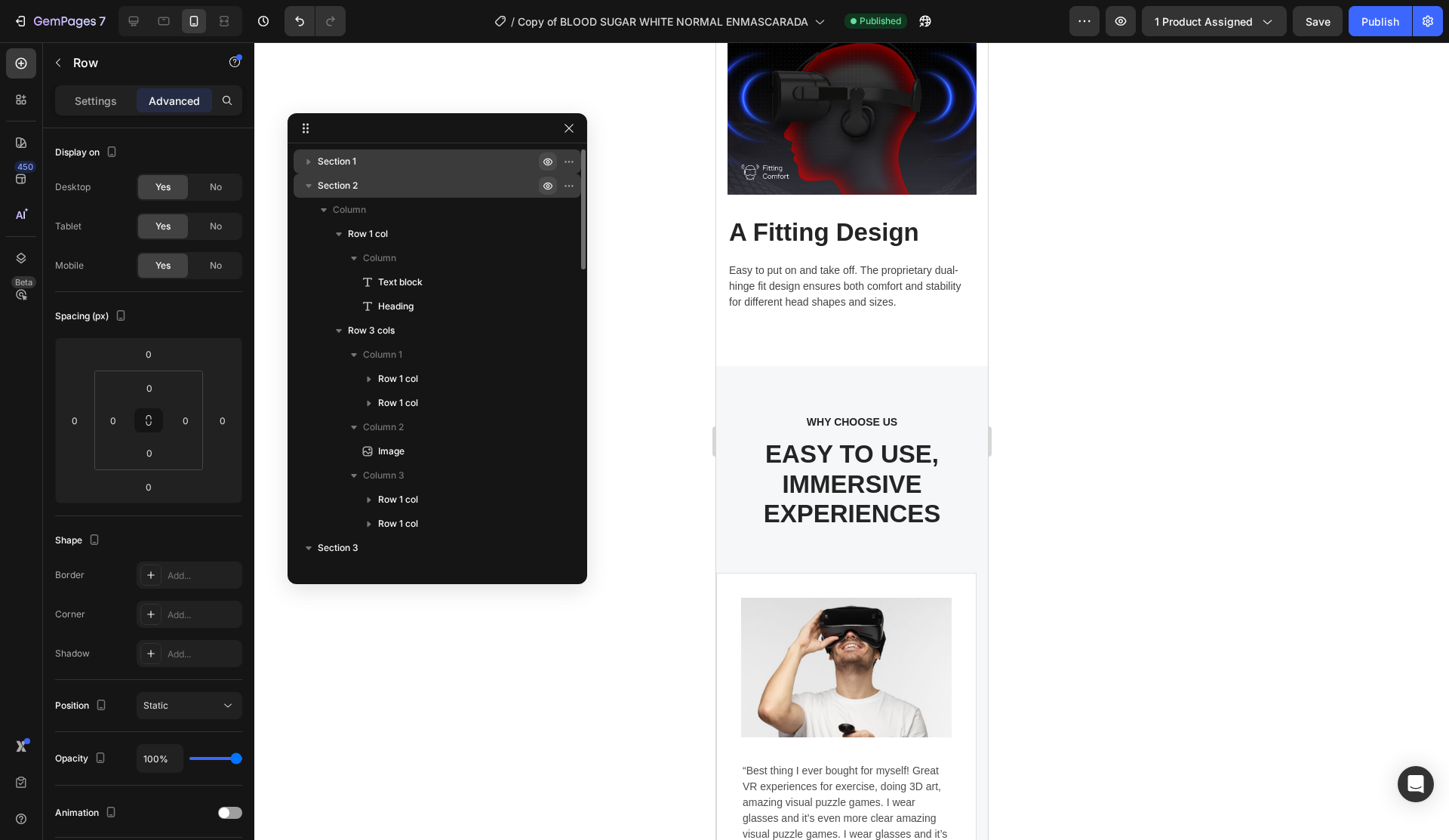
click at [545, 165] on icon "button" at bounding box center [547, 162] width 13 height 13
click at [548, 179] on button "button" at bounding box center [547, 186] width 18 height 18
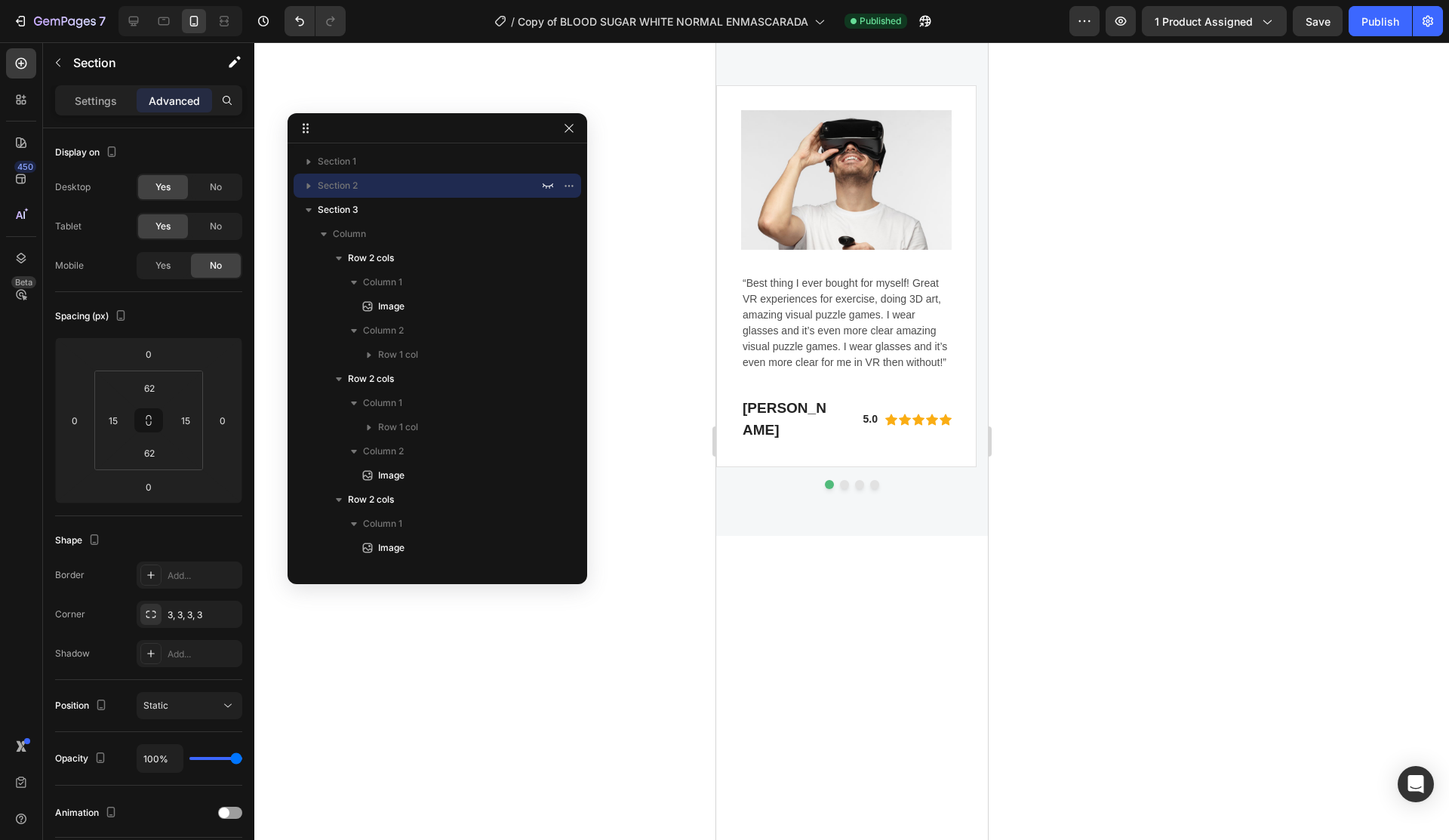
scroll to position [556, 0]
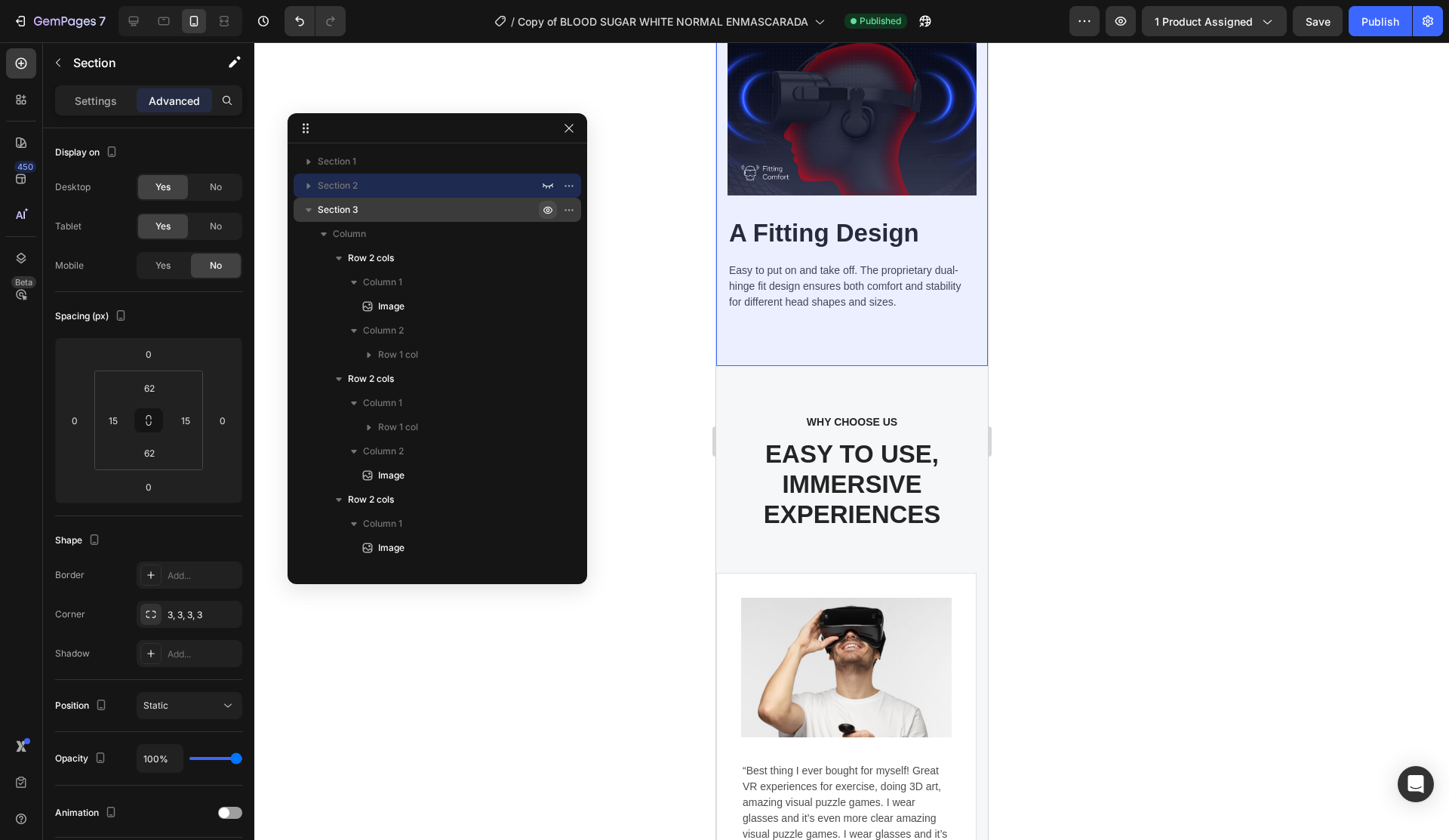
click at [548, 205] on icon "button" at bounding box center [547, 210] width 13 height 13
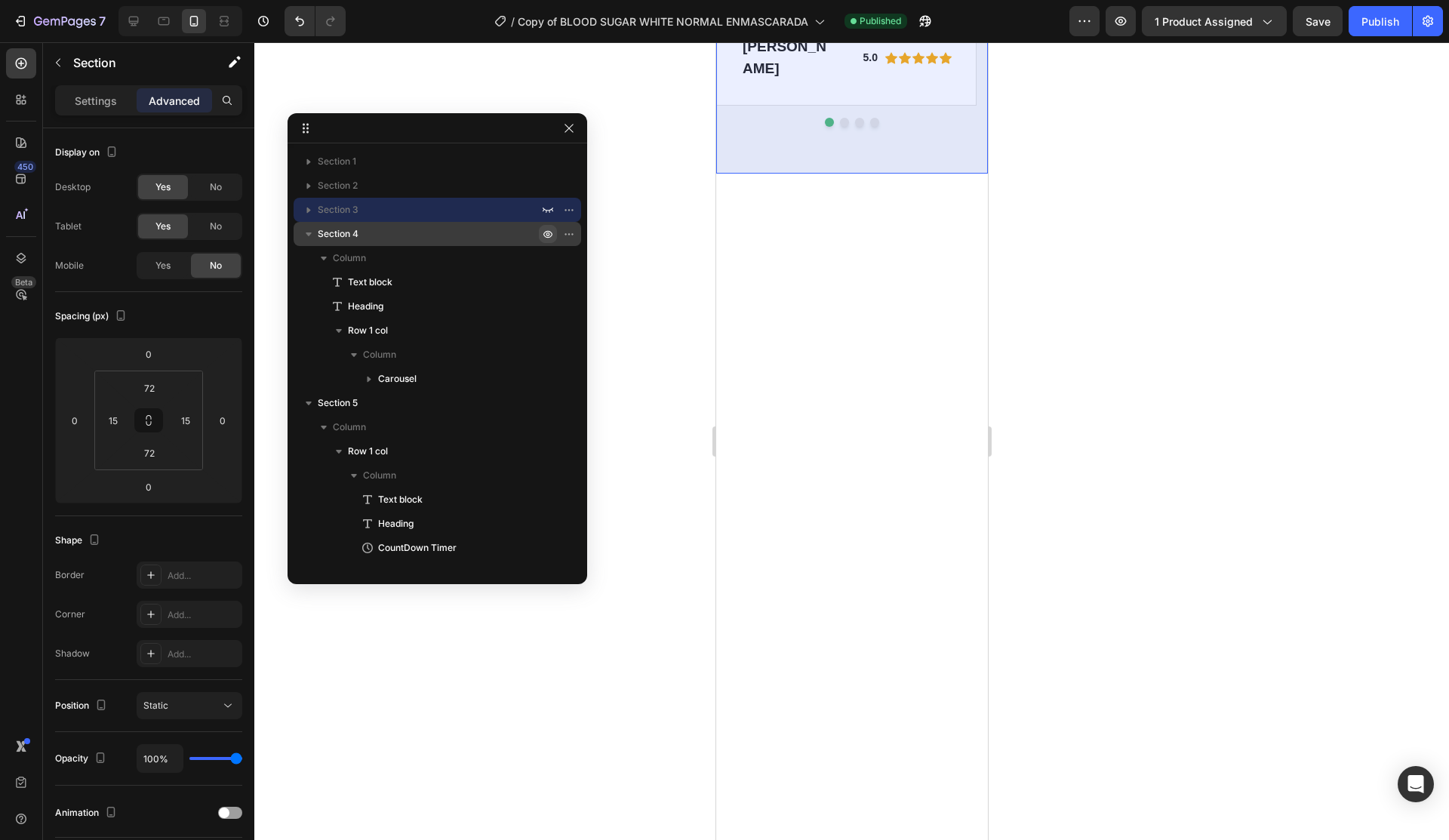
click at [550, 236] on icon "button" at bounding box center [547, 234] width 13 height 13
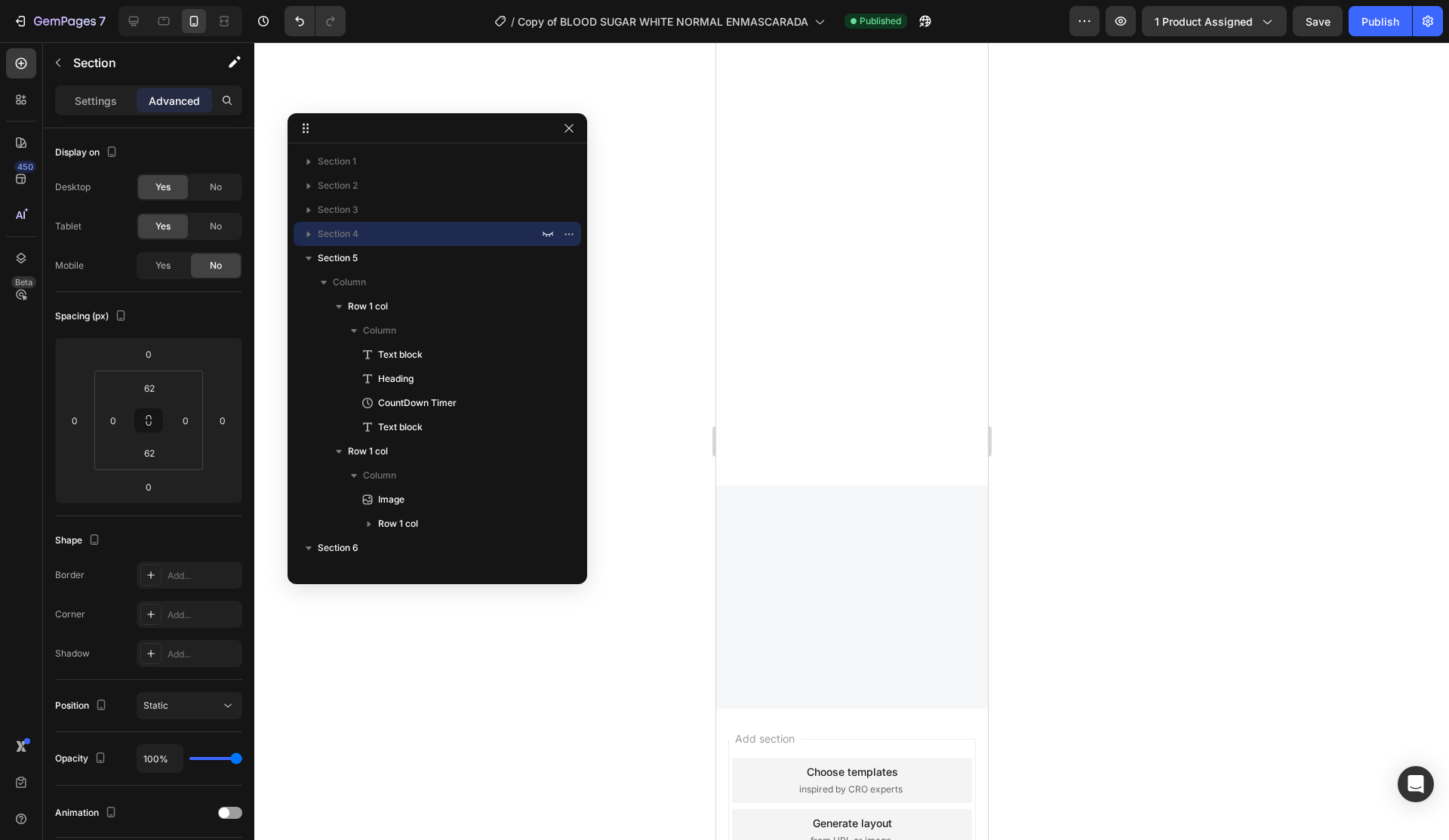
click at [547, 264] on icon "button" at bounding box center [547, 258] width 13 height 13
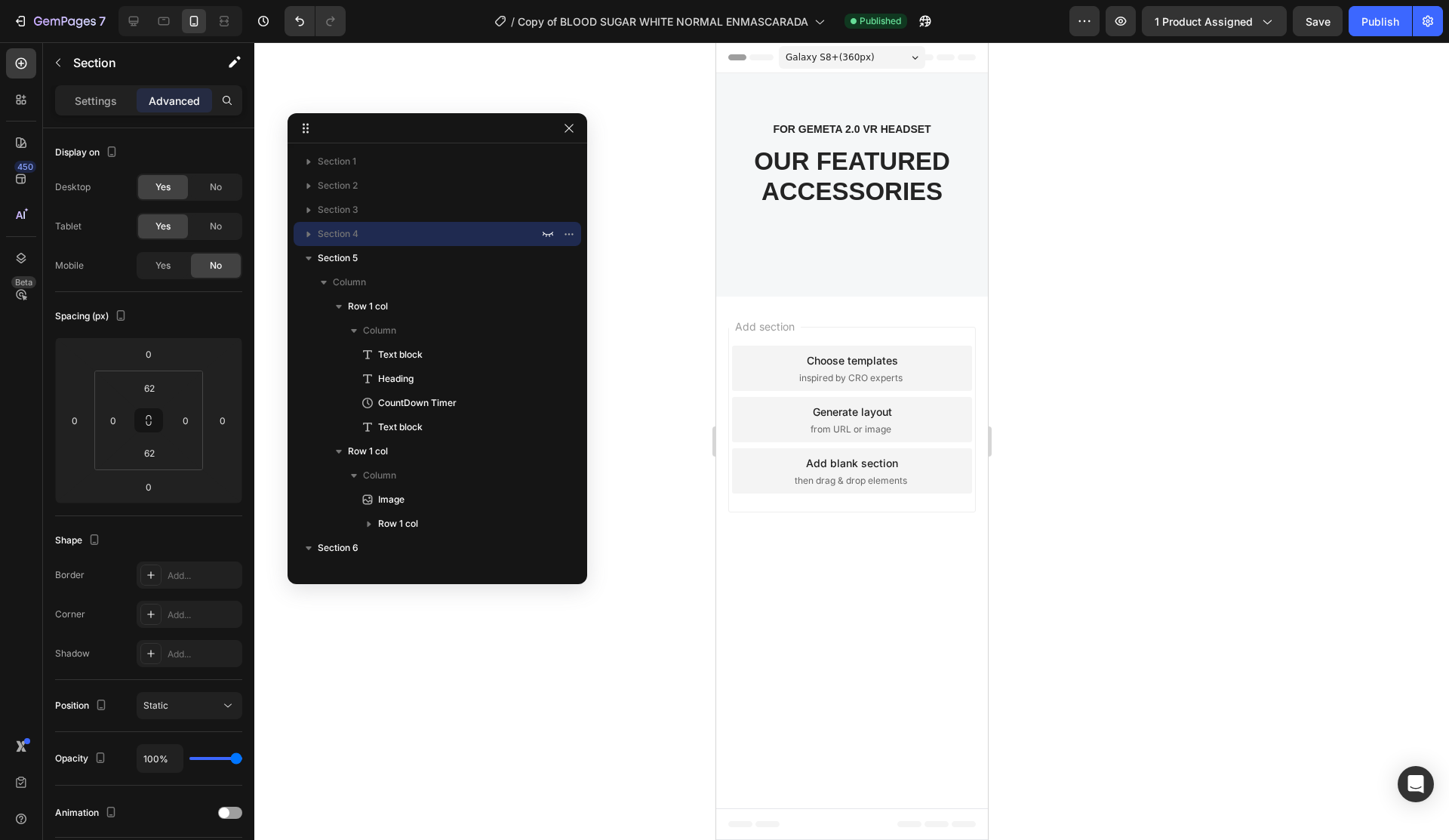
scroll to position [0, 0]
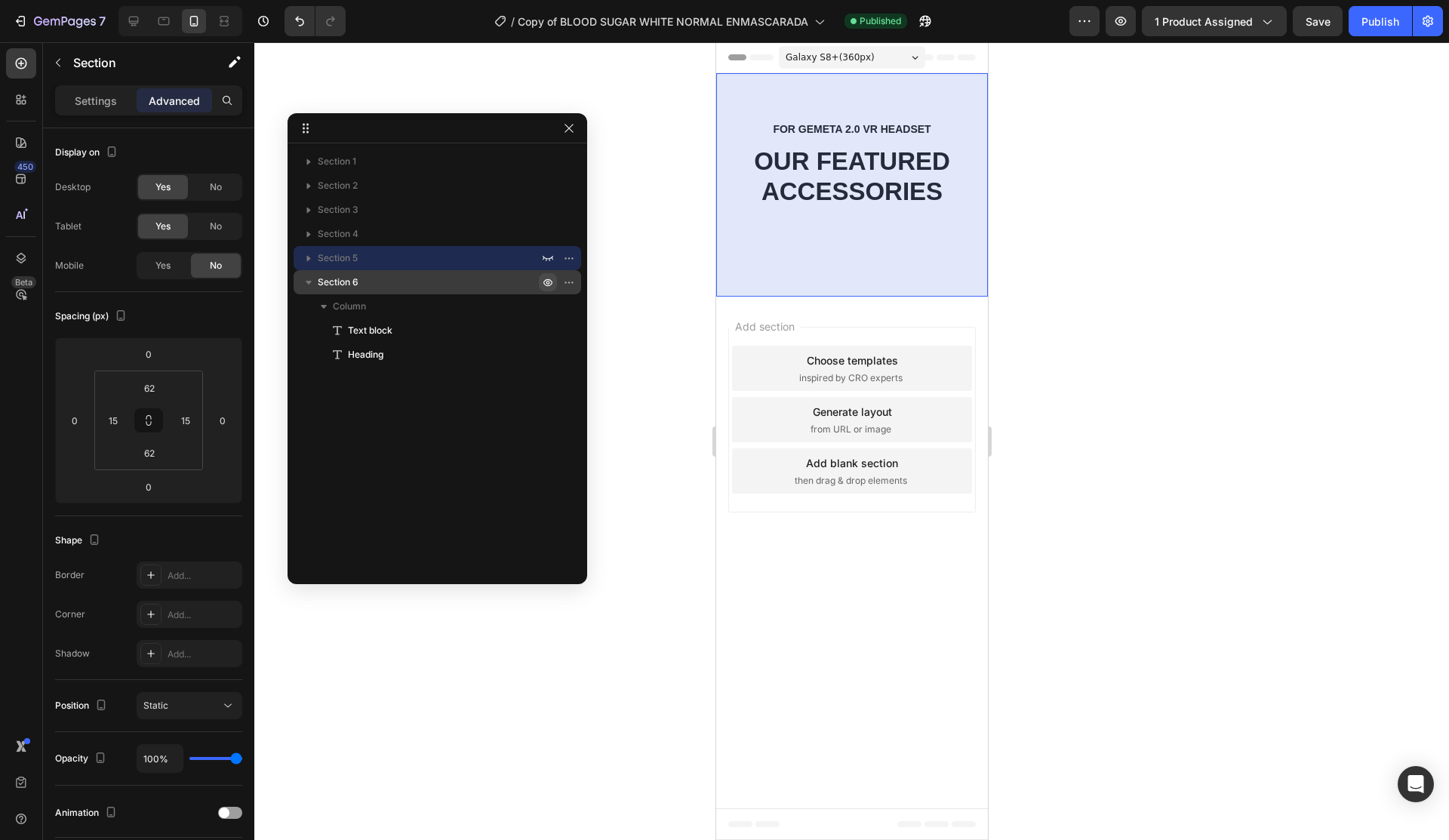
click at [547, 287] on icon "button" at bounding box center [547, 282] width 13 height 13
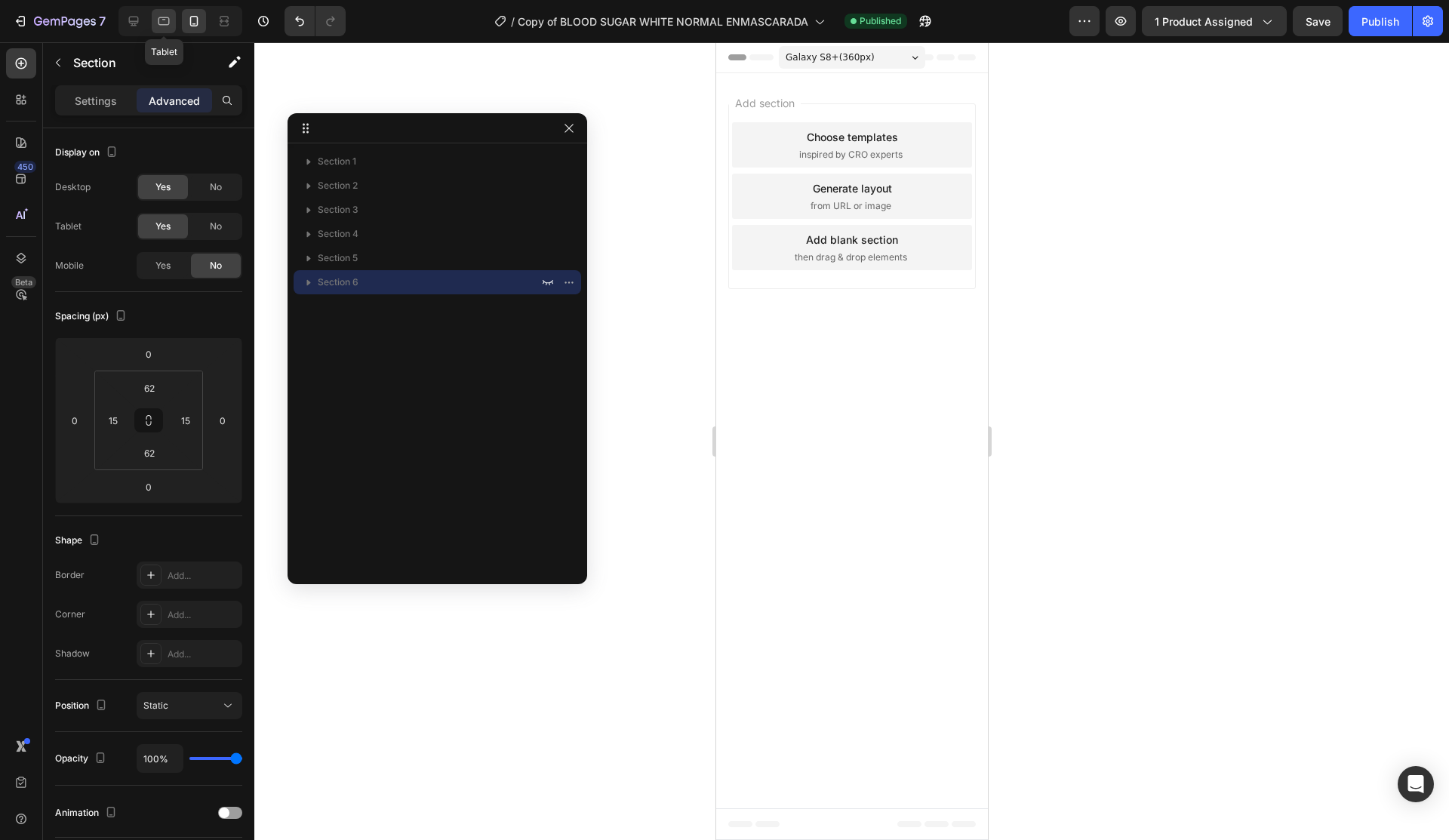
click at [162, 20] on icon at bounding box center [164, 21] width 15 height 15
type input "72"
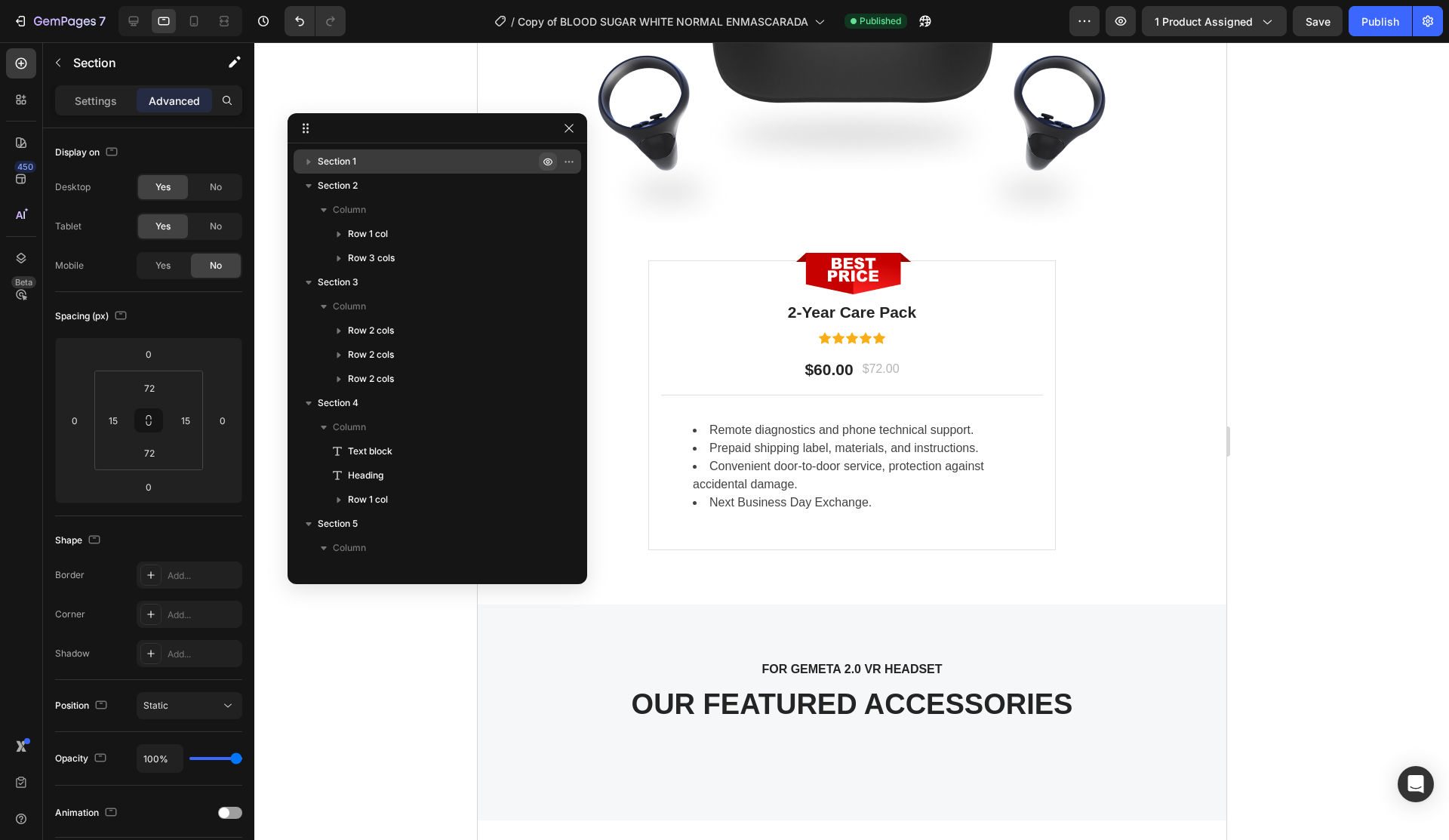
scroll to position [3201, 0]
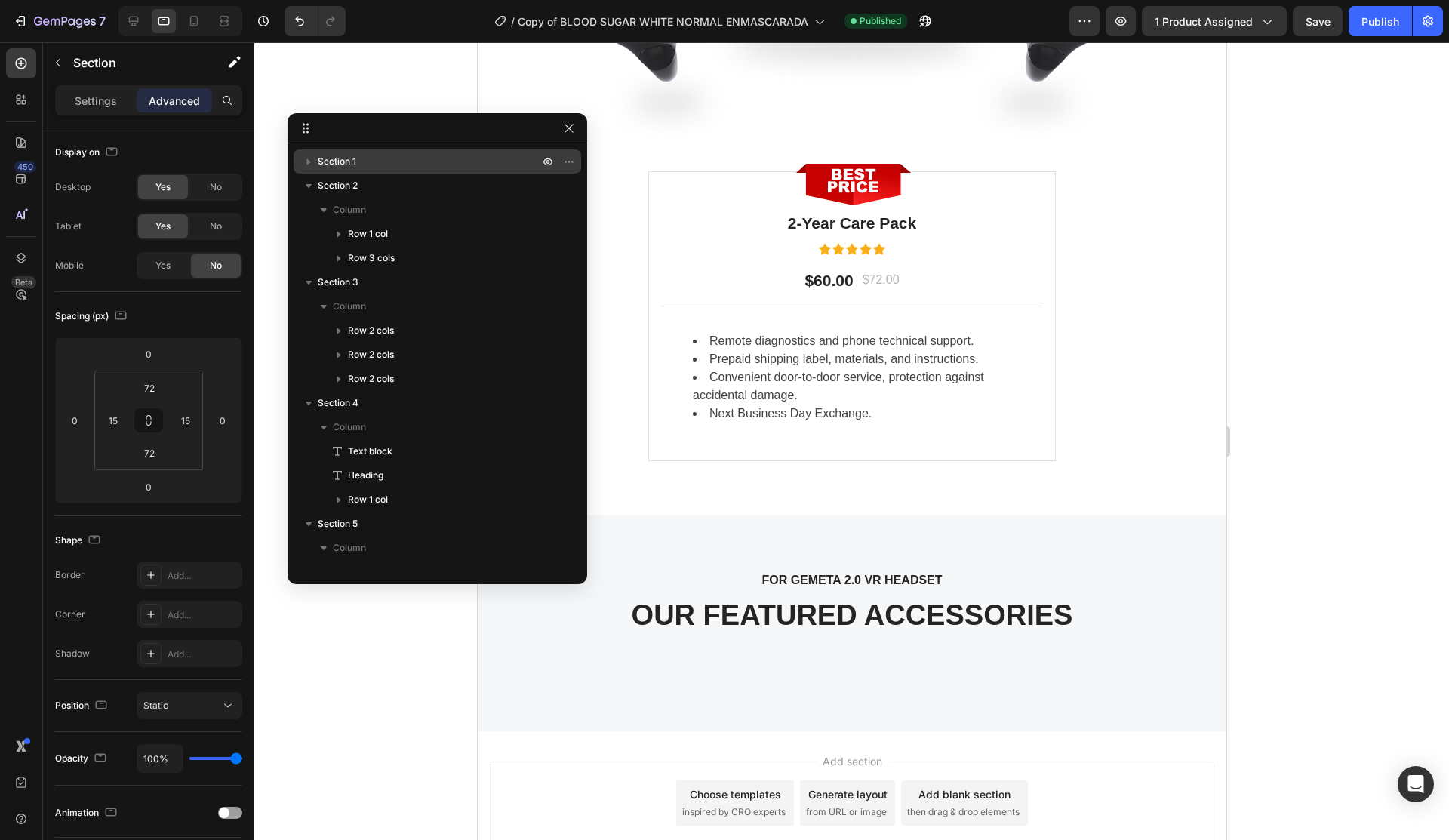
click at [311, 160] on icon "button" at bounding box center [309, 162] width 15 height 15
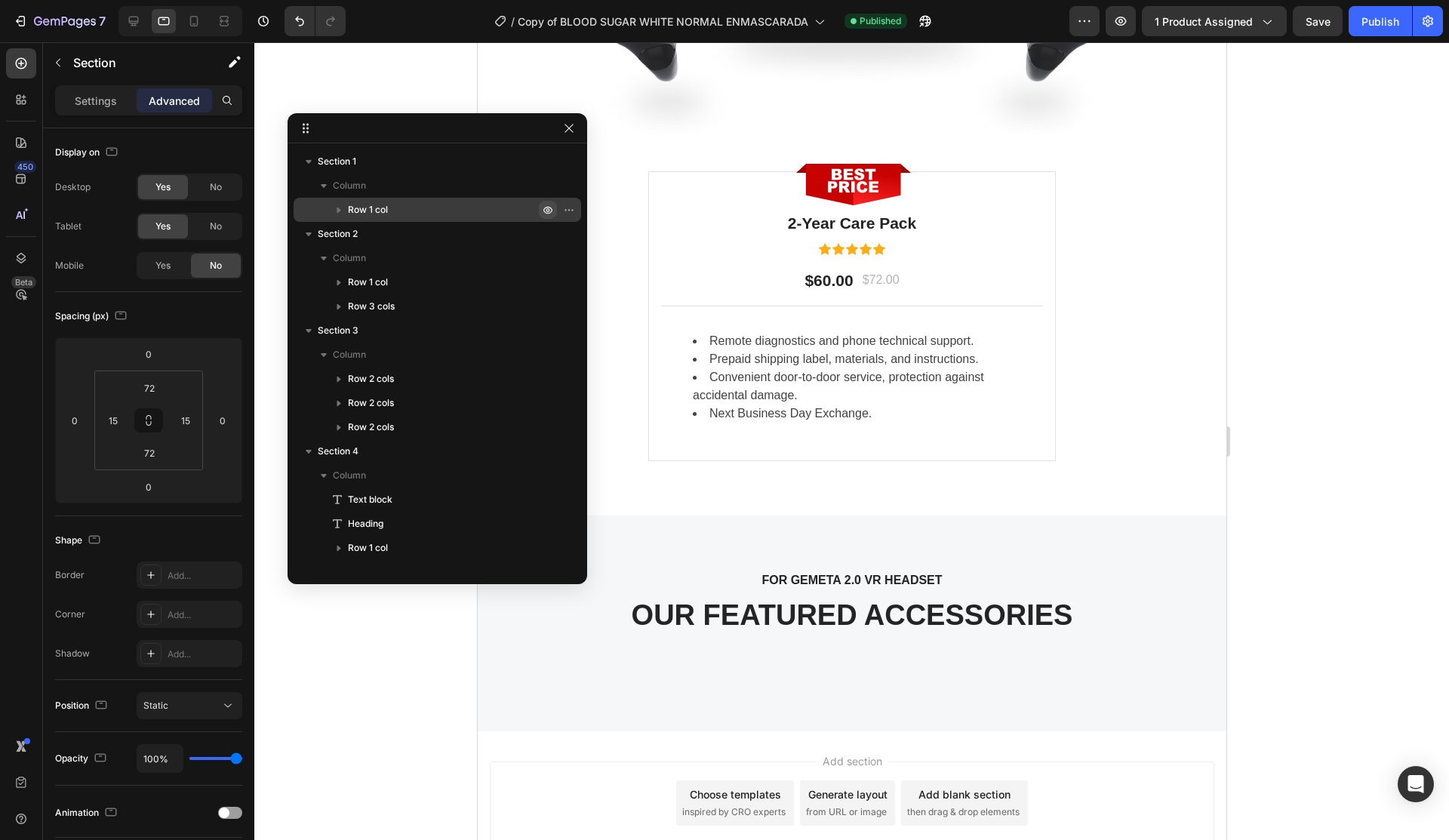
click at [572, 210] on icon "button" at bounding box center [572, 210] width 2 height 2
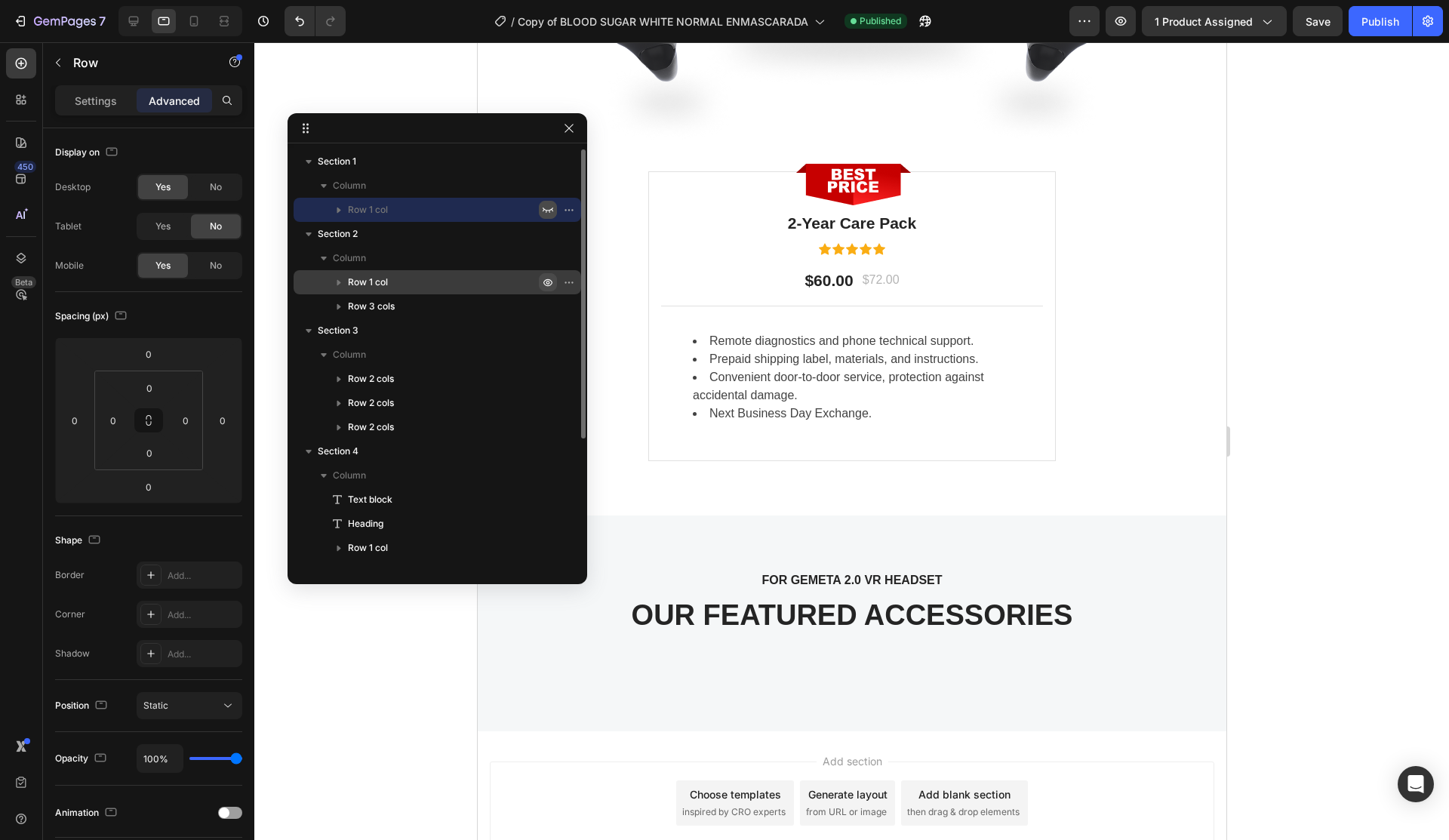
click at [548, 280] on icon "button" at bounding box center [547, 282] width 13 height 13
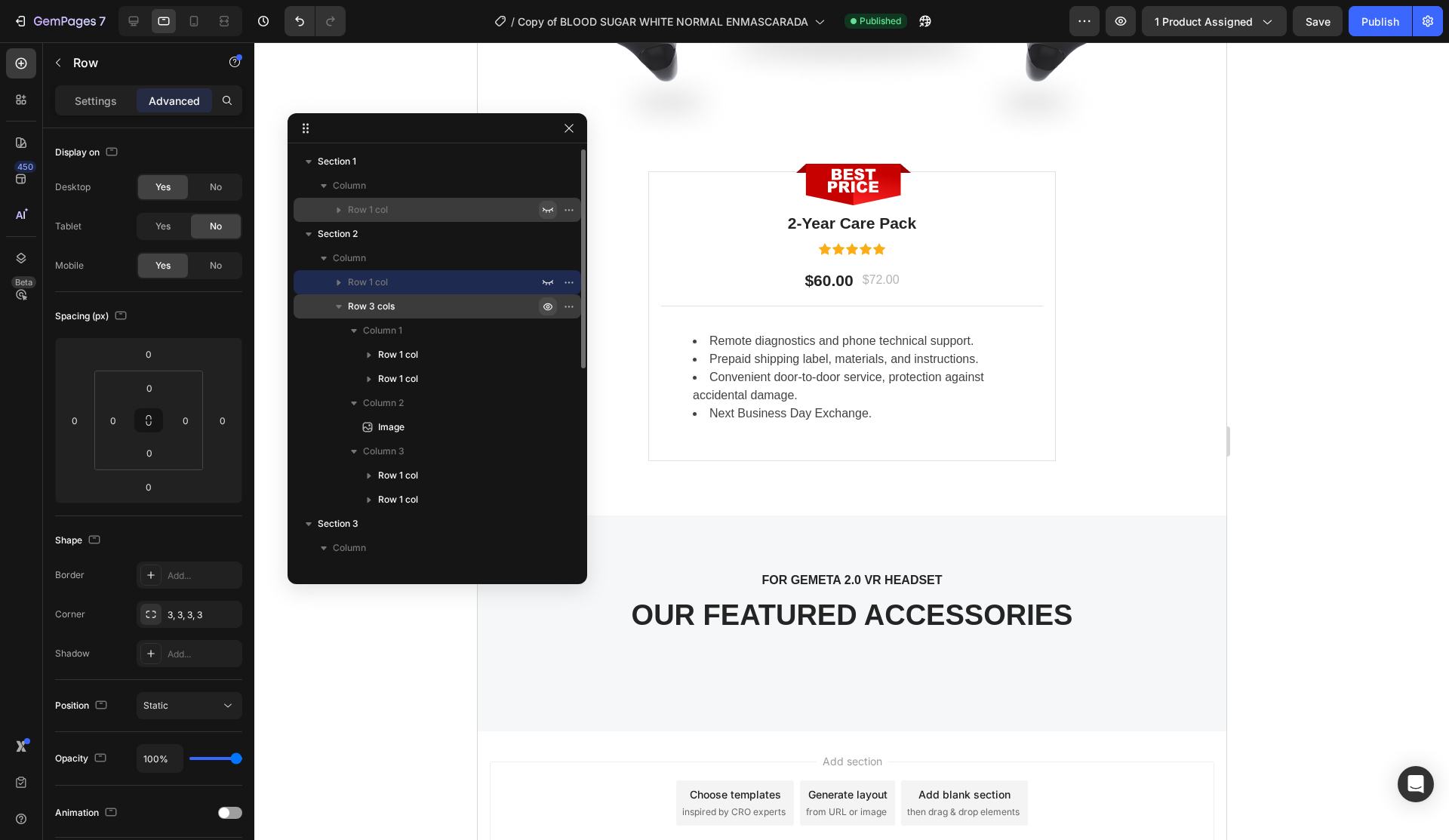
click at [550, 306] on icon "button" at bounding box center [547, 306] width 13 height 13
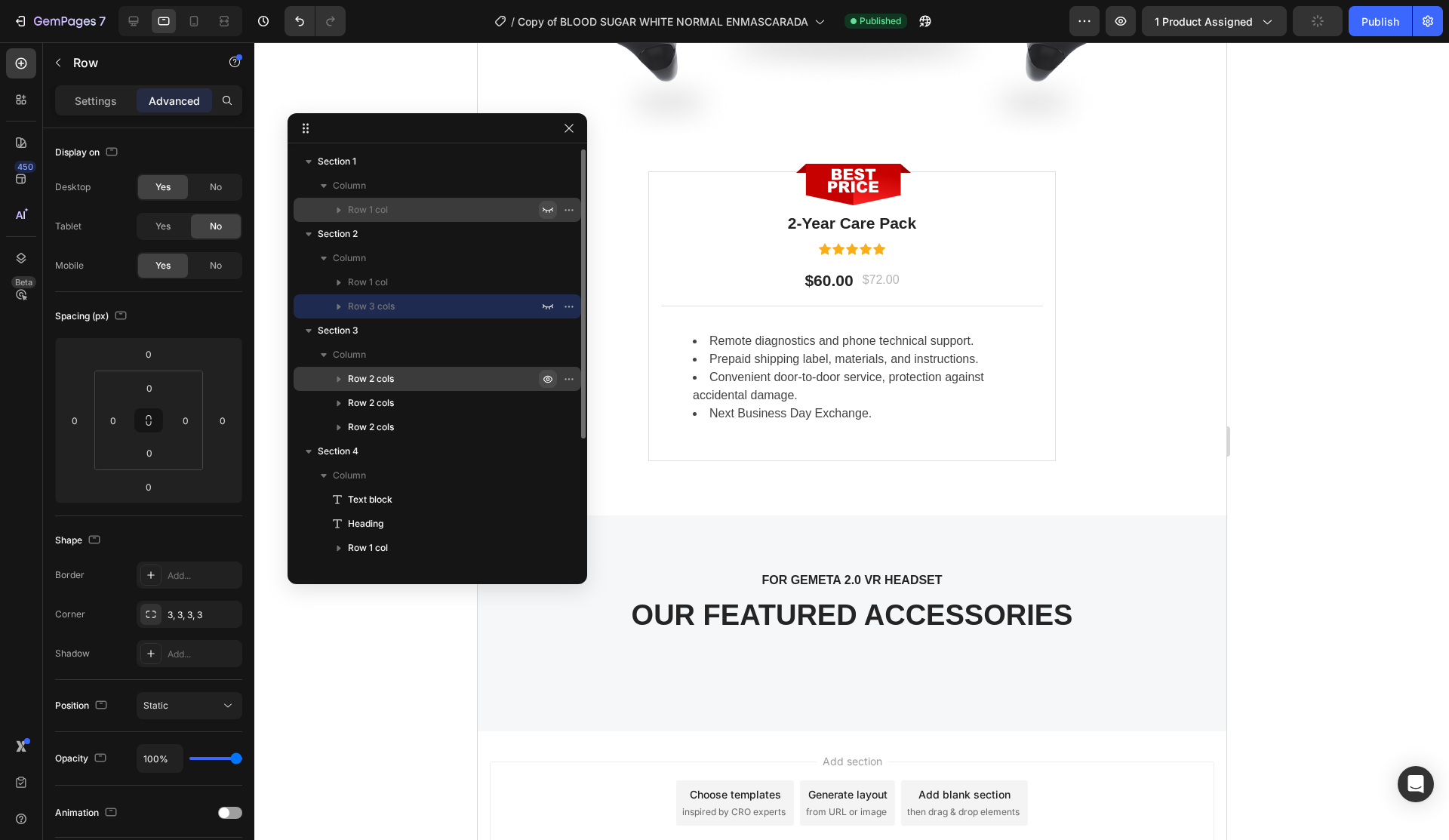
click at [572, 380] on icon "button" at bounding box center [572, 379] width 2 height 2
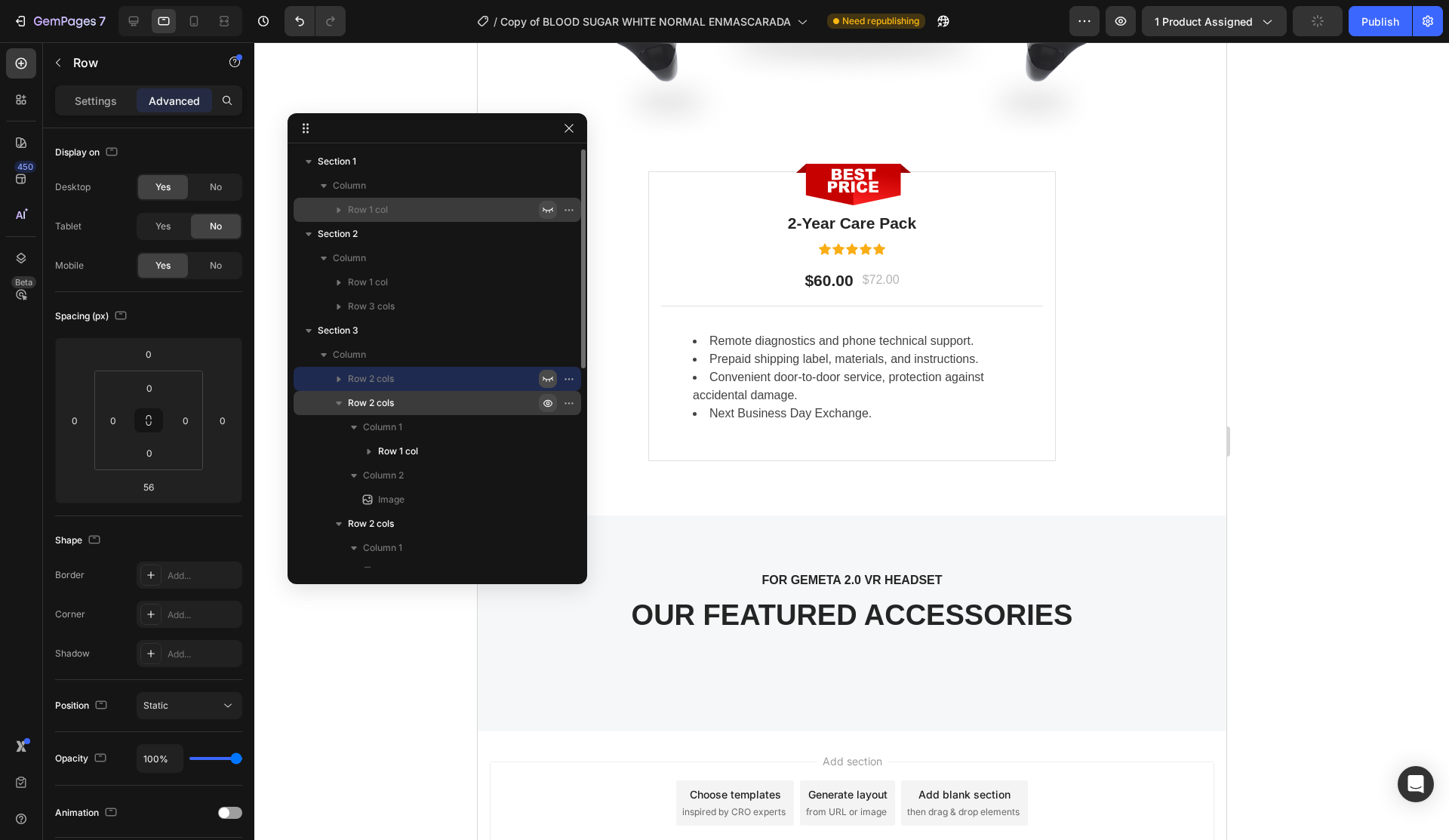
click at [547, 401] on icon "button" at bounding box center [547, 403] width 13 height 13
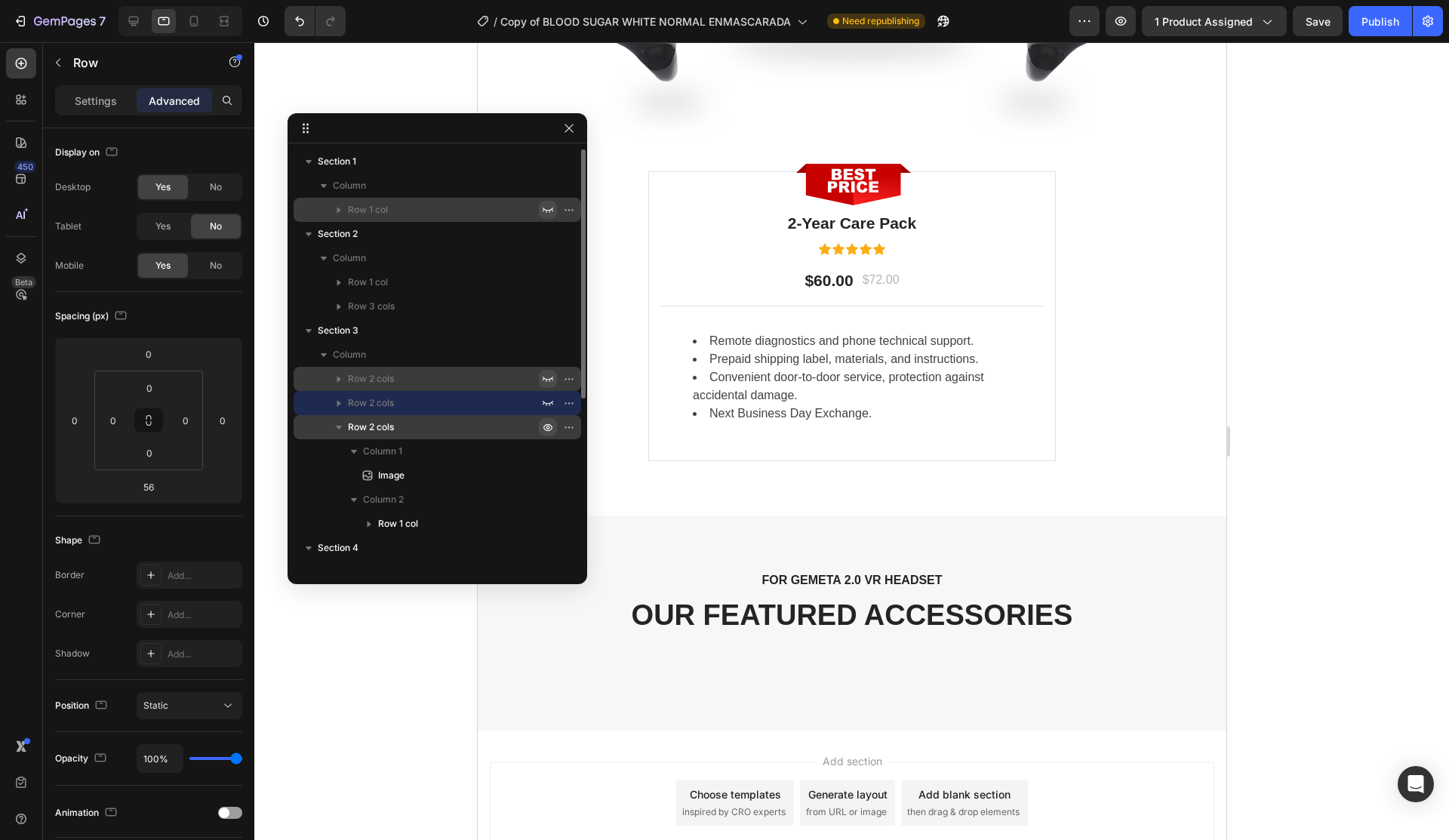
click at [572, 426] on icon "button" at bounding box center [572, 427] width 2 height 2
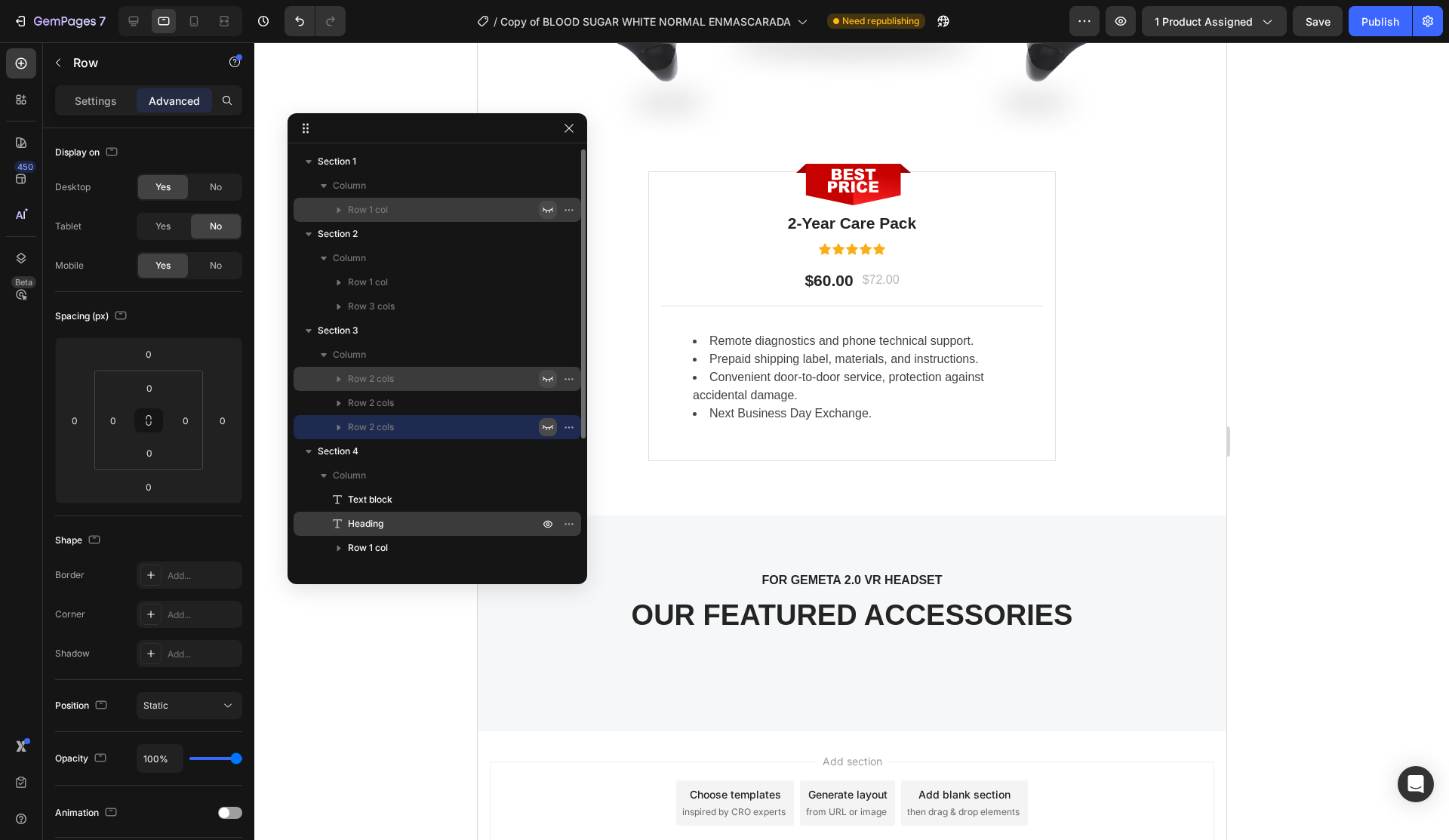
scroll to position [186, 0]
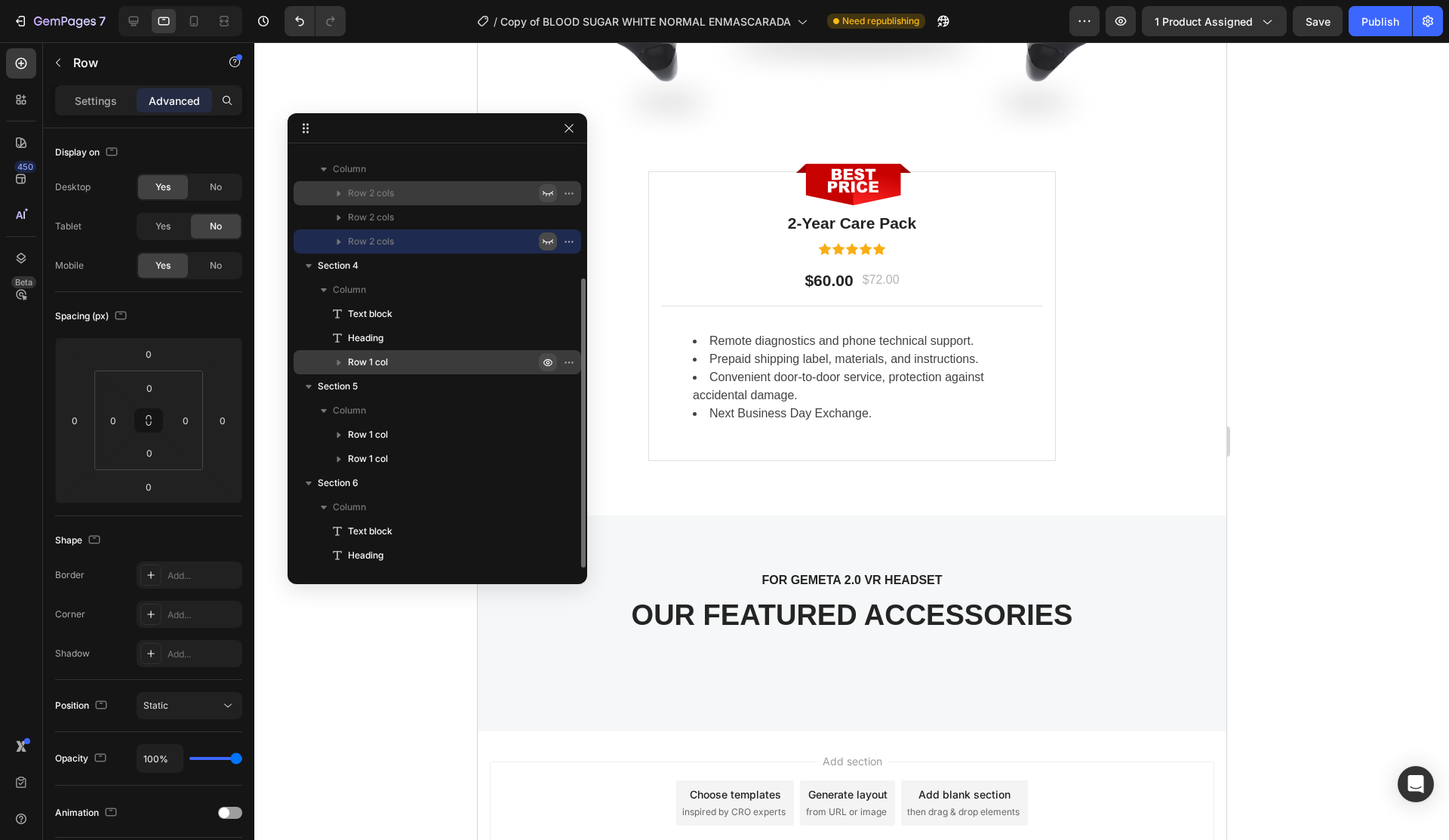
click at [547, 358] on icon "button" at bounding box center [547, 362] width 13 height 13
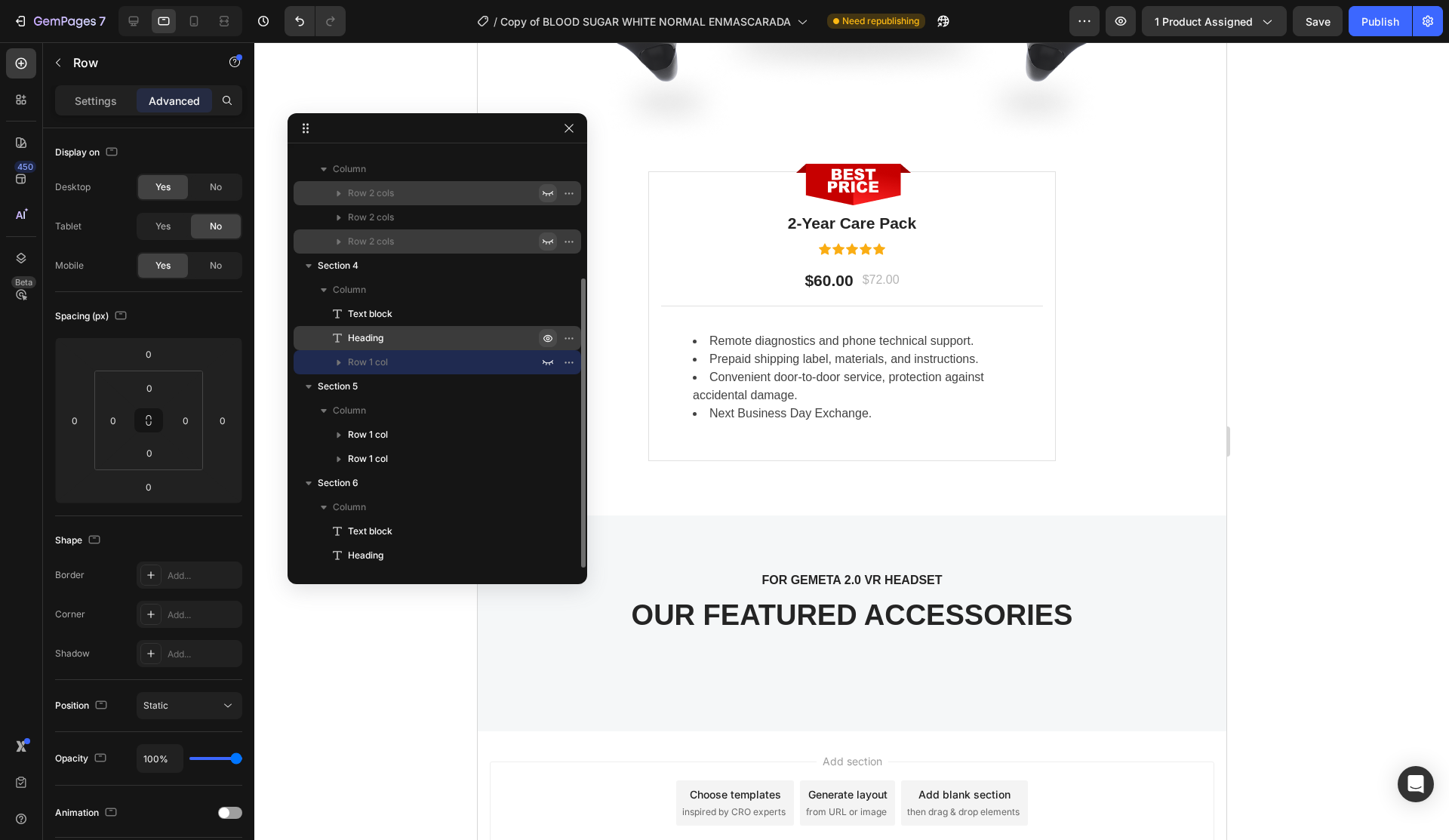
click at [547, 343] on icon "button" at bounding box center [547, 338] width 13 height 13
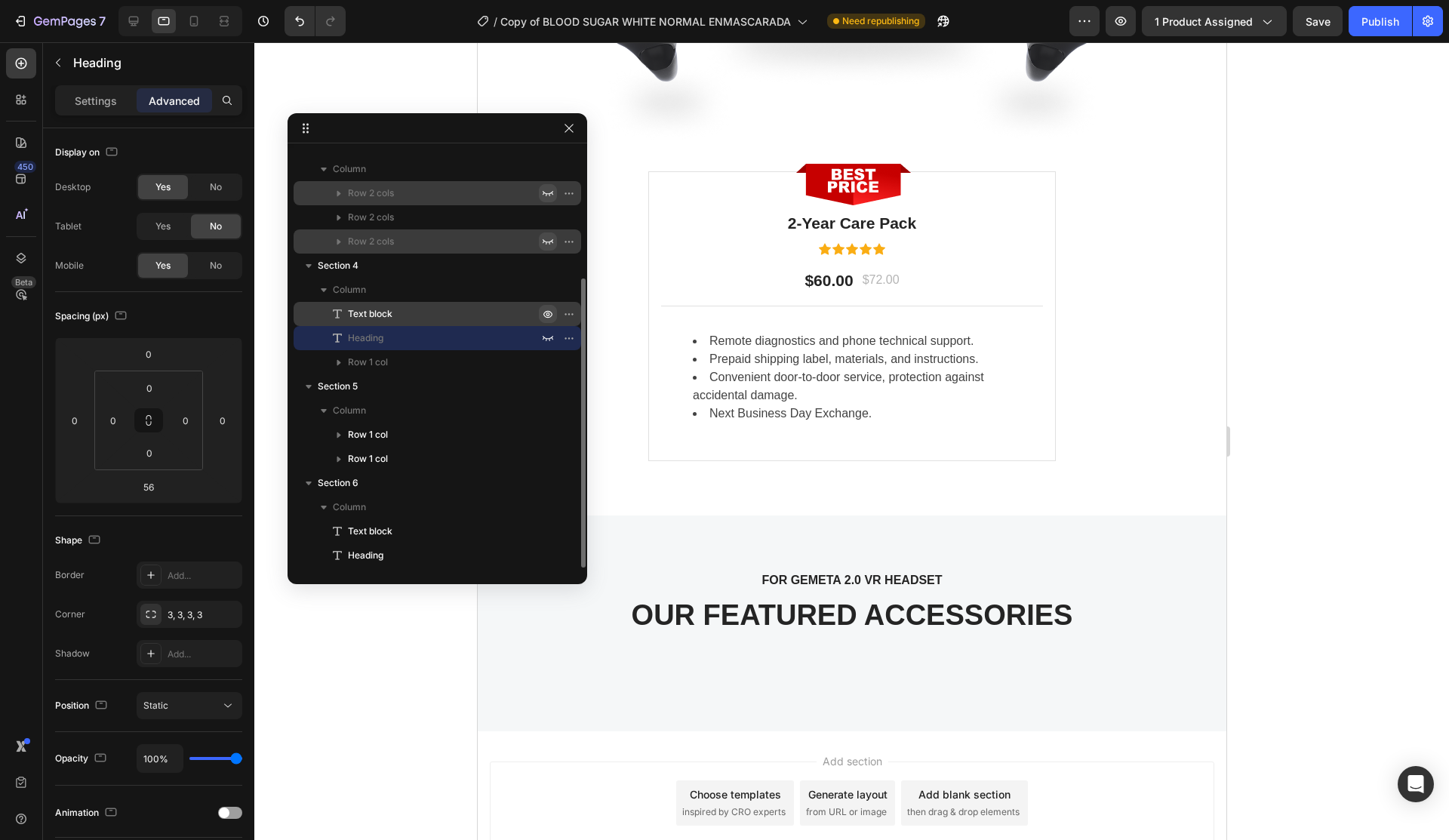
click at [547, 316] on icon "button" at bounding box center [547, 314] width 13 height 13
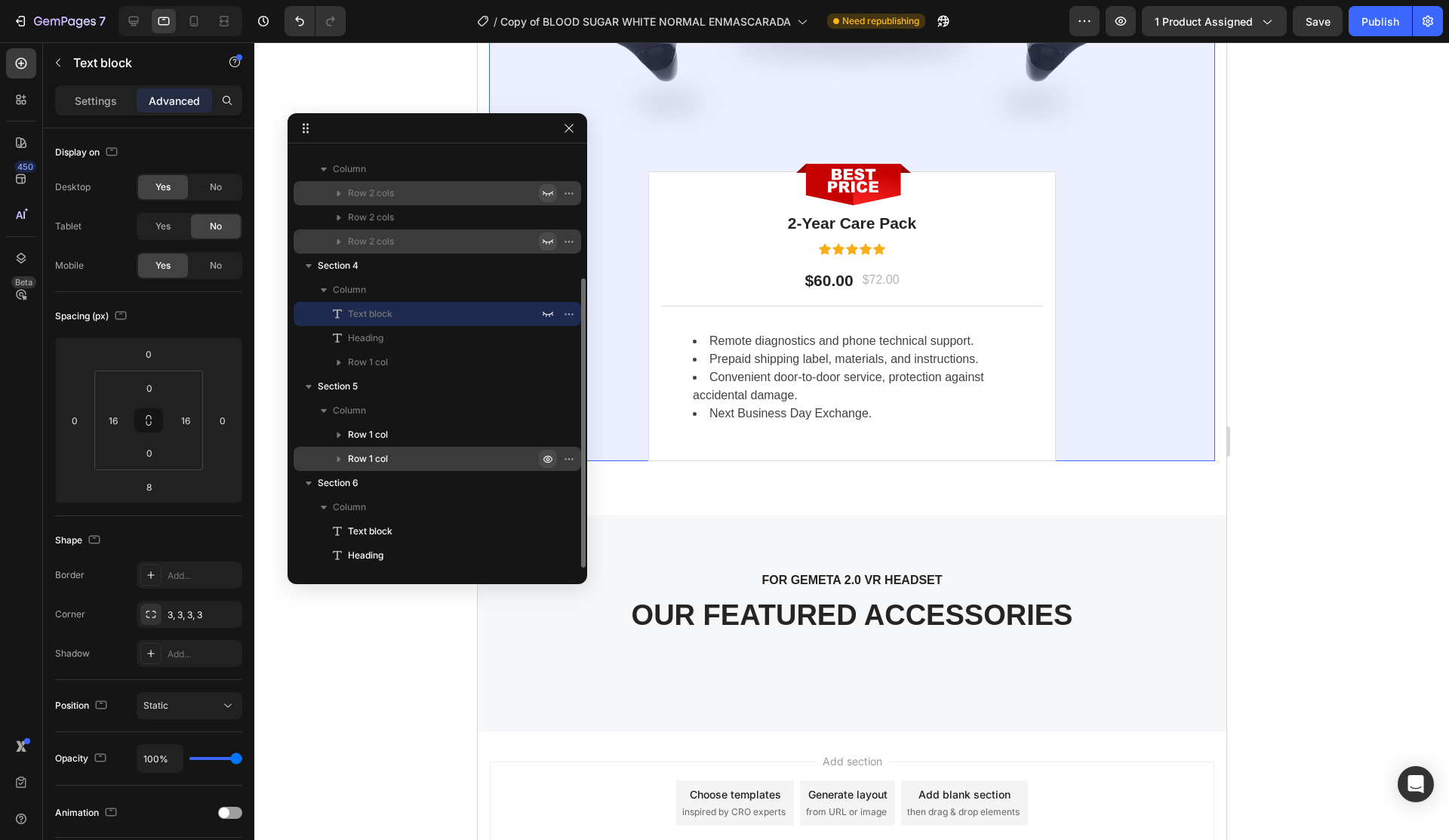
click at [547, 457] on icon "button" at bounding box center [547, 459] width 13 height 13
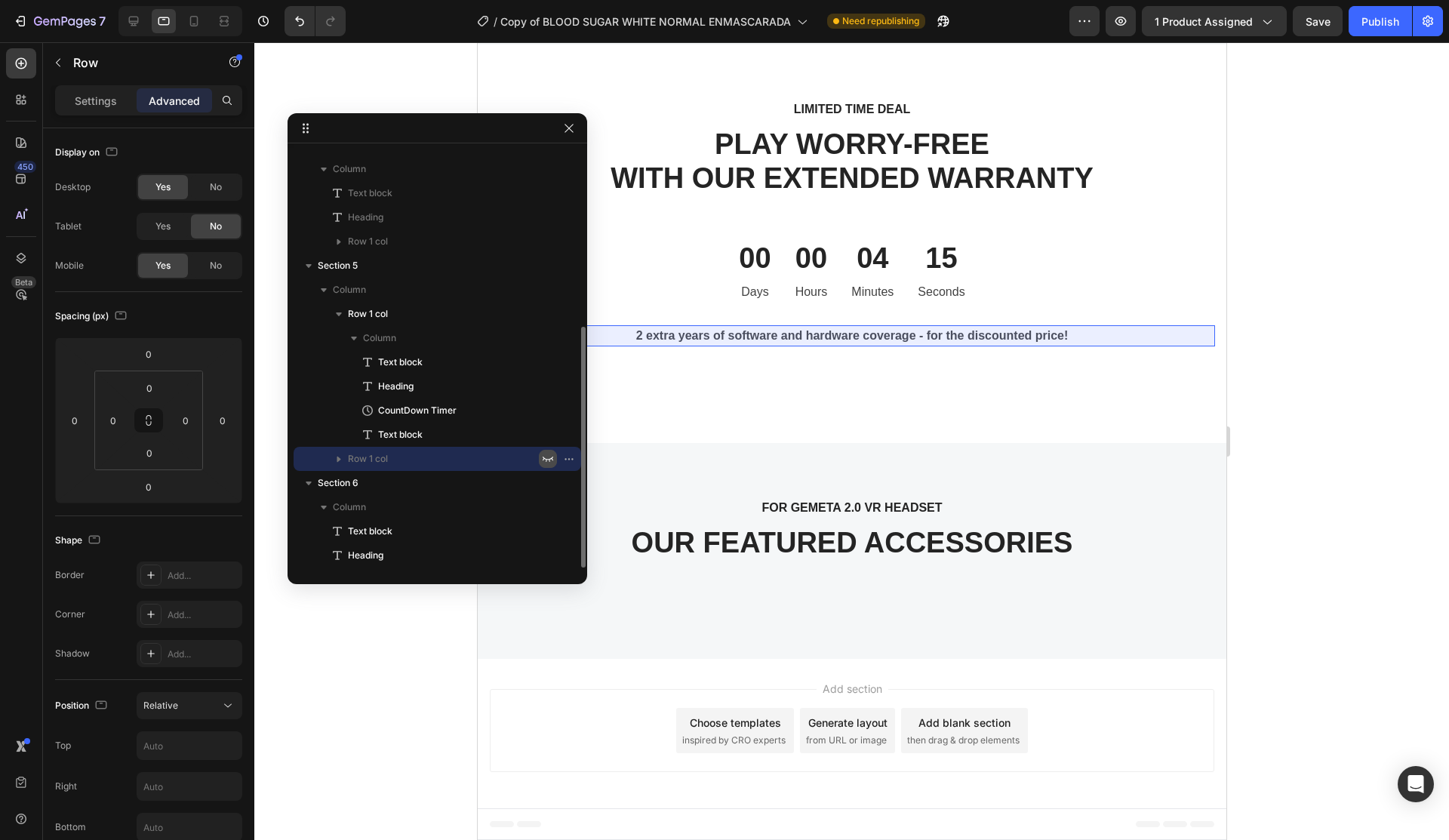
scroll to position [2035, 0]
drag, startPoint x: 547, startPoint y: 457, endPoint x: 549, endPoint y: 440, distance: 17.1
click at [572, 434] on icon "button" at bounding box center [572, 435] width 2 height 2
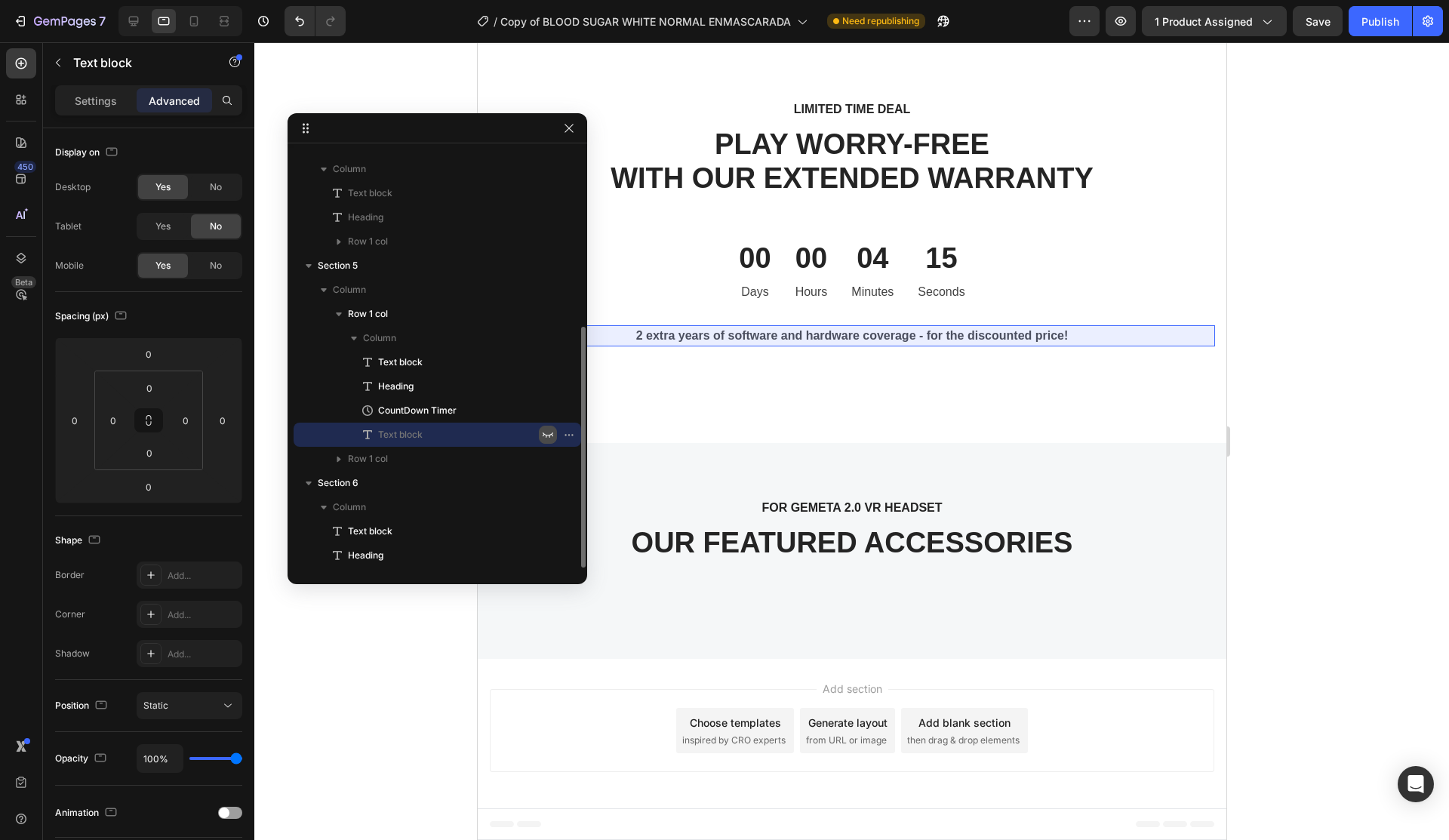
scroll to position [2014, 0]
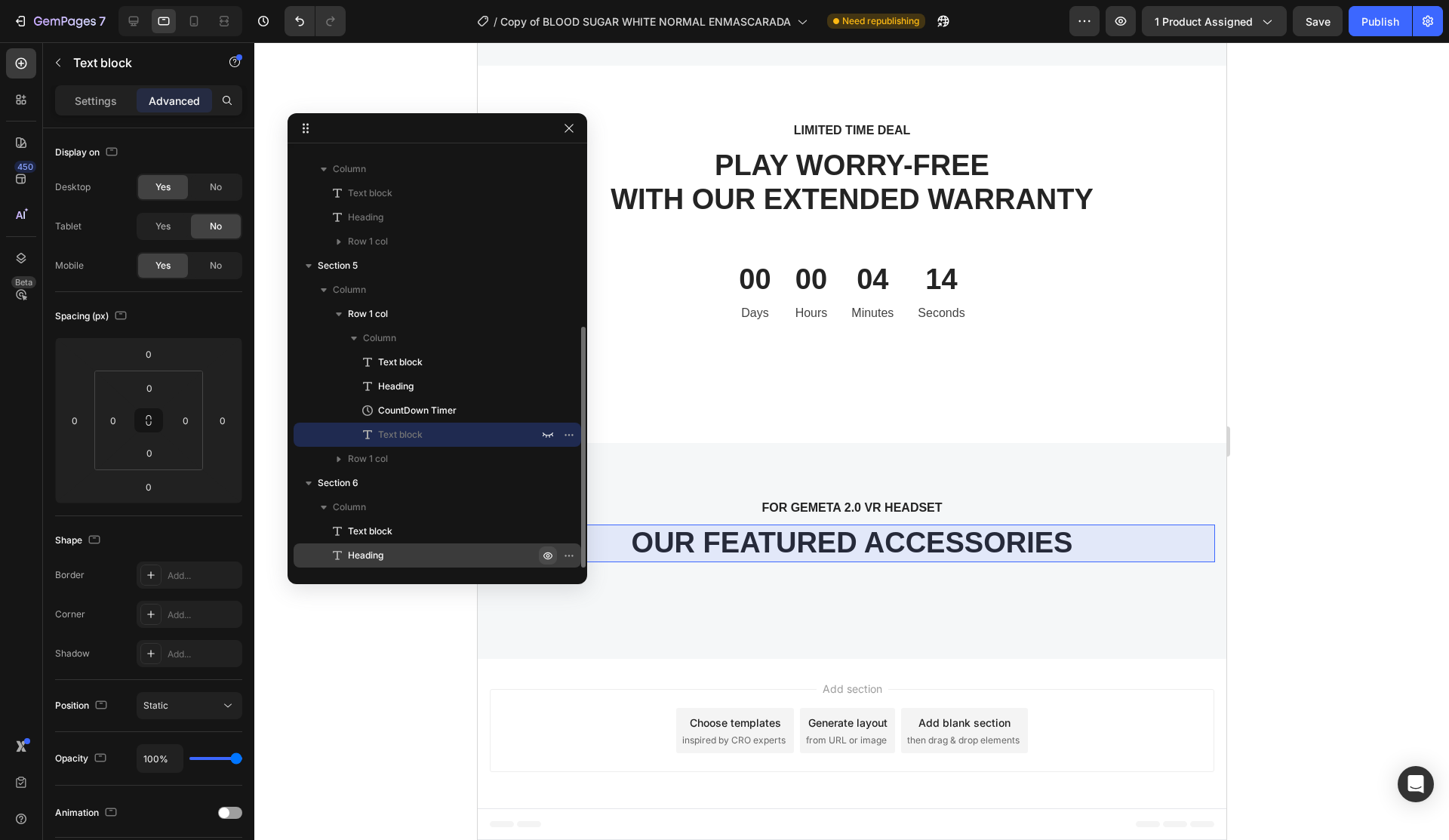
click at [544, 557] on icon "button" at bounding box center [547, 555] width 13 height 13
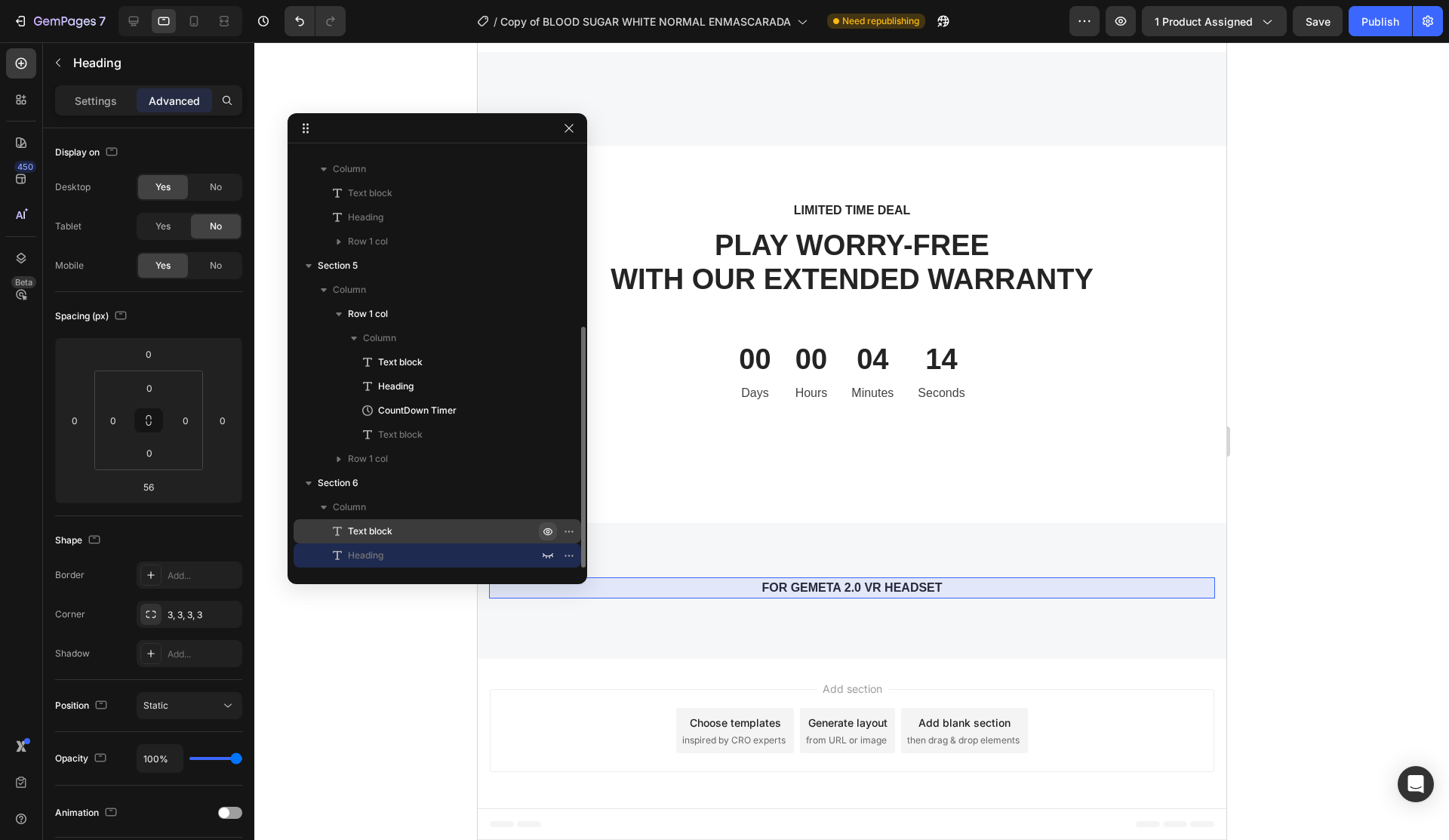
click at [545, 532] on icon "button" at bounding box center [547, 531] width 13 height 13
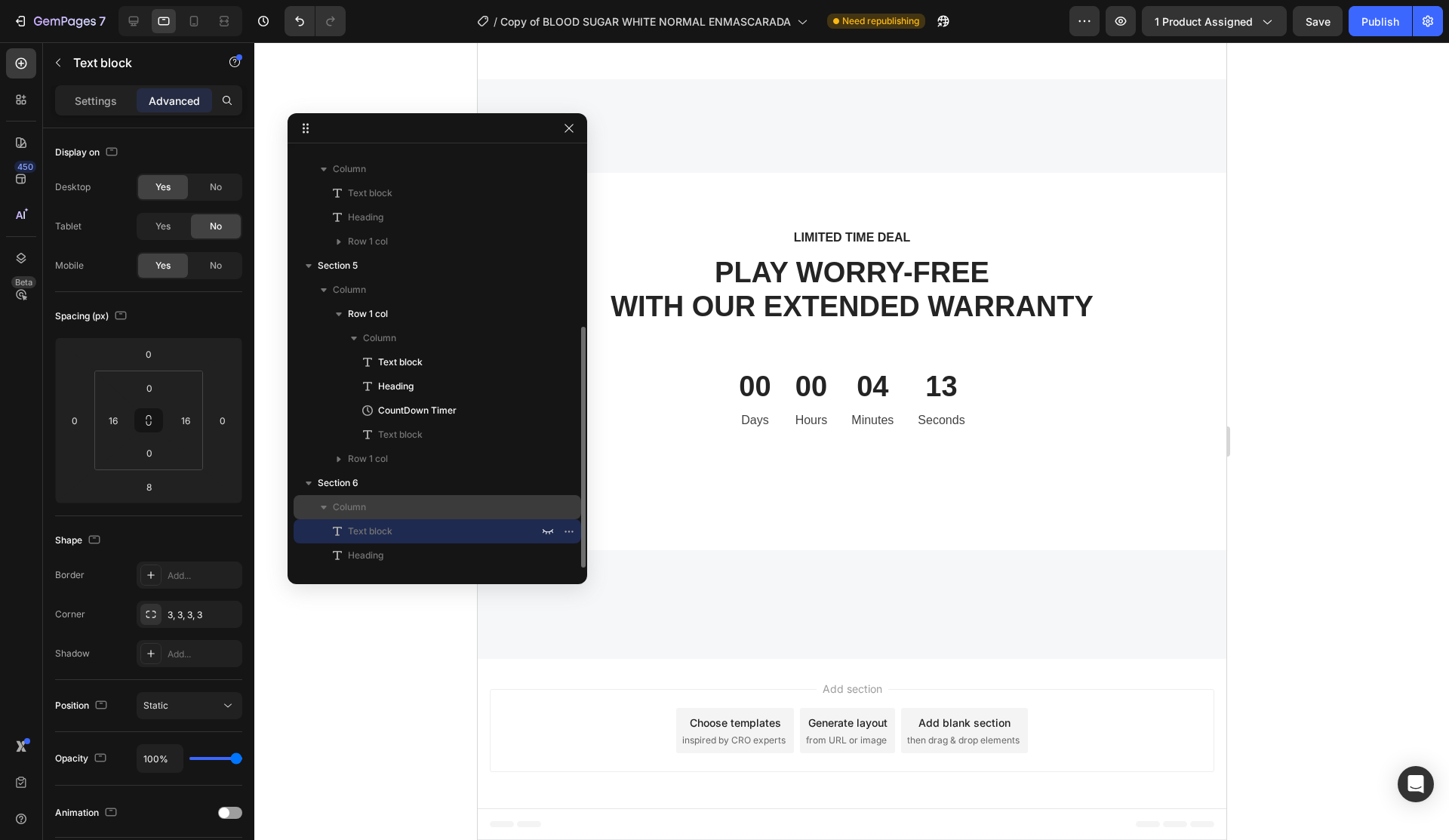
scroll to position [1259, 0]
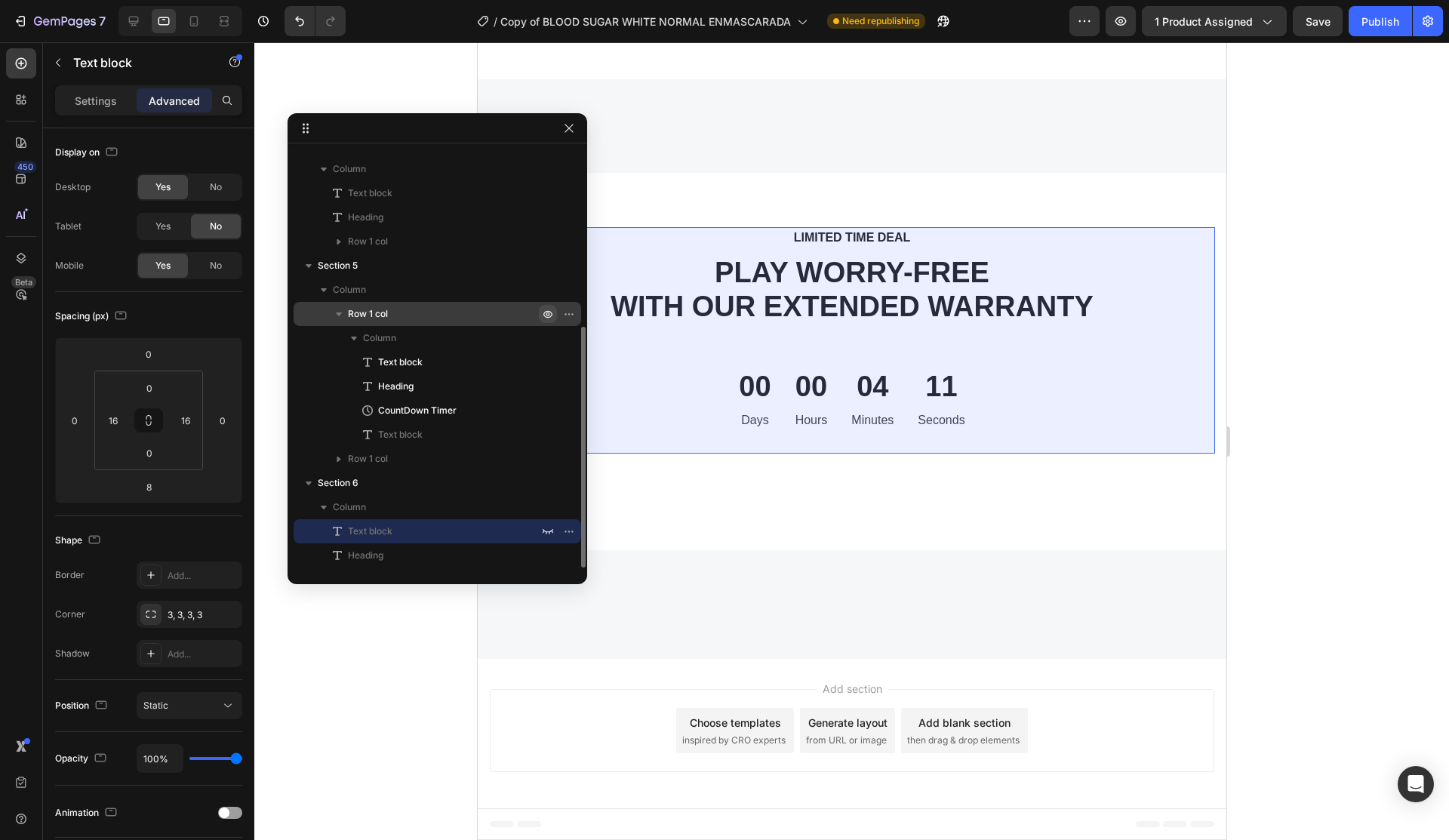
click at [547, 315] on icon "button" at bounding box center [547, 314] width 13 height 13
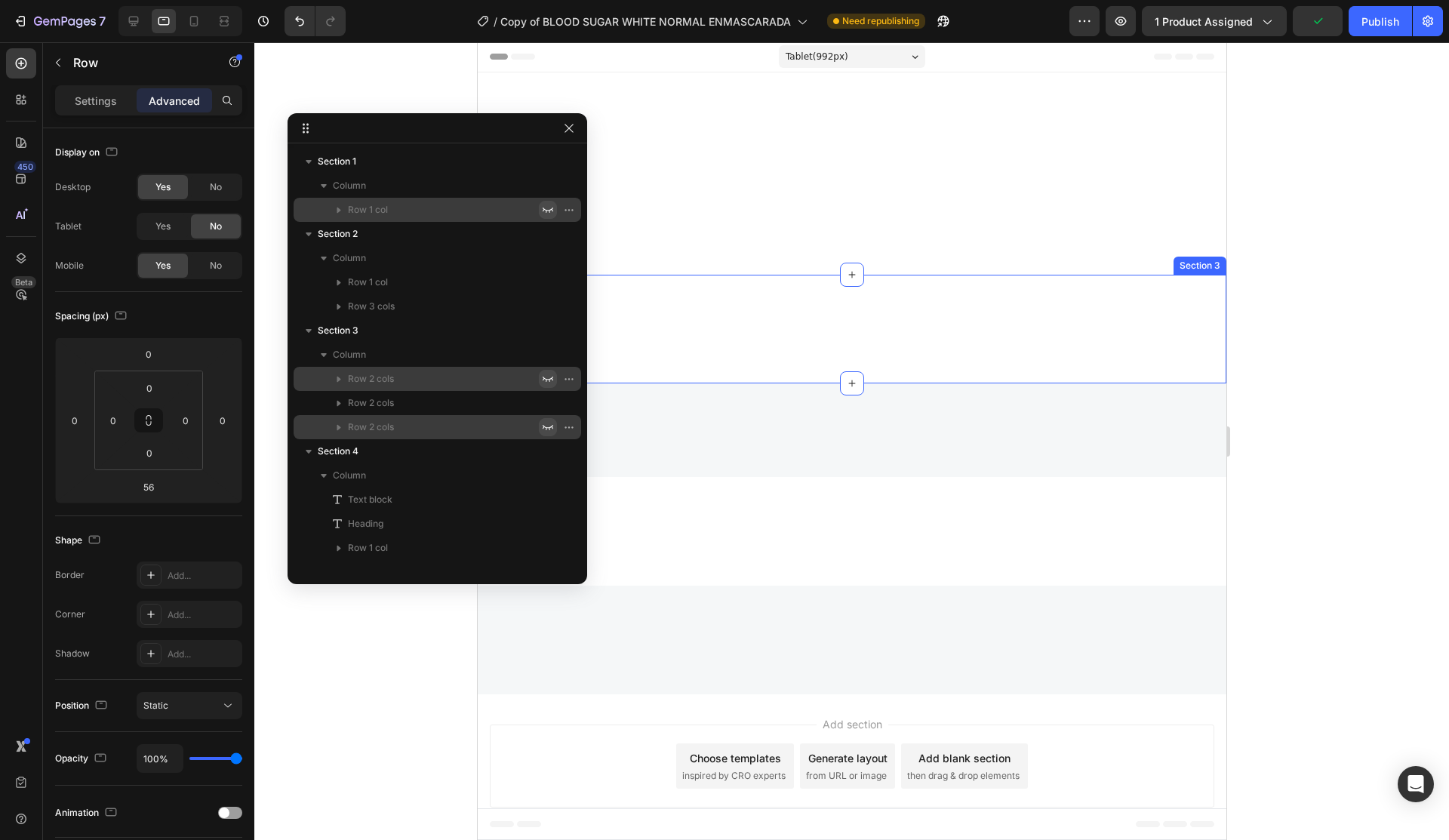
scroll to position [0, 0]
click at [197, 25] on icon at bounding box center [194, 20] width 9 height 11
type input "48"
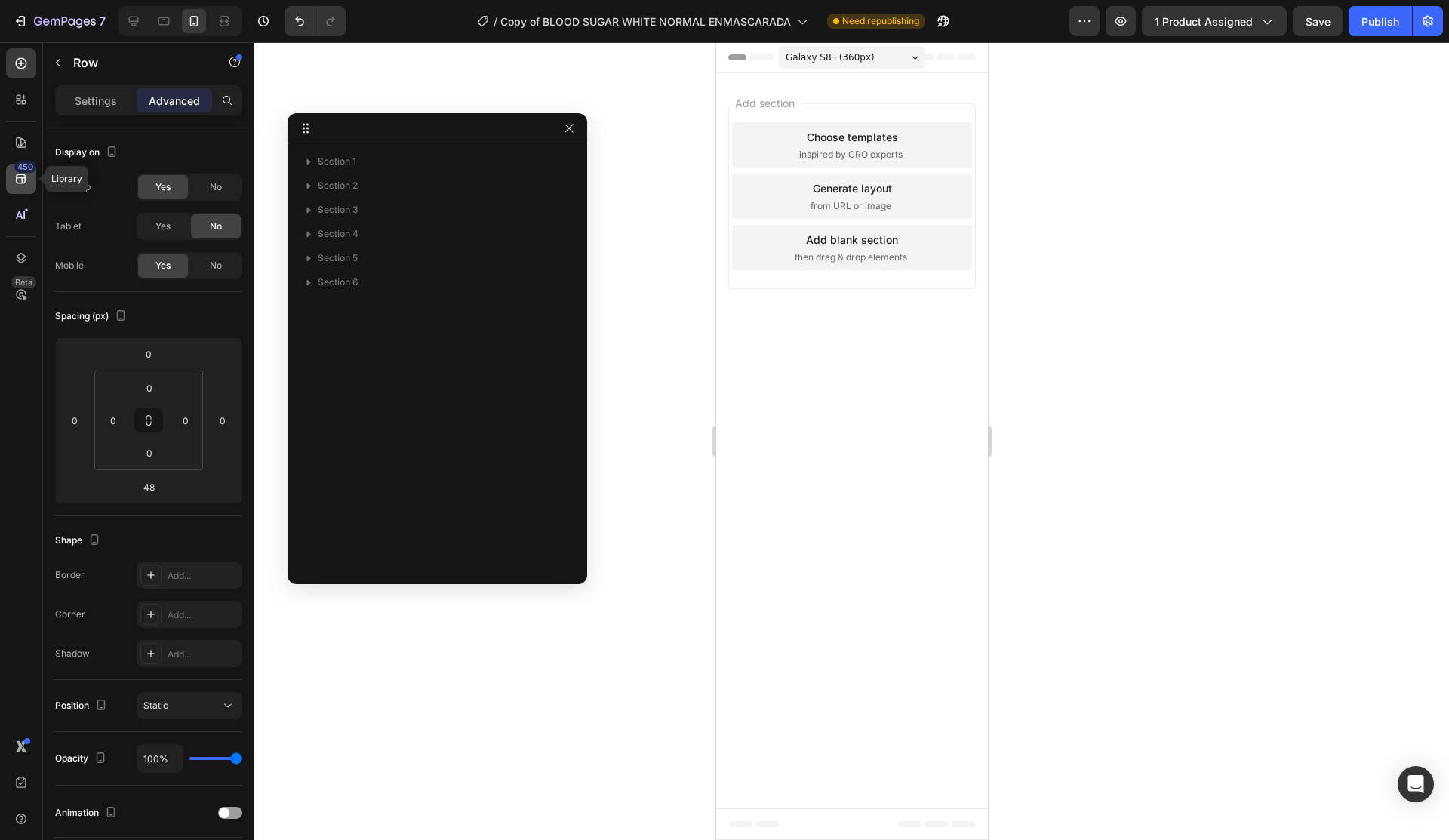
click at [21, 175] on icon at bounding box center [20, 179] width 10 height 10
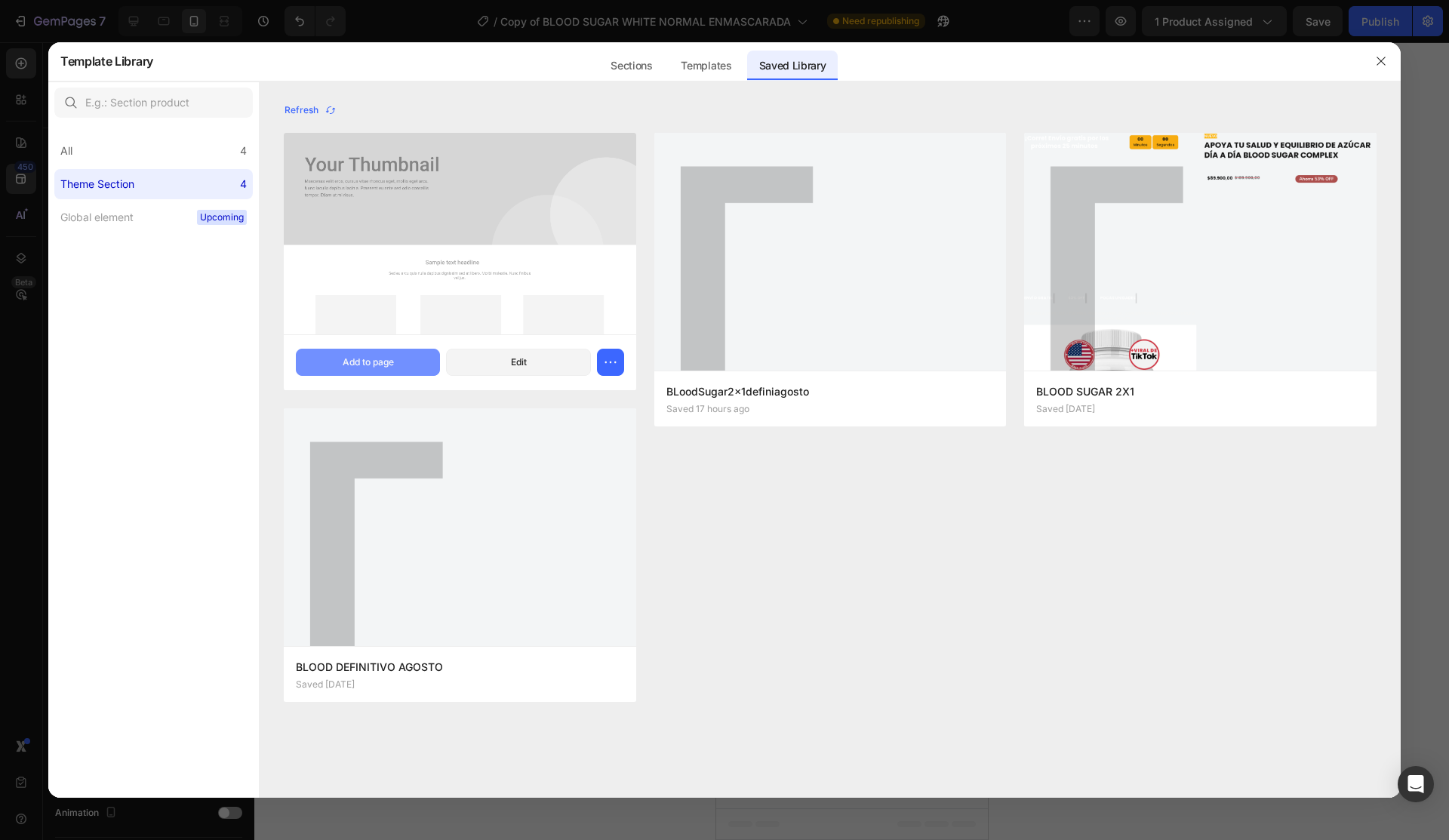
click at [361, 360] on div "Add to page" at bounding box center [368, 362] width 51 height 13
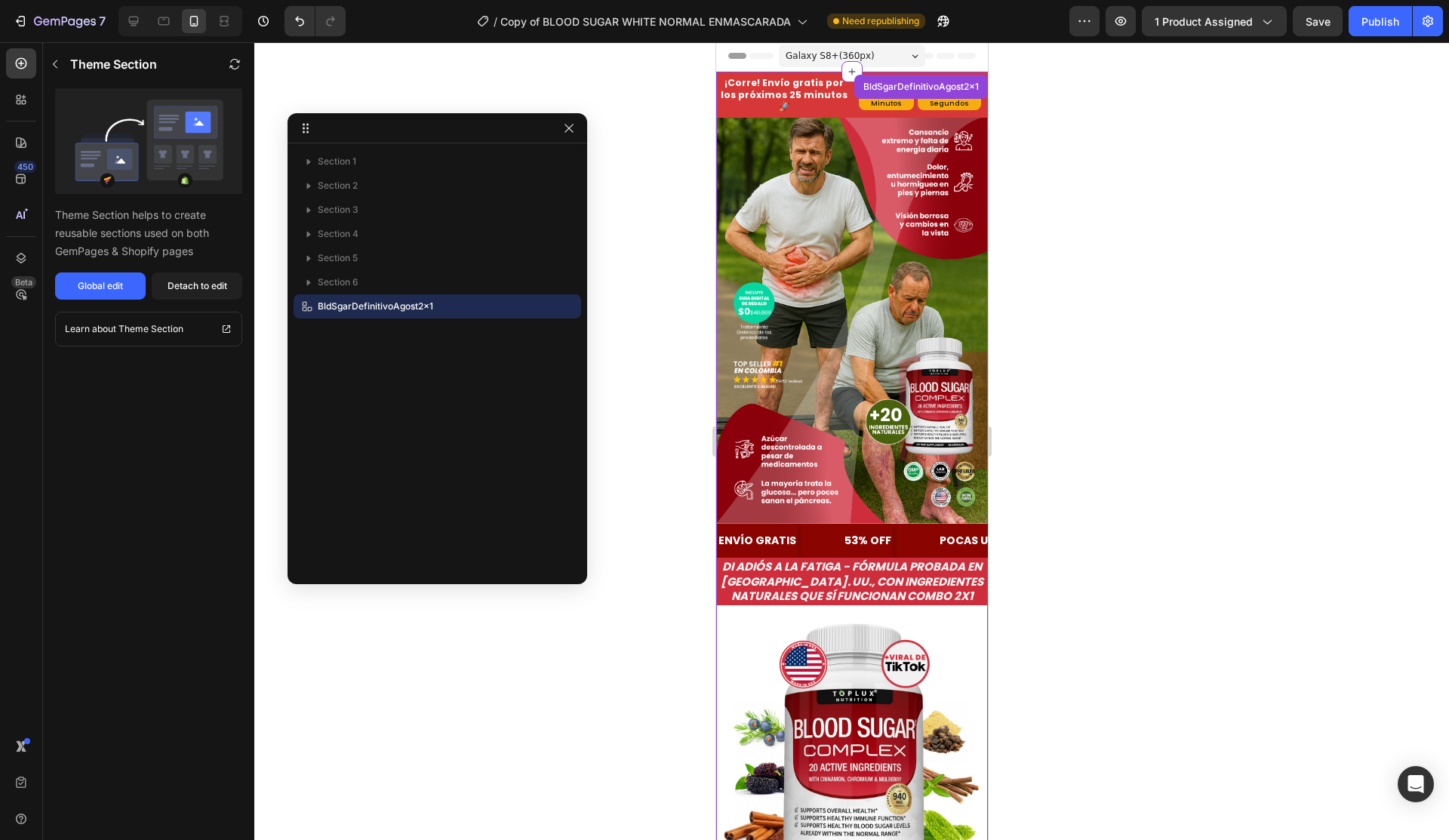
scroll to position [31, 0]
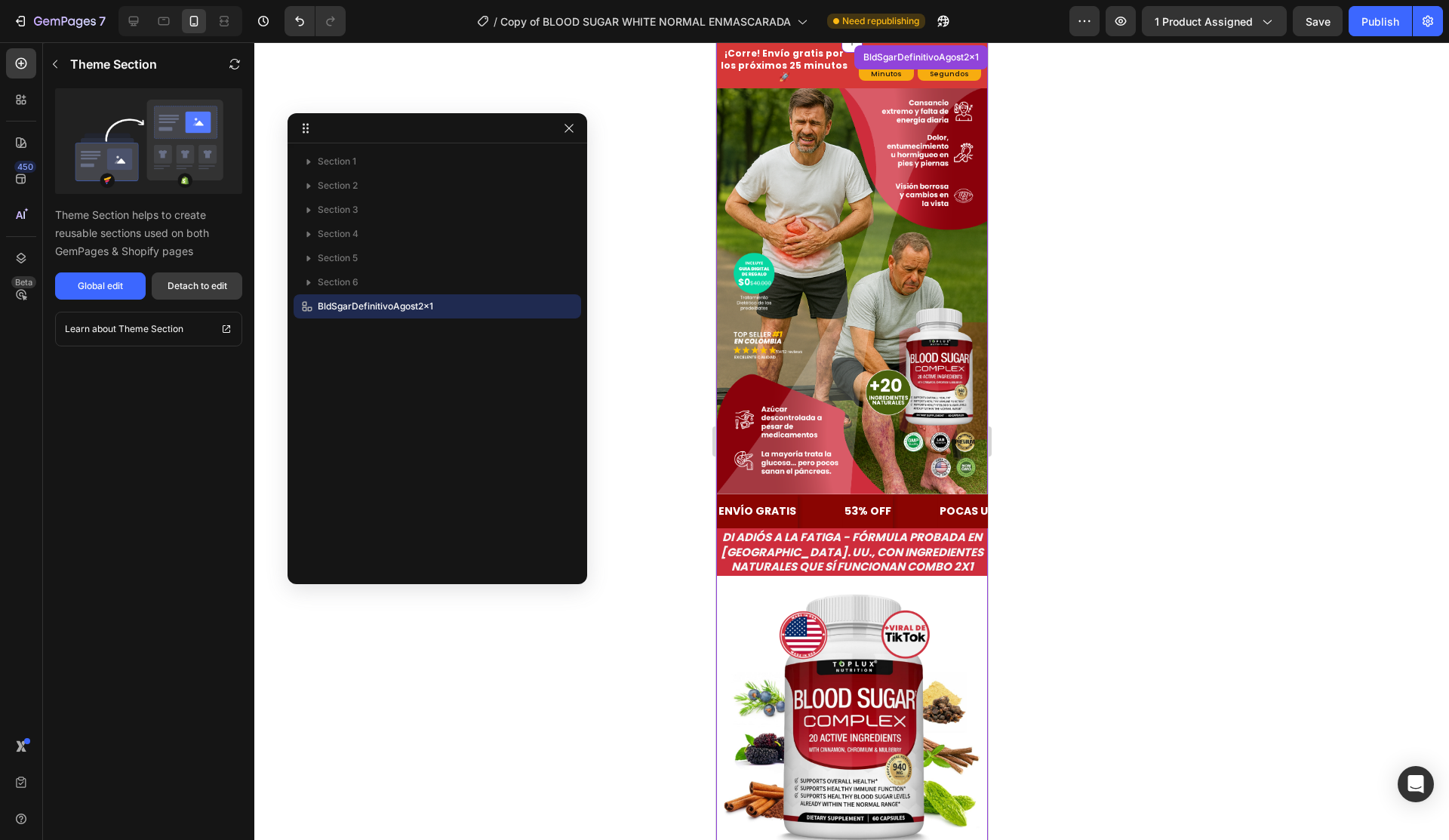
click at [186, 289] on div "Detach to edit" at bounding box center [197, 286] width 60 height 13
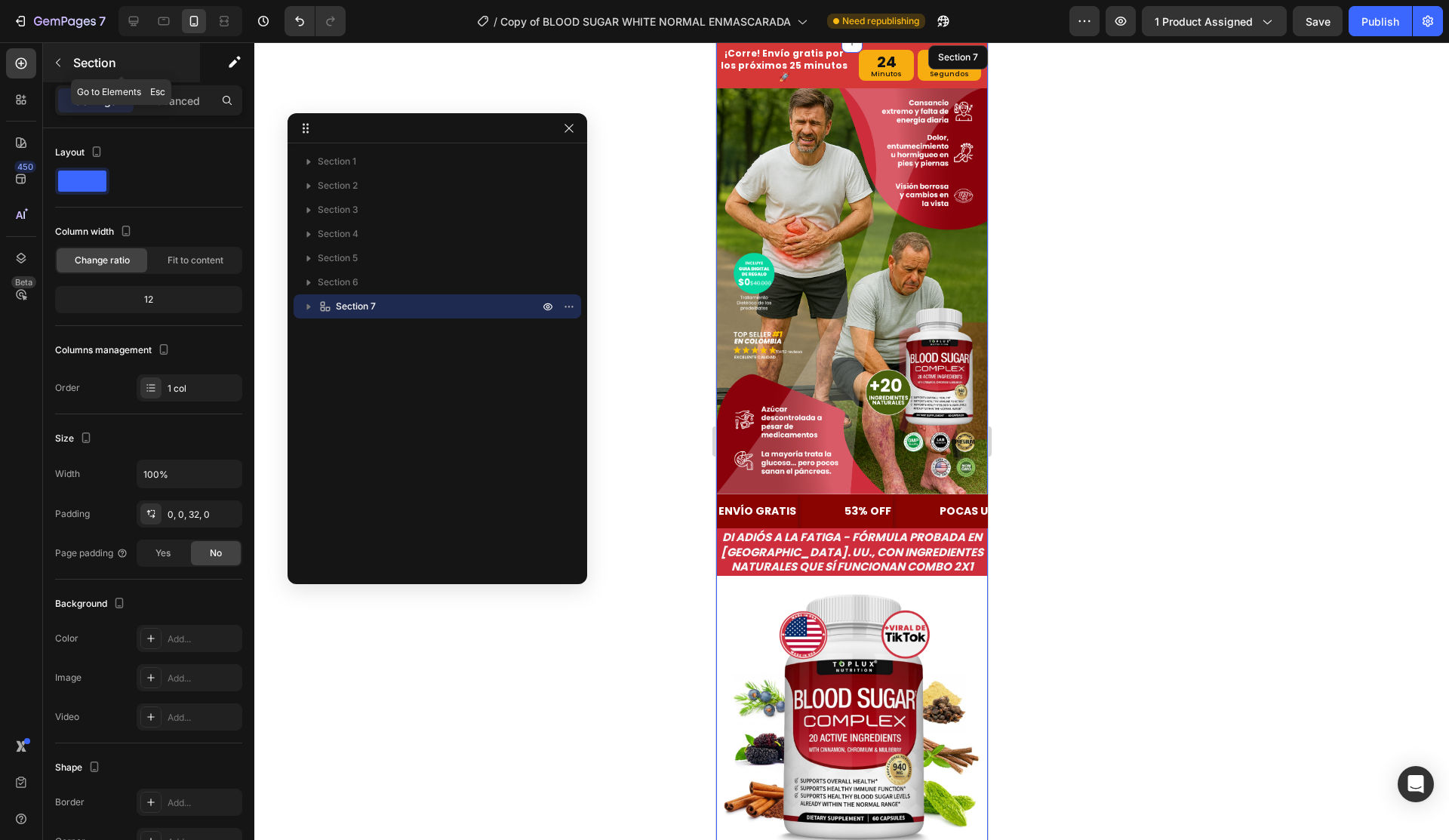
click at [80, 63] on p "Section" at bounding box center [135, 63] width 124 height 18
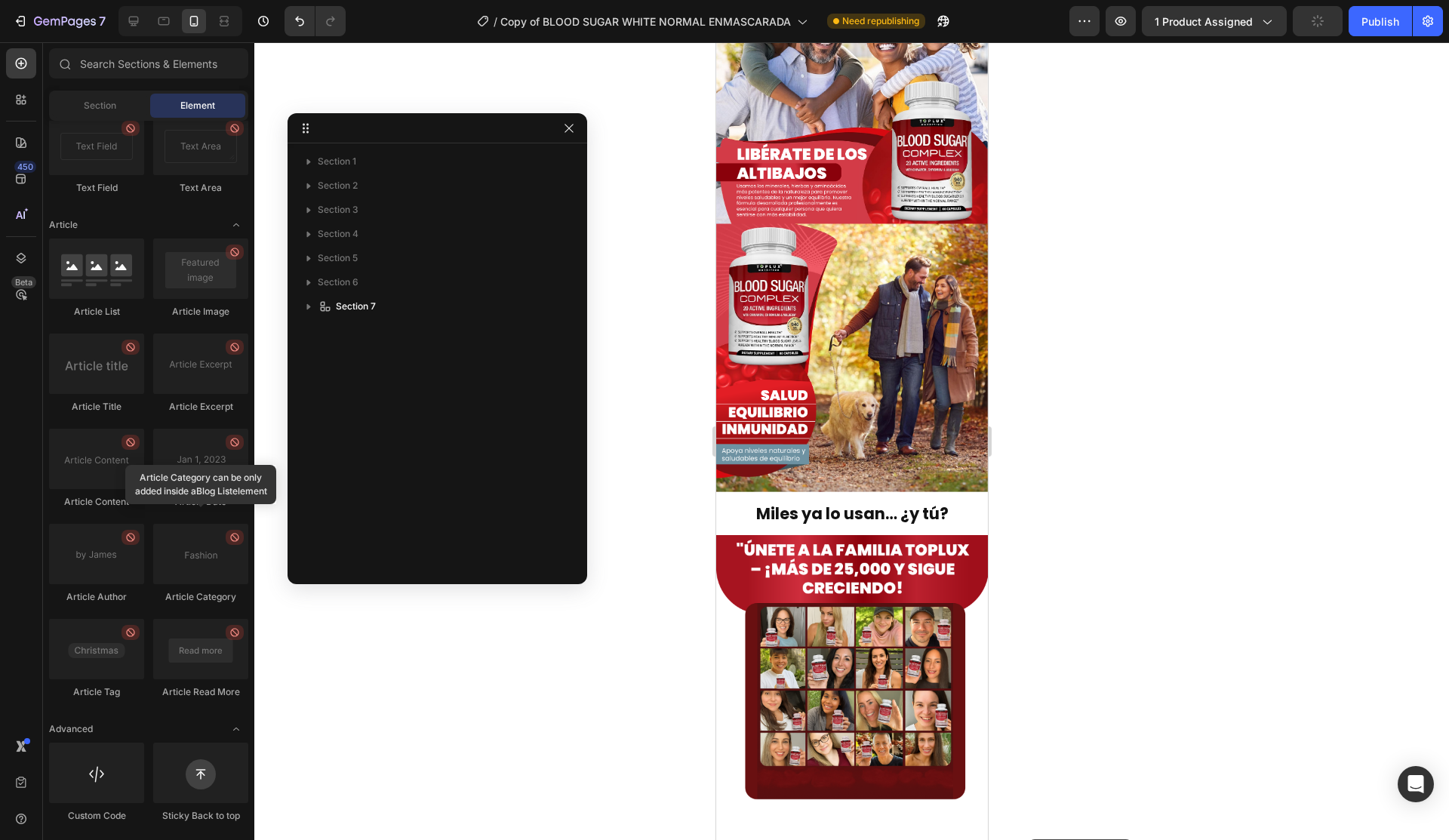
scroll to position [3958, 0]
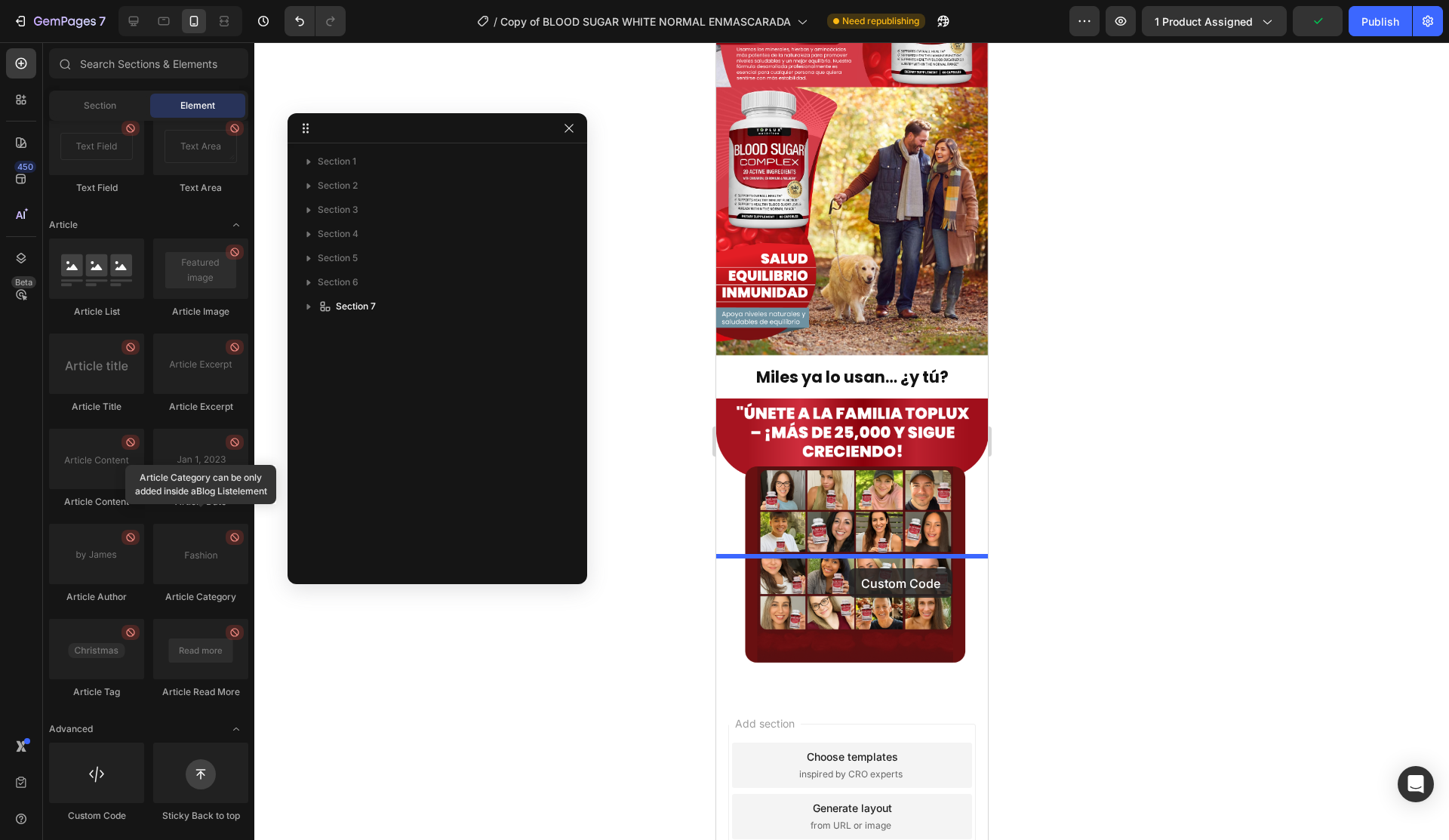
drag, startPoint x: 799, startPoint y: 835, endPoint x: 849, endPoint y: 569, distance: 270.7
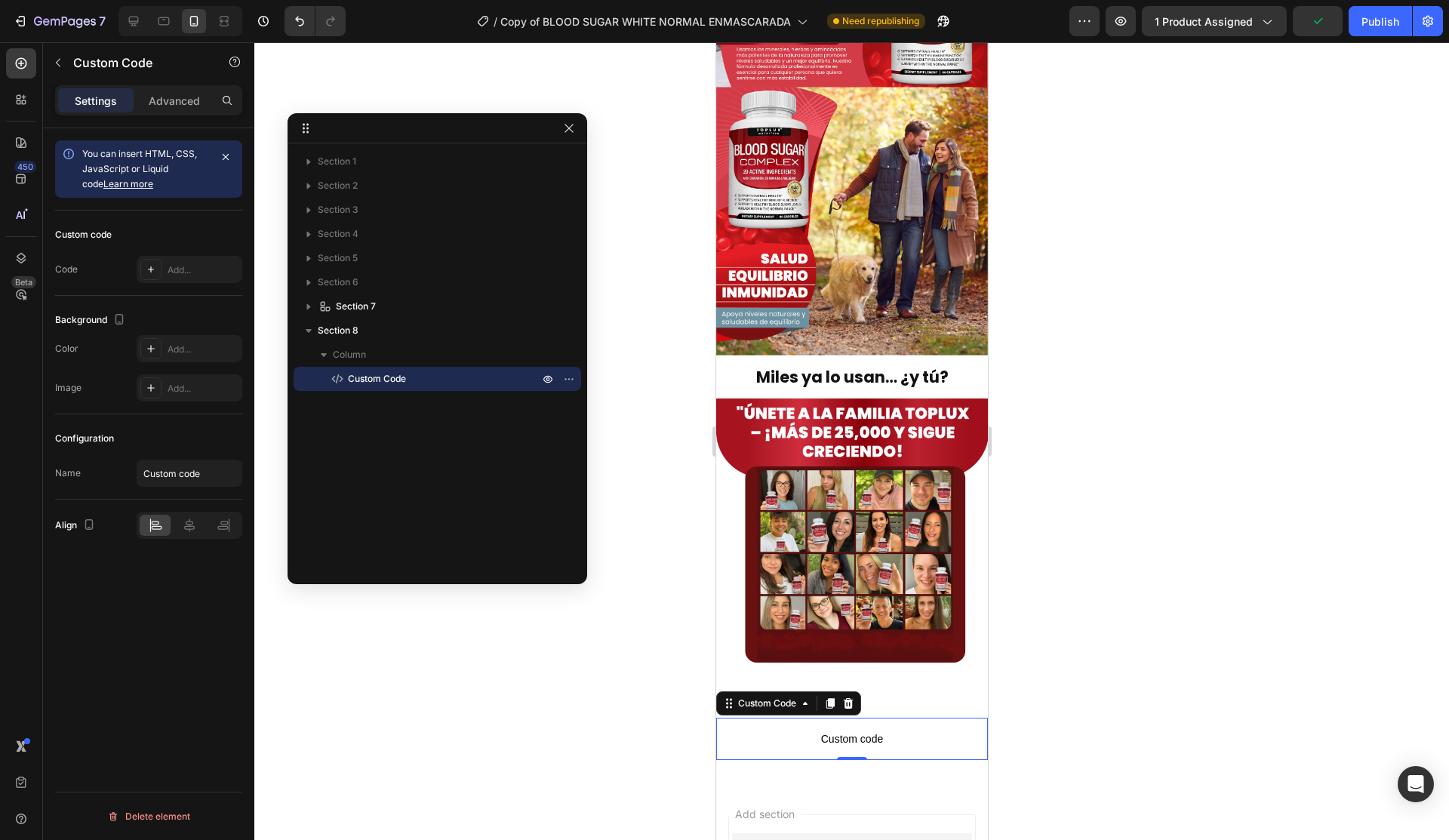
click at [901, 730] on span "Custom code" at bounding box center [852, 739] width 271 height 18
click at [188, 267] on div "Add..." at bounding box center [203, 270] width 71 height 13
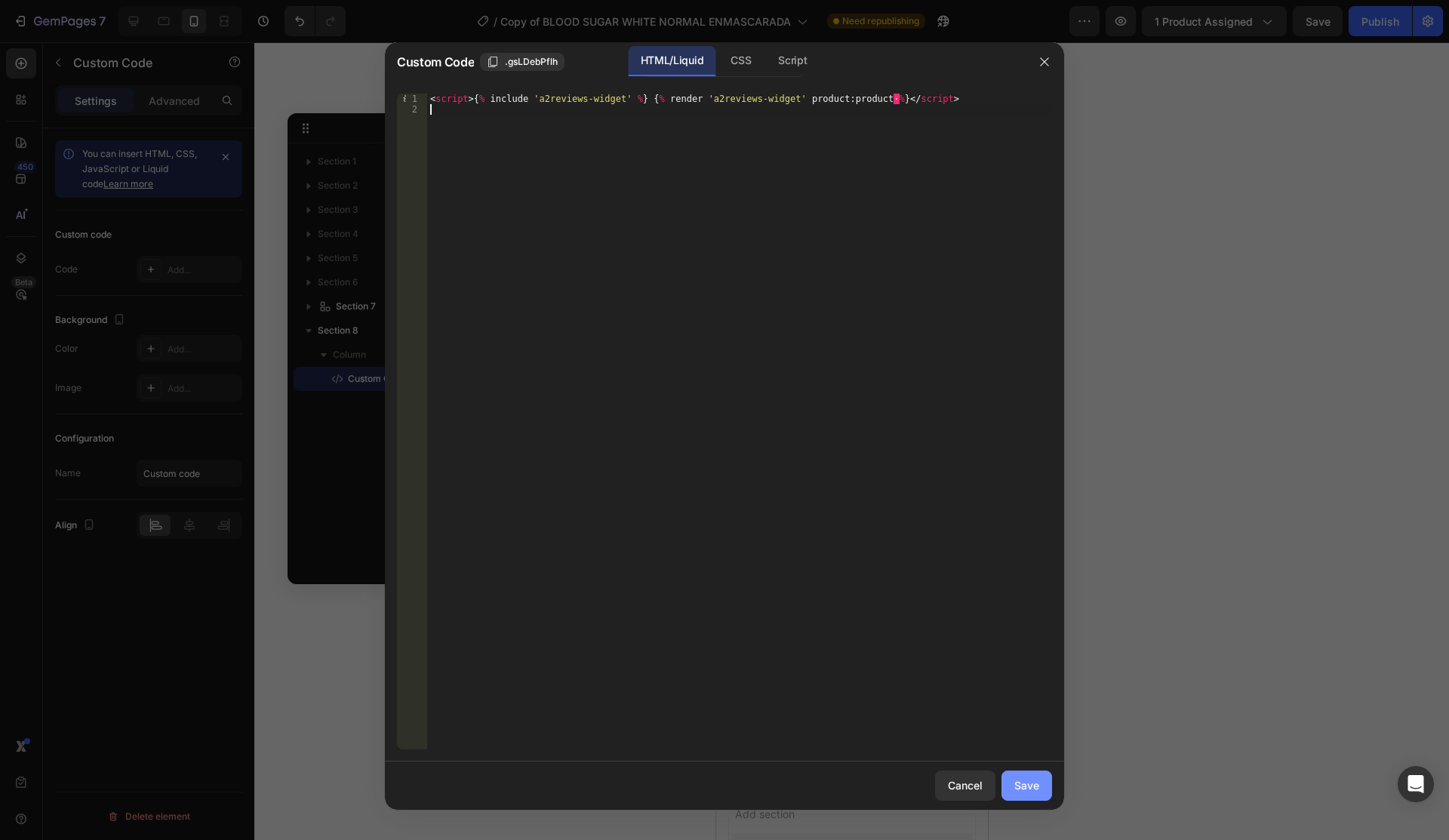
click at [1041, 774] on button "Save" at bounding box center [1027, 785] width 51 height 30
type textarea "<script>{% include 'a2reviews-widget' %} {% render 'a2reviews-widget' product:p…"
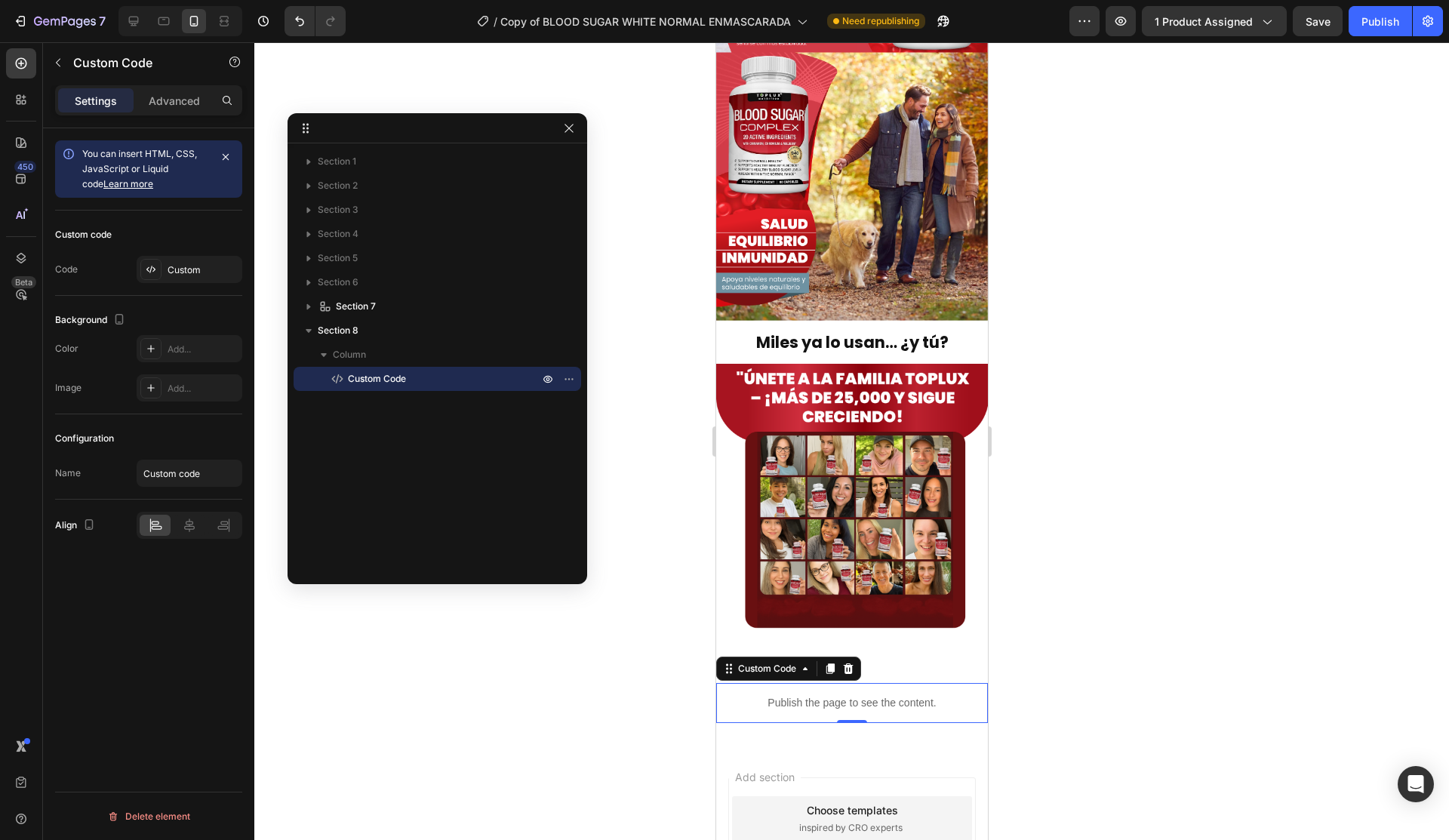
scroll to position [4046, 0]
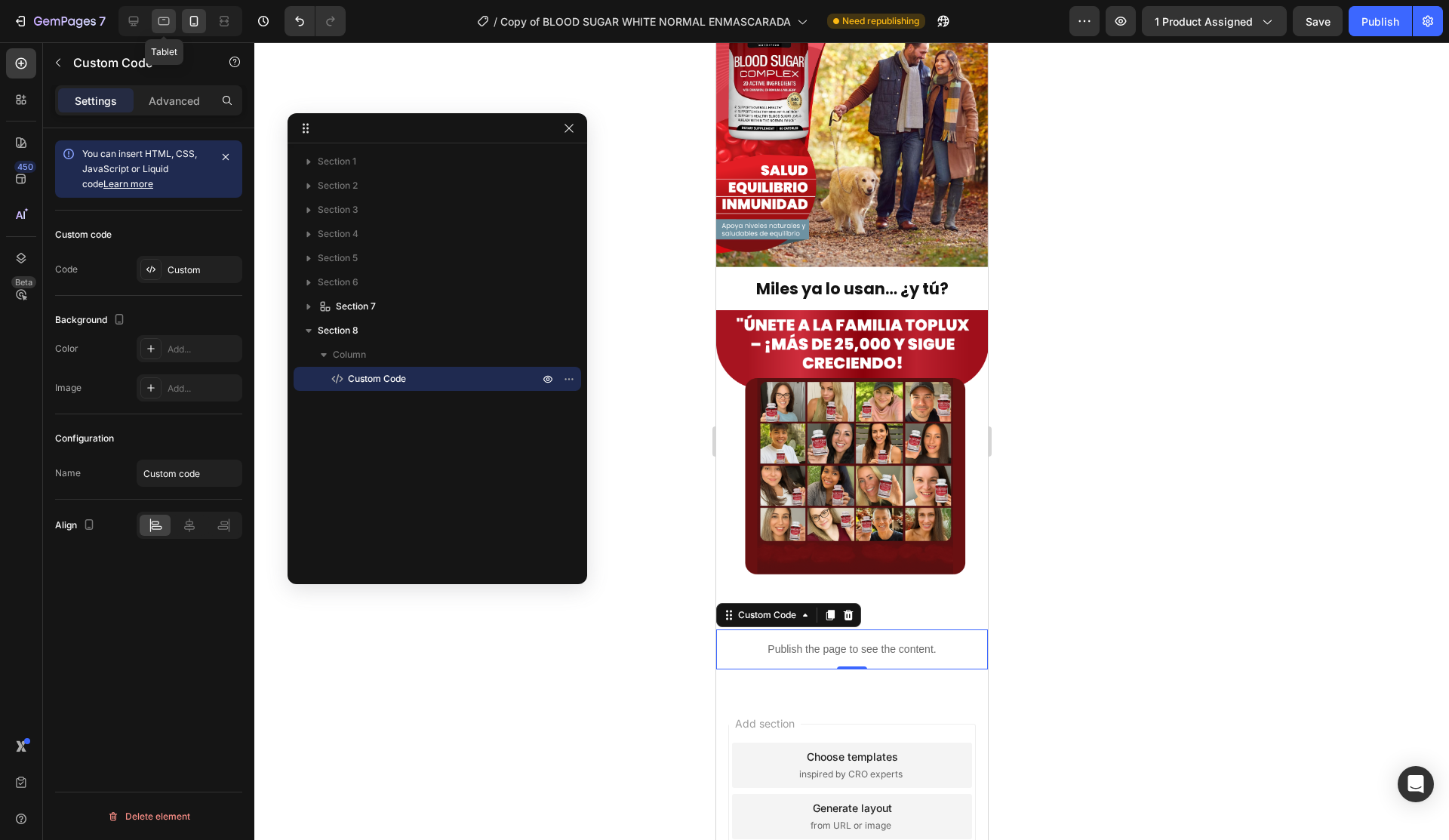
click at [157, 9] on div at bounding box center [164, 20] width 24 height 24
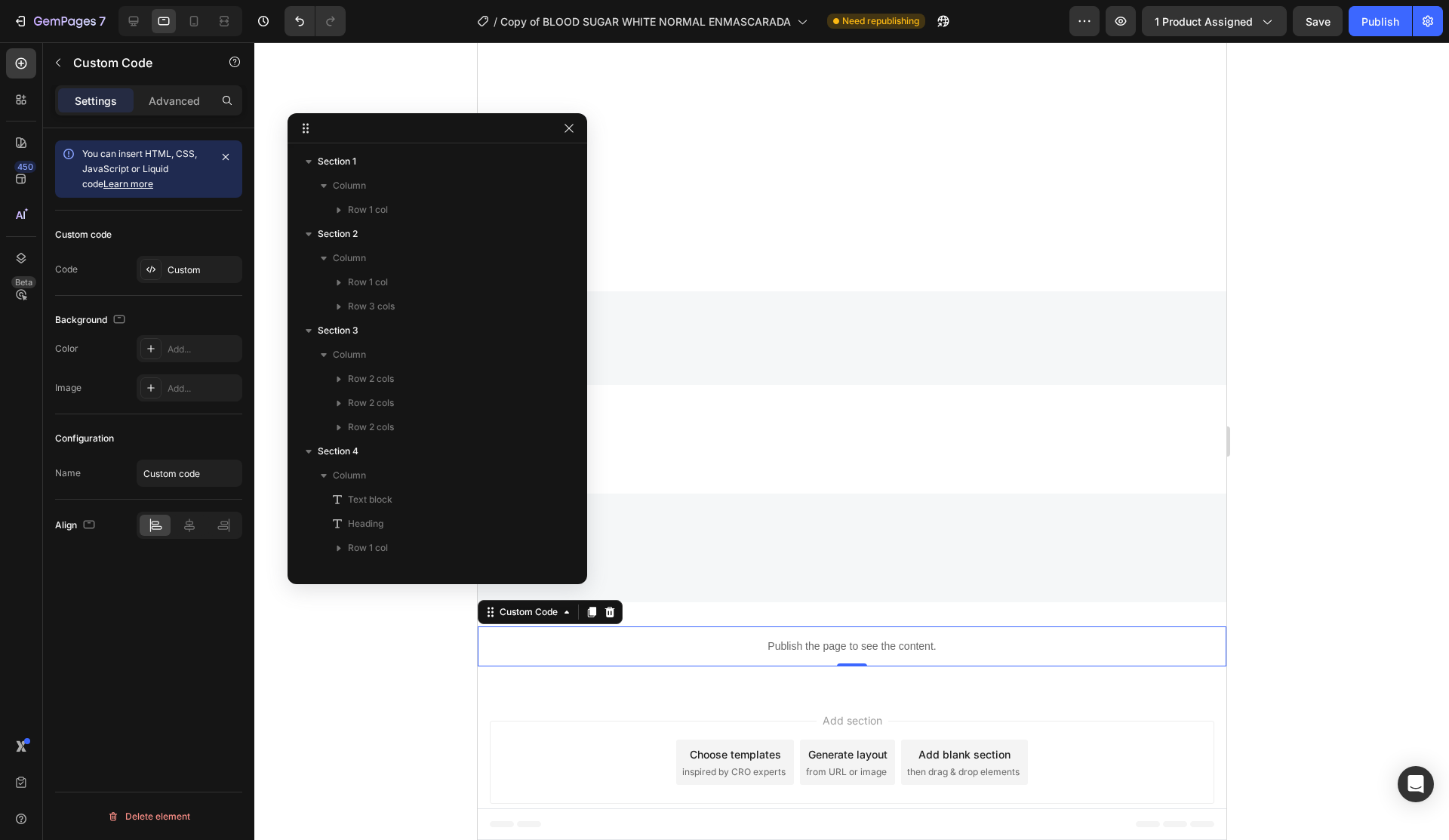
scroll to position [282, 0]
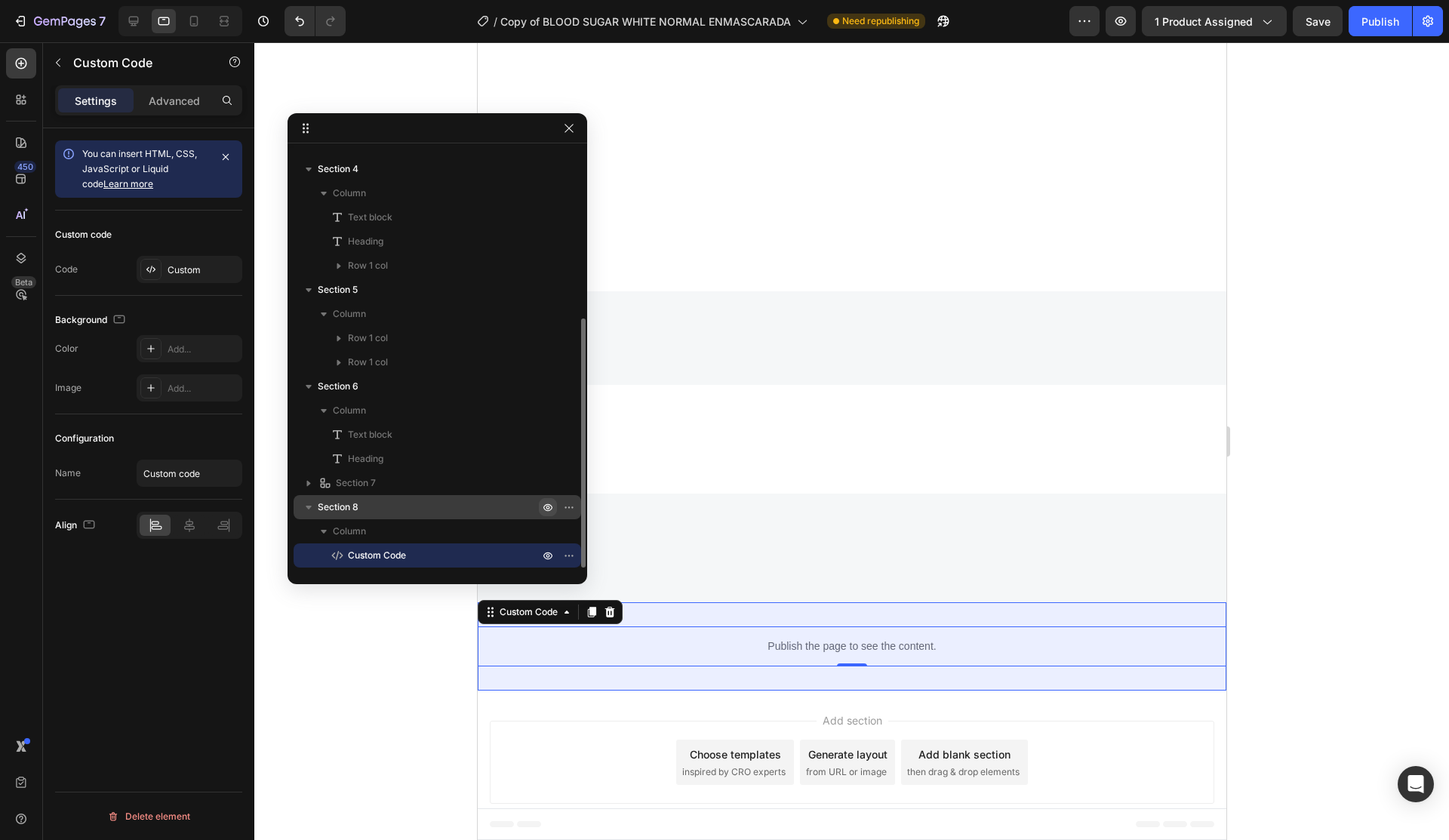
click at [572, 506] on icon "button" at bounding box center [572, 507] width 2 height 2
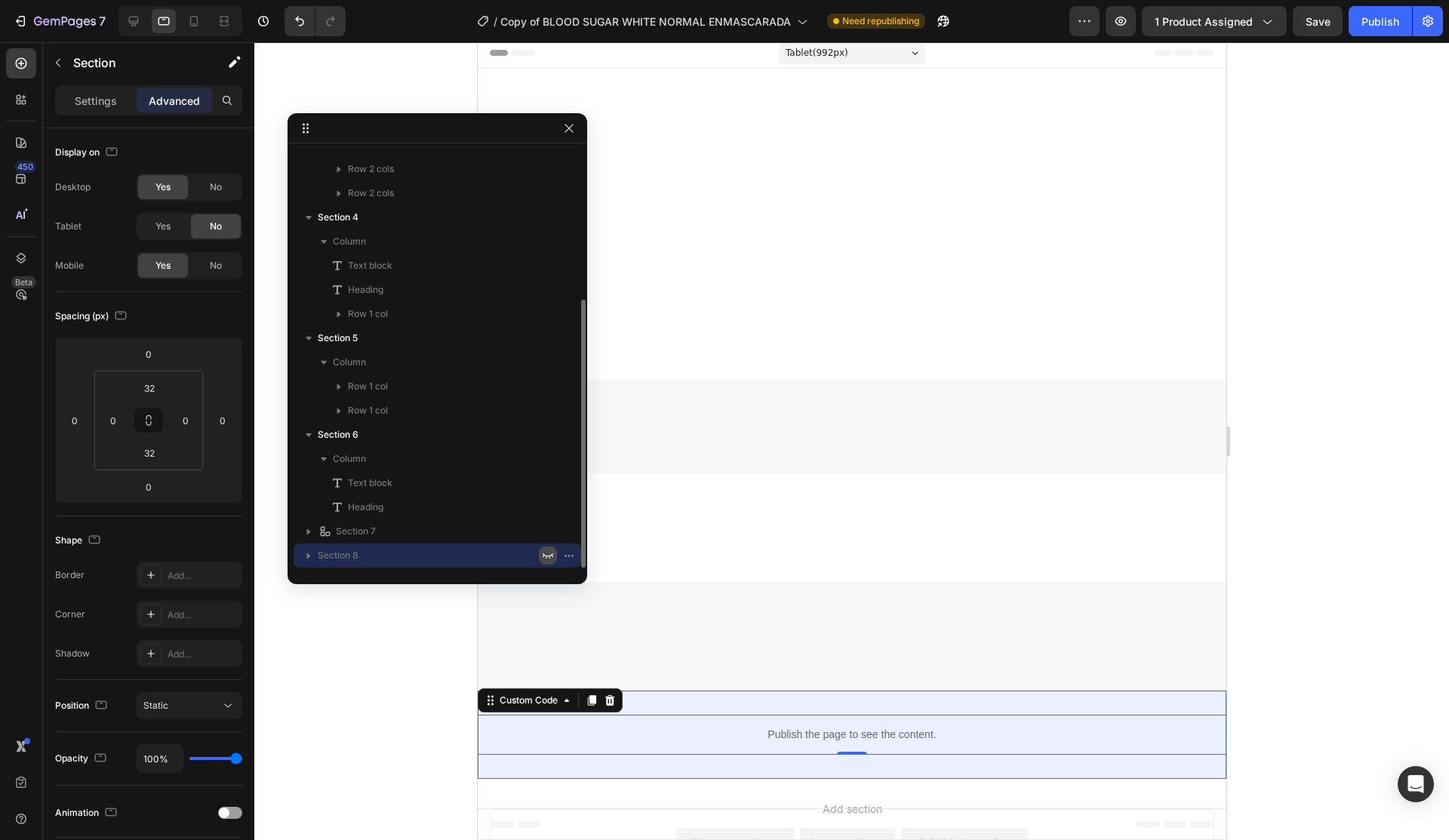
scroll to position [234, 0]
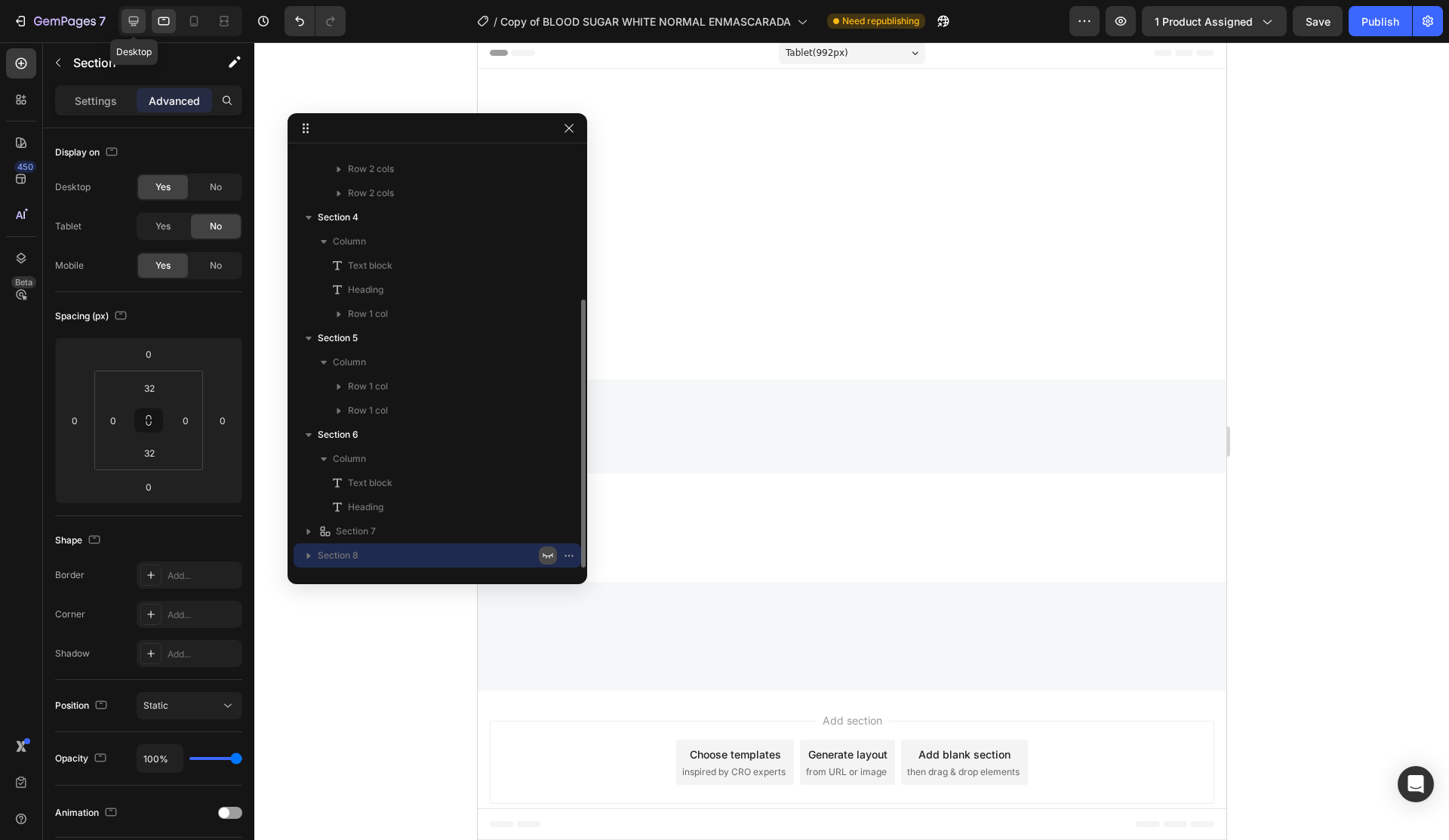
click at [126, 13] on div at bounding box center [133, 20] width 24 height 24
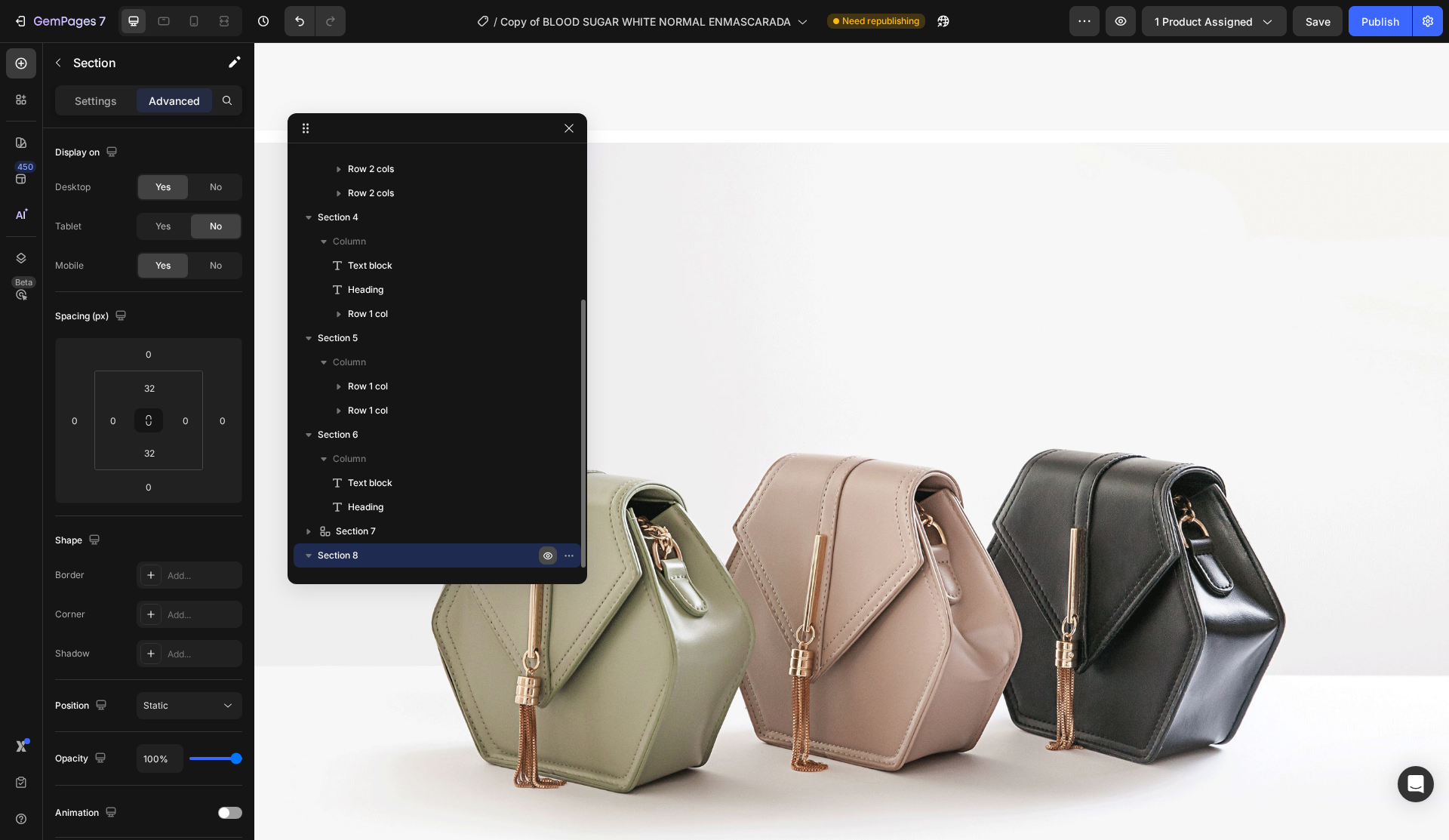
scroll to position [9803, 0]
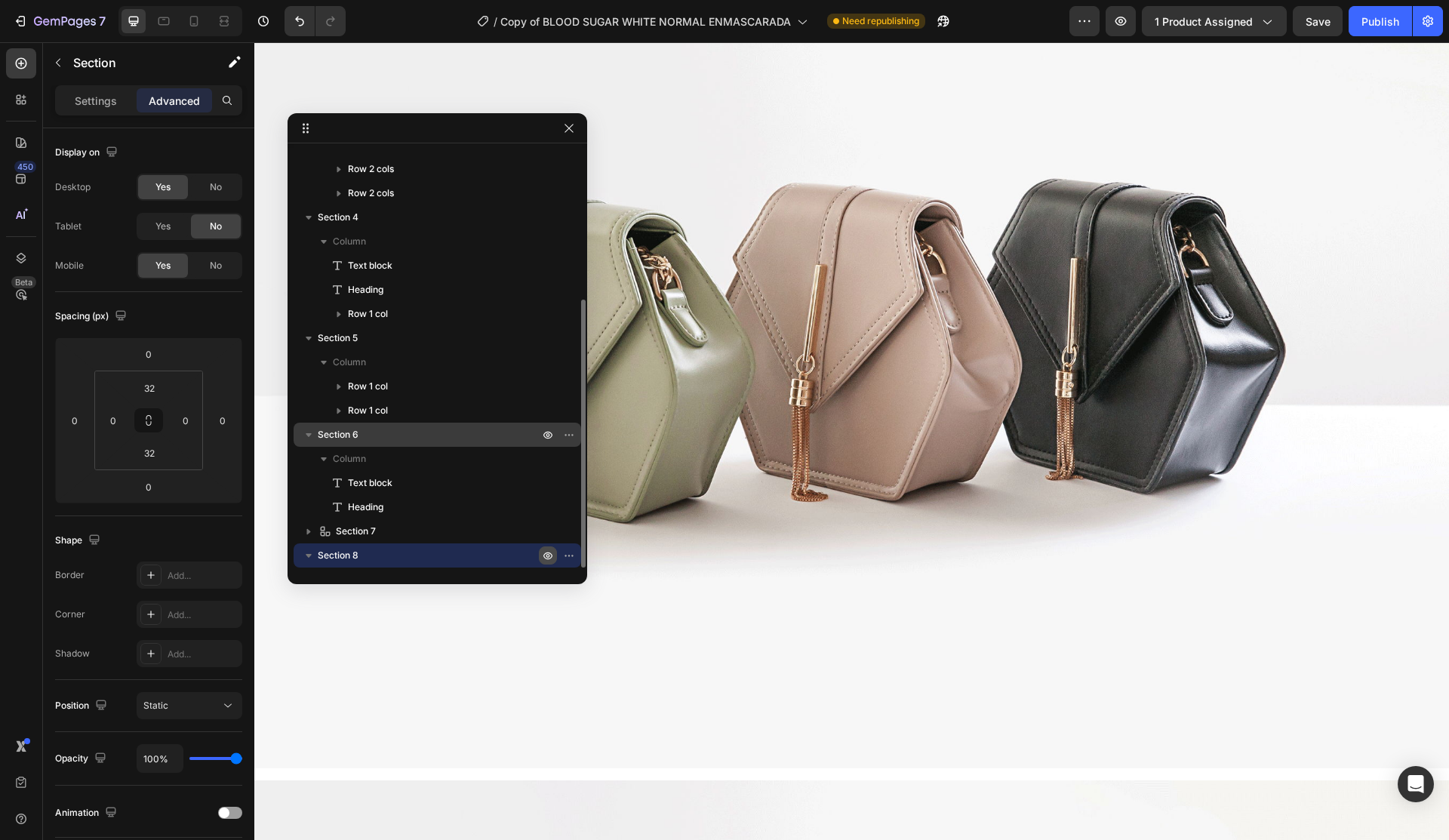
click at [306, 432] on icon "button" at bounding box center [309, 435] width 15 height 15
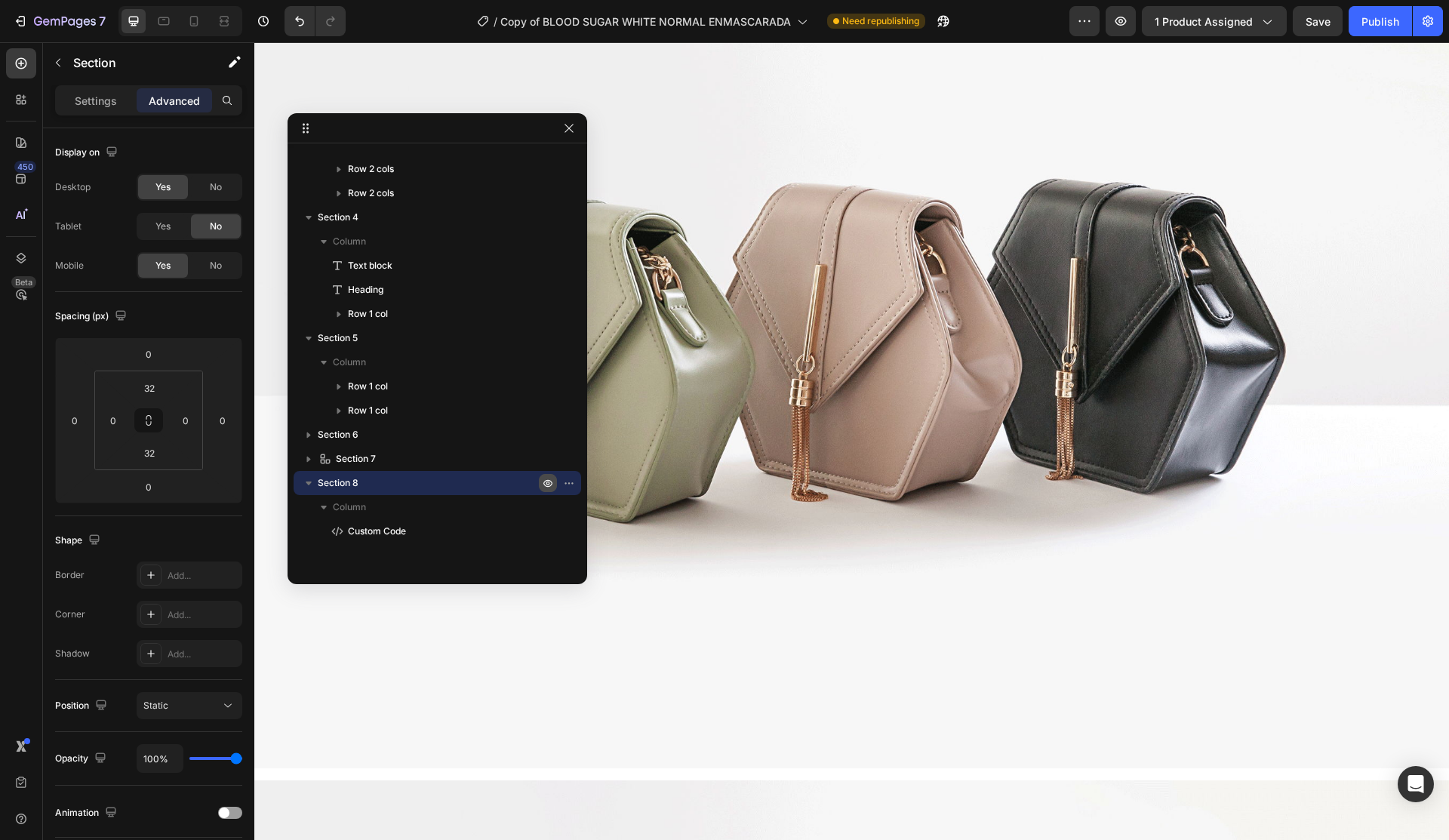
click at [572, 482] on icon "button" at bounding box center [572, 483] width 2 height 2
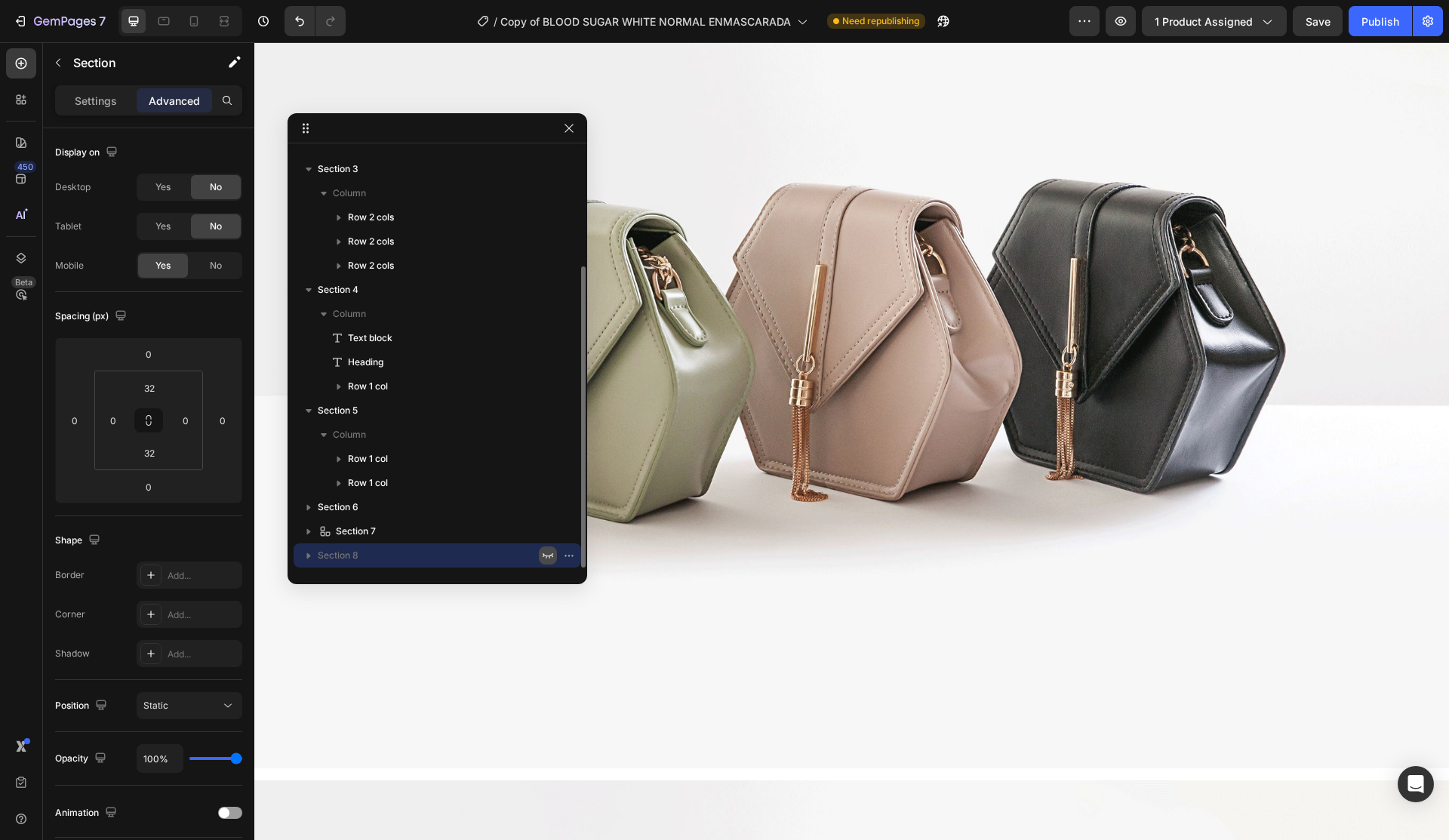
scroll to position [162, 0]
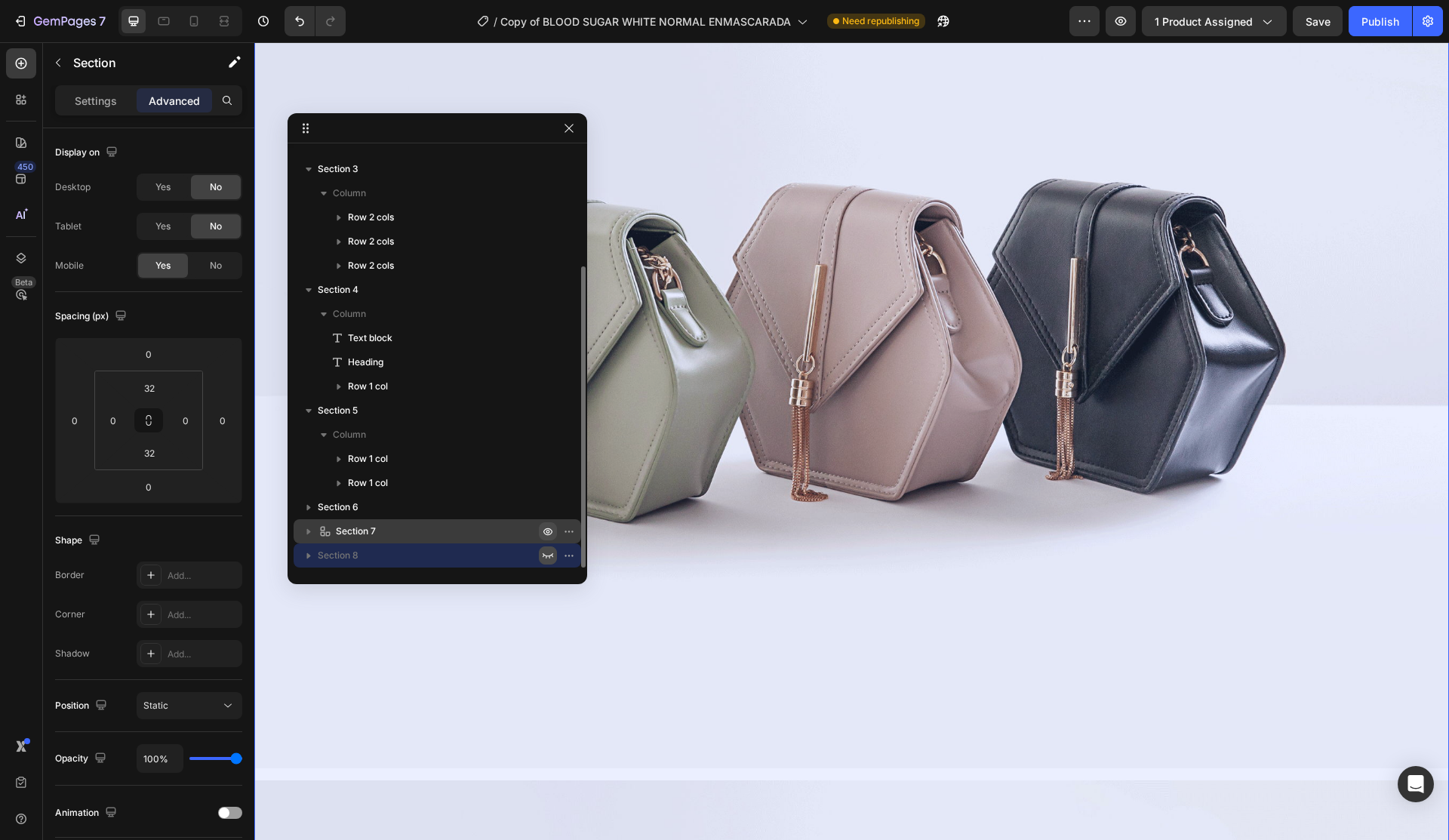
click at [547, 534] on icon "button" at bounding box center [547, 531] width 13 height 13
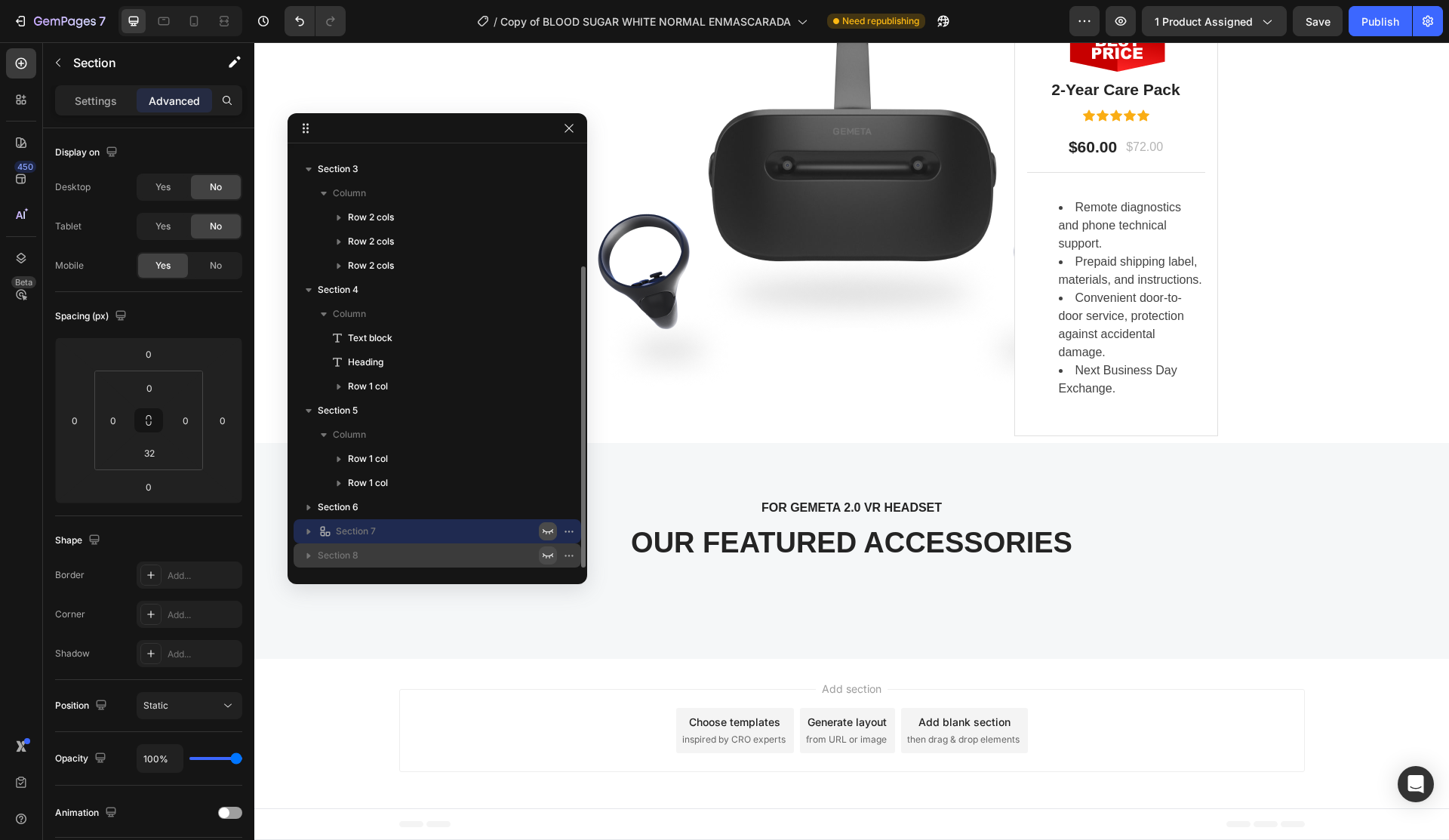
scroll to position [3311, 0]
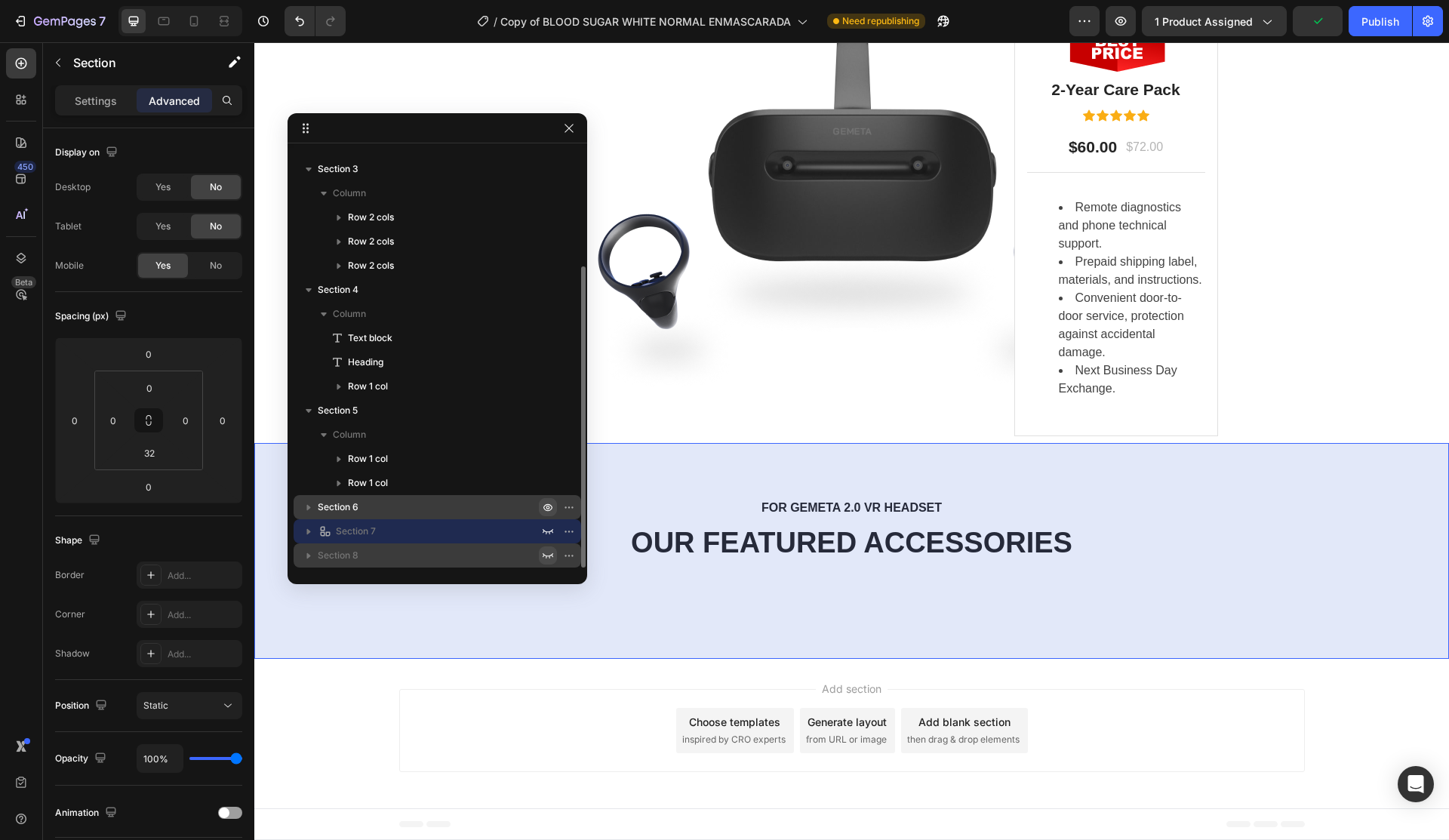
click at [572, 506] on icon "button" at bounding box center [572, 507] width 2 height 2
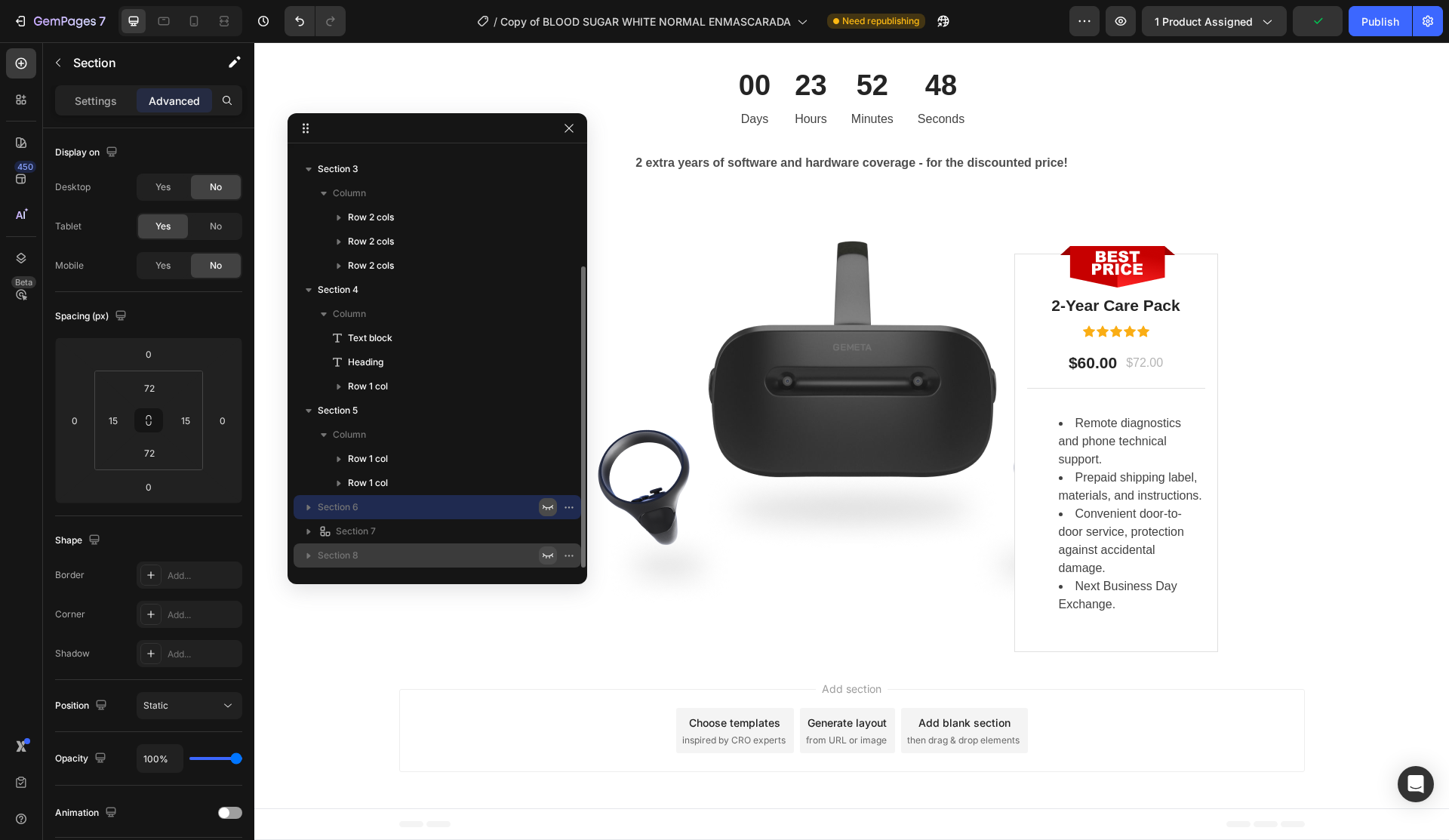
scroll to position [0, 0]
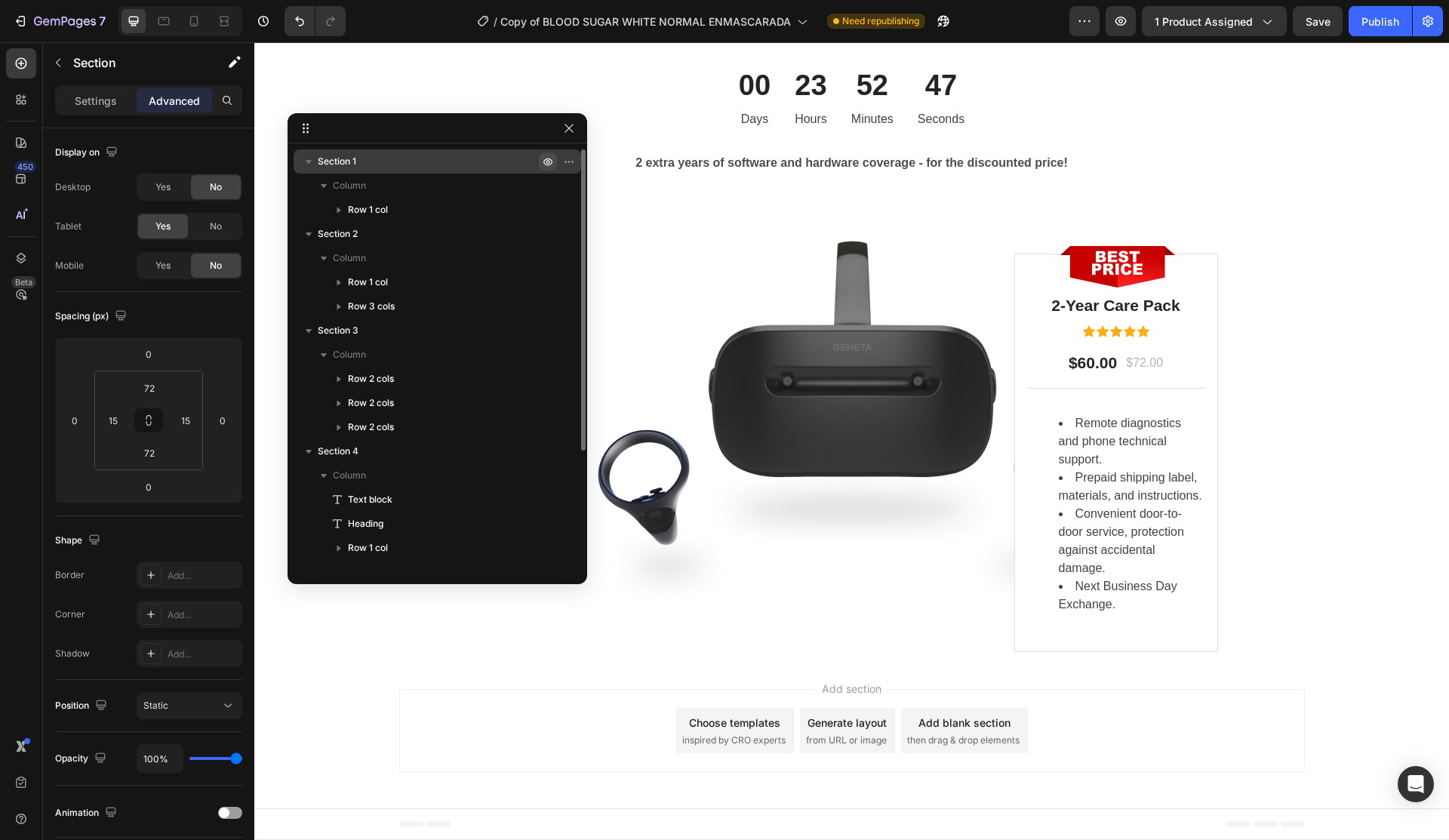
click at [546, 158] on icon "button" at bounding box center [547, 162] width 13 height 13
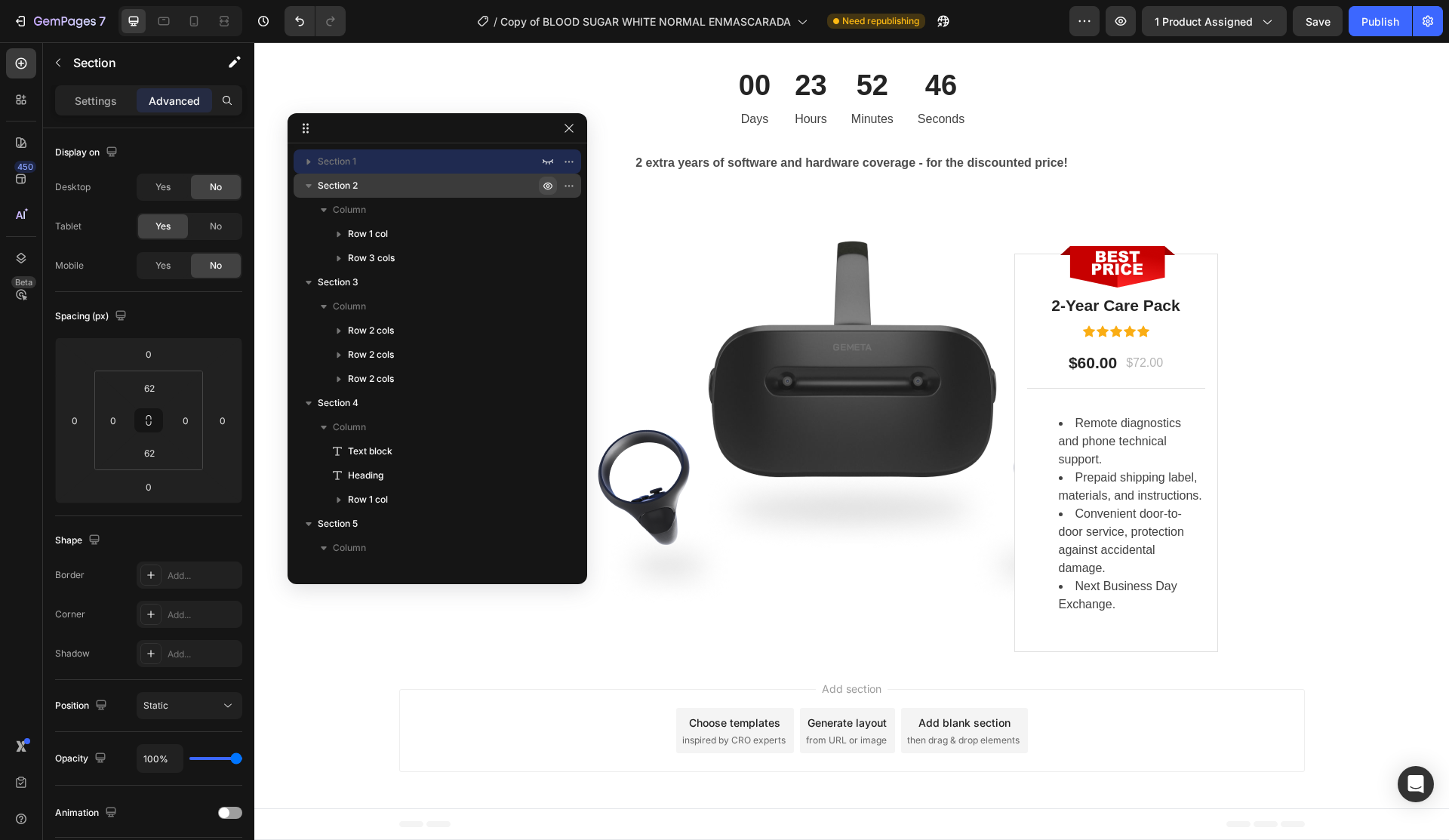
click at [548, 186] on icon "button" at bounding box center [547, 186] width 13 height 13
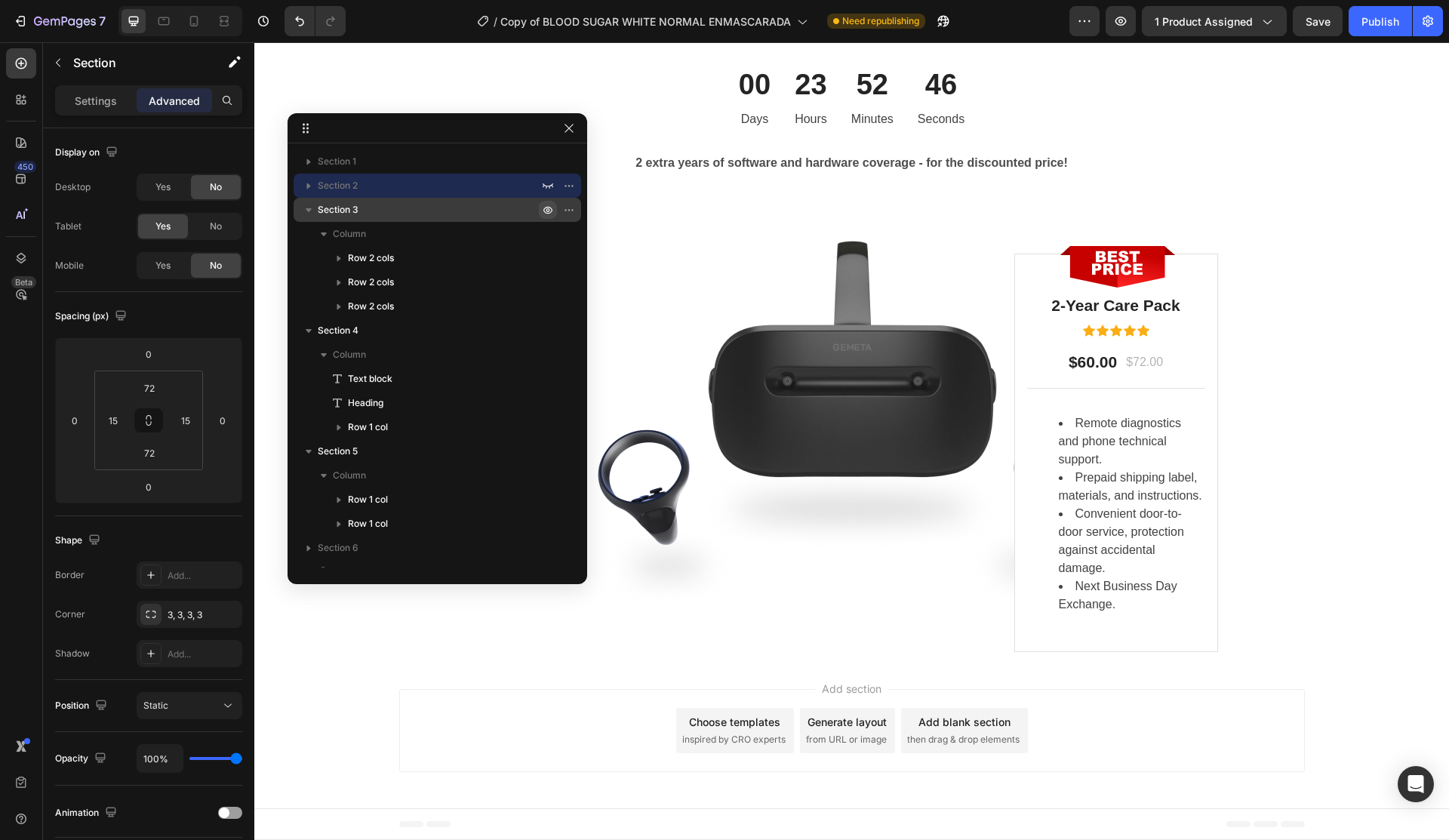
click at [547, 201] on button "button" at bounding box center [547, 210] width 18 height 18
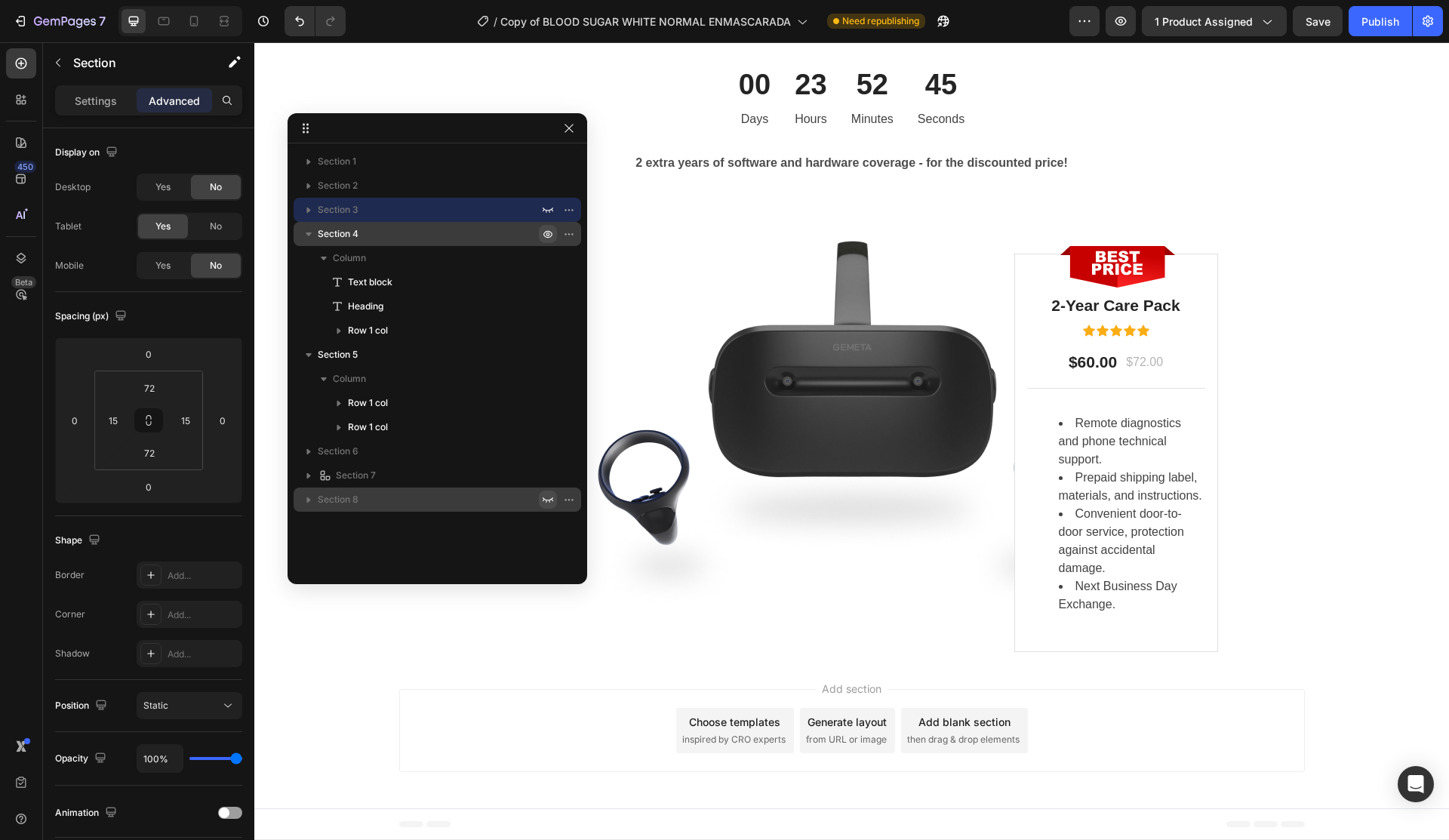
click at [549, 233] on icon "button" at bounding box center [547, 234] width 13 height 13
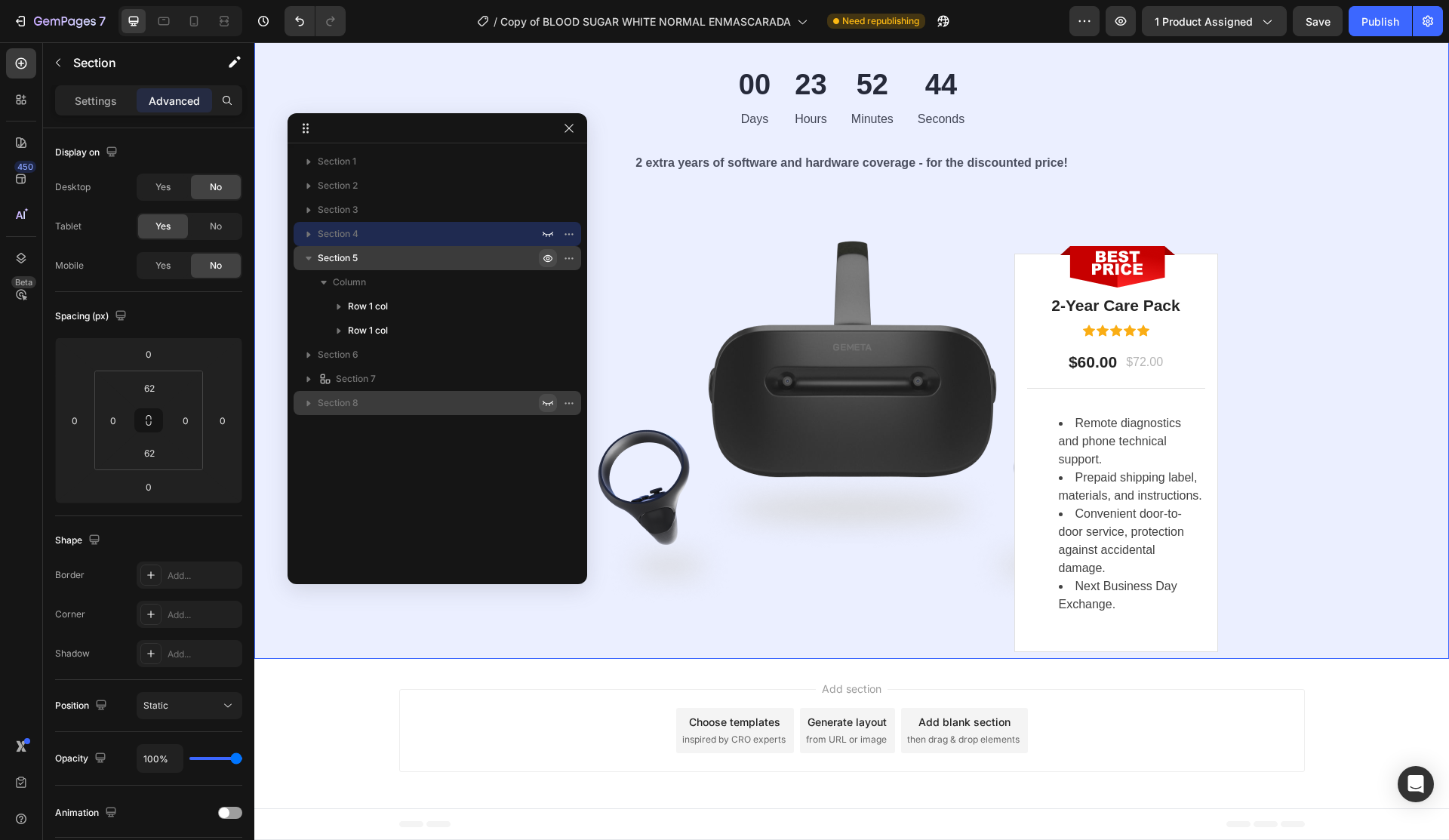
click at [546, 253] on icon "button" at bounding box center [547, 258] width 13 height 13
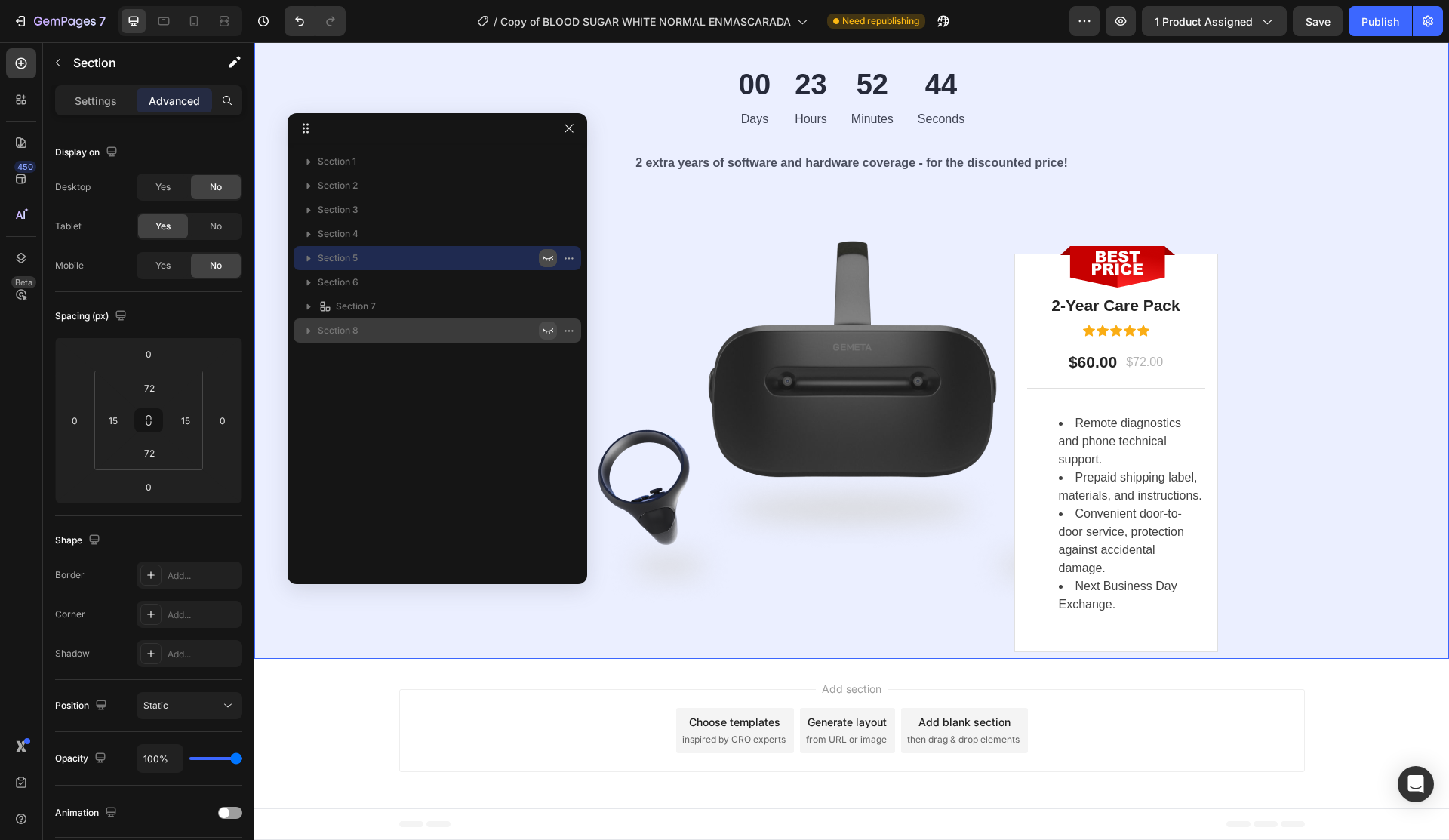
scroll to position [0, 0]
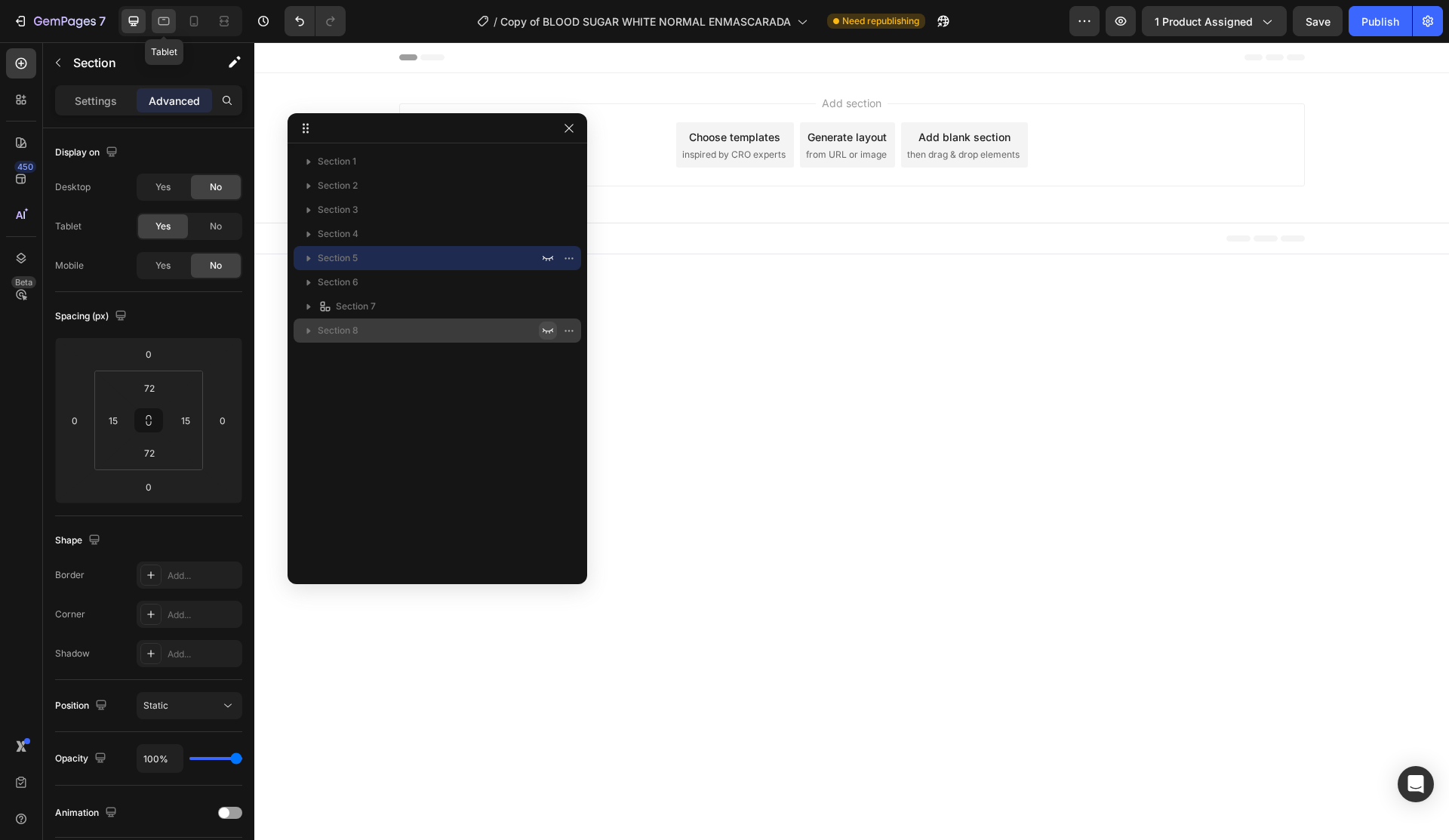
click at [175, 20] on div at bounding box center [164, 20] width 24 height 24
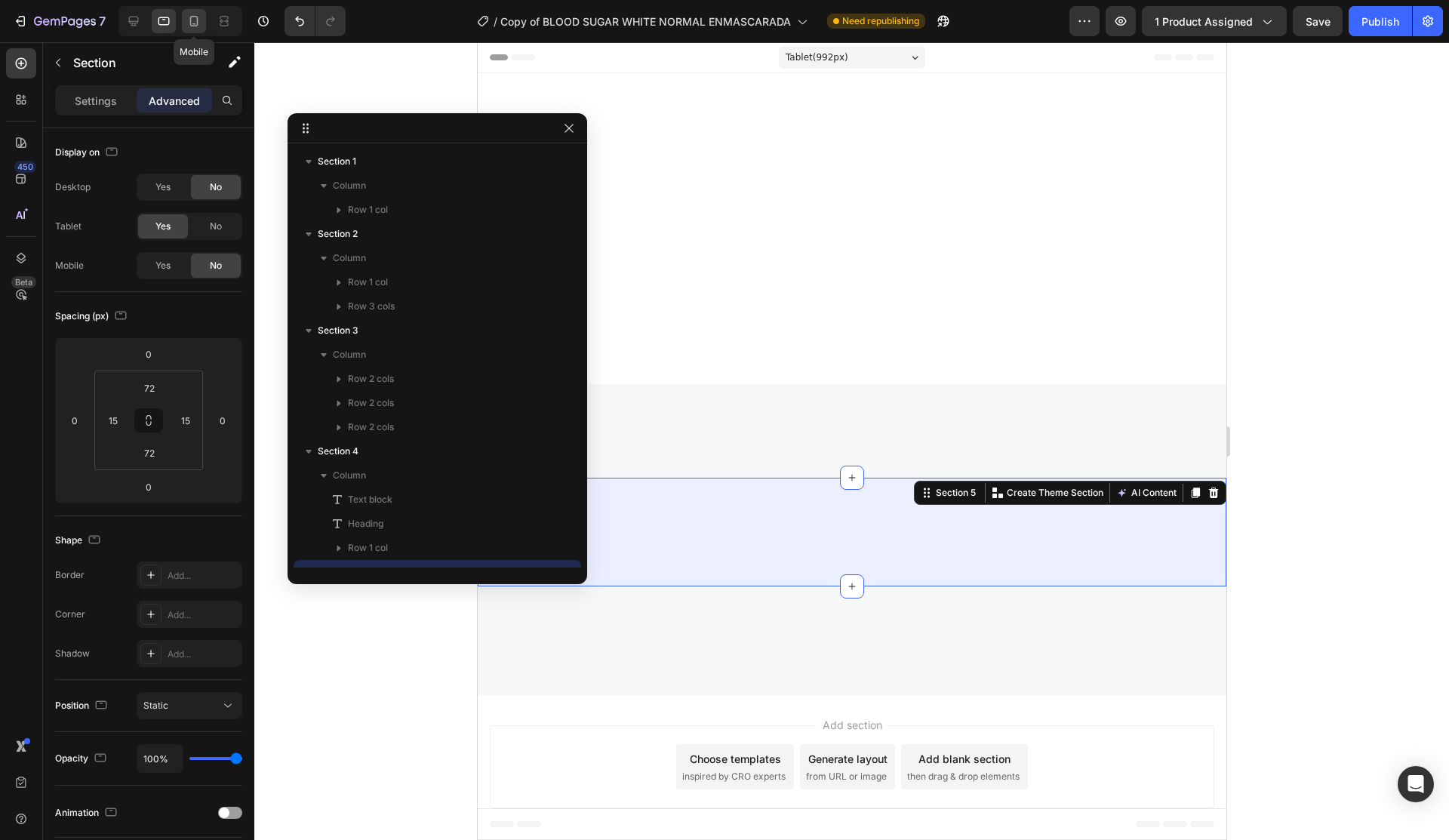
click at [194, 15] on icon at bounding box center [194, 20] width 9 height 11
type input "62"
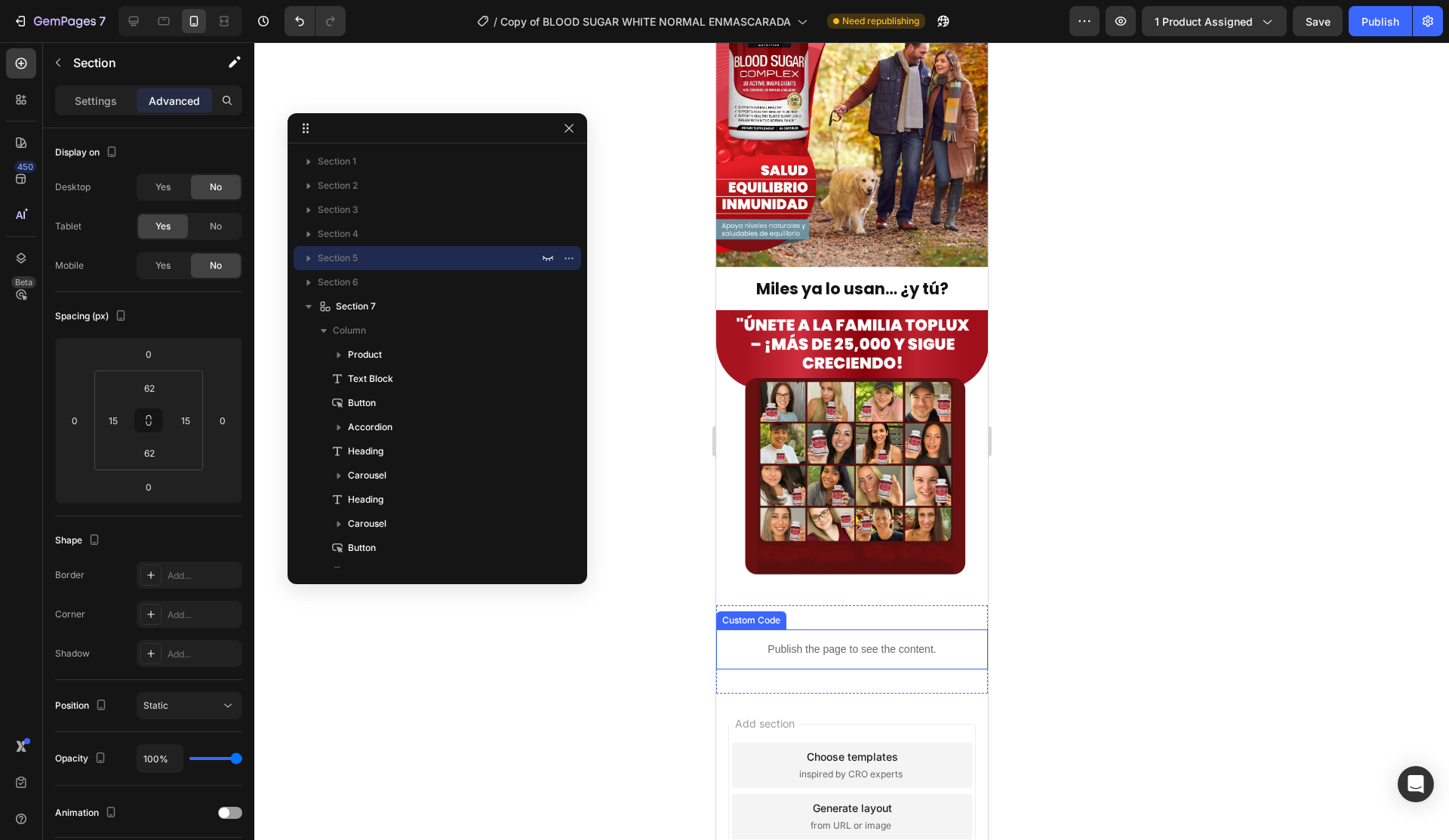
scroll to position [306, 0]
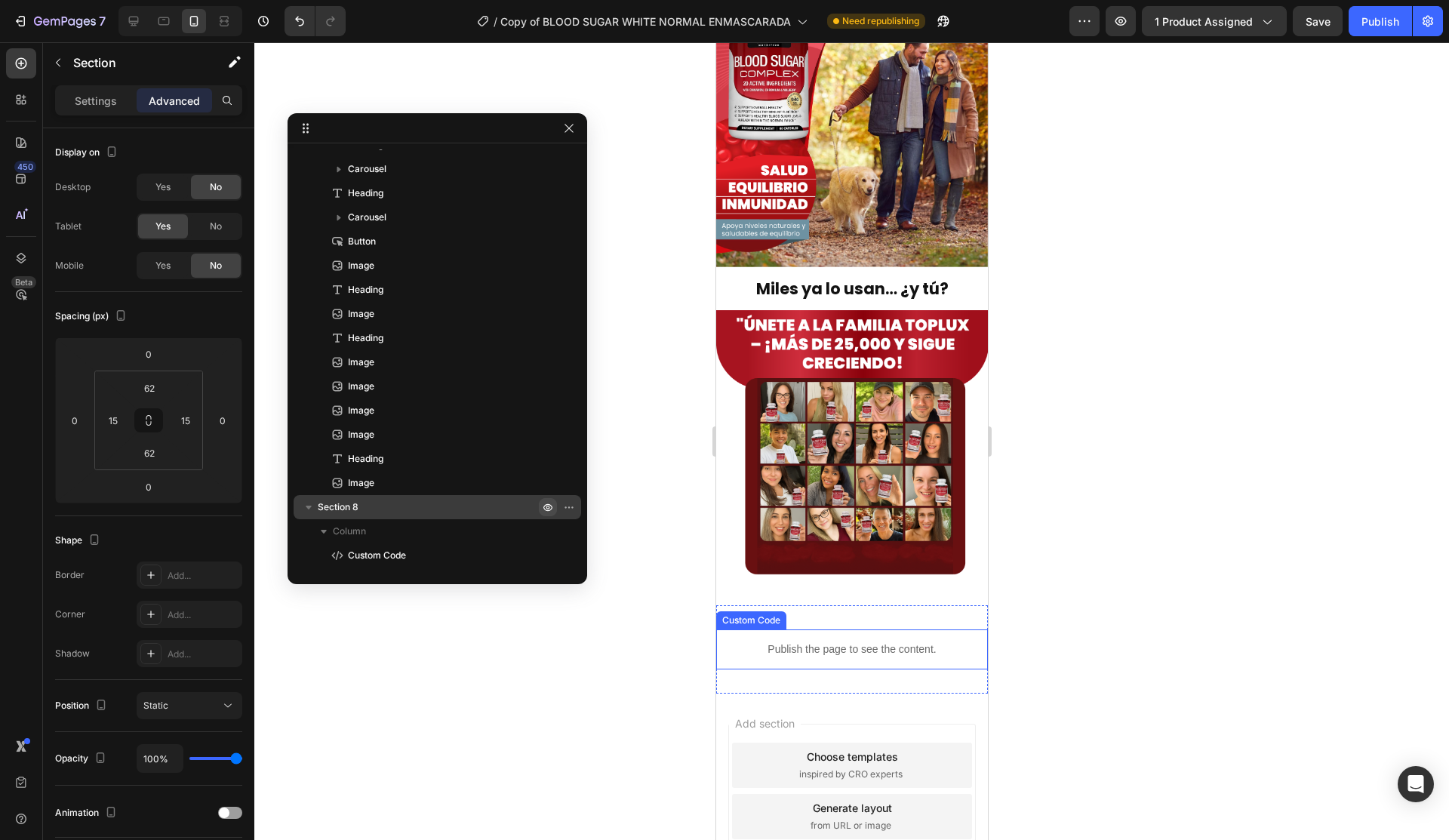
click at [882, 642] on p "Publish the page to see the content." at bounding box center [852, 649] width 271 height 15
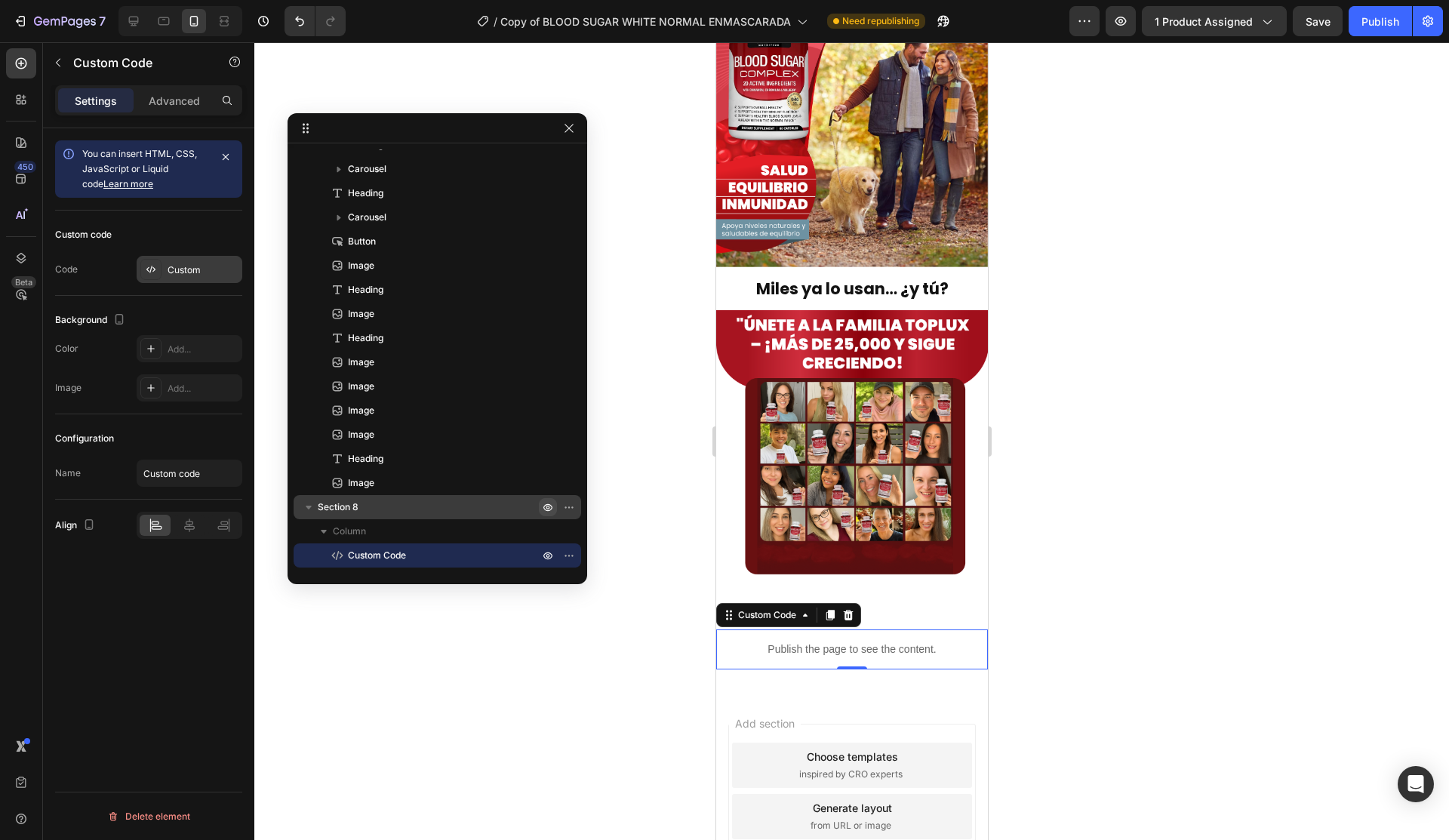
click at [205, 267] on div "Custom" at bounding box center [203, 270] width 71 height 13
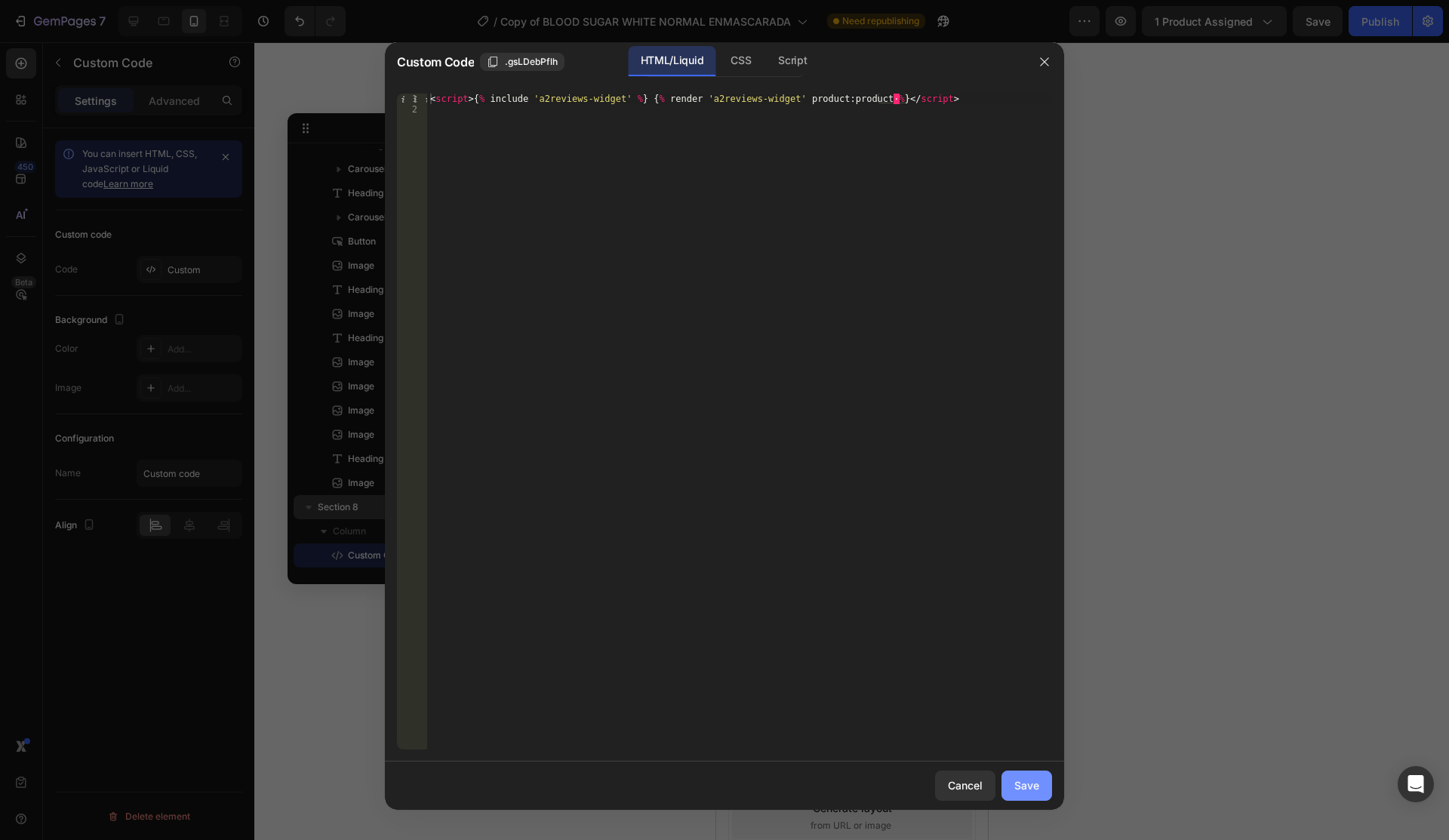
click at [1037, 782] on div "Save" at bounding box center [1027, 785] width 25 height 15
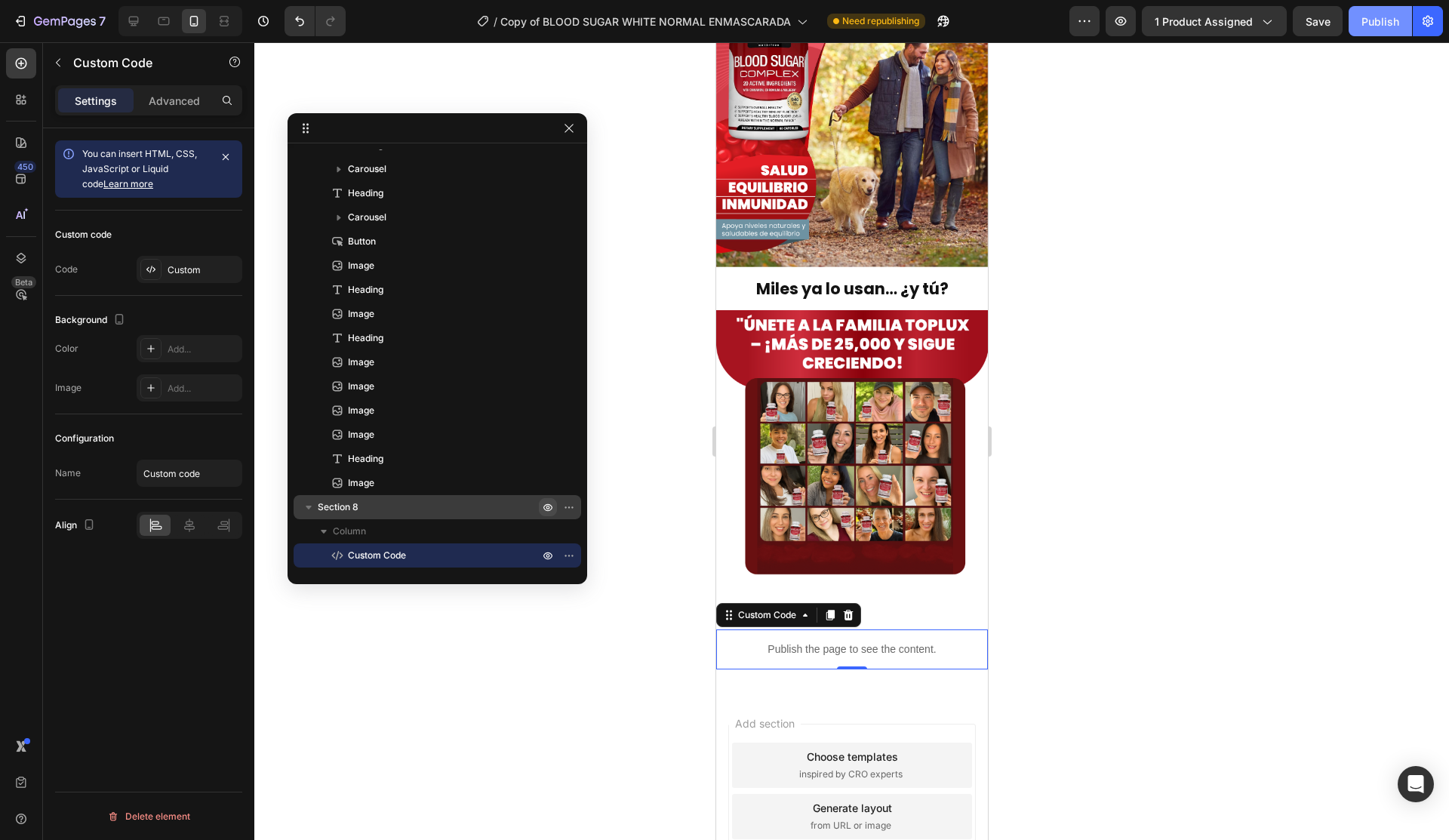
click at [1368, 18] on div "Publish" at bounding box center [1380, 21] width 38 height 15
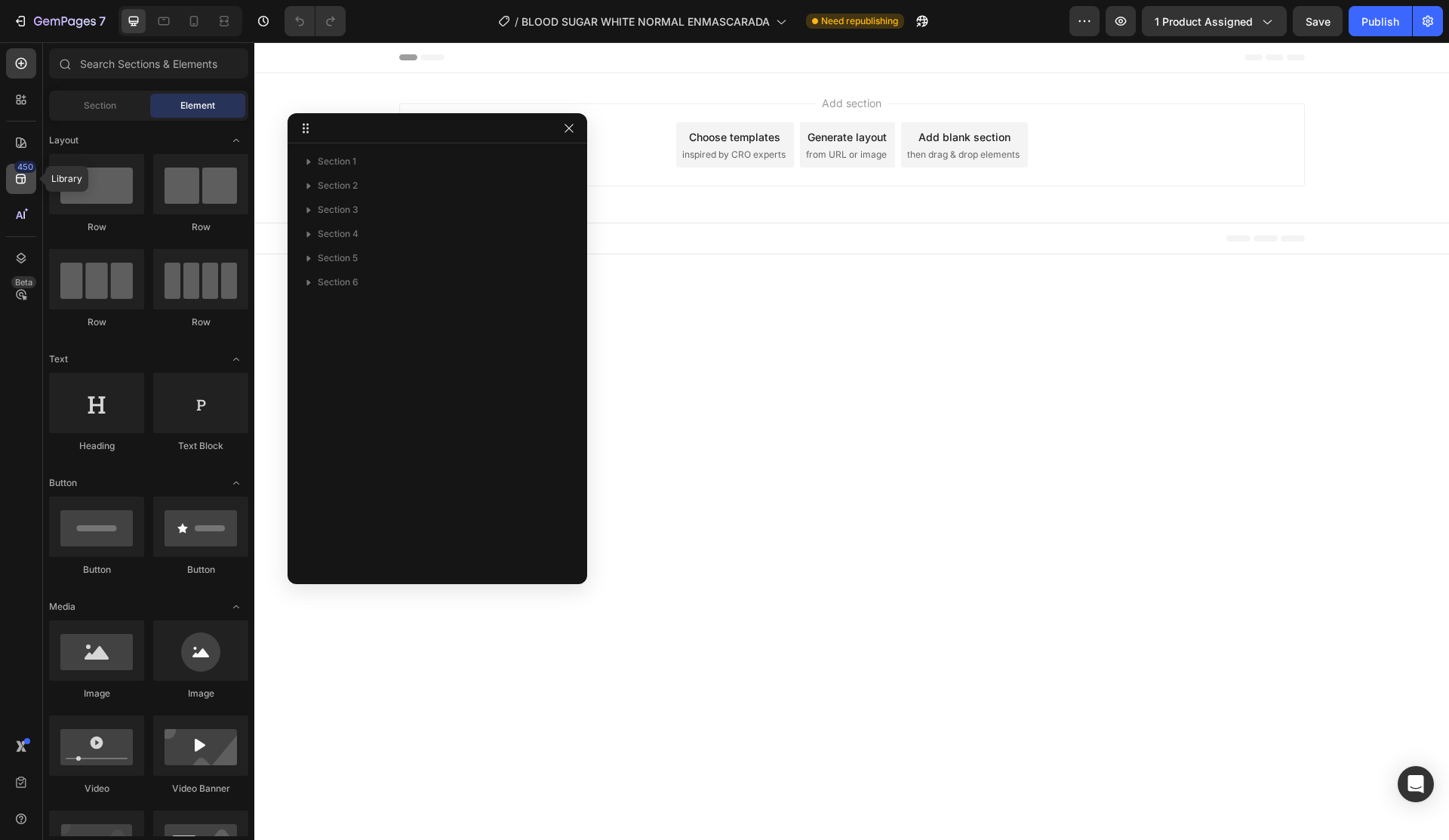
click at [16, 174] on icon at bounding box center [21, 179] width 15 height 15
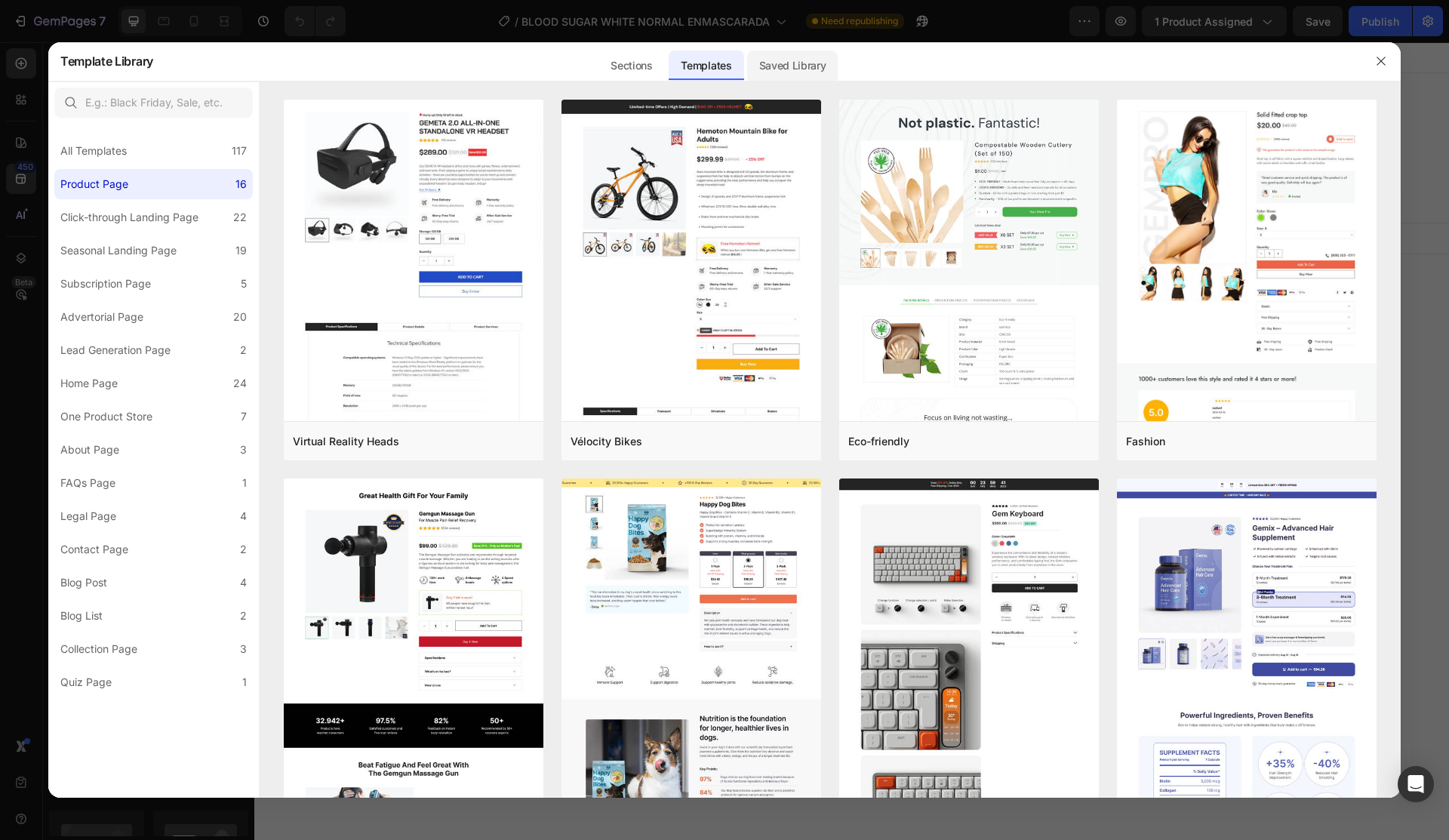
click at [803, 64] on div "Saved Library" at bounding box center [793, 65] width 91 height 30
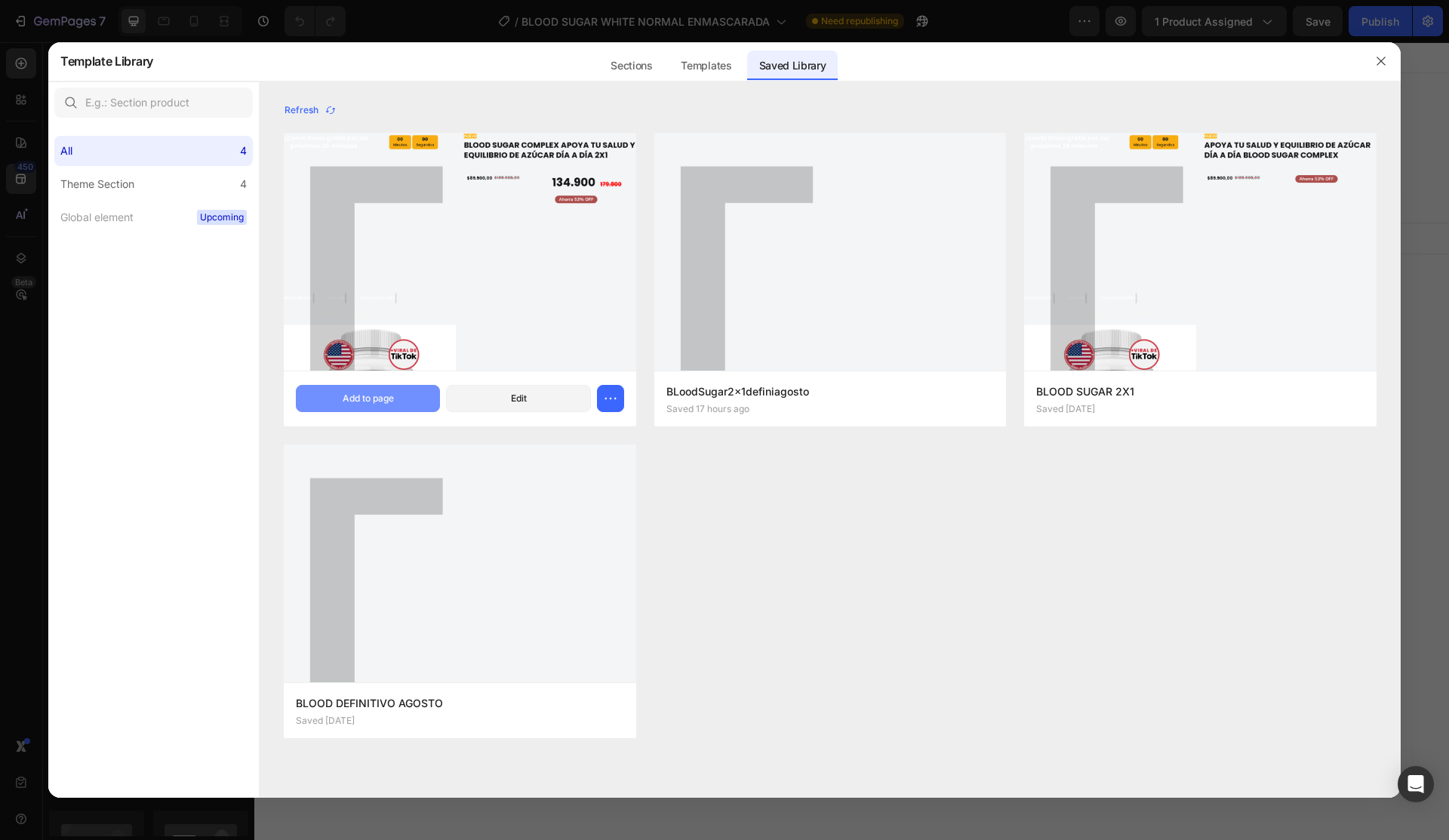
click at [394, 399] on button "Add to page" at bounding box center [369, 398] width 144 height 27
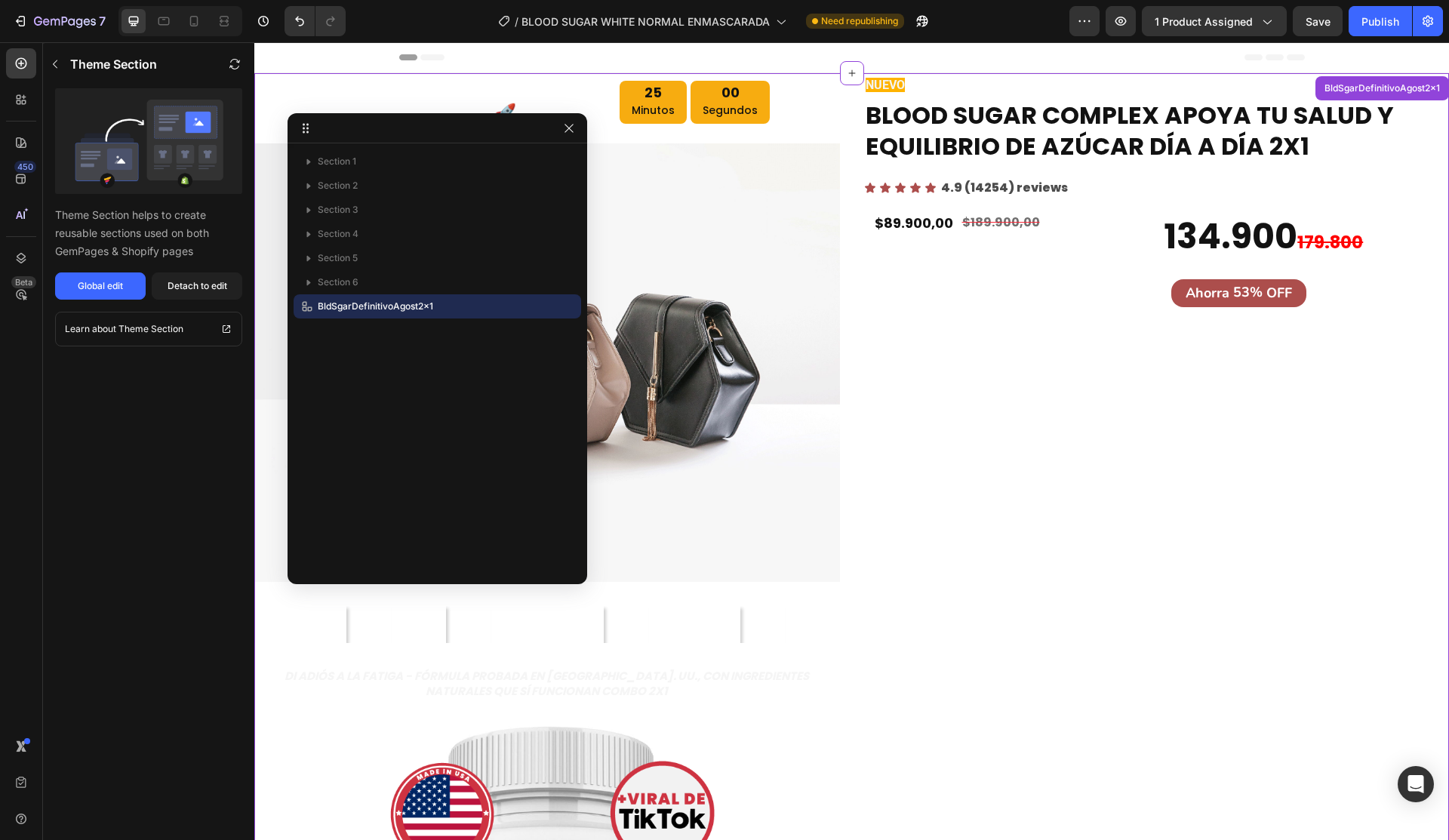
scroll to position [31, 0]
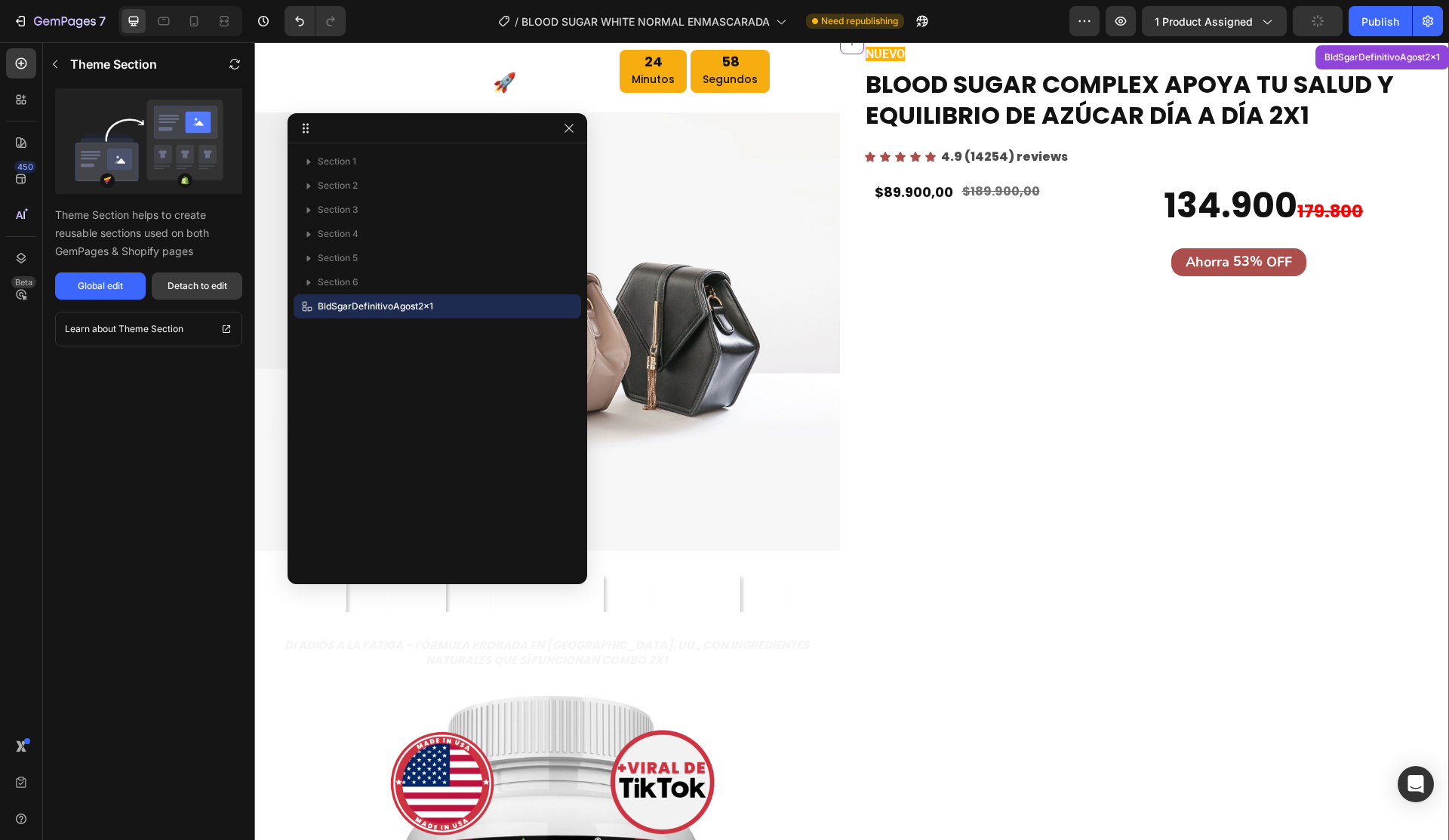
click at [192, 286] on div "Detach to edit" at bounding box center [197, 286] width 60 height 13
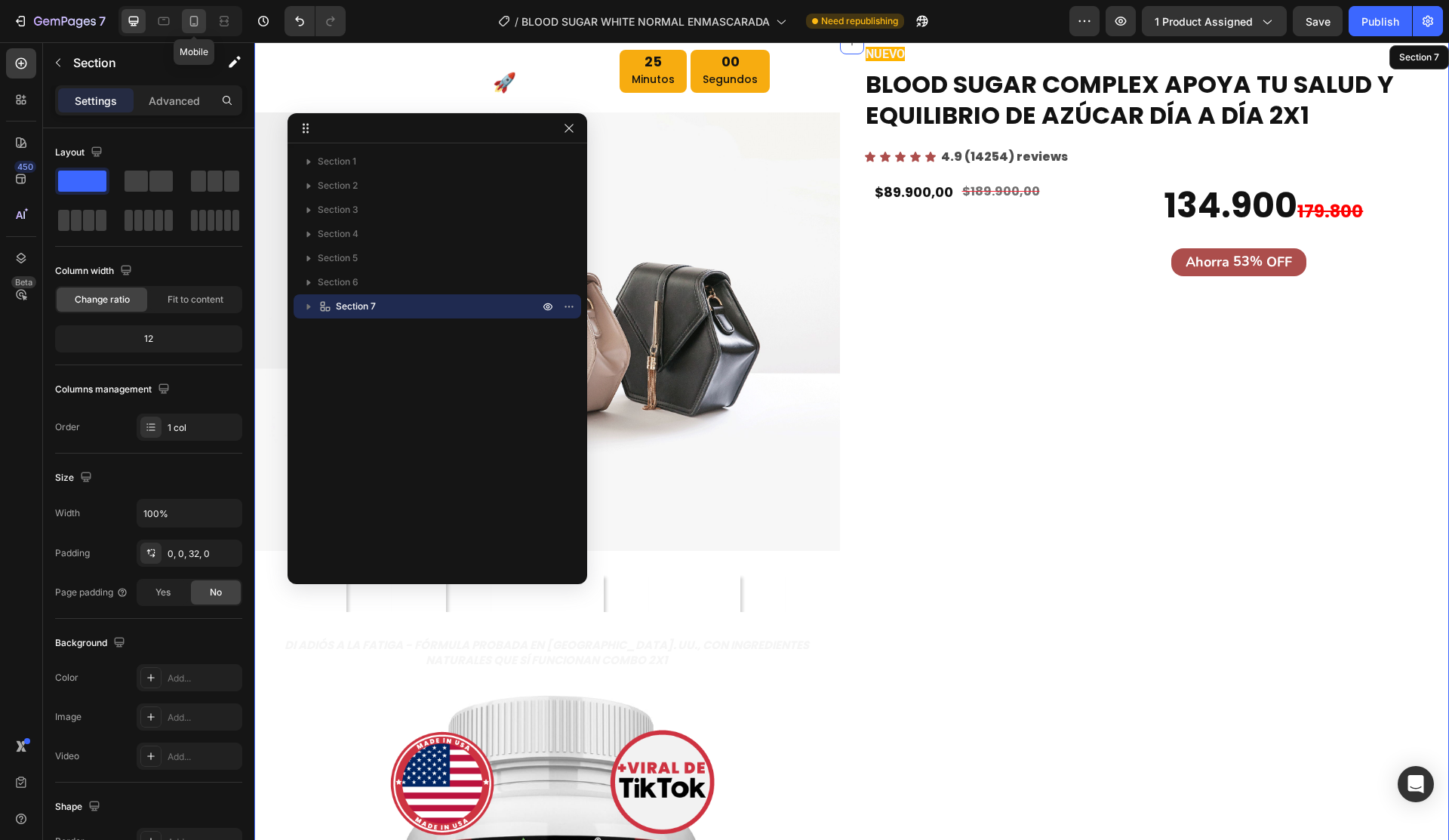
click at [205, 18] on div at bounding box center [193, 20] width 24 height 24
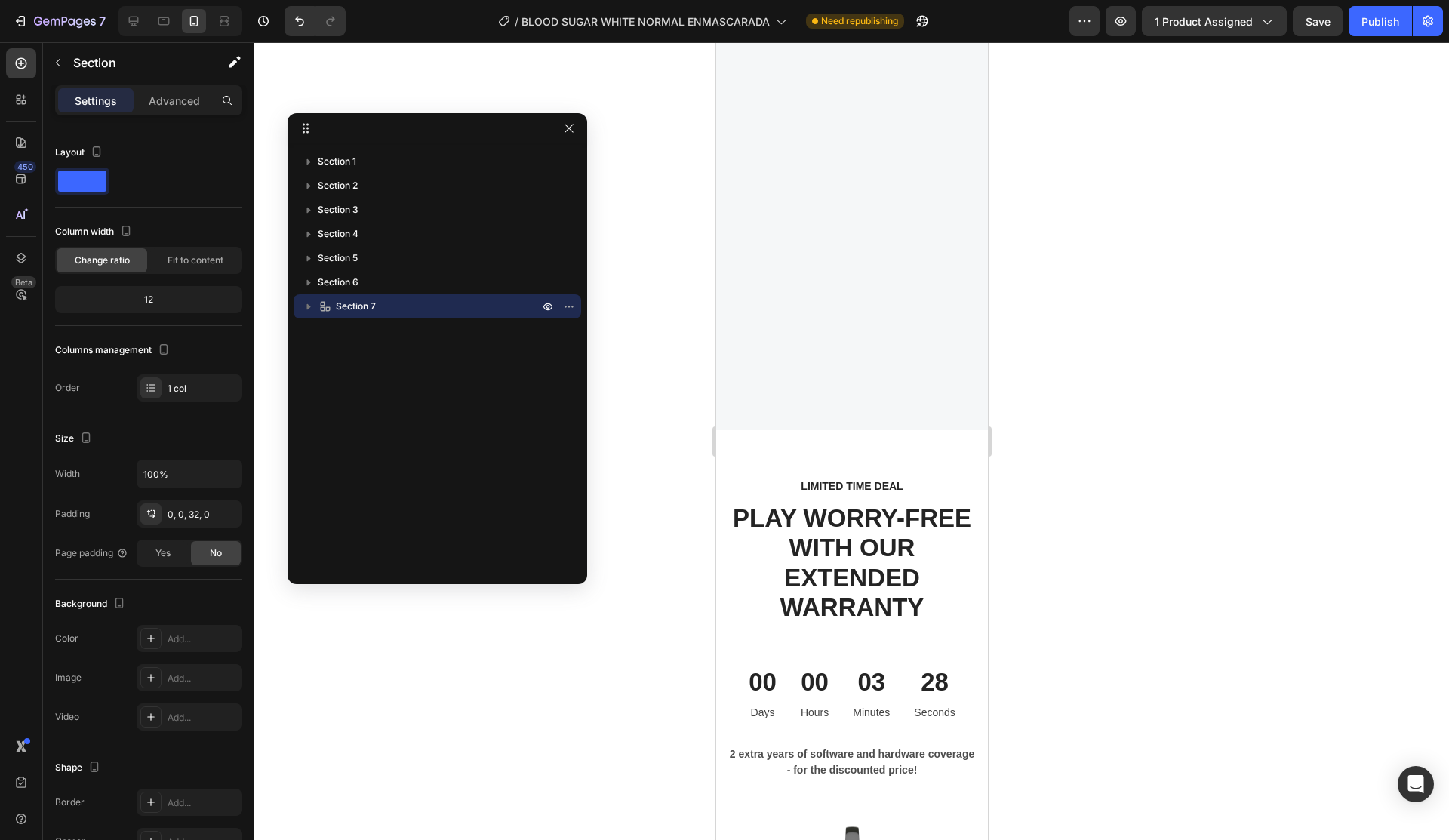
scroll to position [3875, 0]
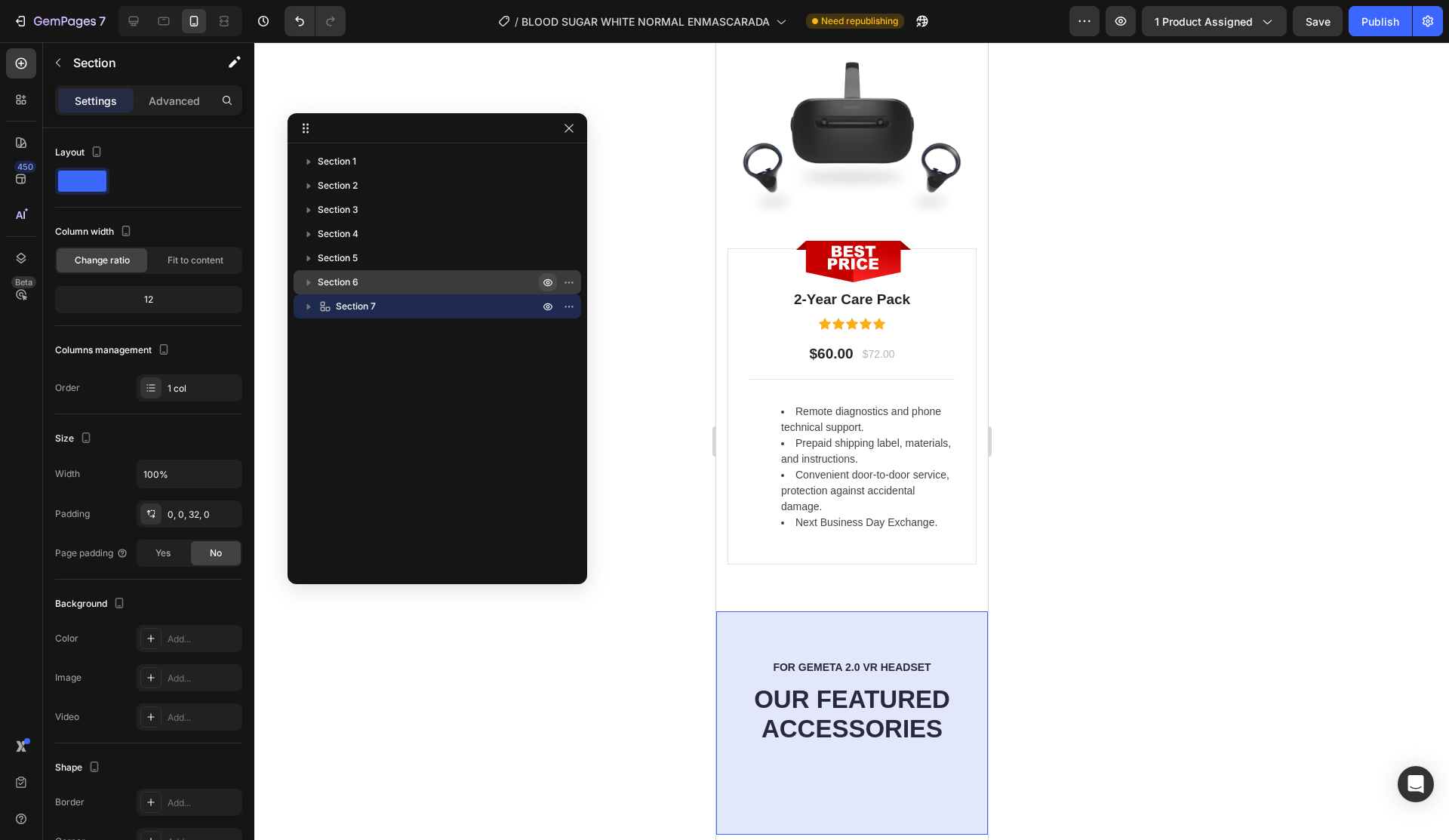
click at [548, 278] on icon "button" at bounding box center [547, 282] width 13 height 13
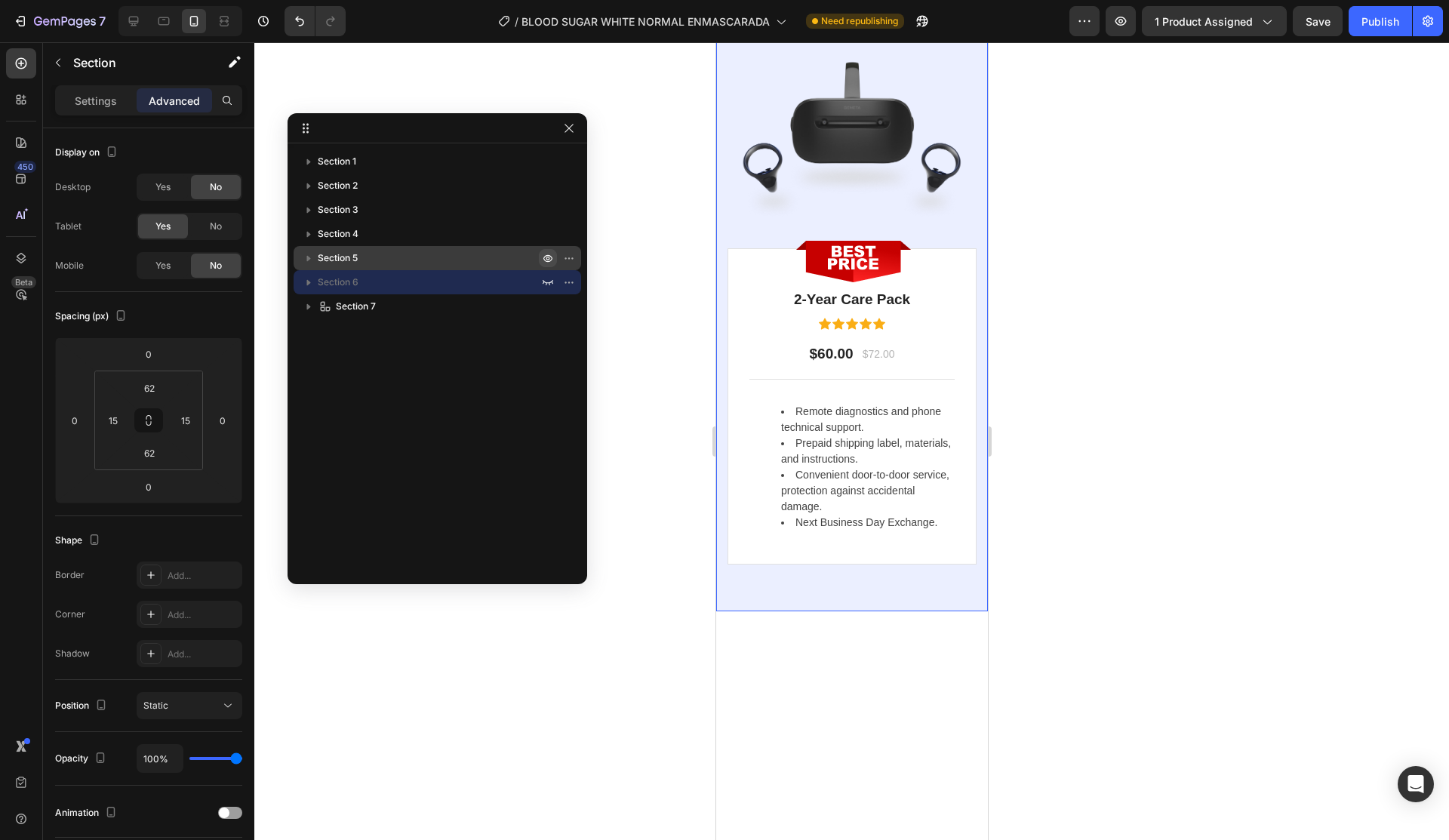
click at [548, 263] on icon "button" at bounding box center [547, 258] width 13 height 13
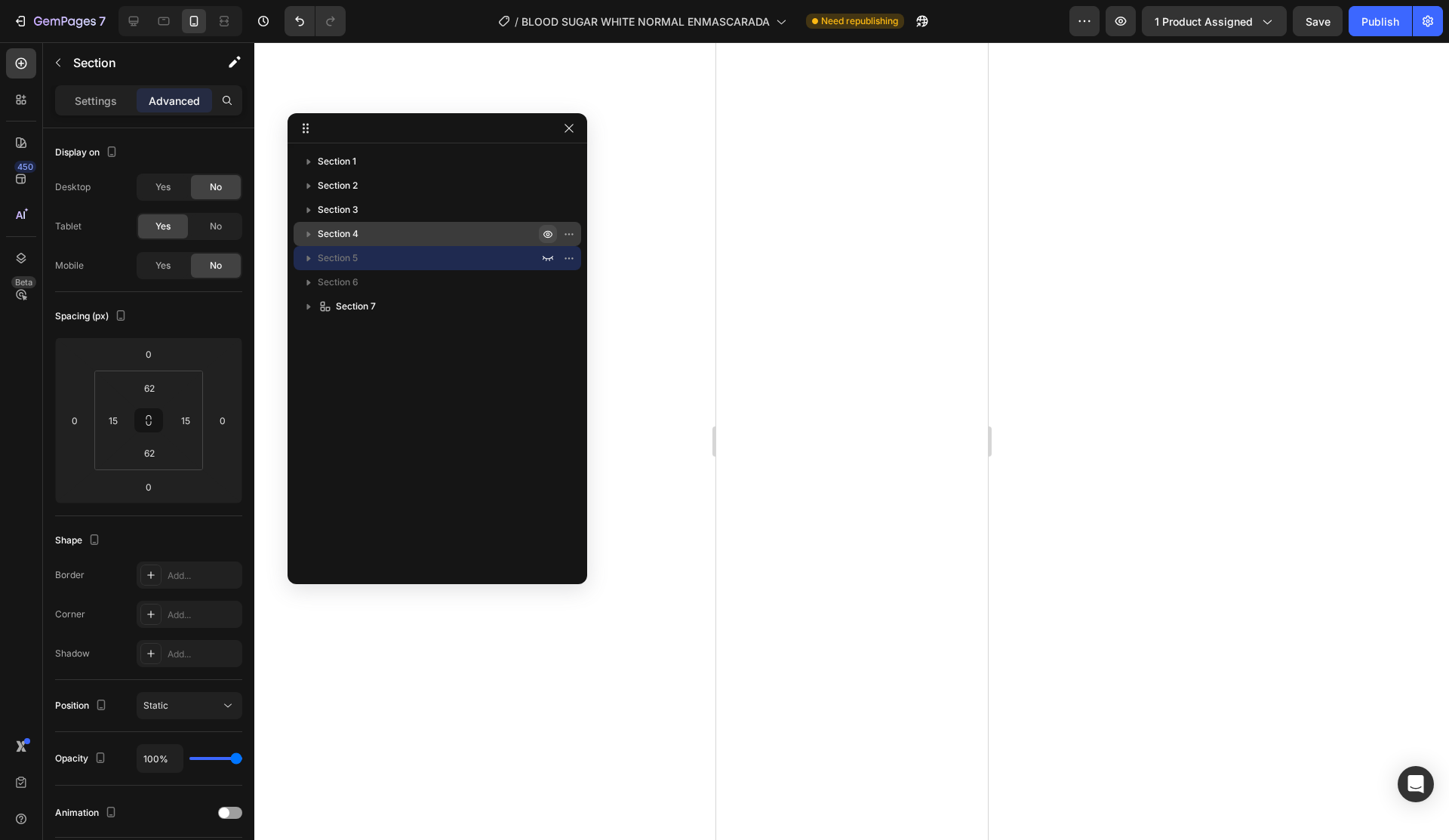
click at [546, 241] on button "button" at bounding box center [547, 234] width 18 height 18
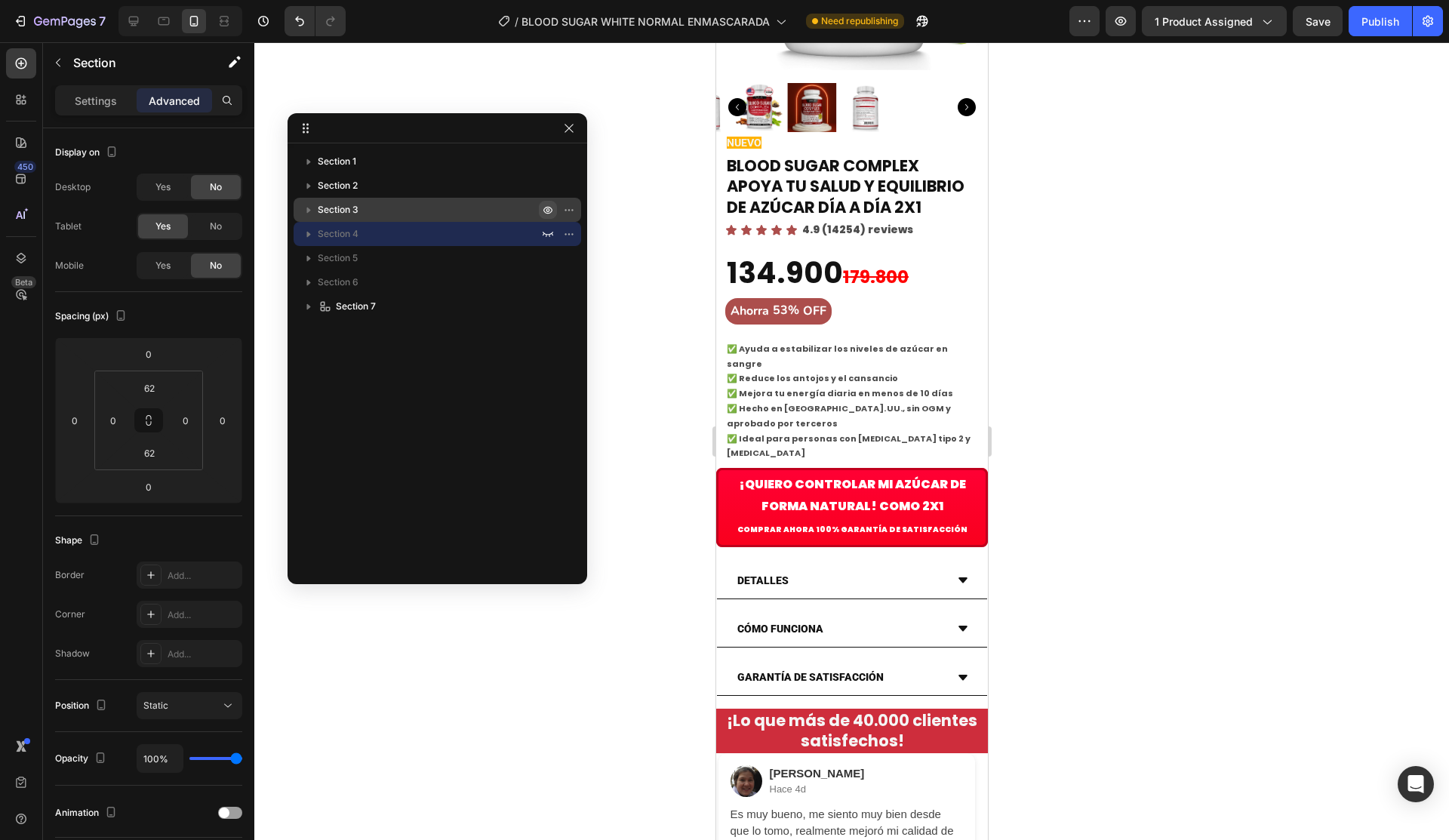
click at [547, 211] on icon "button" at bounding box center [548, 211] width 4 height 4
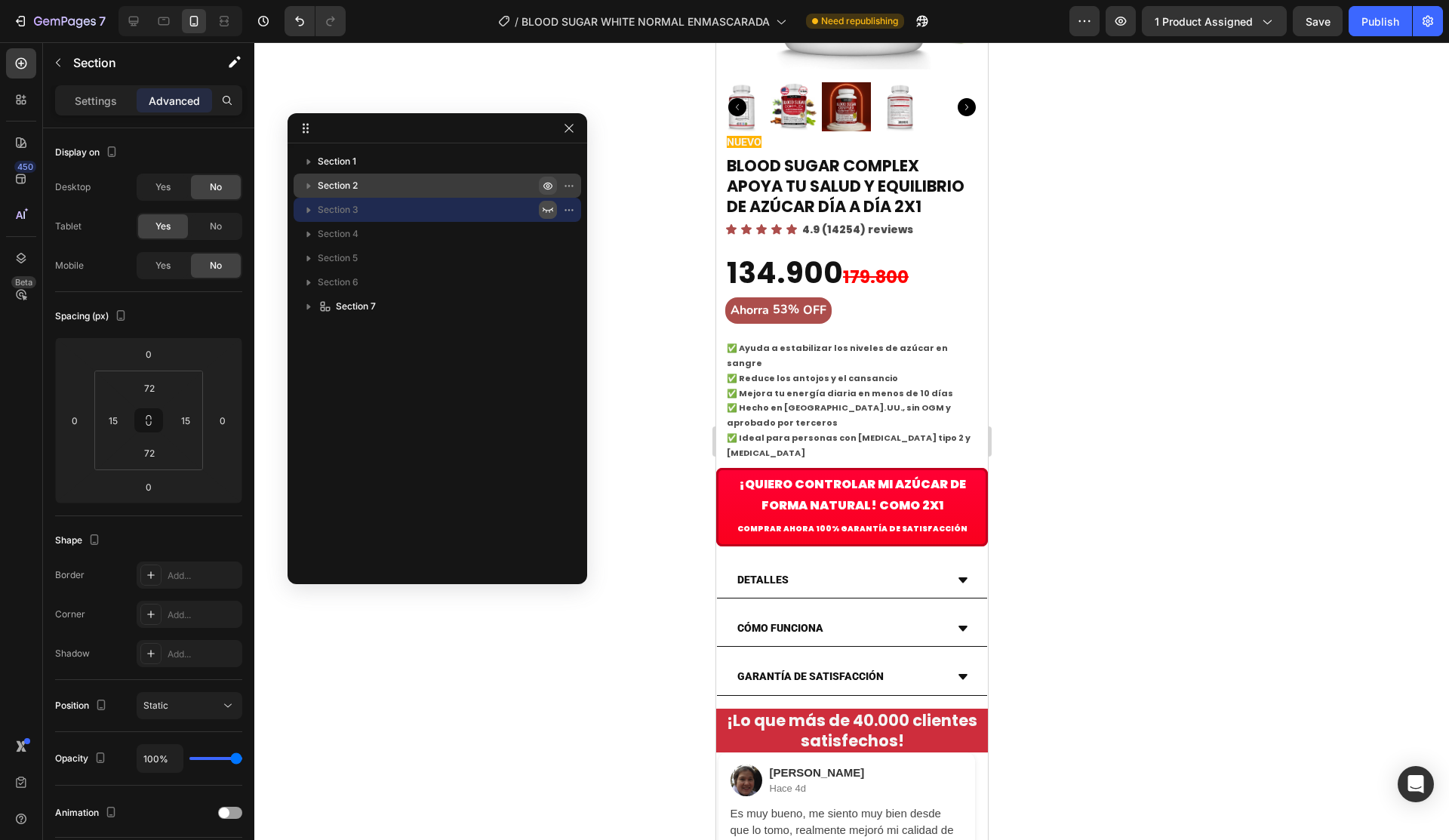
click at [547, 191] on button "button" at bounding box center [547, 186] width 18 height 18
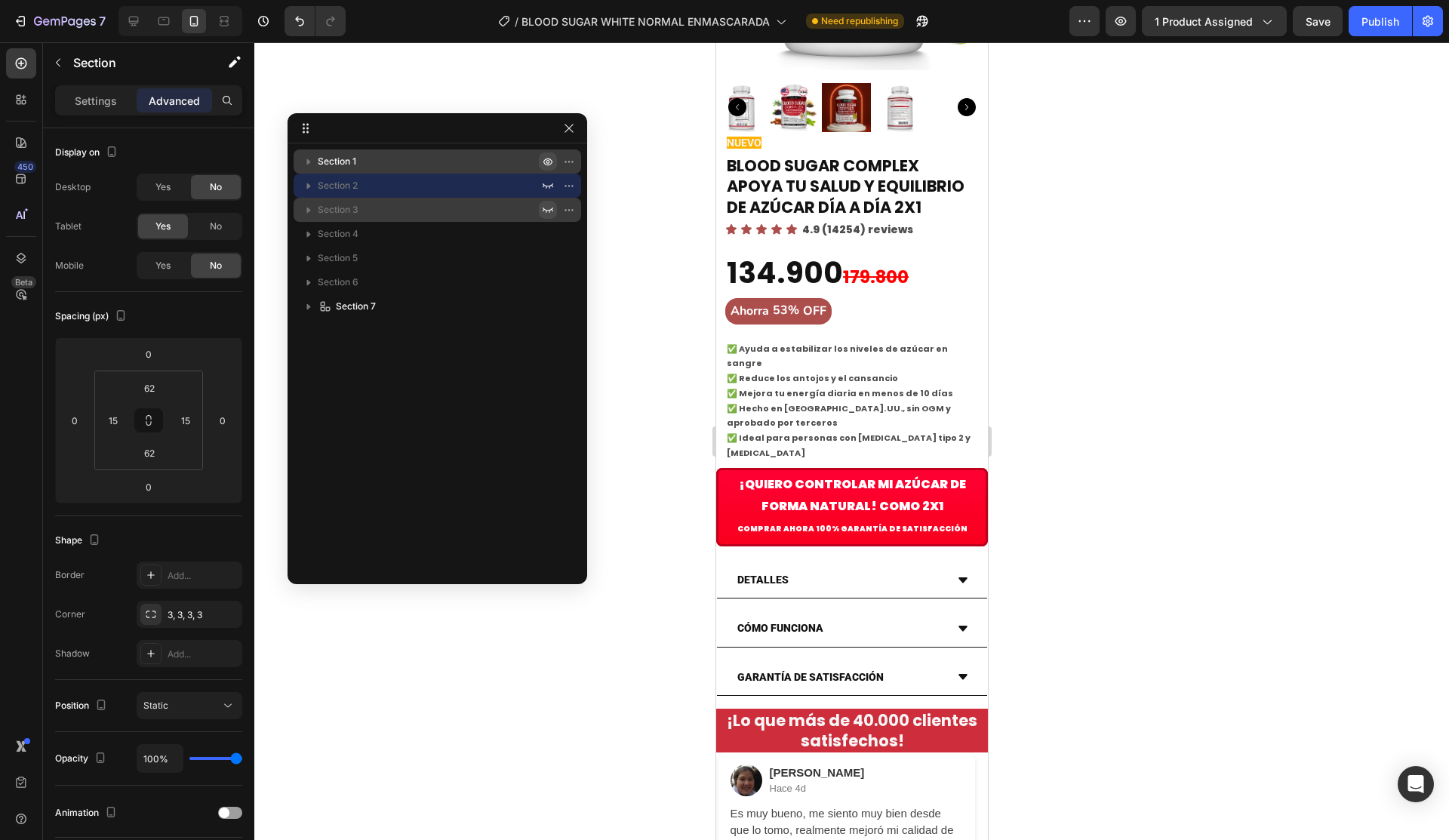
click at [548, 160] on icon "button" at bounding box center [547, 162] width 13 height 13
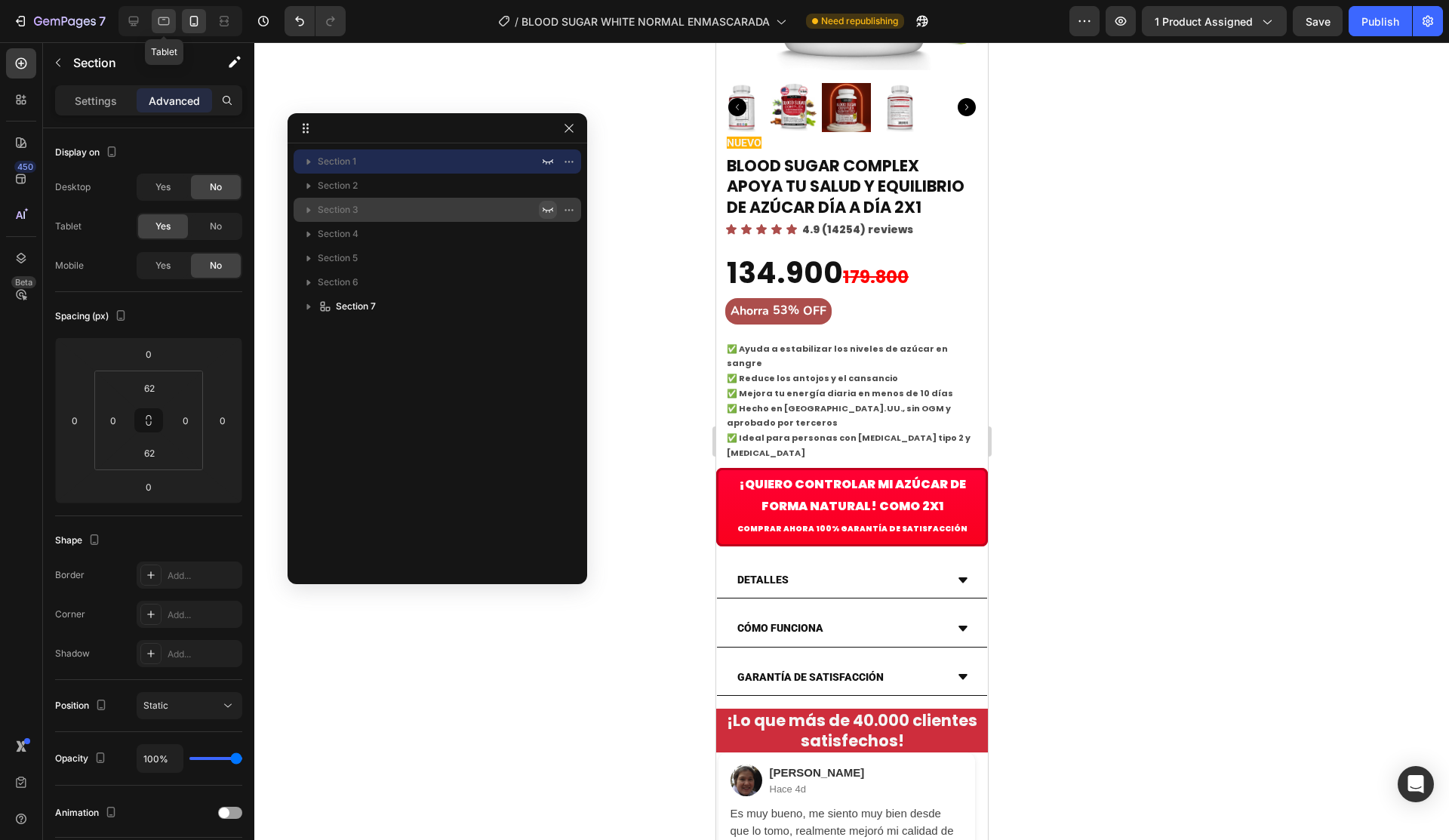
click at [158, 17] on icon at bounding box center [164, 21] width 15 height 15
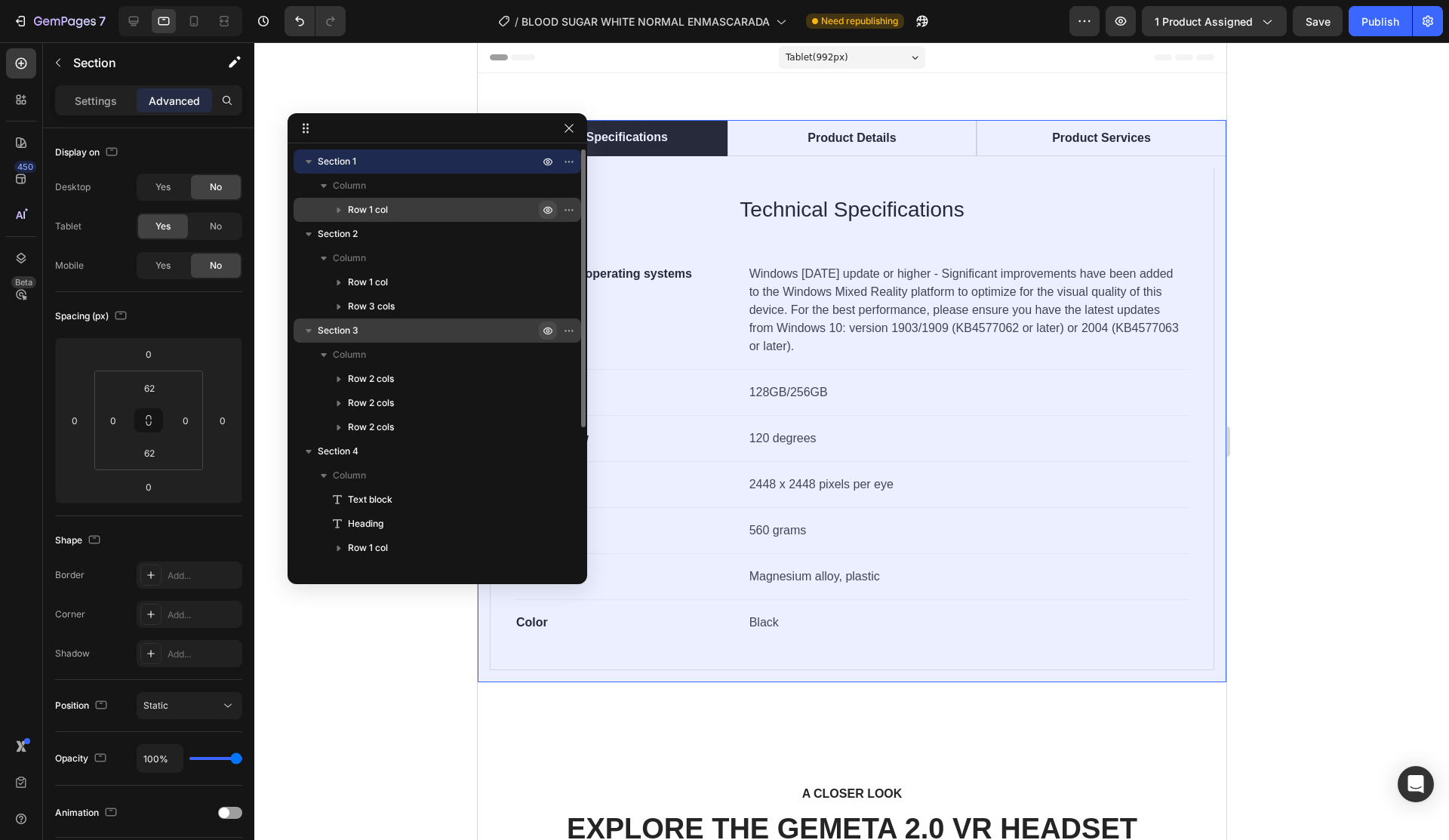
click at [547, 209] on icon "button" at bounding box center [547, 210] width 13 height 13
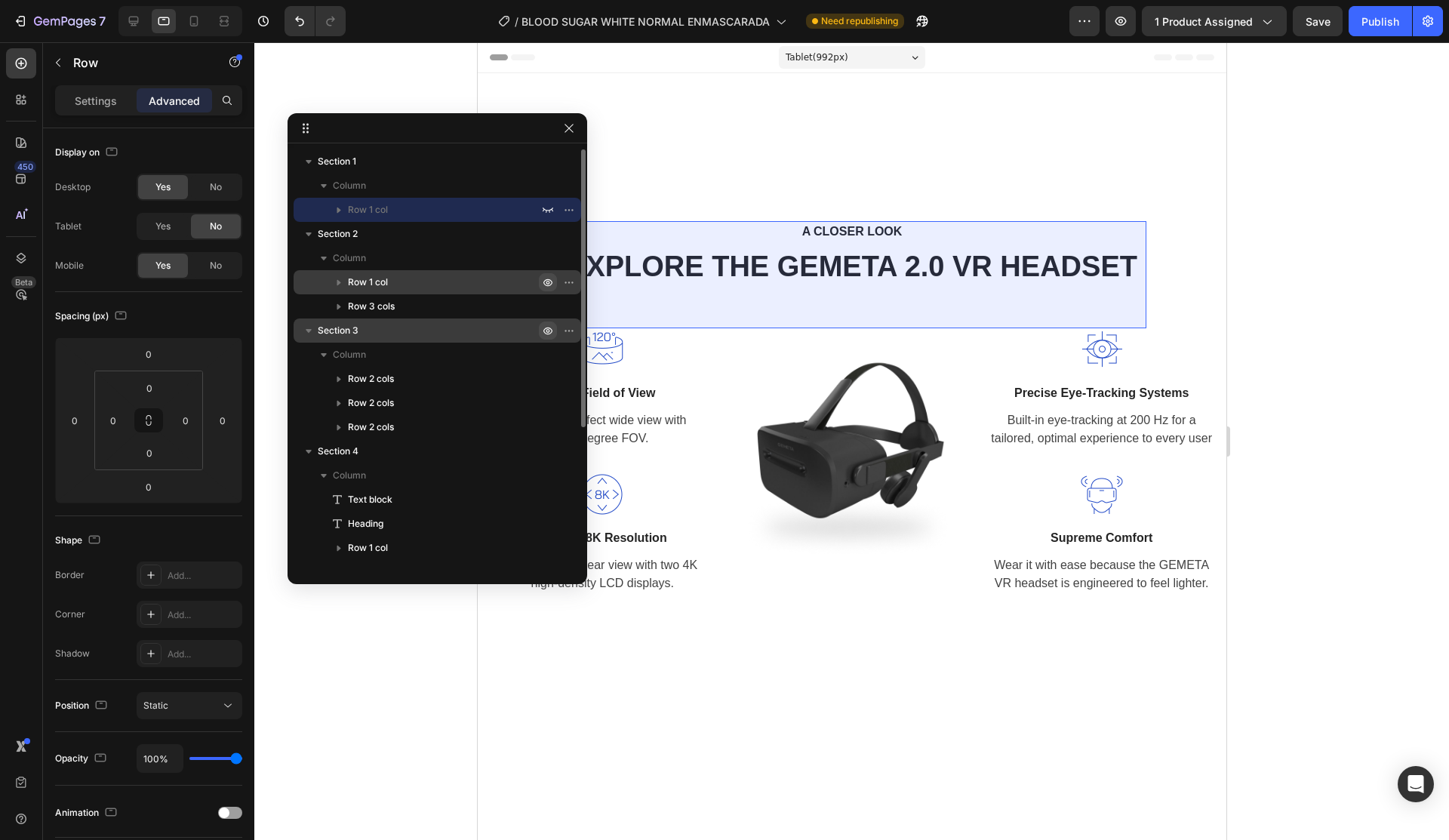
click at [545, 281] on icon "button" at bounding box center [547, 282] width 13 height 13
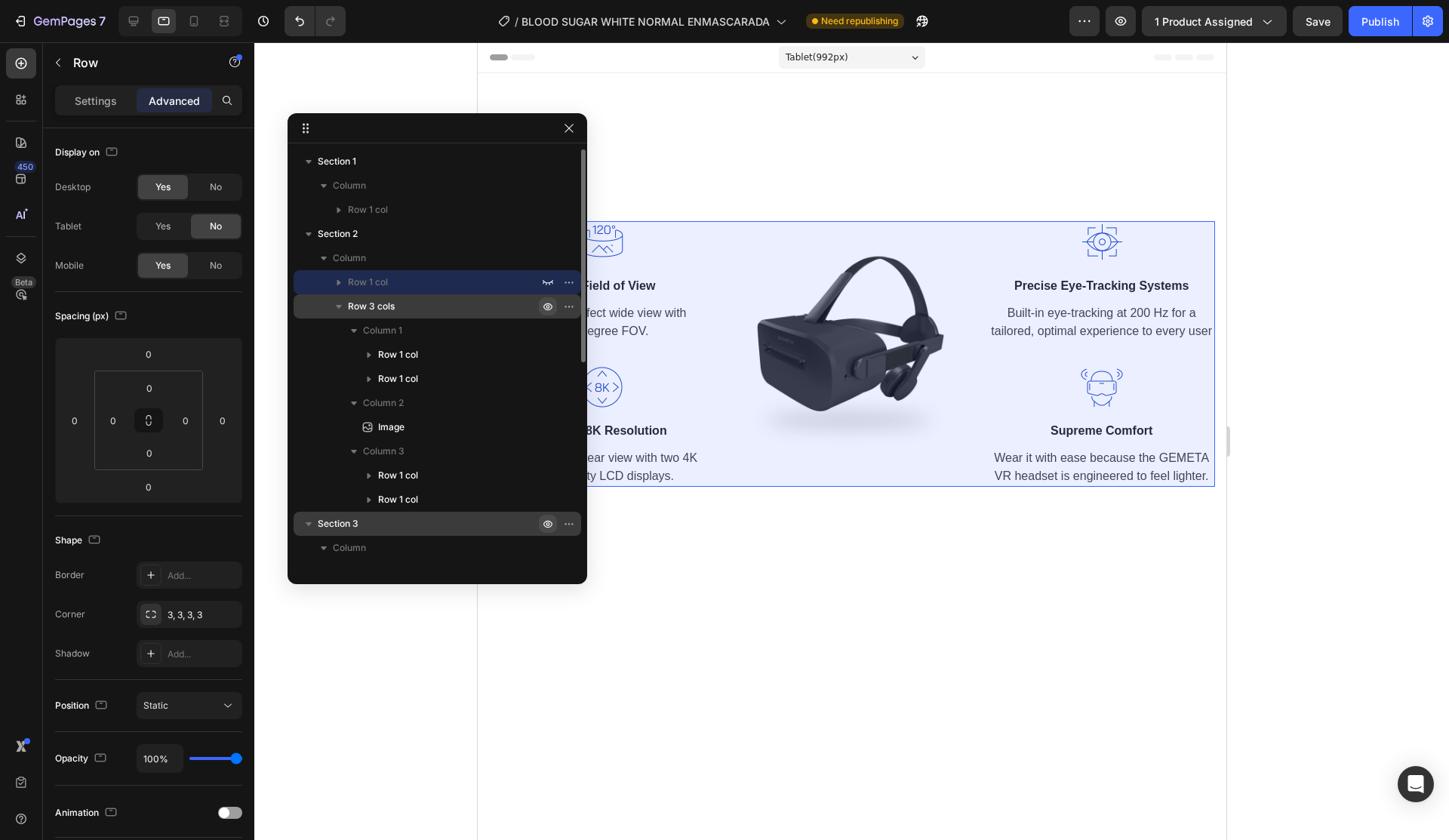
click at [548, 309] on icon "button" at bounding box center [547, 306] width 13 height 13
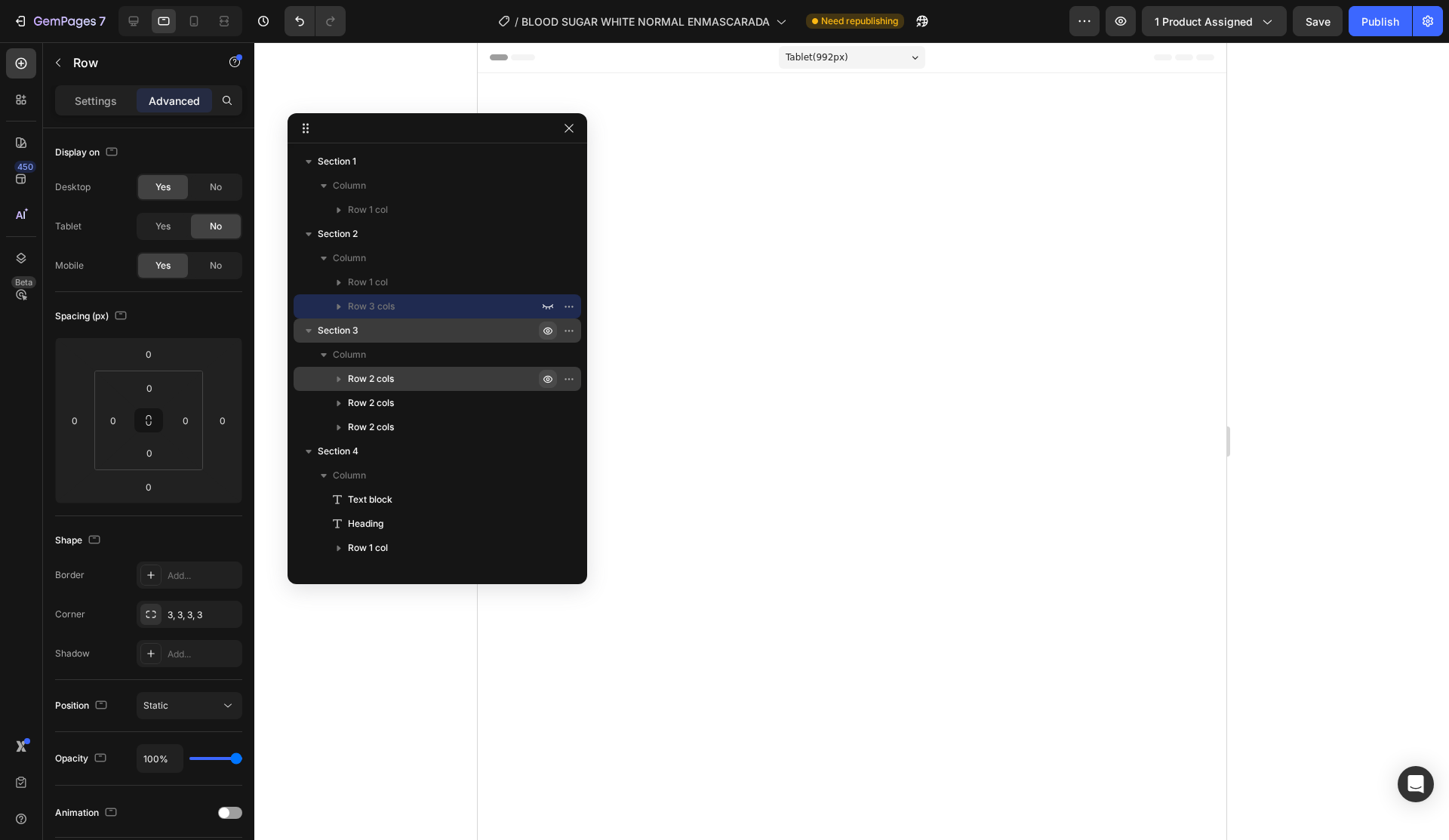
click at [572, 378] on icon "button" at bounding box center [572, 379] width 2 height 2
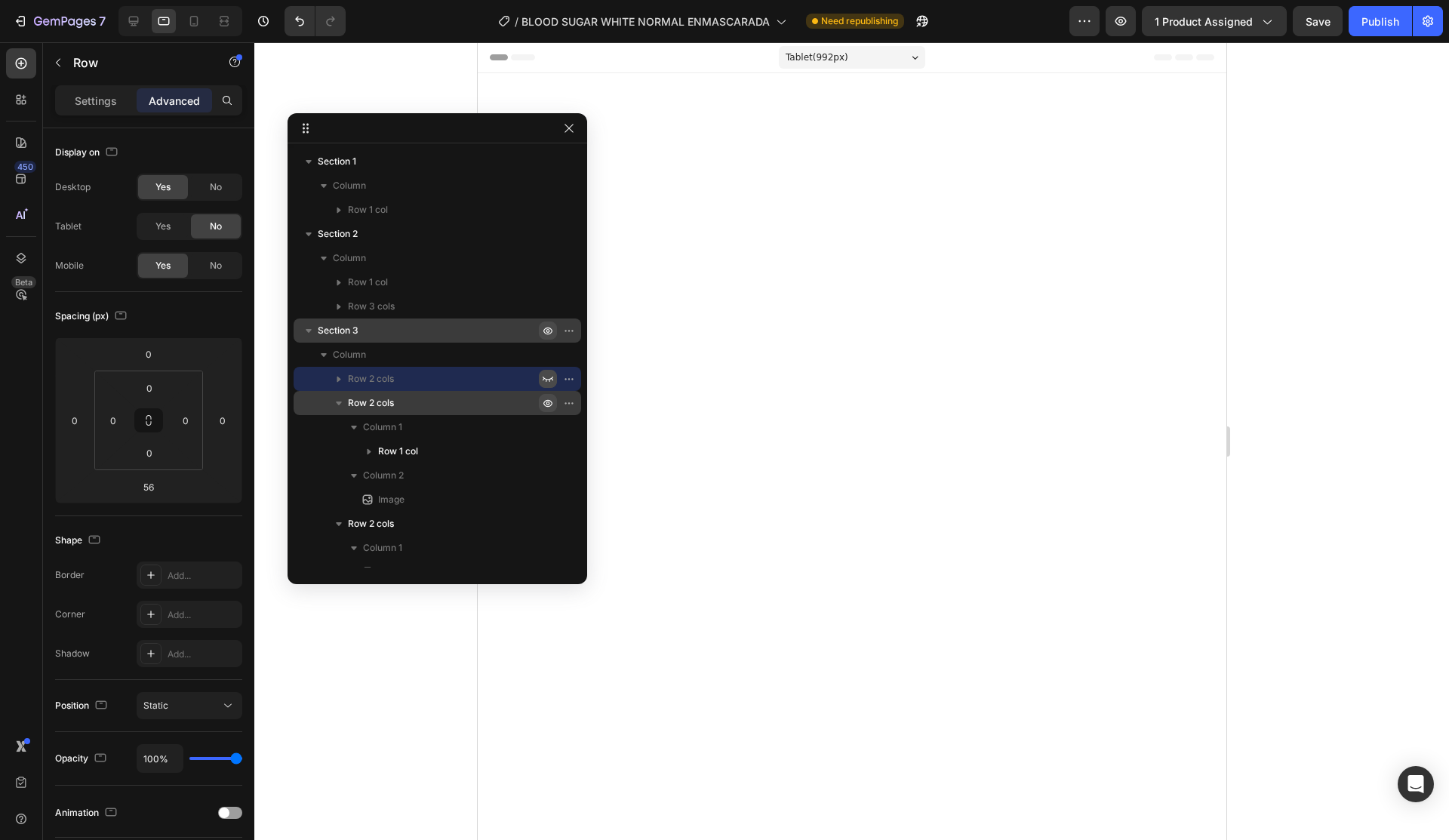
click at [572, 402] on icon "button" at bounding box center [572, 403] width 2 height 2
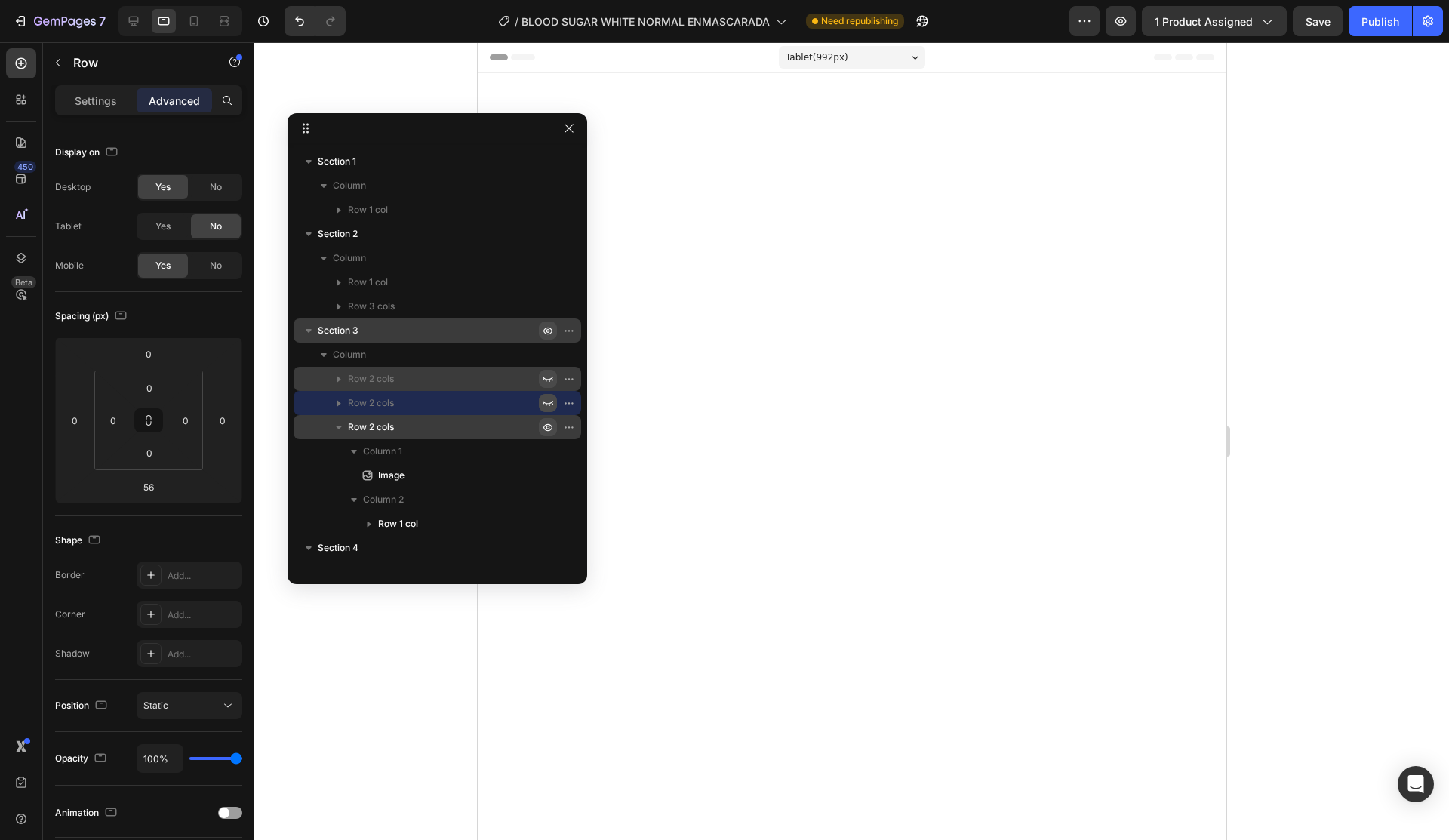
click at [572, 428] on icon "button" at bounding box center [572, 427] width 2 height 2
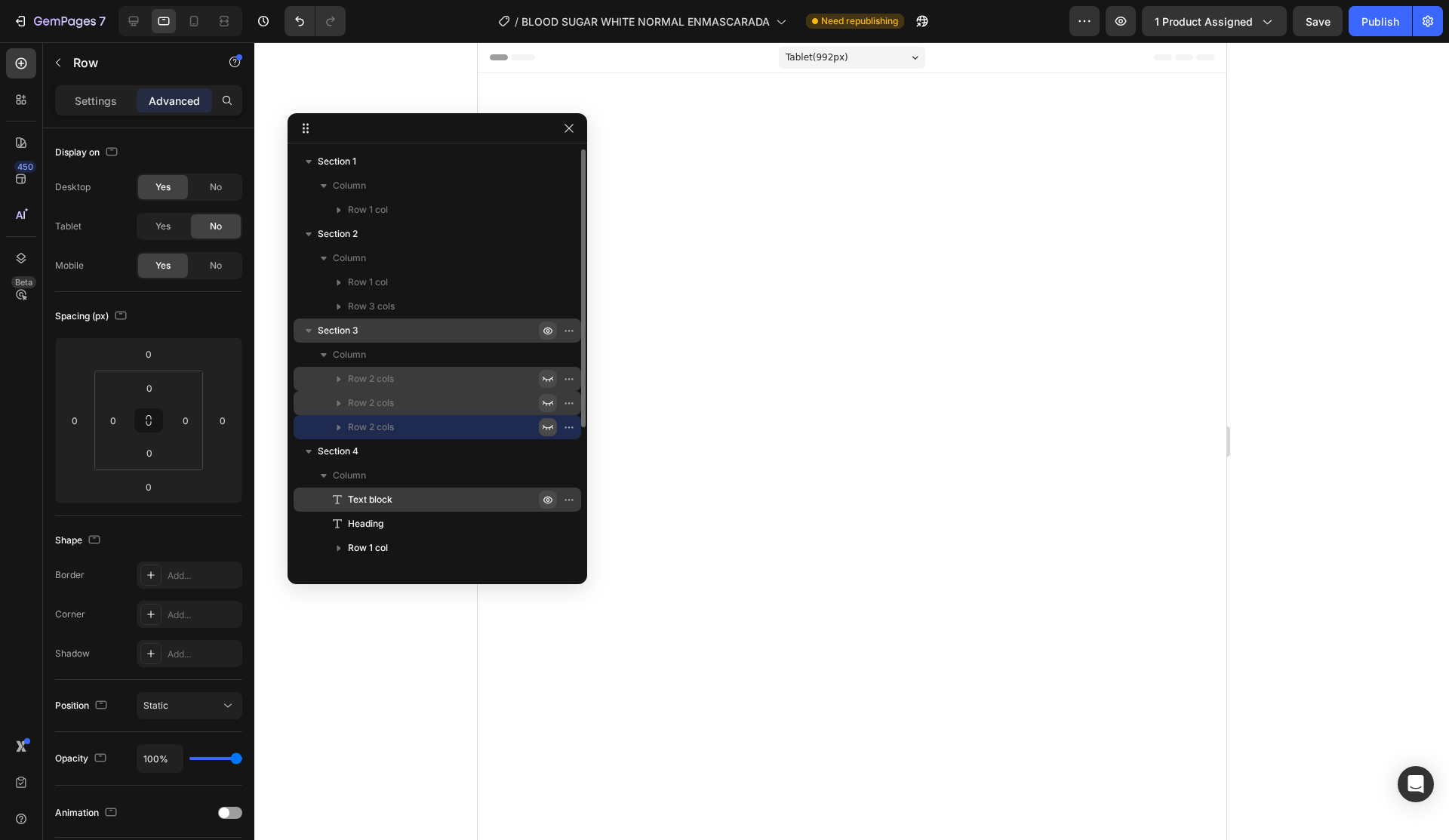
click at [547, 498] on icon "button" at bounding box center [547, 499] width 13 height 13
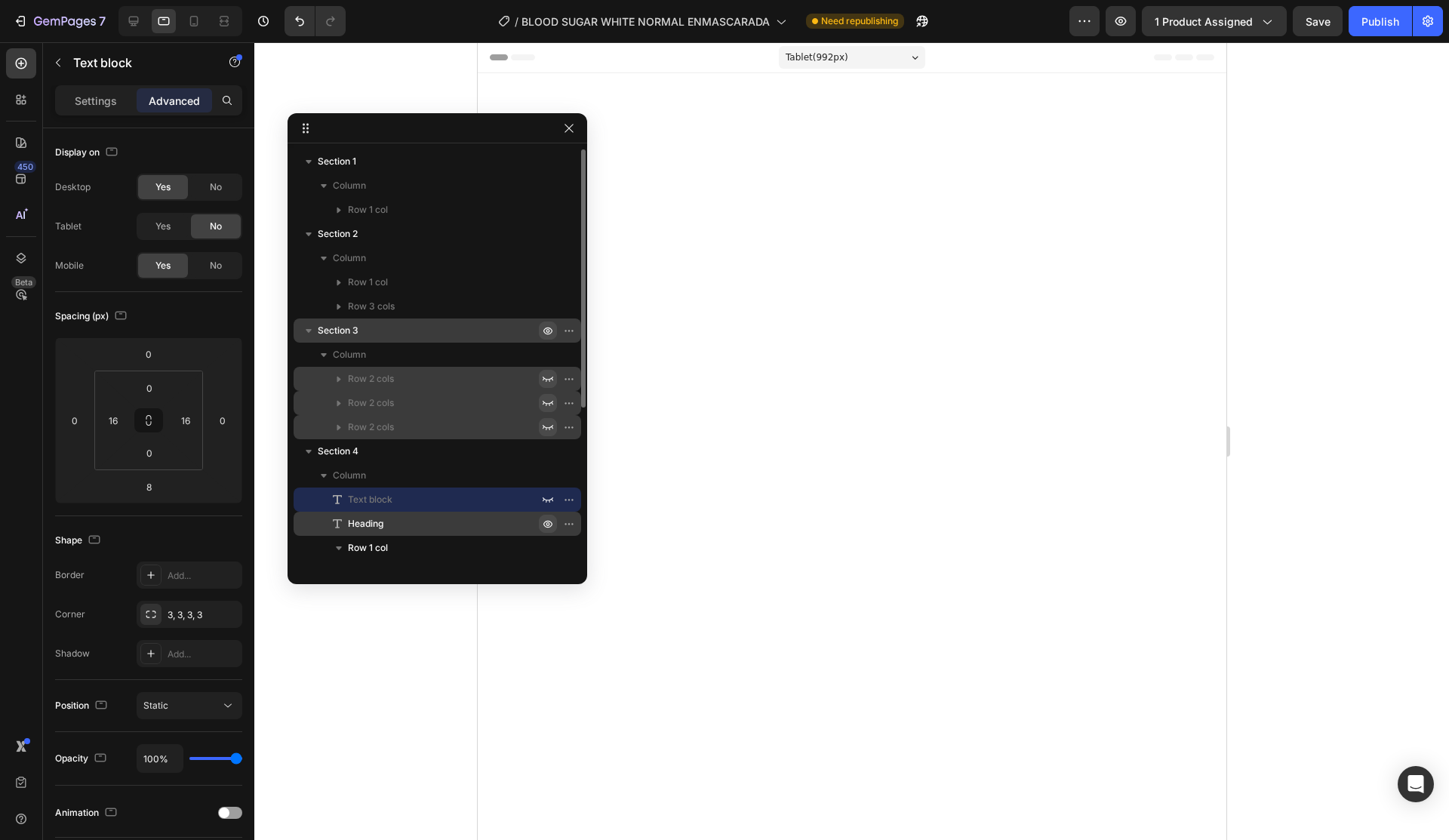
click at [550, 523] on icon "button" at bounding box center [547, 523] width 13 height 13
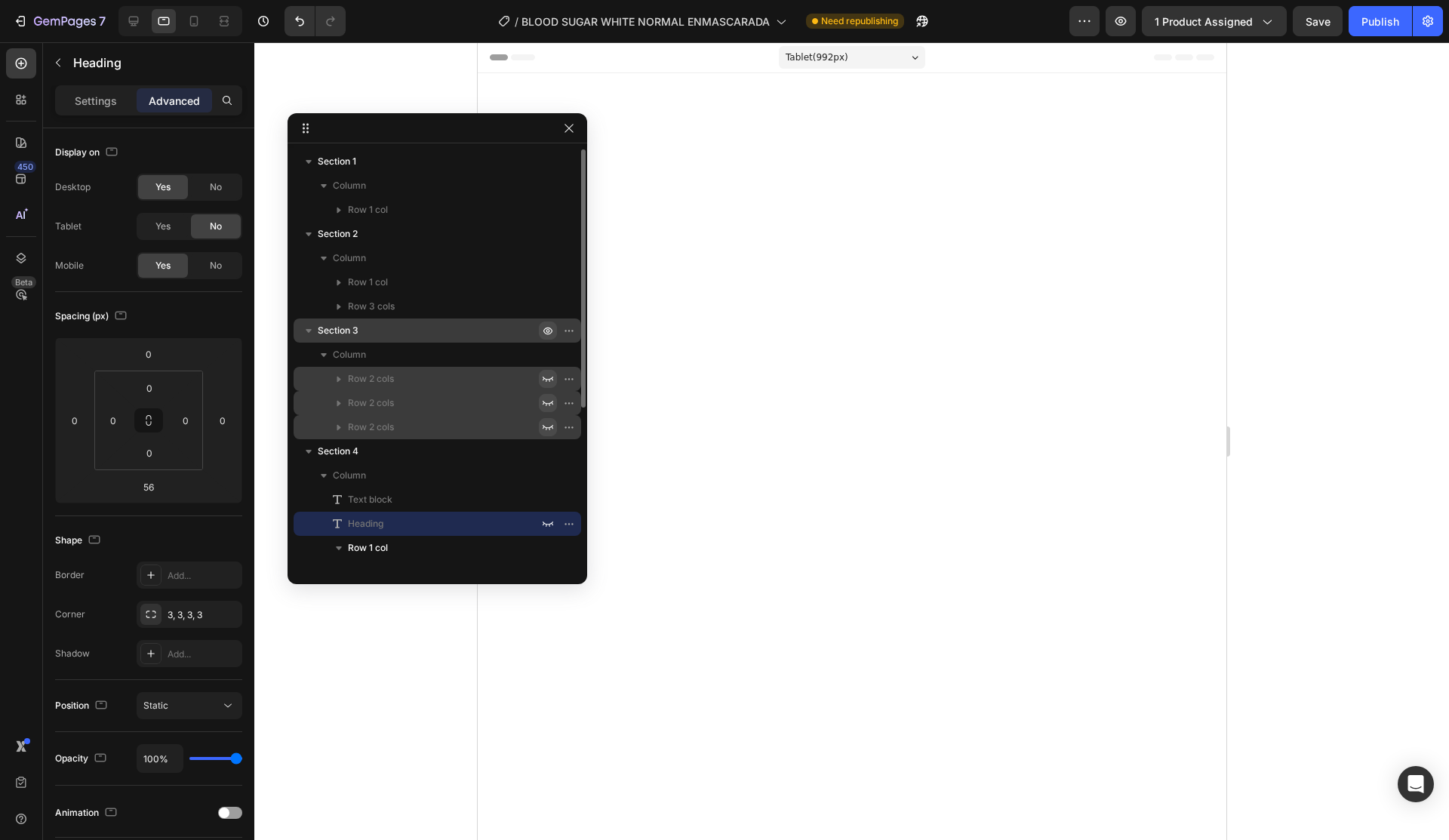
scroll to position [75, 0]
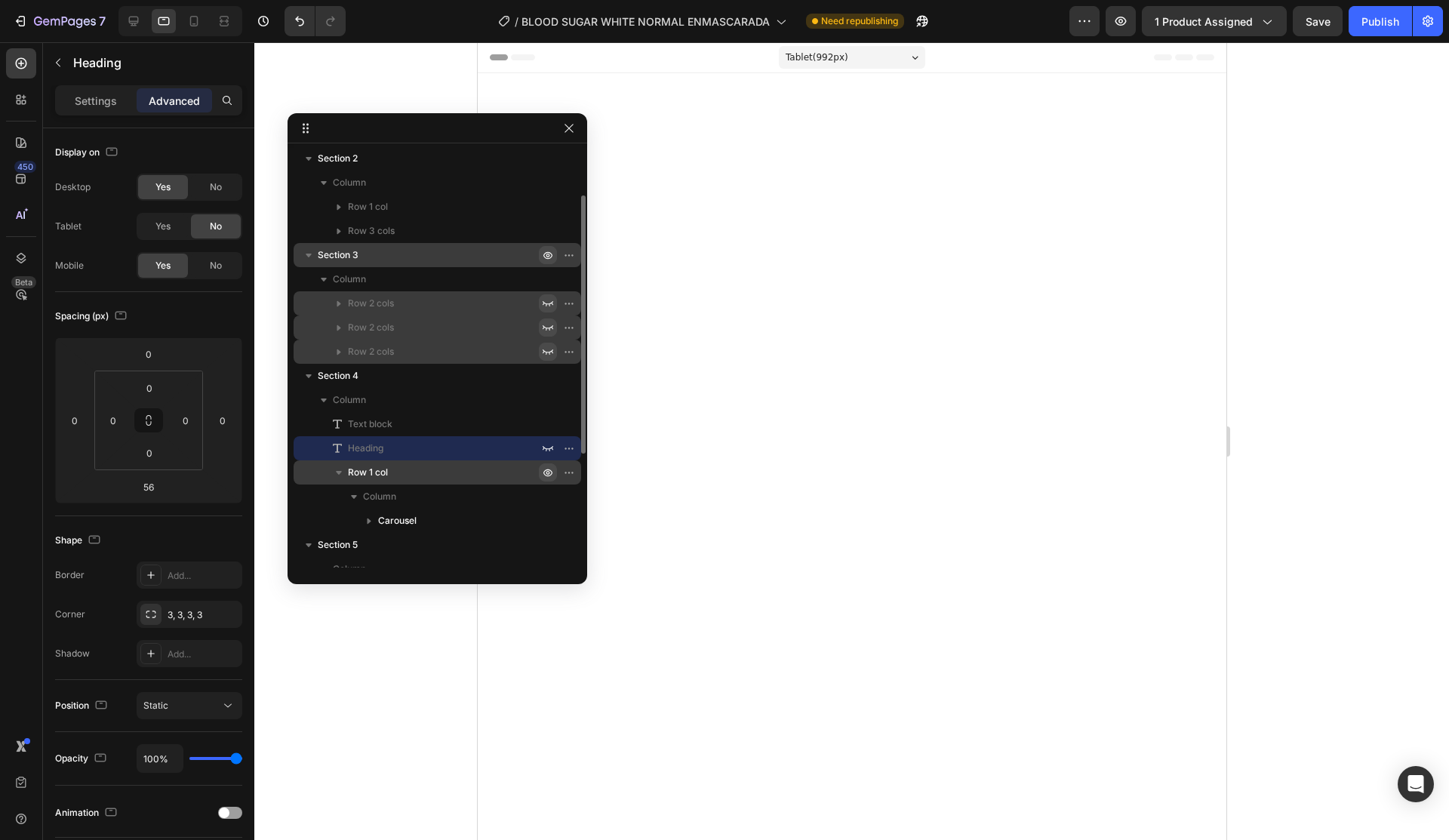
click at [572, 471] on icon "button" at bounding box center [572, 472] width 2 height 2
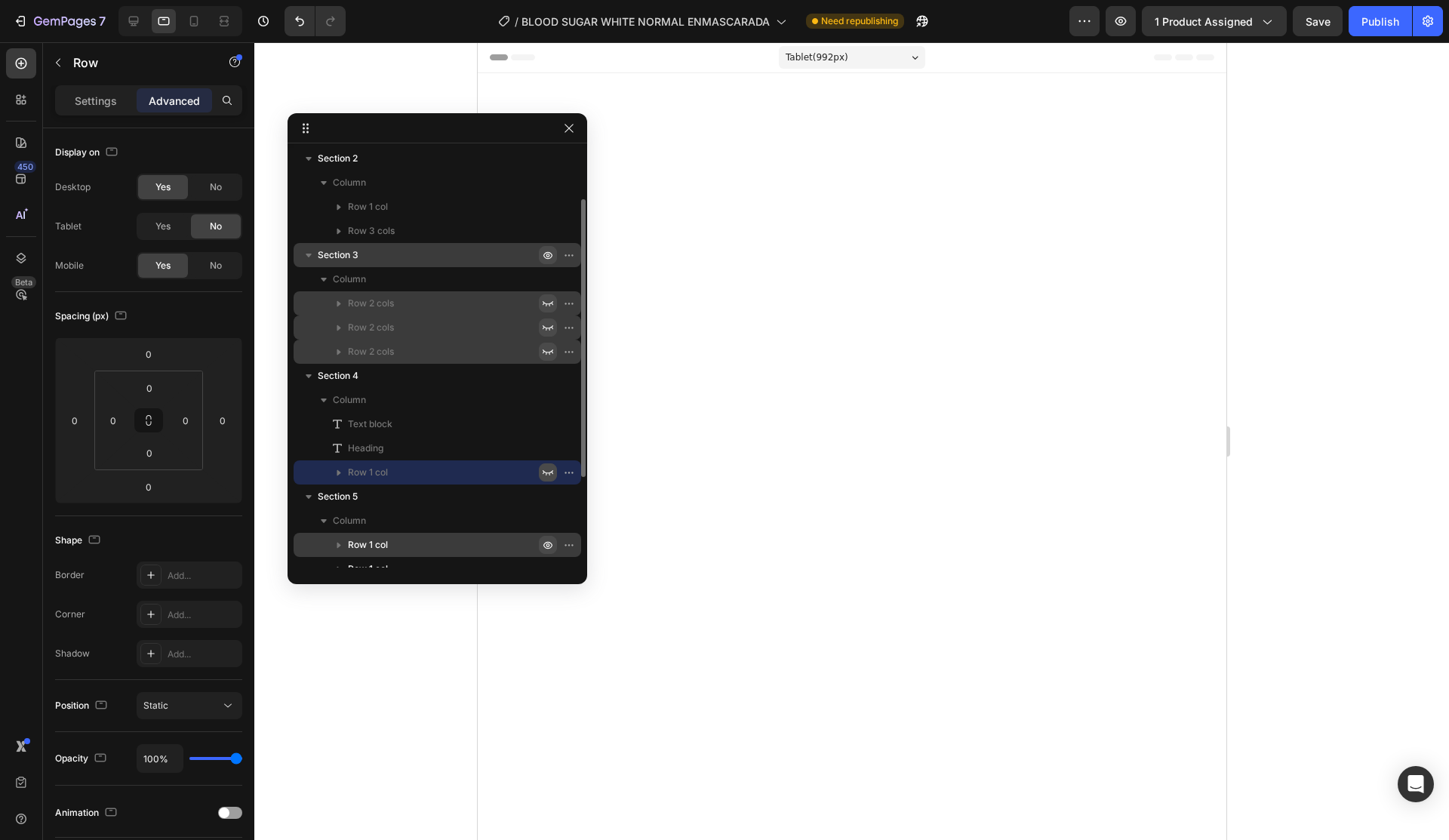
scroll to position [210, 0]
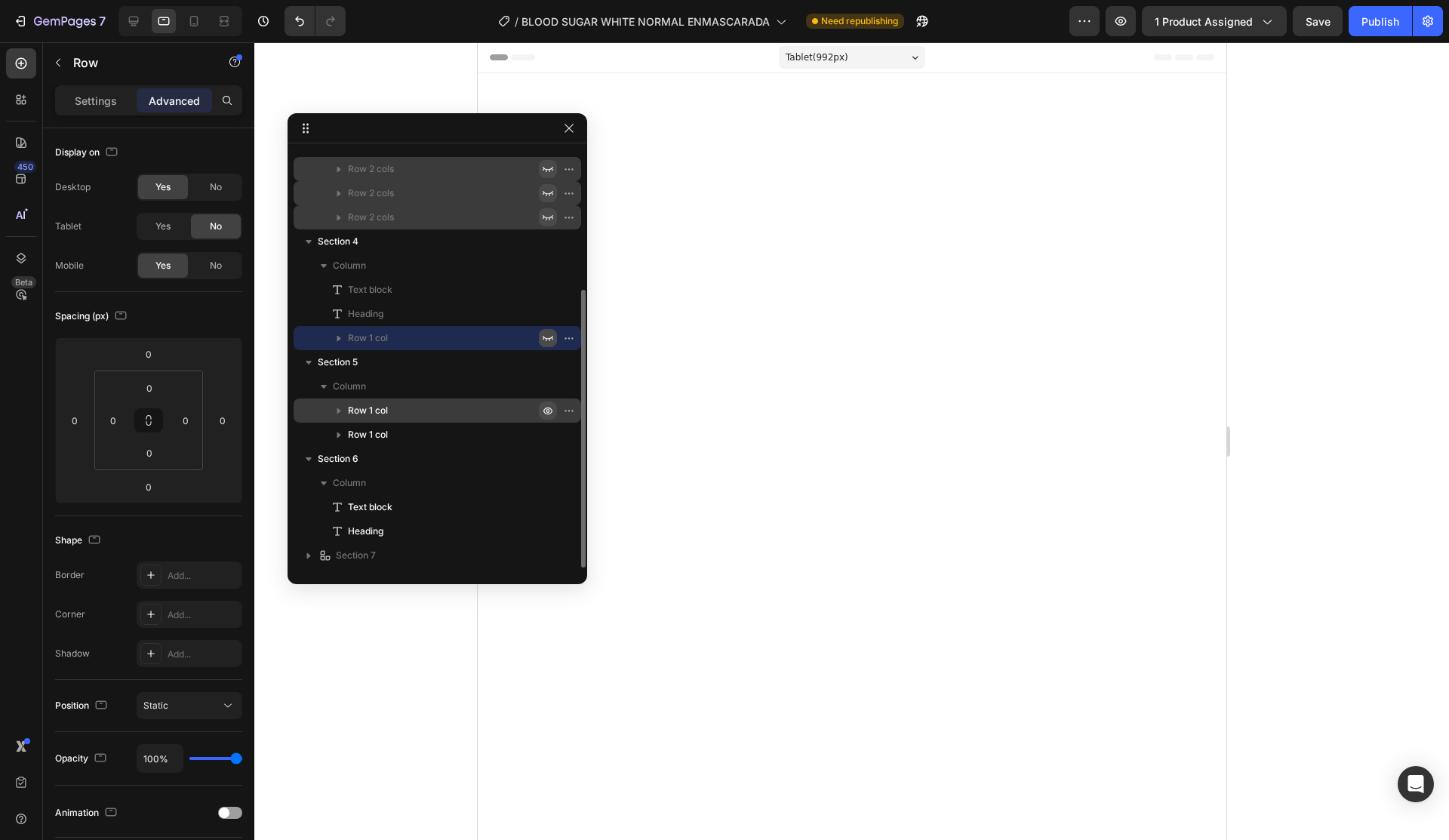
click at [547, 407] on icon "button" at bounding box center [547, 410] width 13 height 13
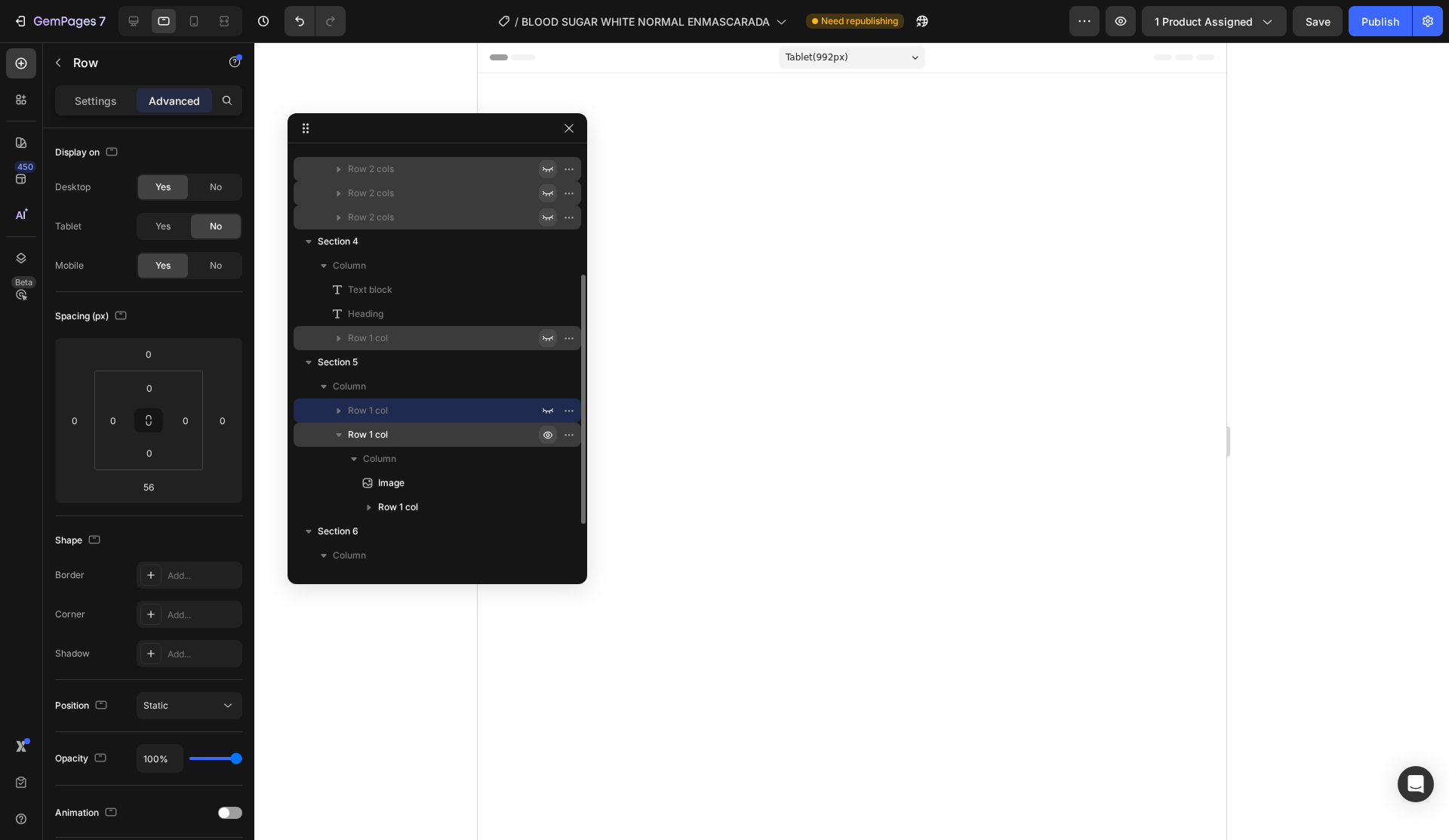
click at [548, 431] on icon "button" at bounding box center [547, 435] width 13 height 13
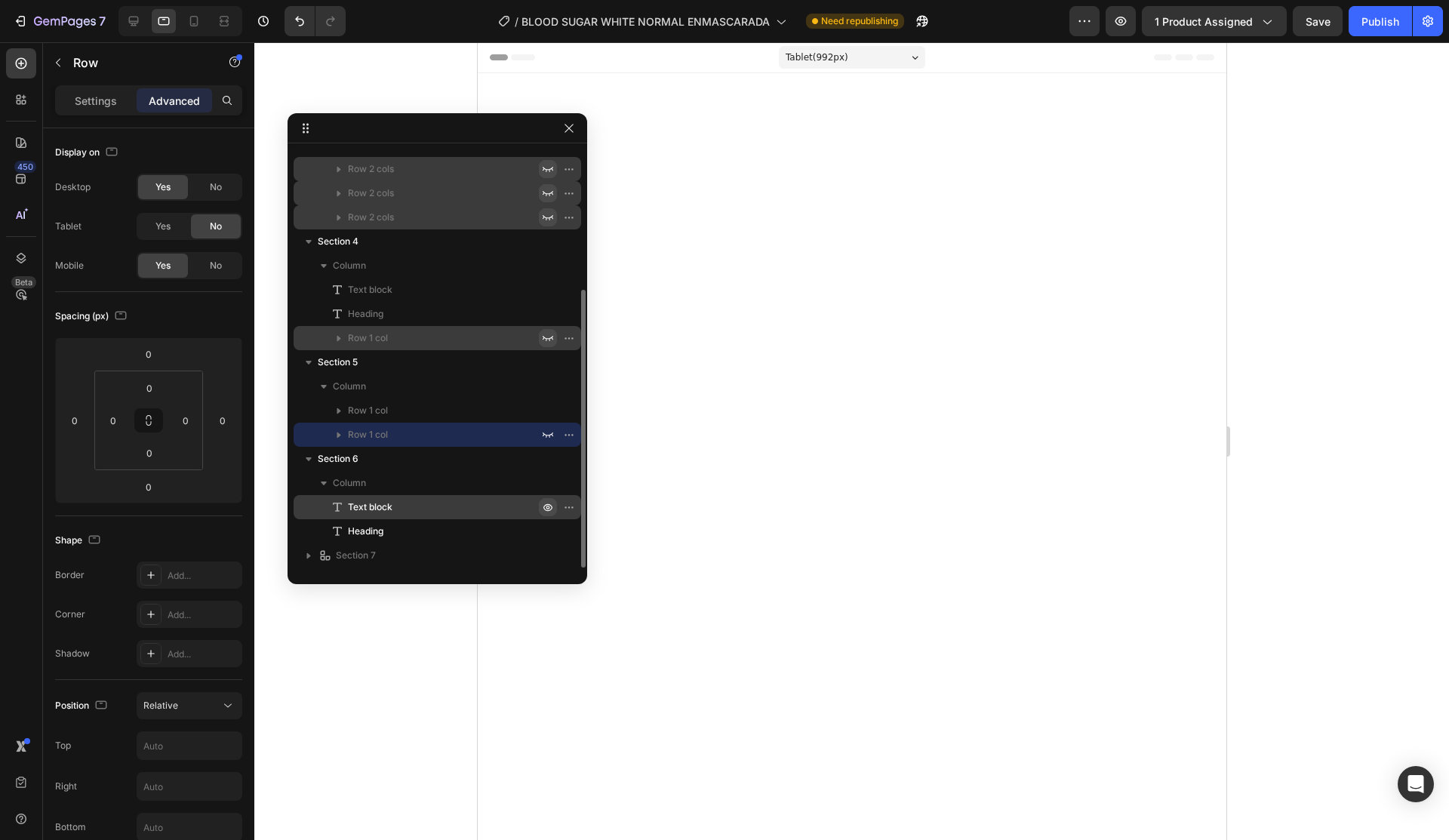
click at [551, 501] on icon "button" at bounding box center [547, 507] width 13 height 13
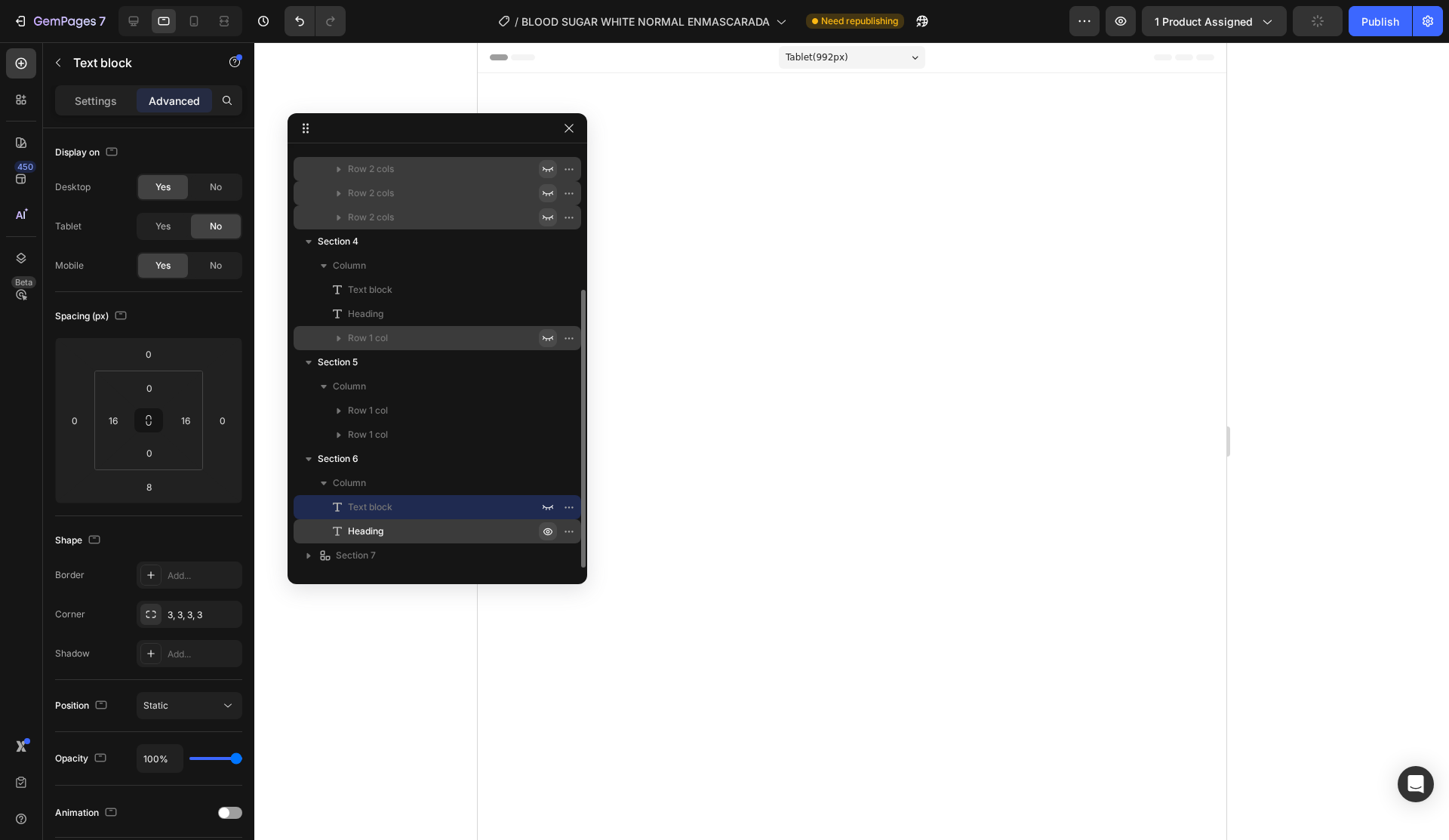
click at [551, 534] on icon "button" at bounding box center [547, 531] width 13 height 13
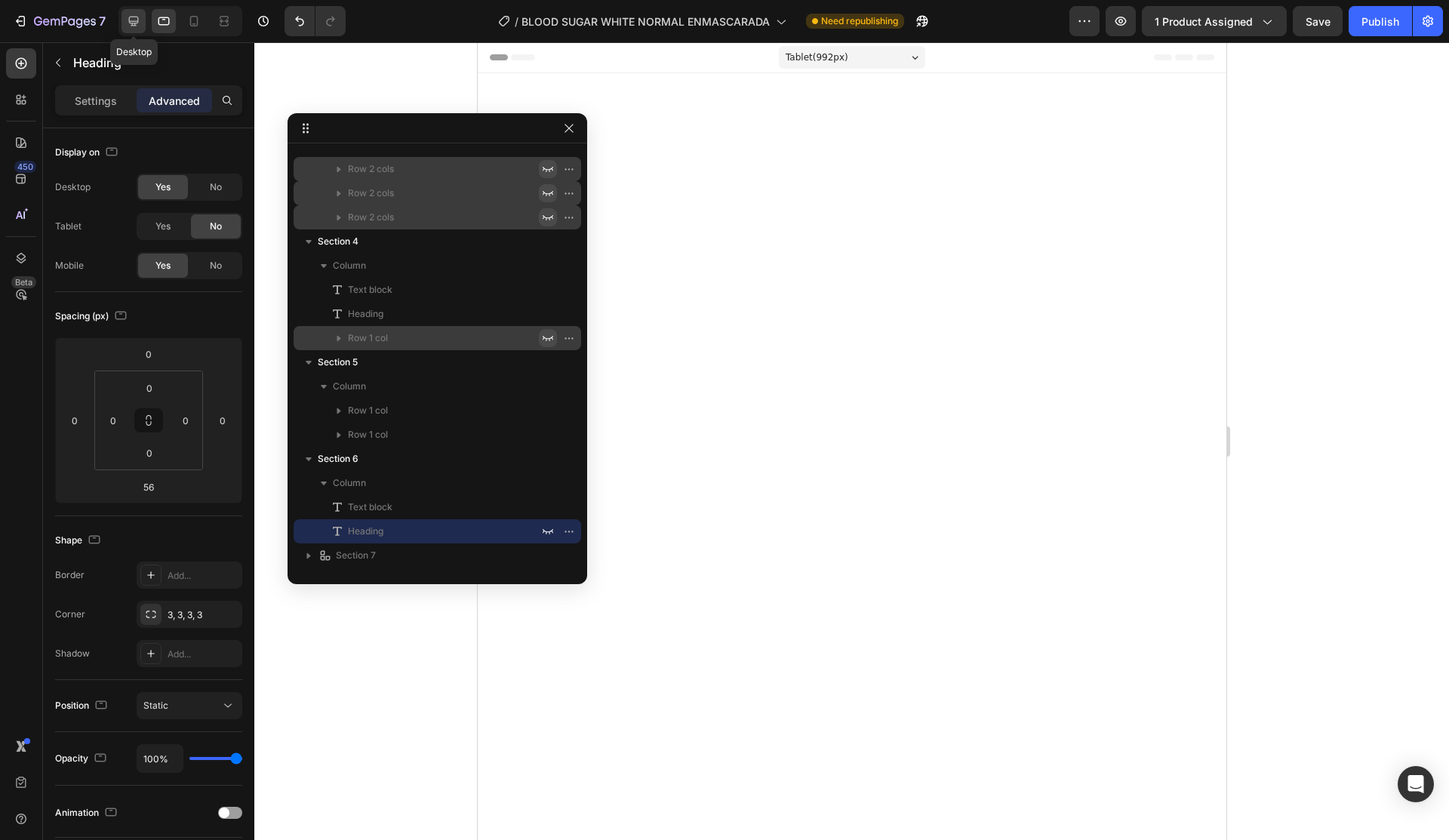
click at [140, 16] on icon at bounding box center [134, 21] width 15 height 15
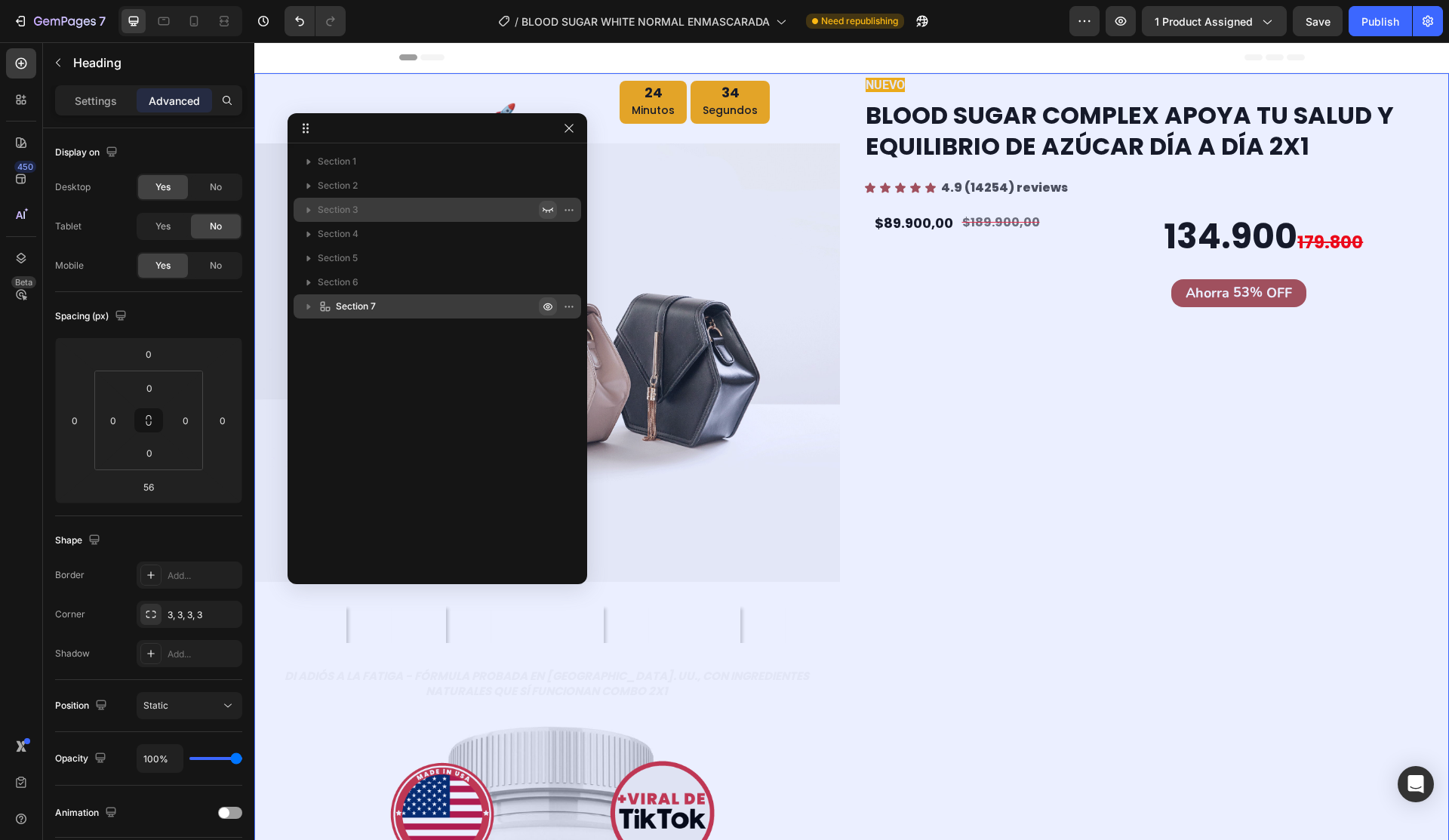
click at [572, 306] on icon "button" at bounding box center [572, 307] width 2 height 2
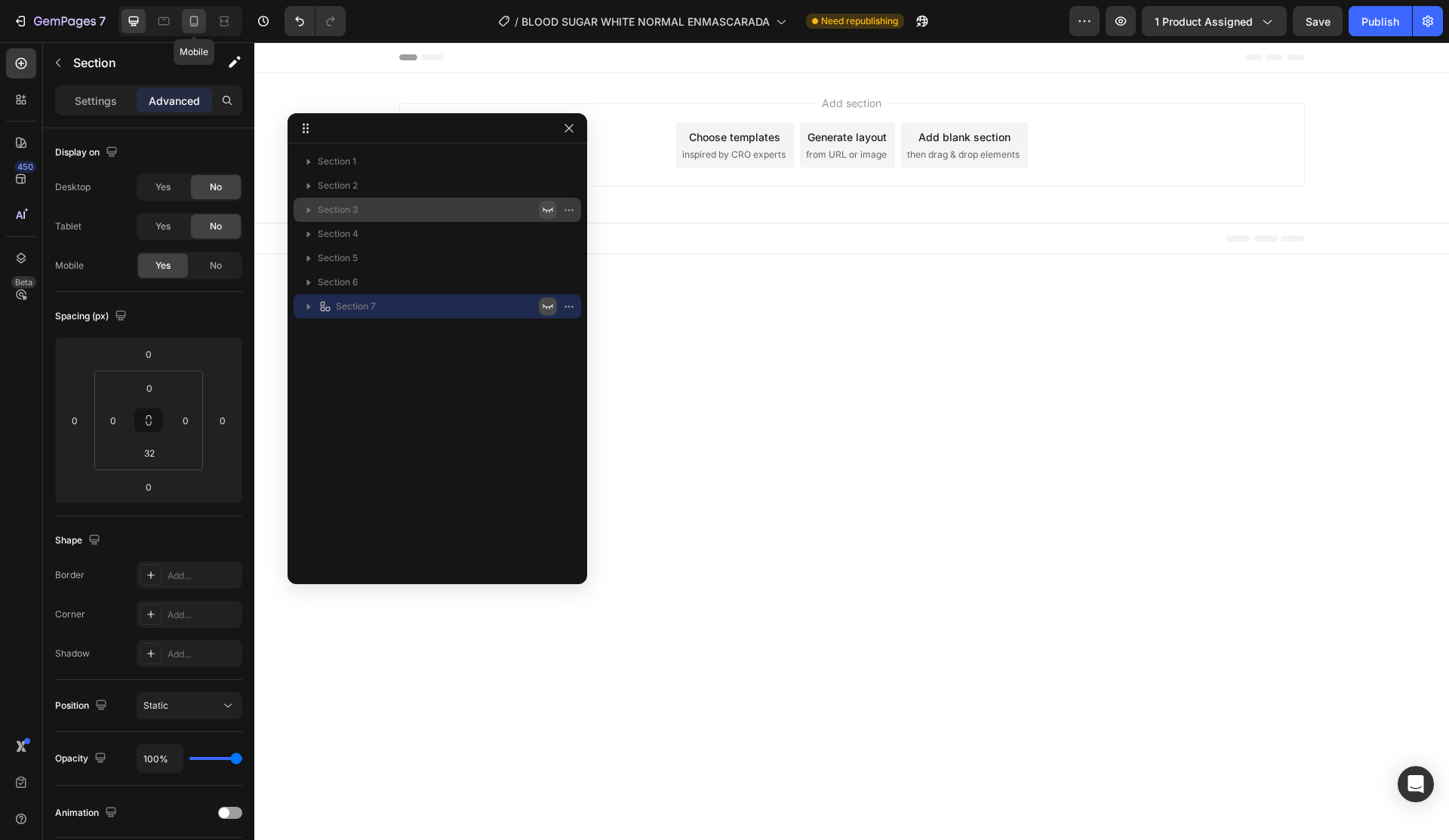
click at [196, 26] on icon at bounding box center [194, 20] width 9 height 11
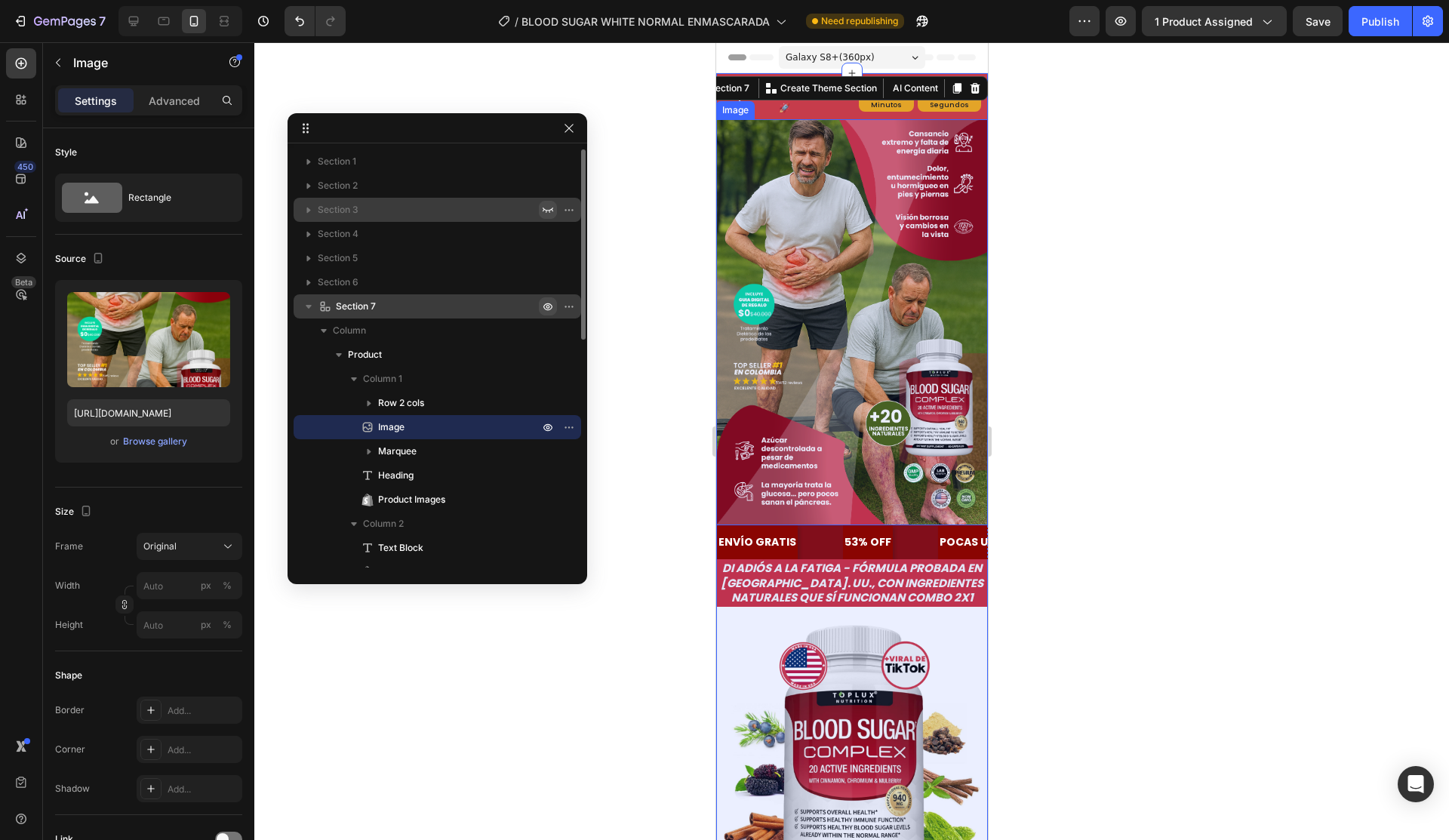
click at [823, 164] on img at bounding box center [852, 322] width 271 height 406
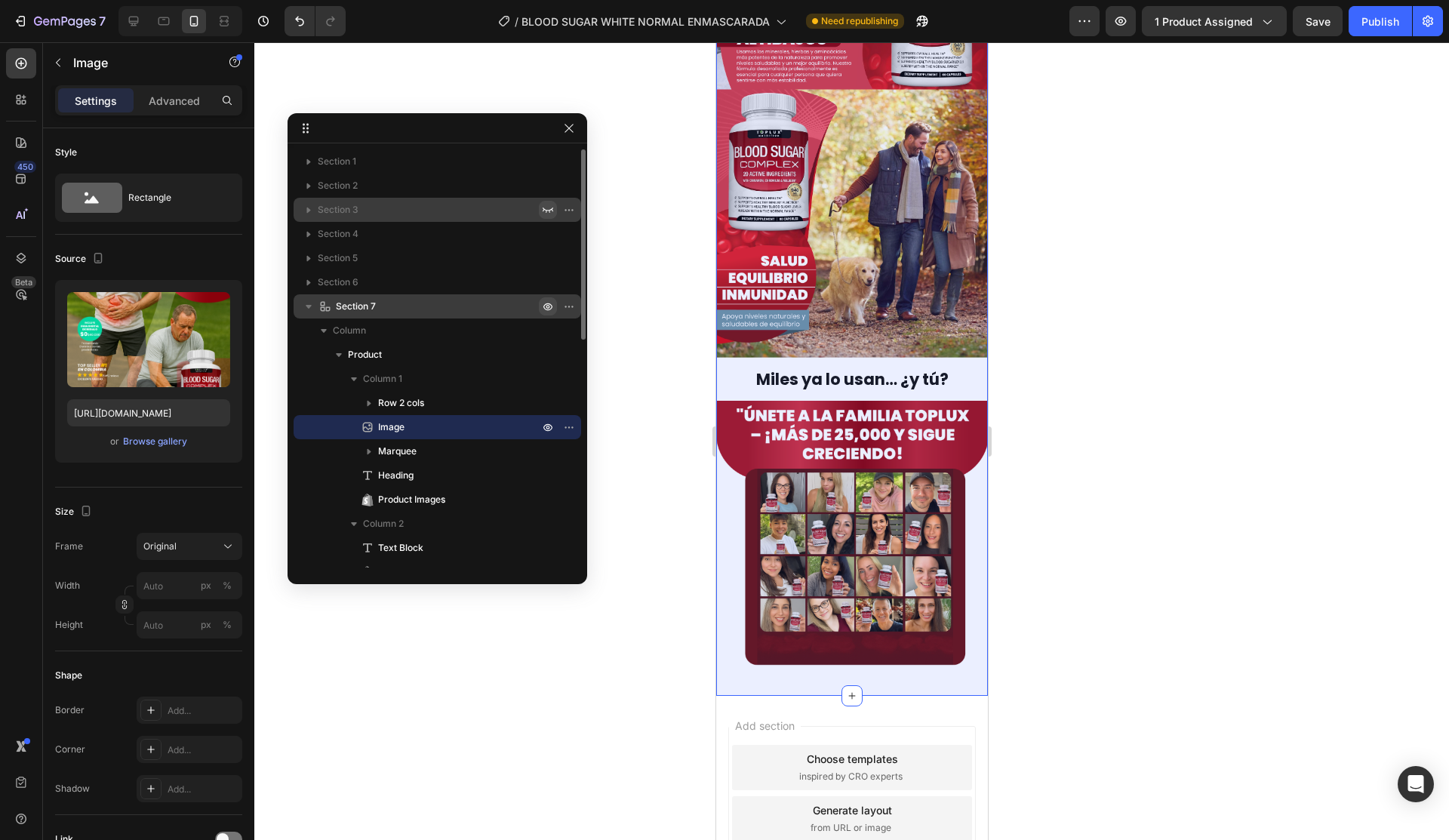
scroll to position [3958, 0]
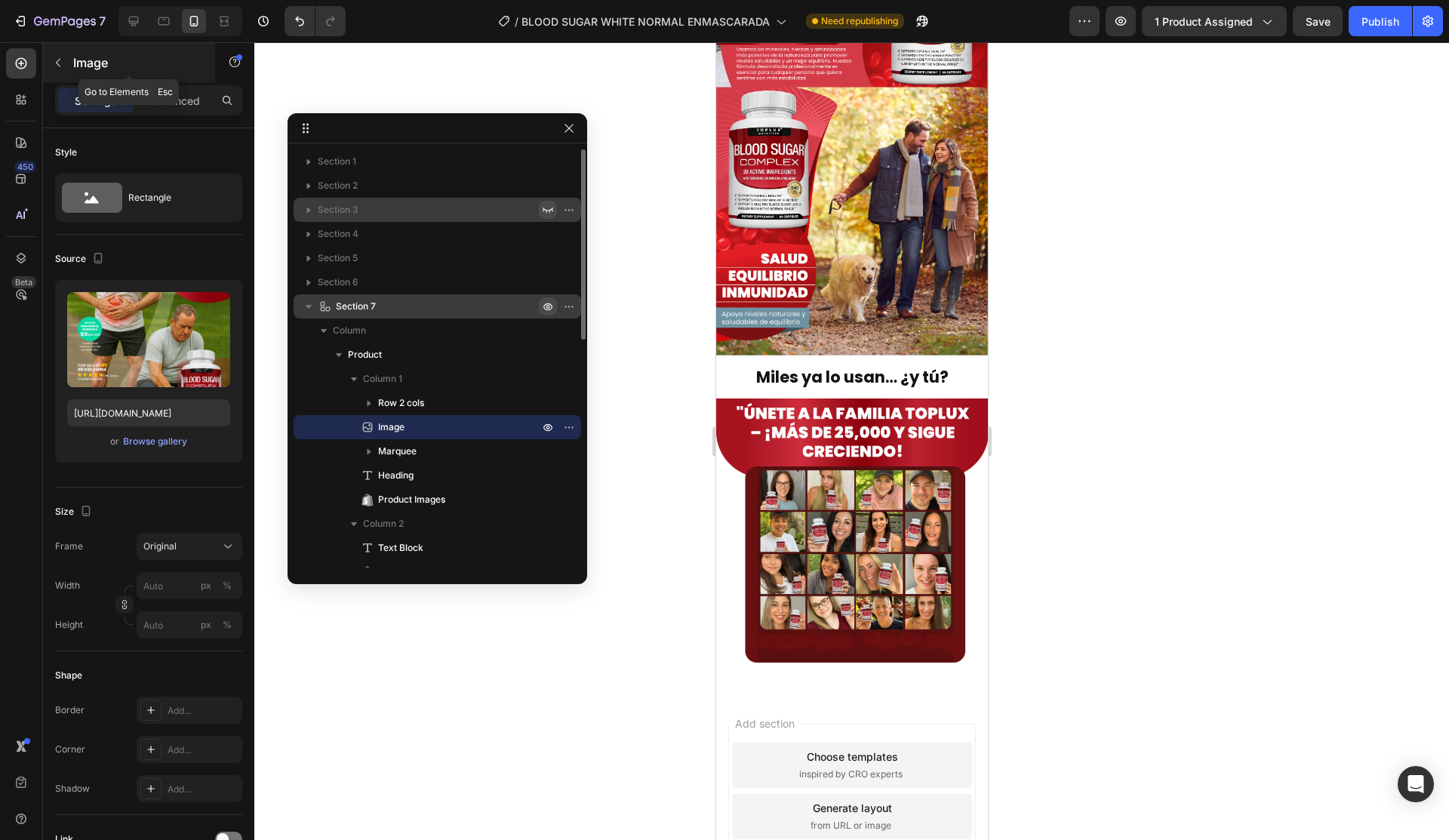
click at [80, 64] on p "Image" at bounding box center [137, 63] width 128 height 18
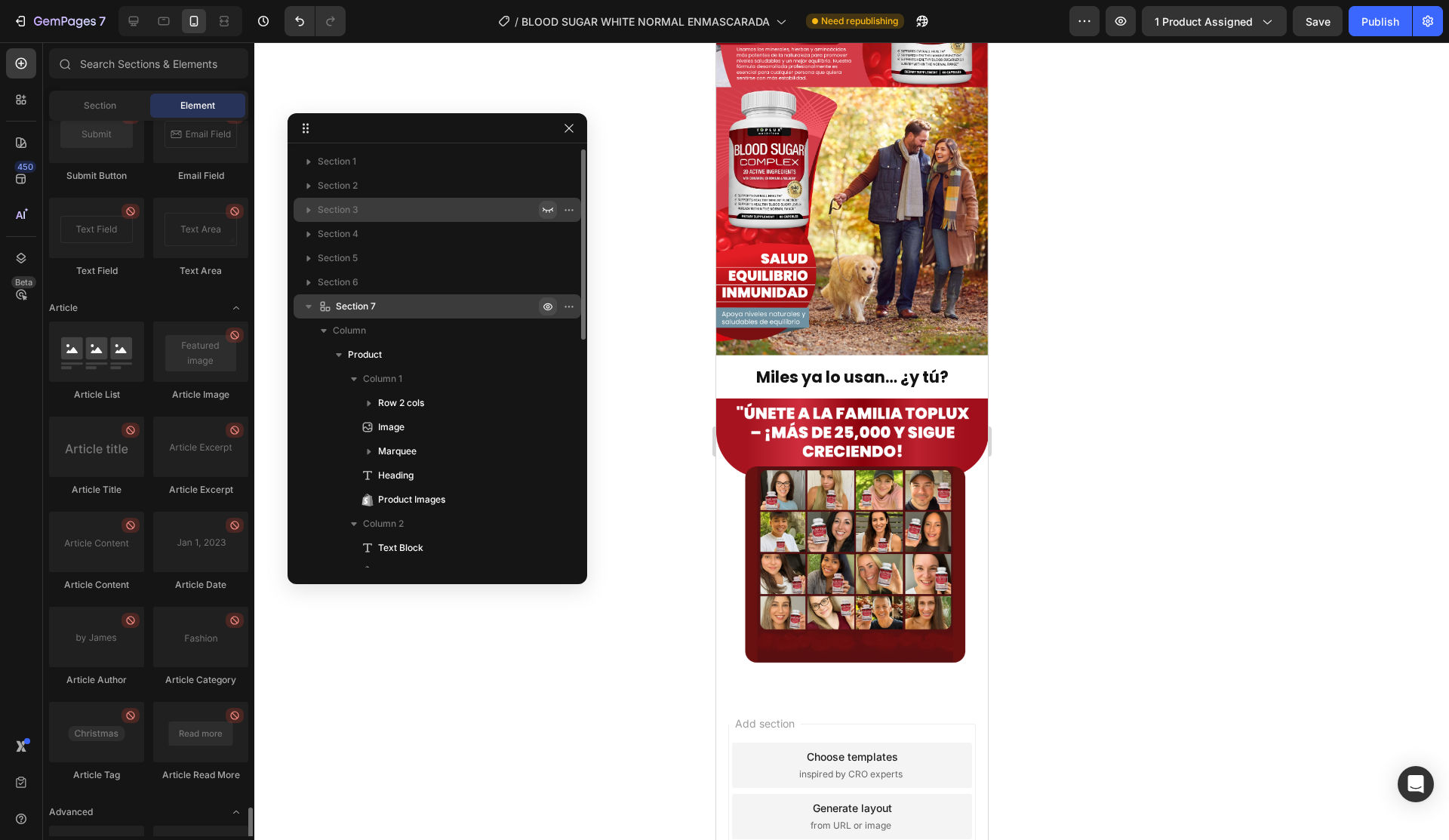
scroll to position [3857, 0]
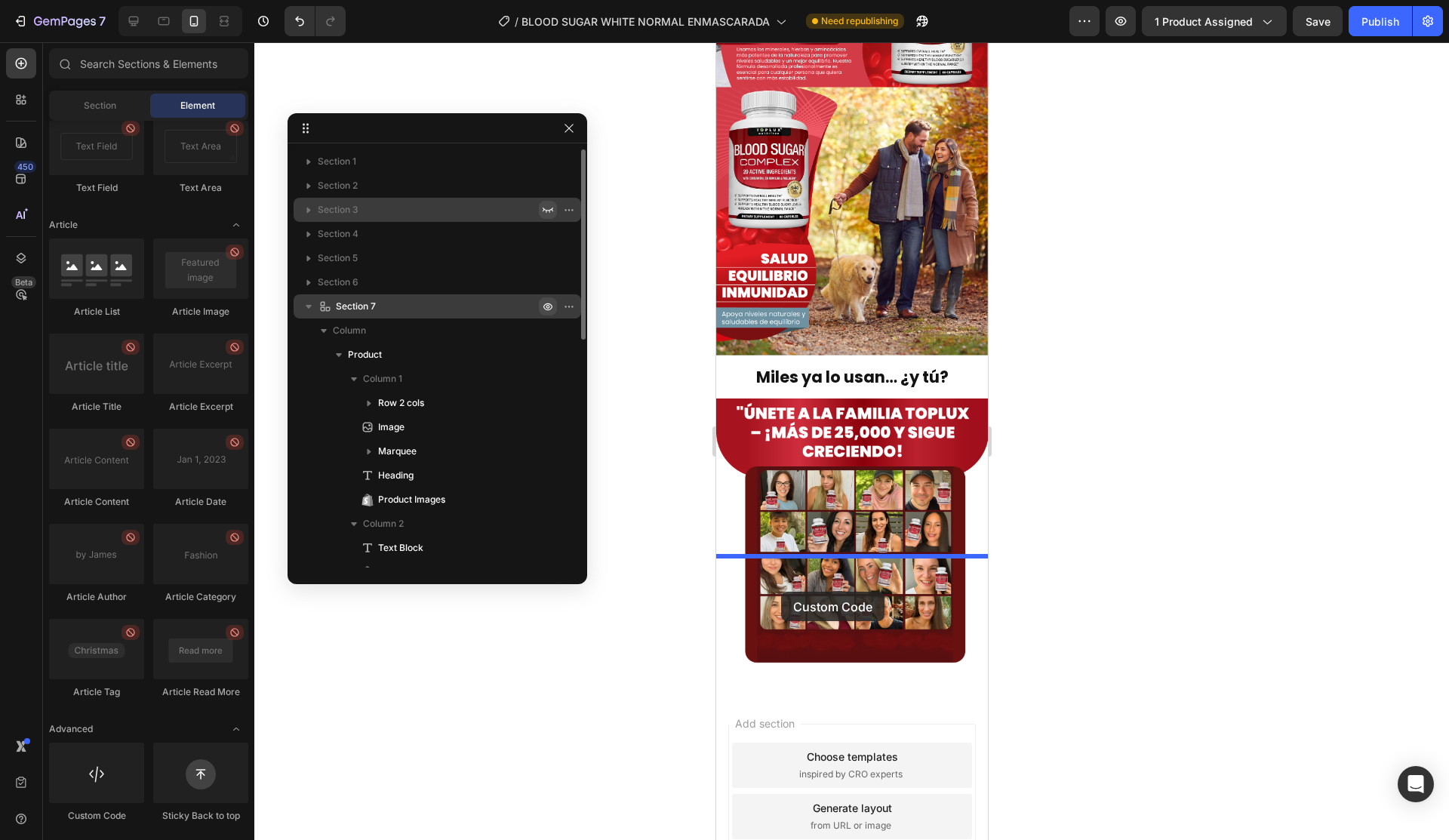
drag, startPoint x: 838, startPoint y: 826, endPoint x: 780, endPoint y: 592, distance: 241.1
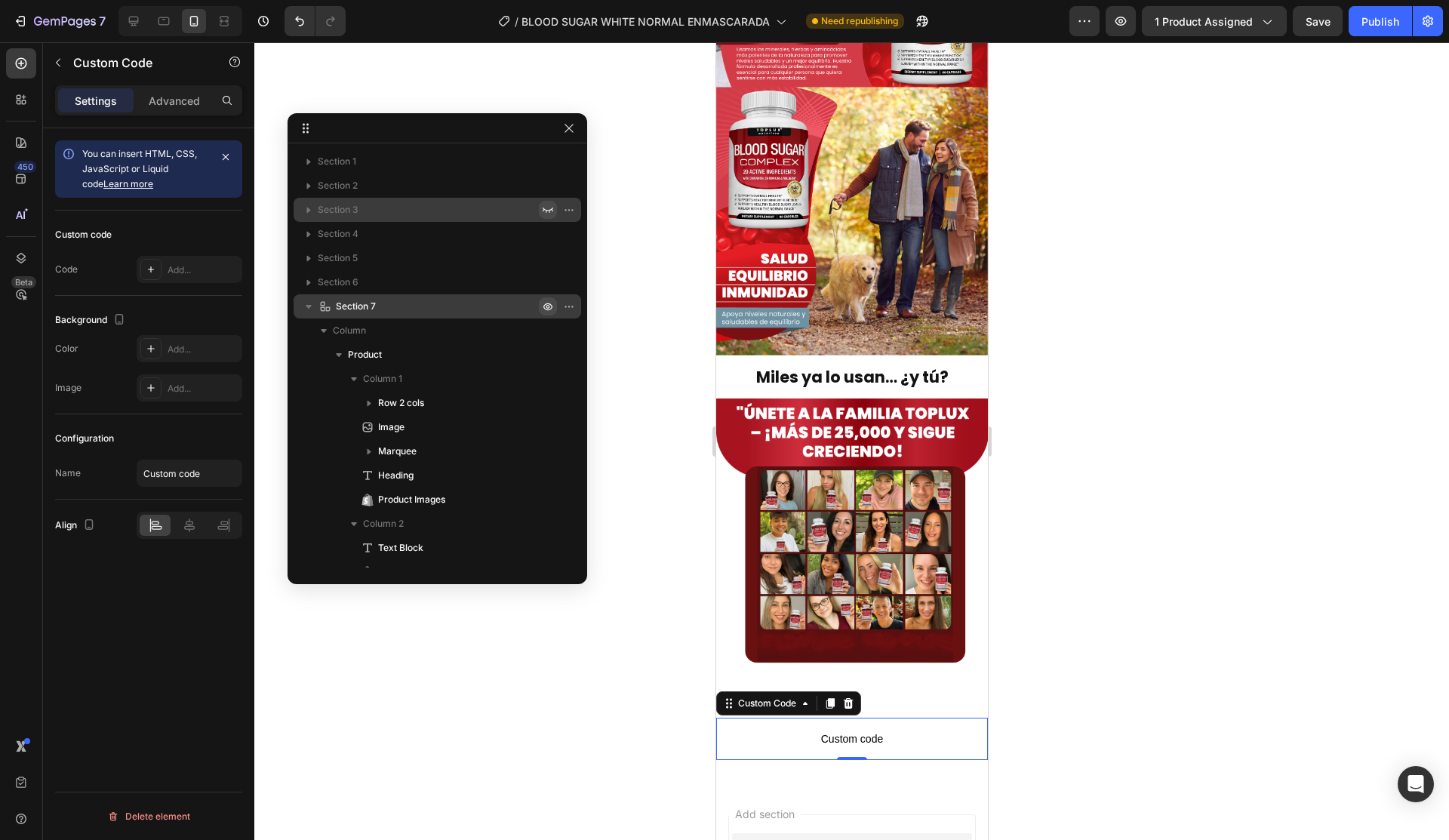
scroll to position [573, 0]
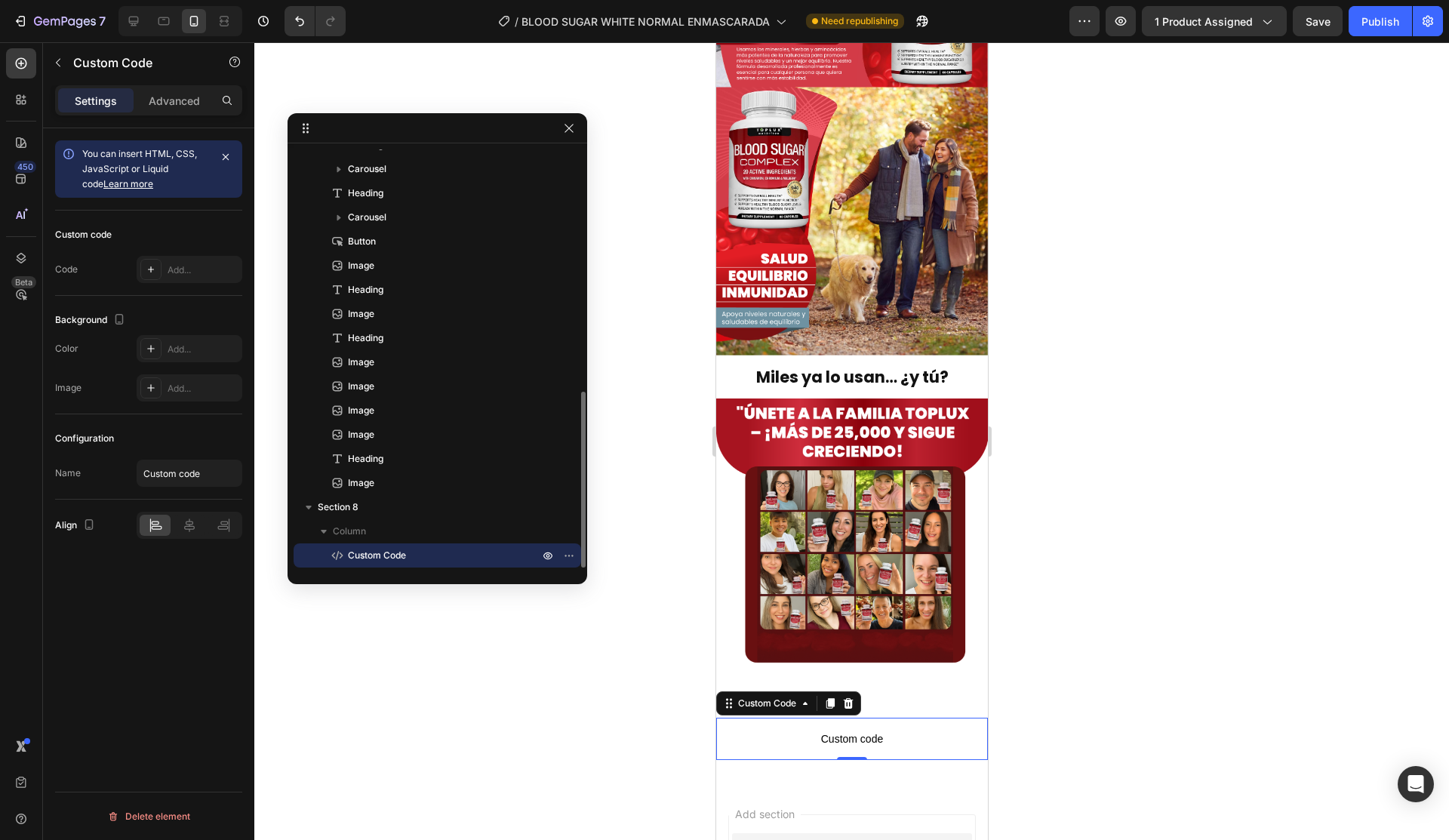
click at [833, 730] on span "Custom code" at bounding box center [852, 739] width 271 height 18
click at [173, 265] on div "Add..." at bounding box center [203, 270] width 71 height 13
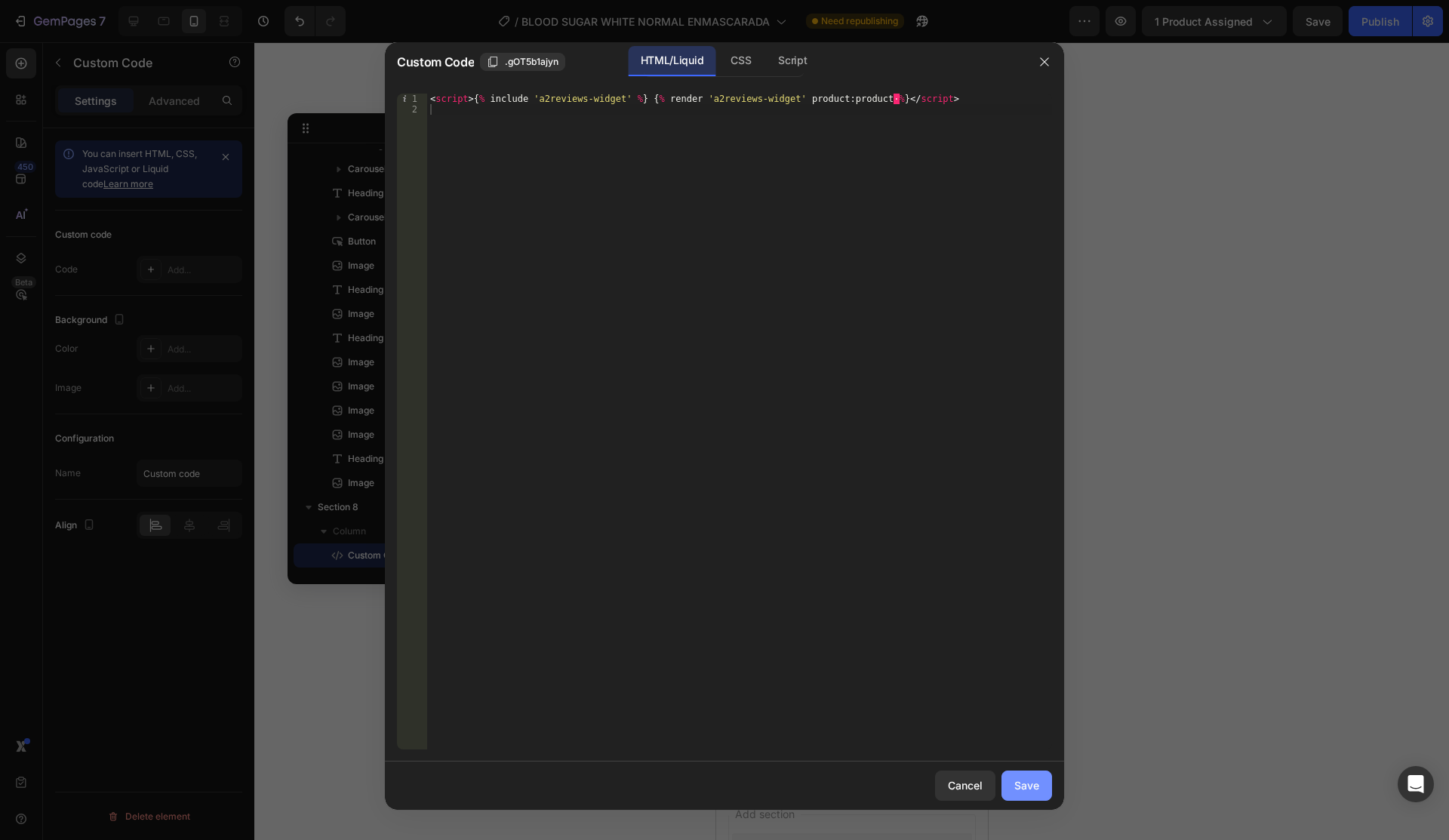
click at [1036, 793] on div "Save" at bounding box center [1027, 785] width 25 height 15
type textarea "<script>{% include 'a2reviews-widget' %} {% render 'a2reviews-widget' product:p…"
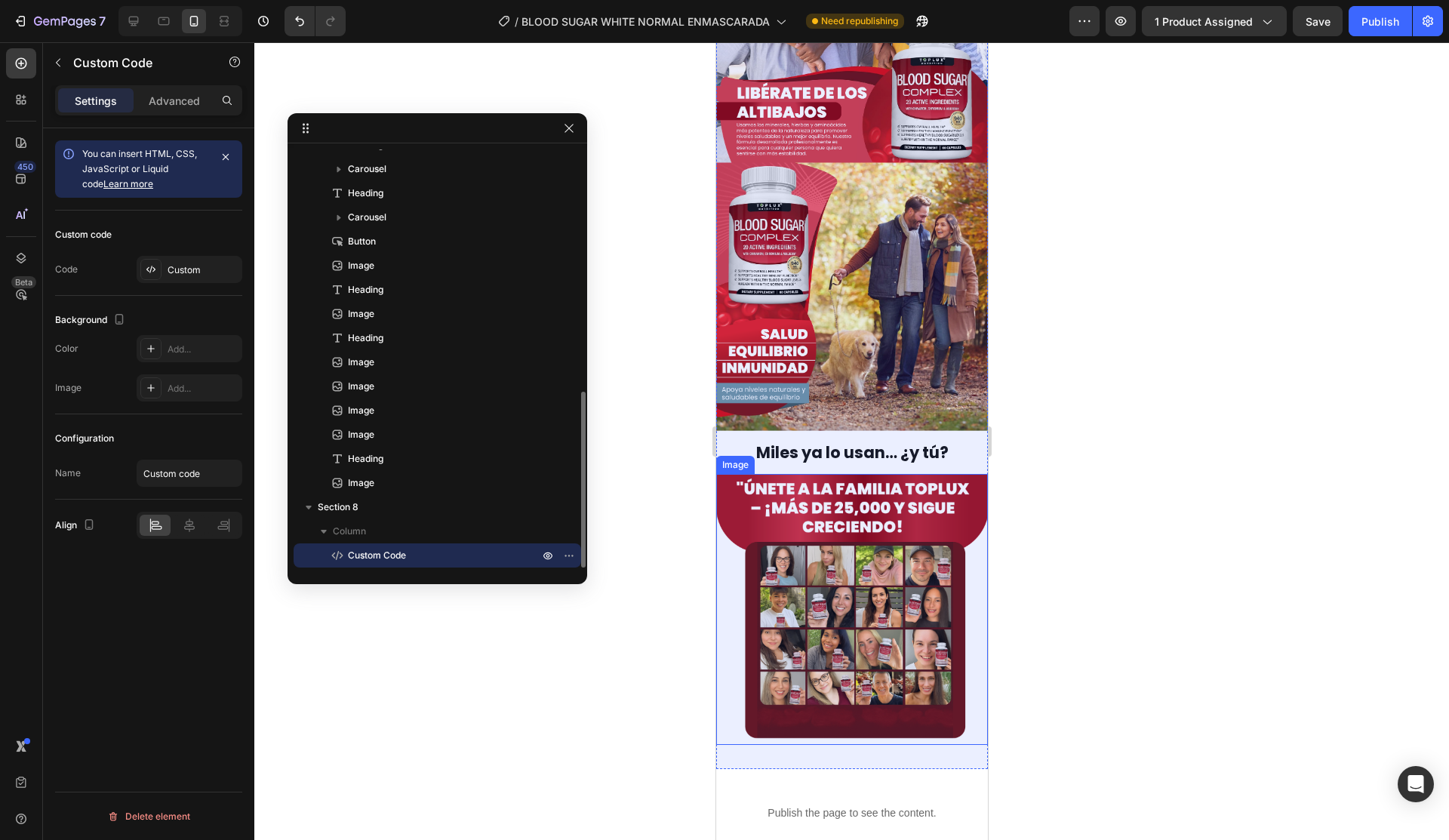
scroll to position [4046, 0]
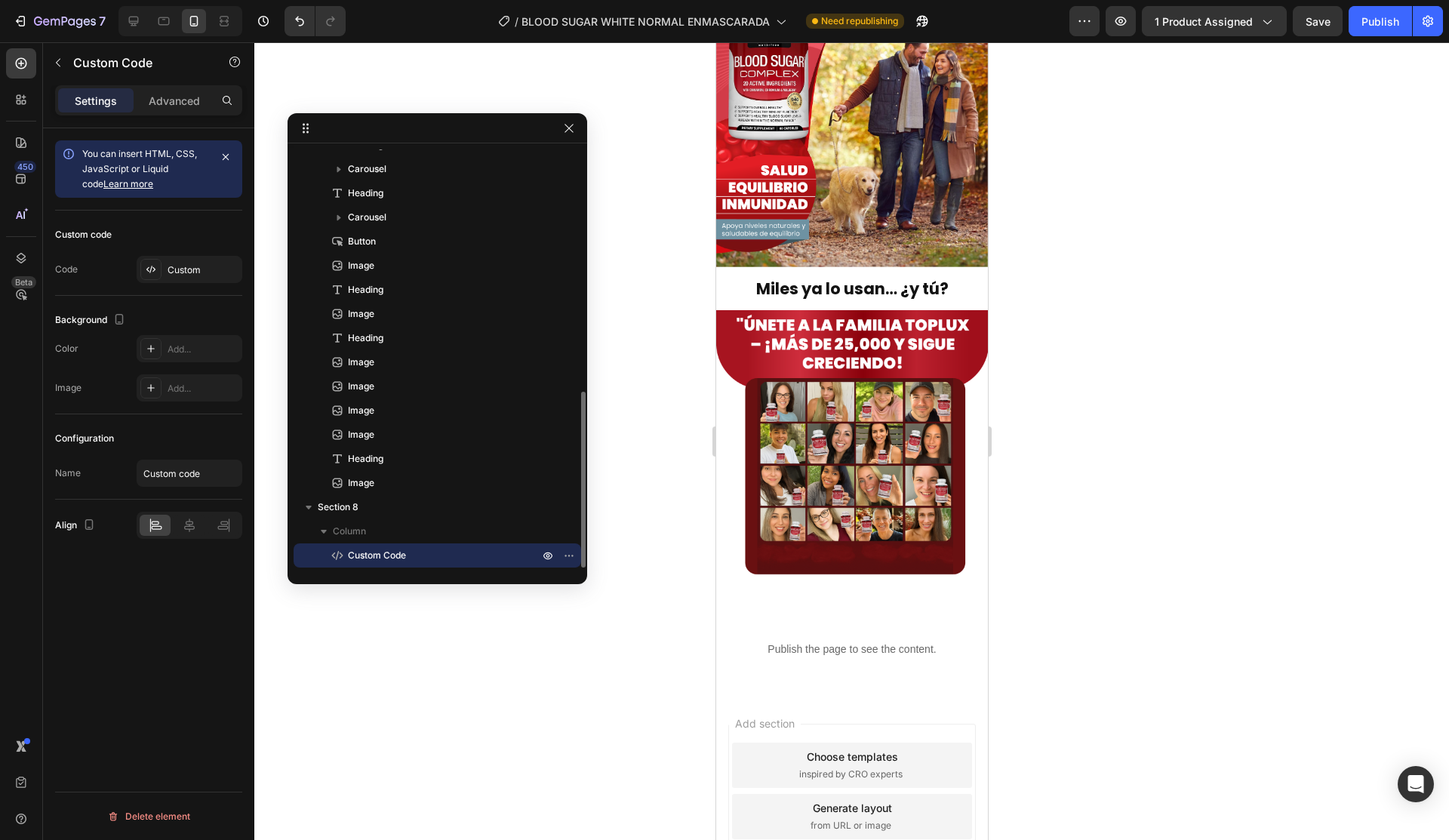
click at [873, 642] on p "Publish the page to see the content." at bounding box center [852, 649] width 271 height 15
click at [384, 555] on span "Custom Code" at bounding box center [377, 556] width 58 height 15
click at [152, 259] on div at bounding box center [151, 269] width 21 height 21
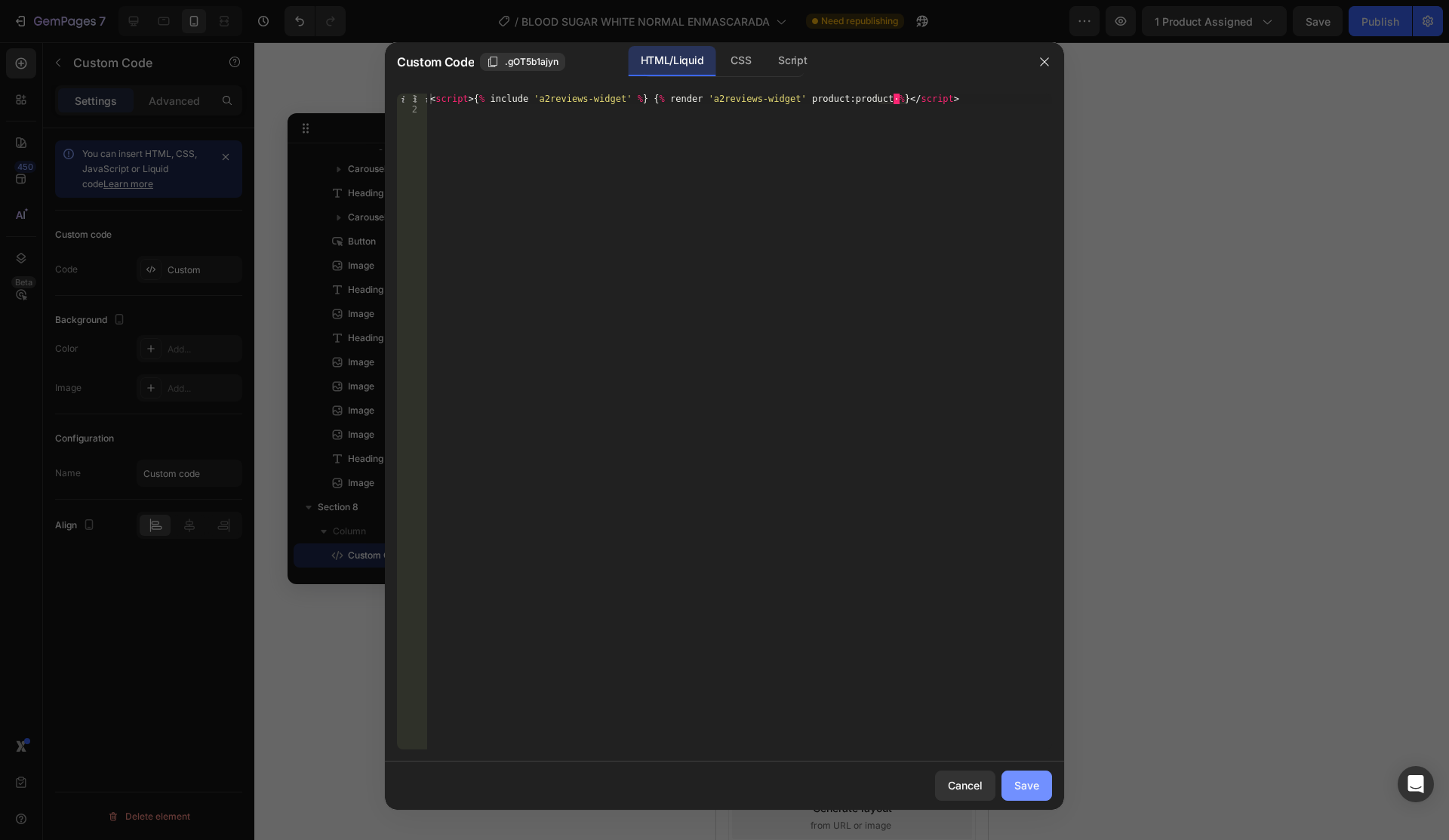
click at [1040, 777] on button "Save" at bounding box center [1027, 785] width 51 height 30
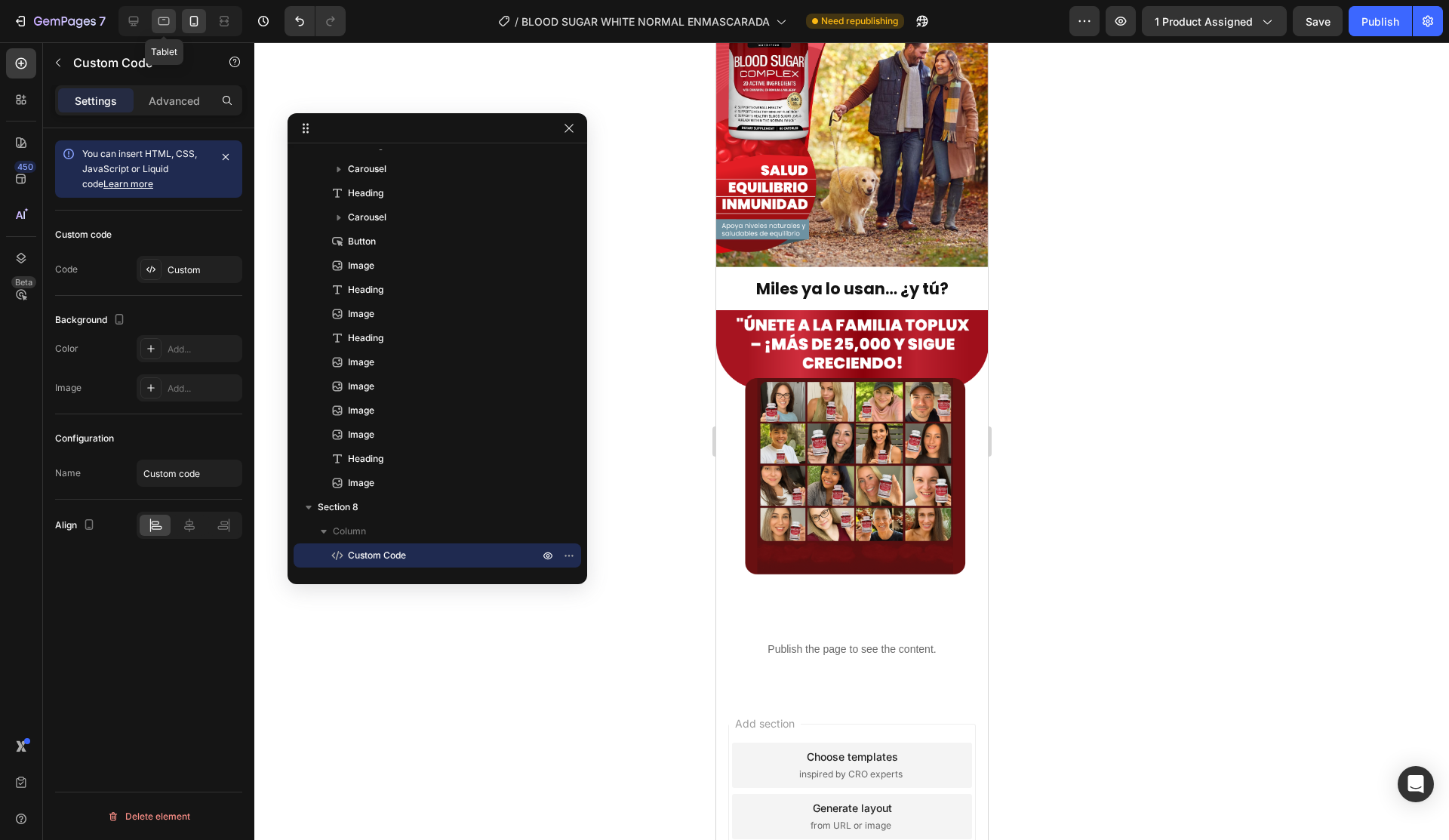
click at [155, 23] on div at bounding box center [164, 20] width 24 height 24
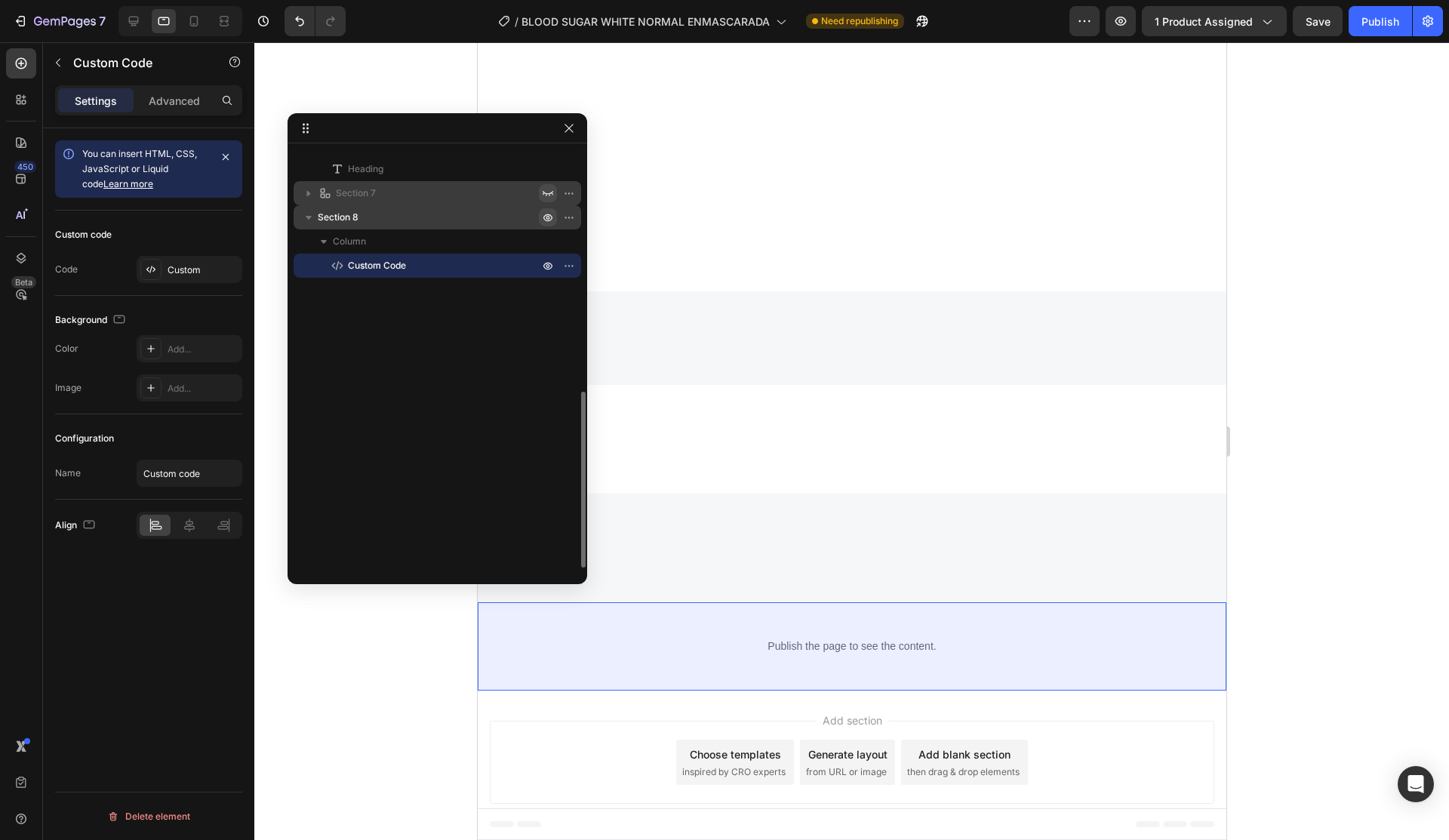
click at [546, 214] on icon "button" at bounding box center [547, 217] width 13 height 13
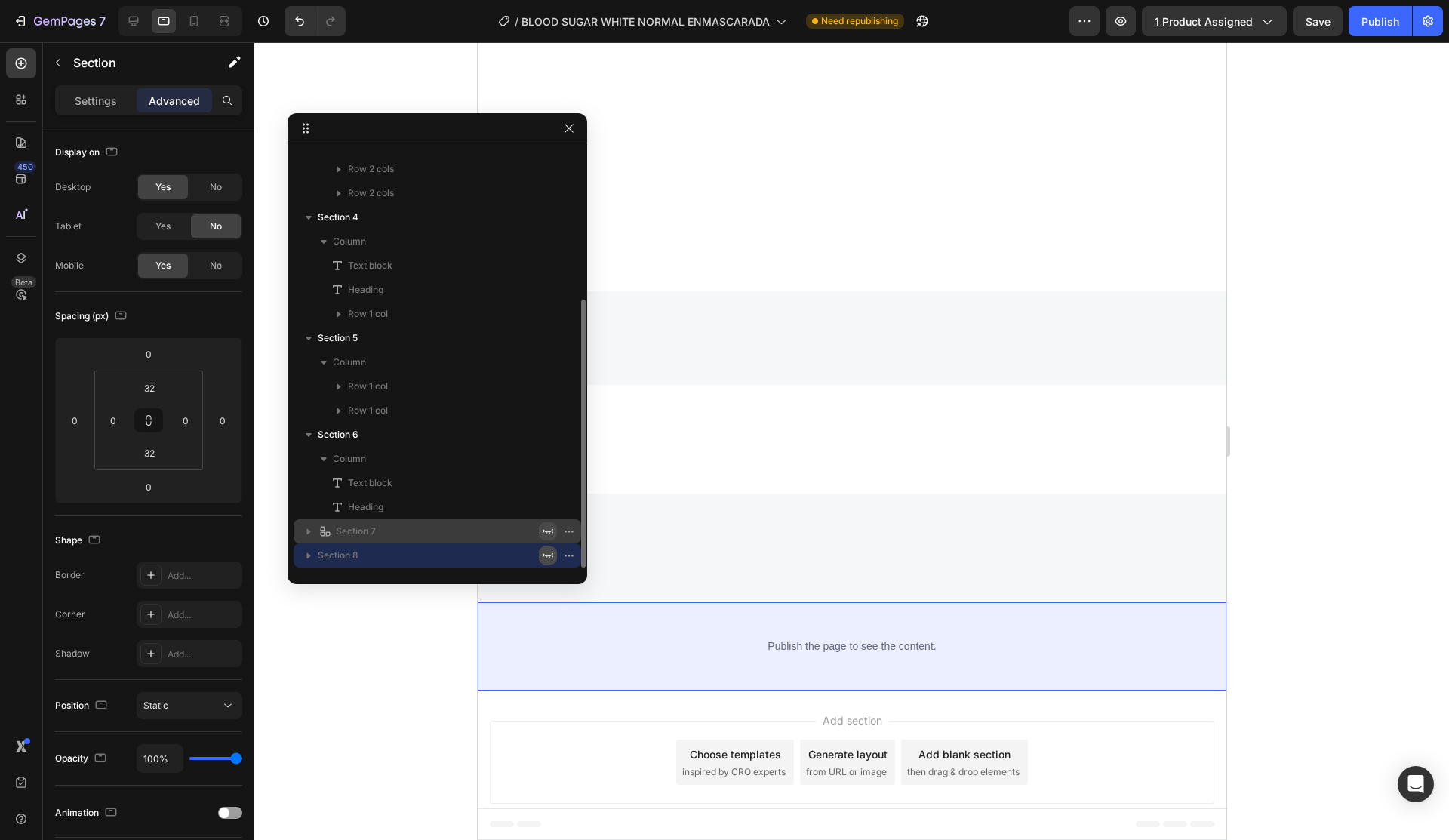
scroll to position [5, 0]
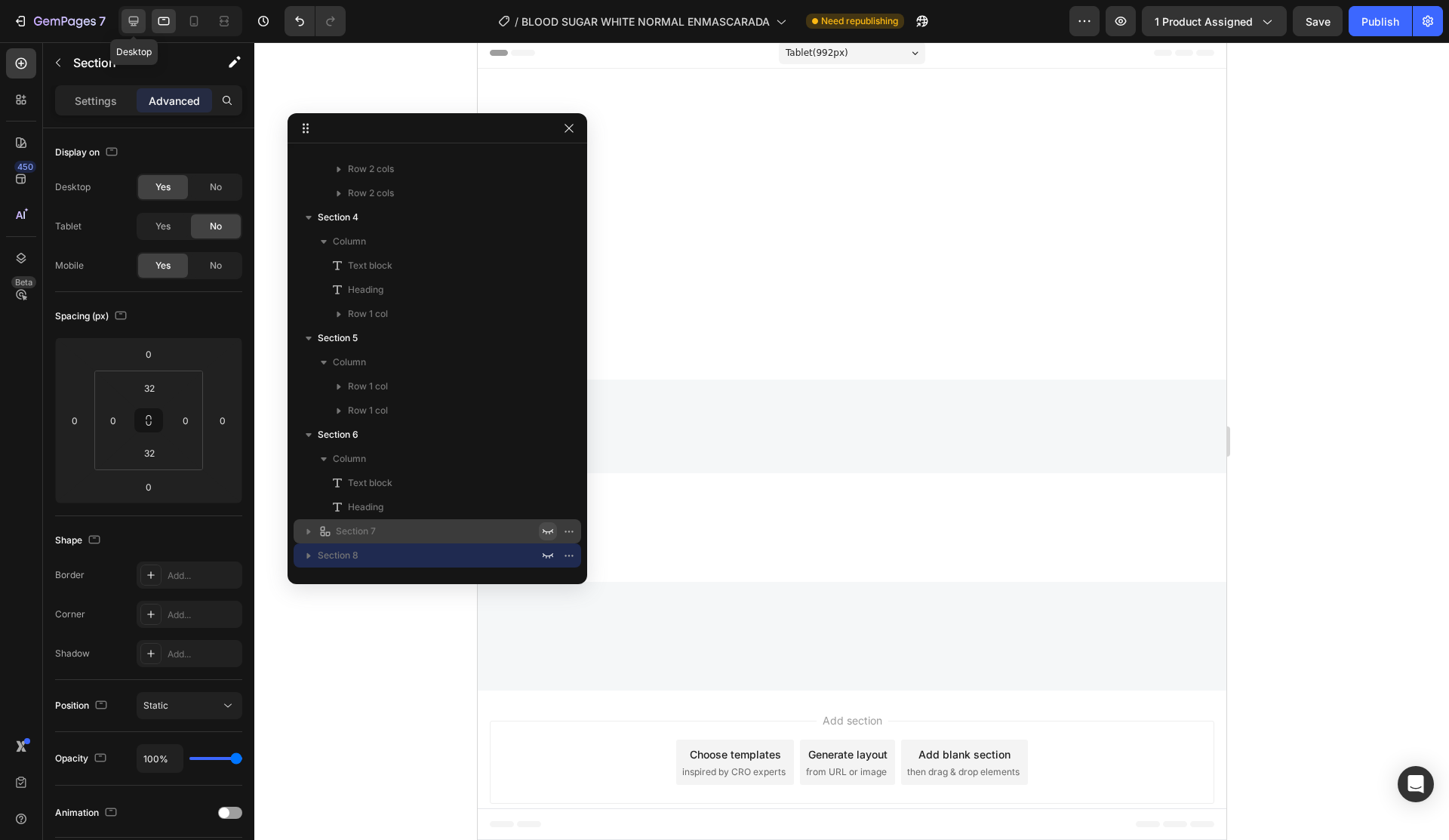
click at [129, 19] on icon at bounding box center [134, 21] width 10 height 10
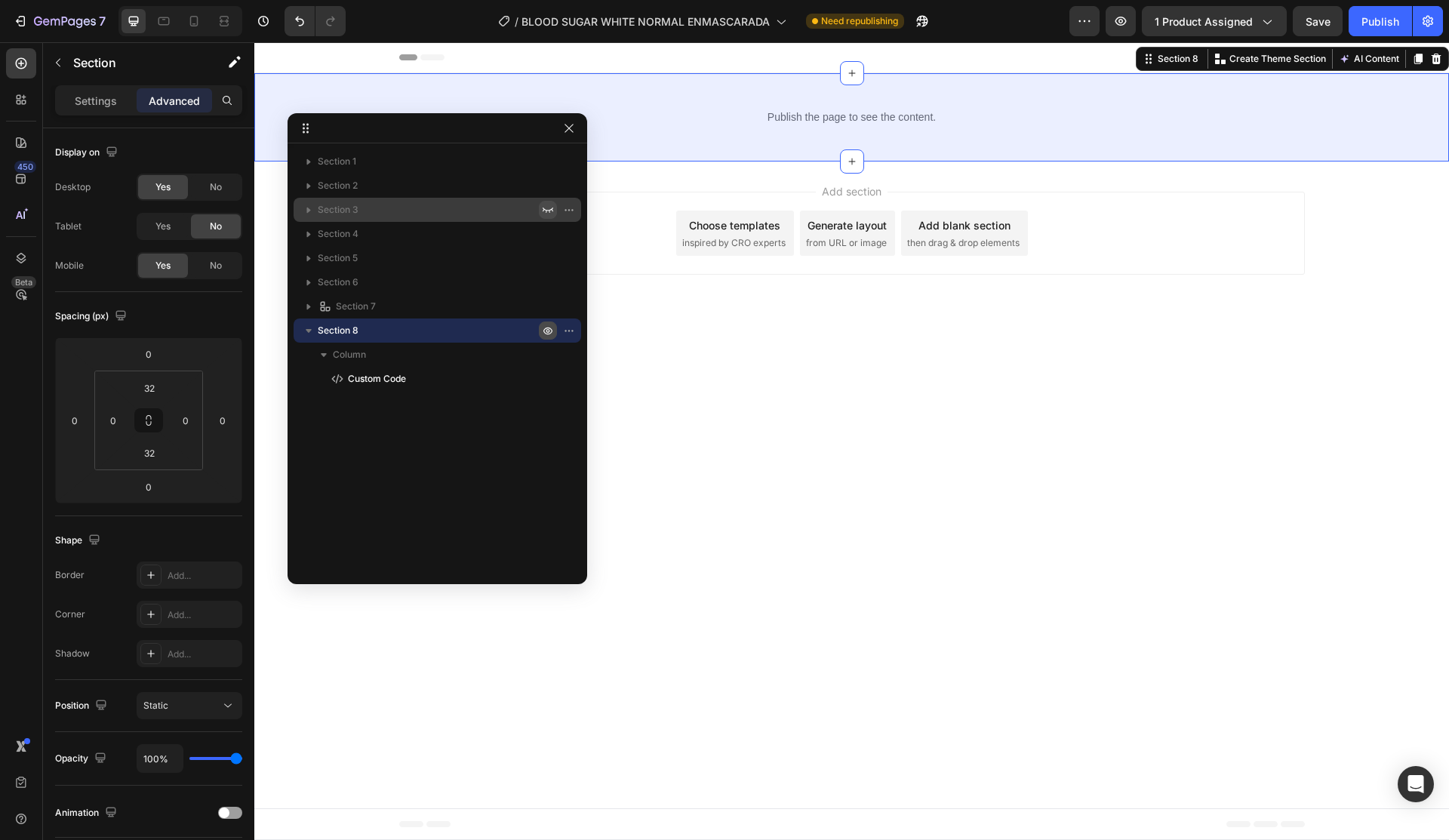
click at [545, 326] on icon "button" at bounding box center [547, 330] width 13 height 13
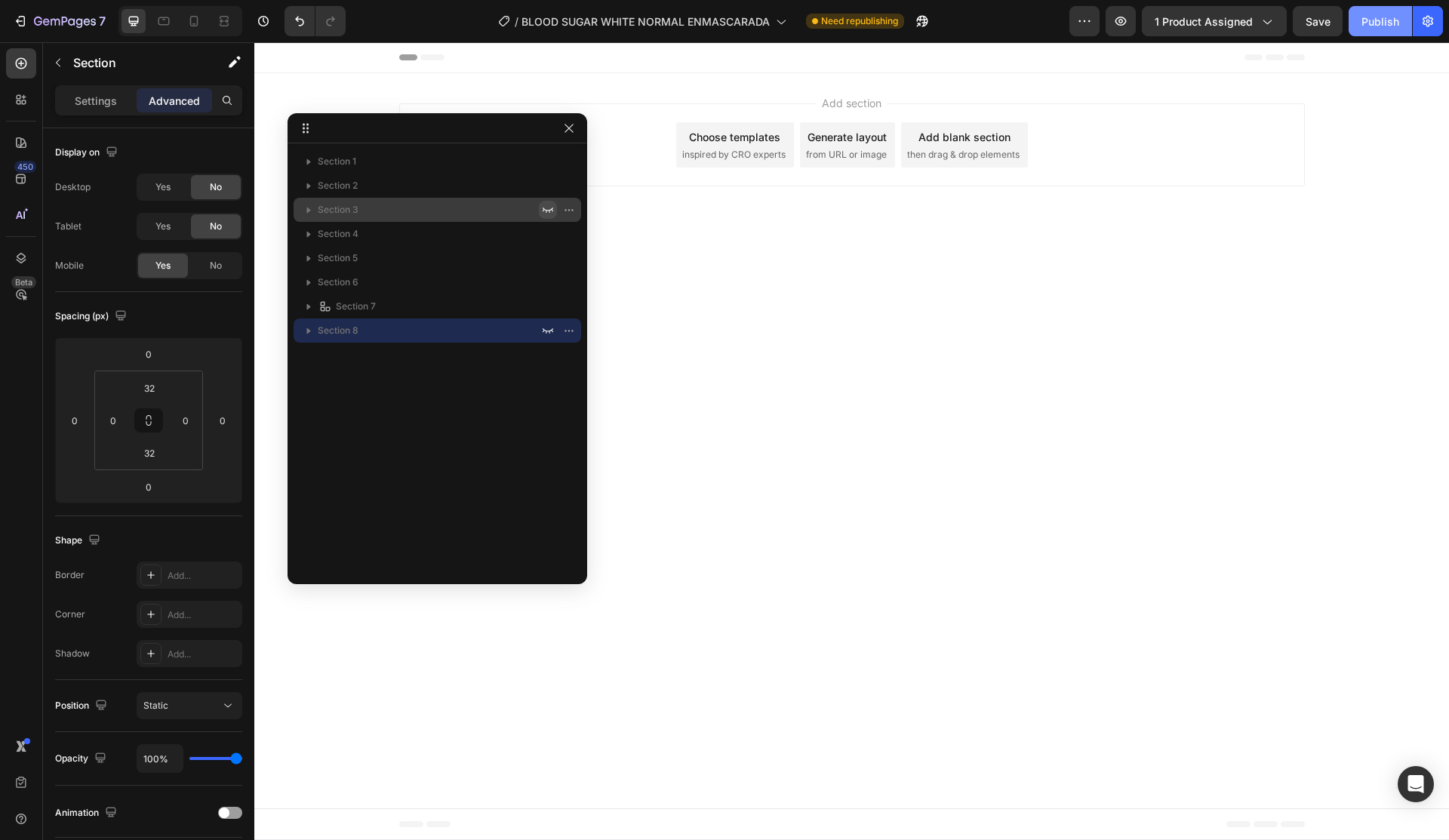
click at [1354, 28] on button "Publish" at bounding box center [1381, 20] width 64 height 30
click at [187, 20] on icon at bounding box center [194, 21] width 15 height 15
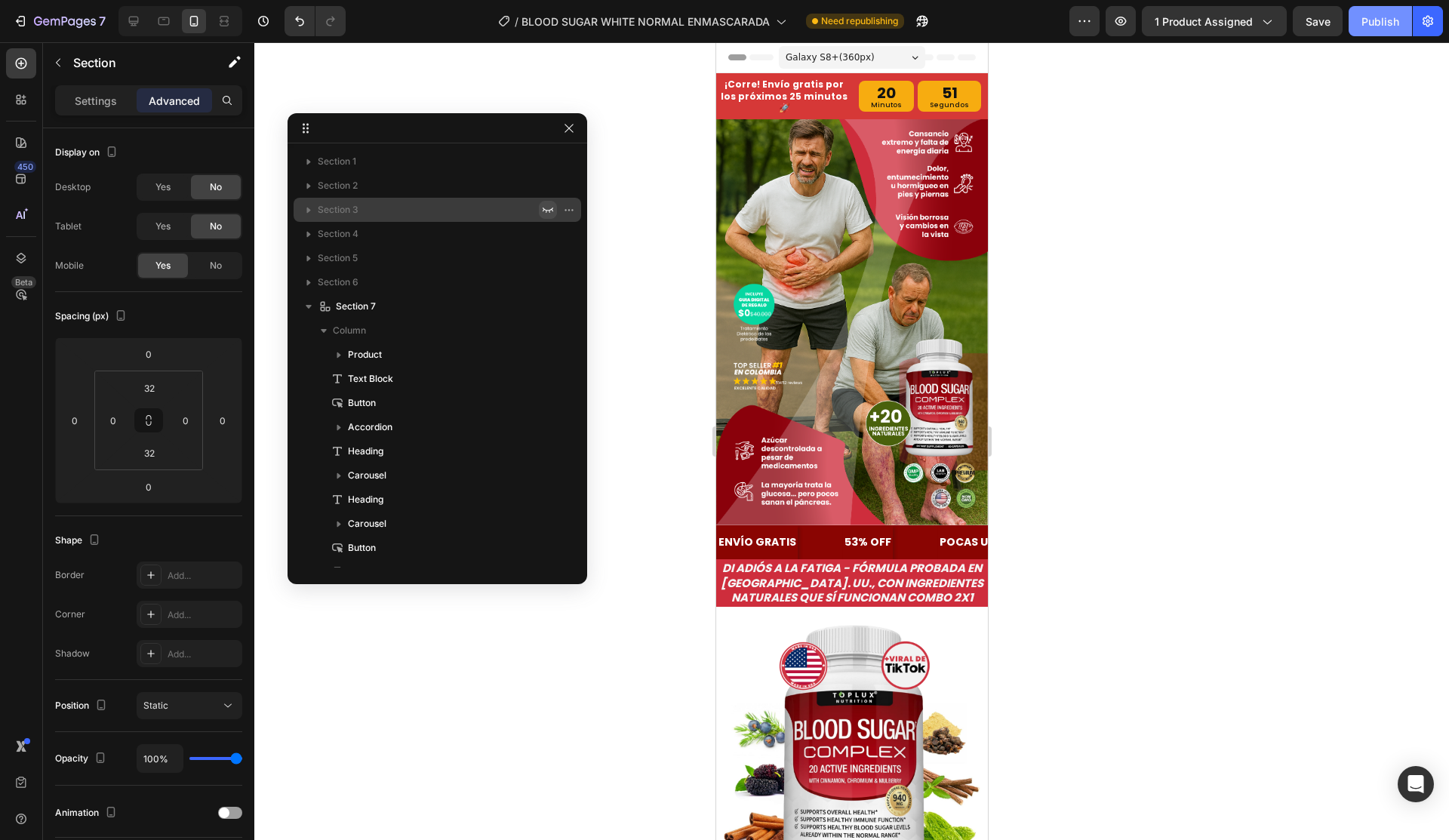
click at [1382, 26] on div "Publish" at bounding box center [1380, 21] width 38 height 15
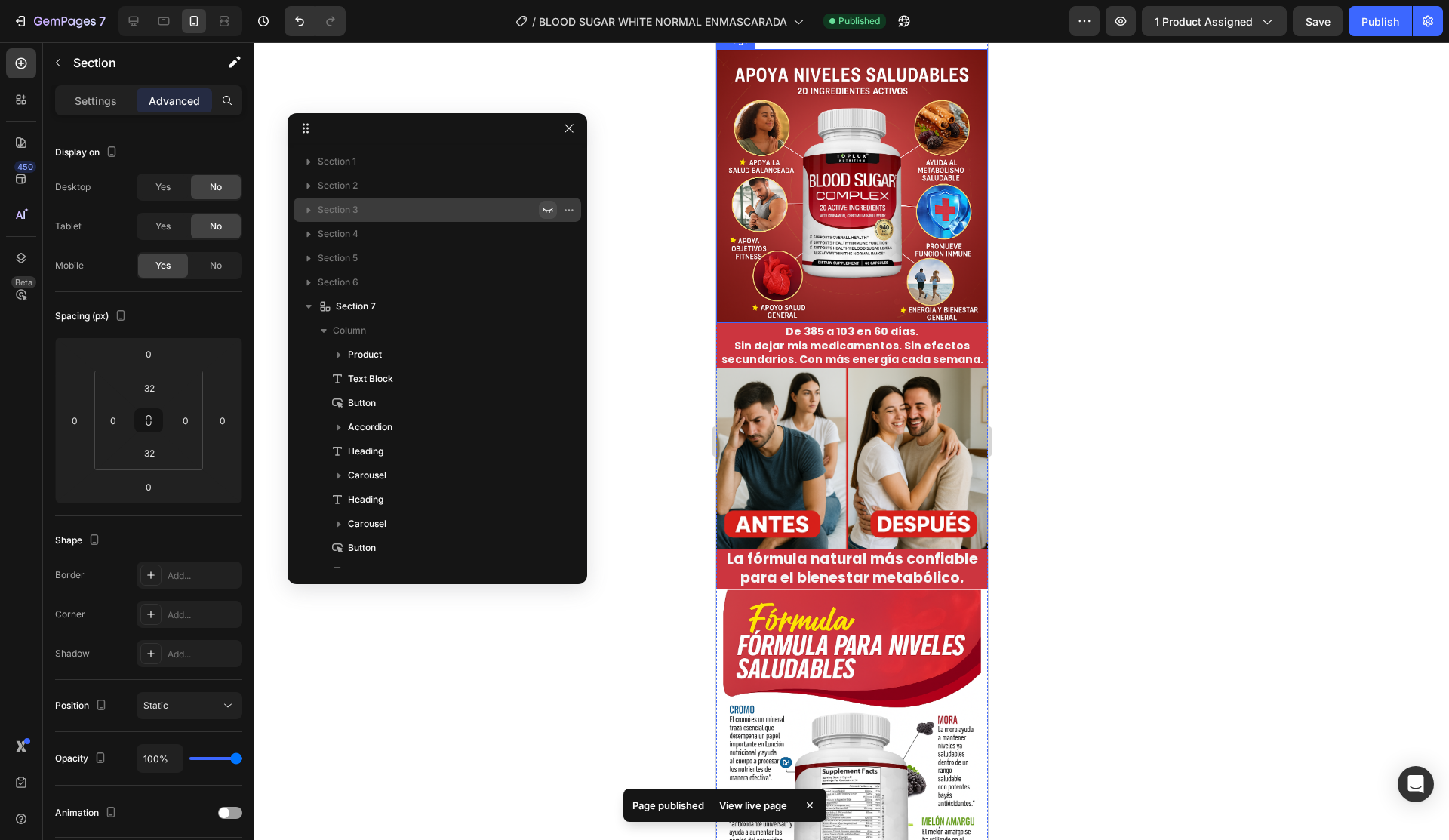
scroll to position [2415, 0]
